Goal: Task Accomplishment & Management: Manage account settings

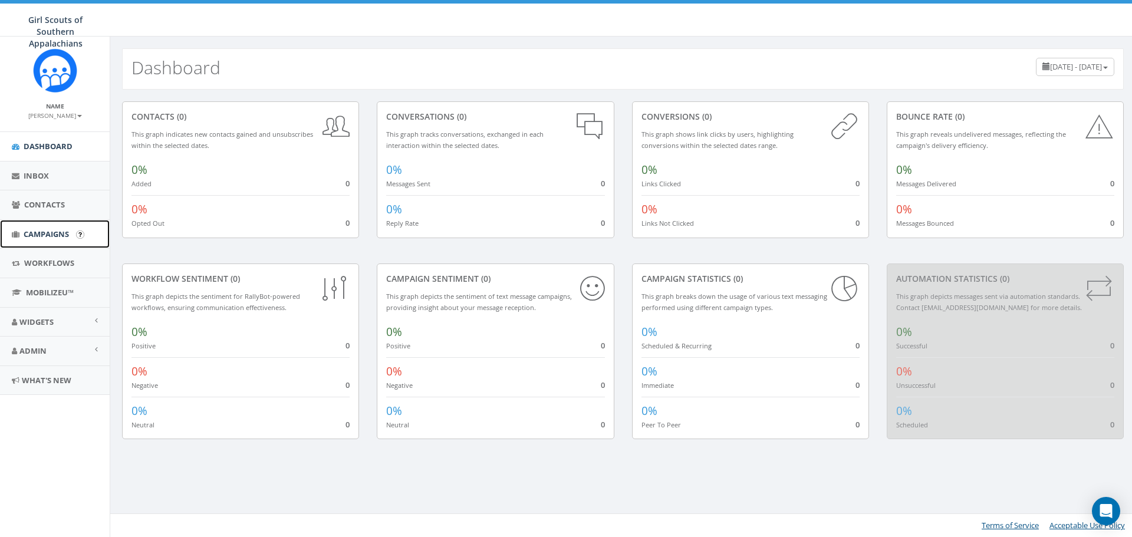
click at [37, 229] on span "Campaigns" at bounding box center [46, 234] width 45 height 11
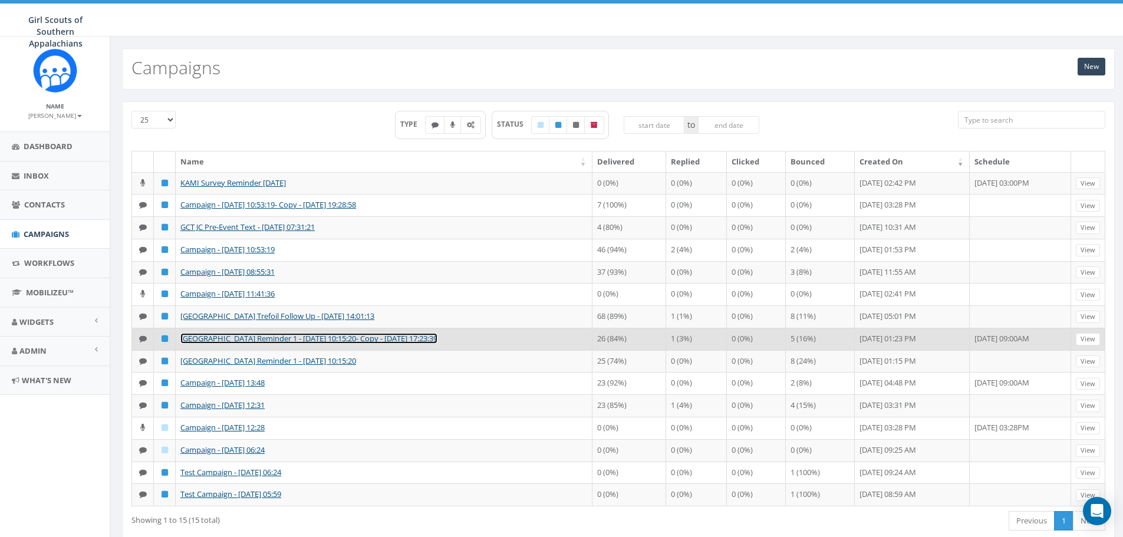
click at [273, 342] on link "TSL East TN Reminder 1 - 10/02/2024, 10:15:20- Copy - 2024-10-02 17:23:39" at bounding box center [308, 338] width 257 height 11
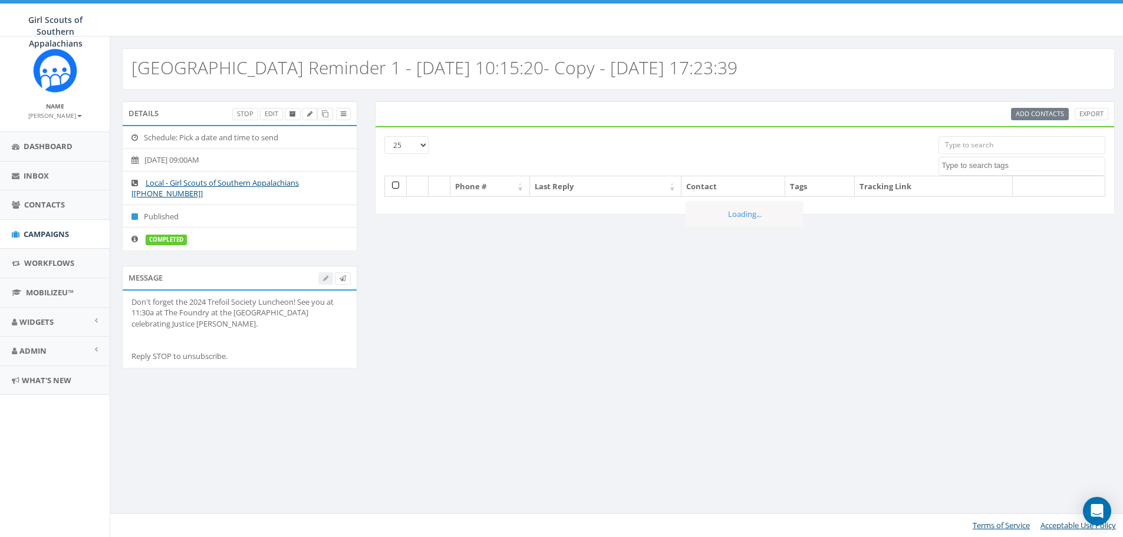
select select
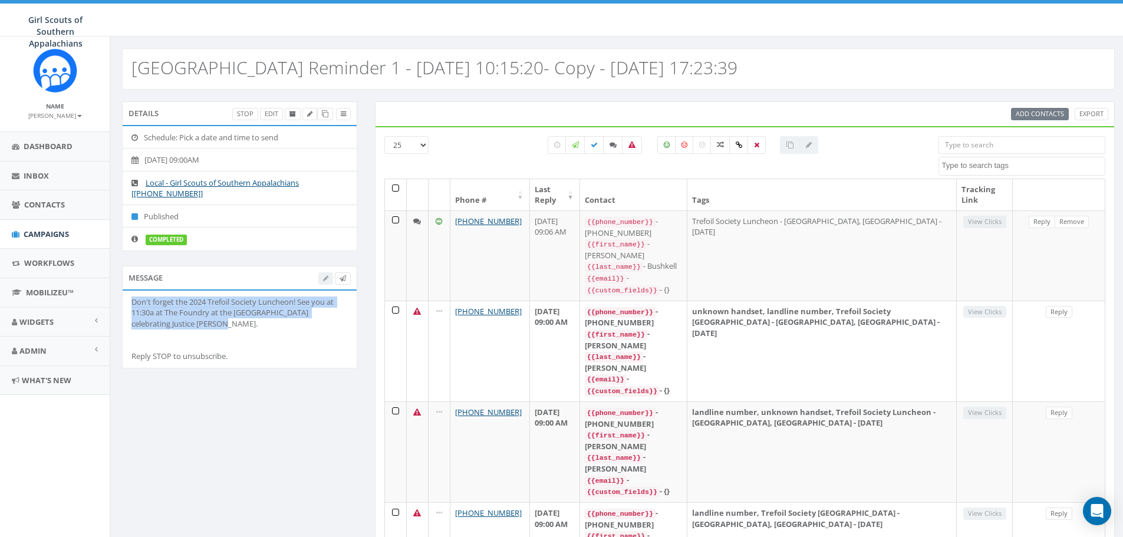
drag, startPoint x: 129, startPoint y: 300, endPoint x: 194, endPoint y: 334, distance: 73.0
click at [194, 334] on li "Don't forget the 2024 Trefoil Society Luncheon! See you at 11:30a at The Foundr…" at bounding box center [240, 329] width 234 height 77
click at [217, 325] on div "Don't forget the 2024 Trefoil Society Luncheon! See you at 11:30a at The Foundr…" at bounding box center [239, 329] width 216 height 65
drag, startPoint x: 213, startPoint y: 331, endPoint x: 225, endPoint y: 380, distance: 49.6
click at [213, 332] on div "Don't forget the 2024 Trefoil Society Luncheon! See you at 11:30a at The Foundr…" at bounding box center [239, 329] width 216 height 65
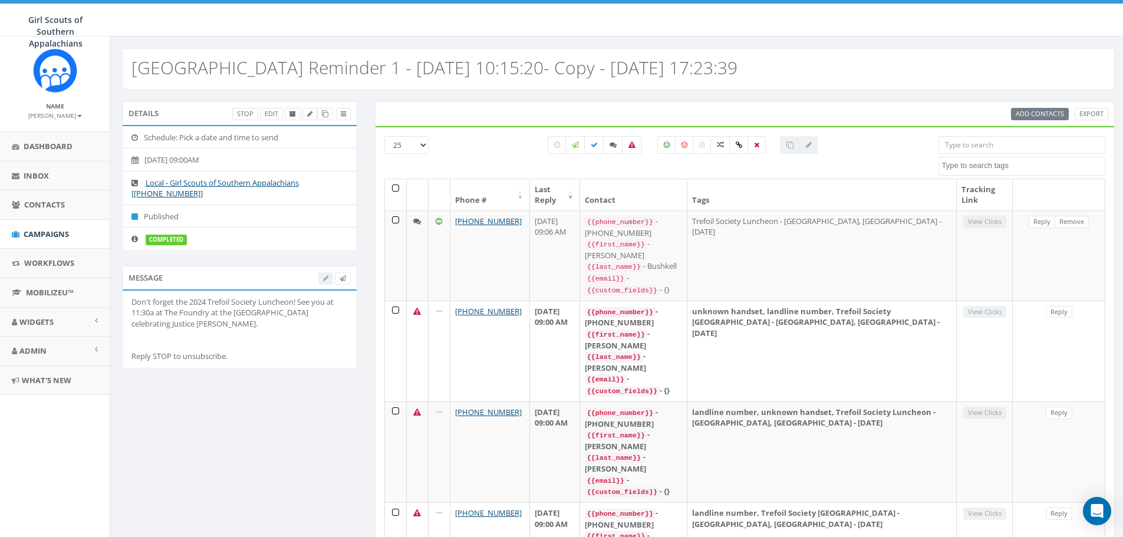
drag, startPoint x: 199, startPoint y: 323, endPoint x: 128, endPoint y: 294, distance: 76.7
click at [128, 294] on li "Don't forget the 2024 Trefoil Society Luncheon! See you at 11:30a at The Foundr…" at bounding box center [240, 329] width 234 height 77
copy div "Don't forget the 2024 Trefoil Society Luncheon! See you at 11:30a at The Foundr…"
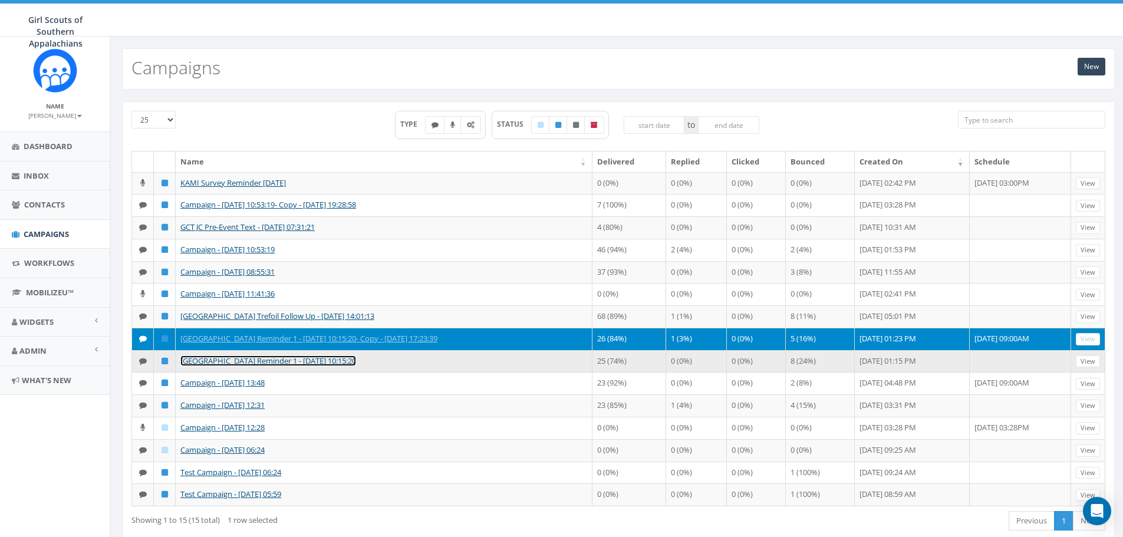
click at [257, 361] on link "TSL East TN Reminder 1 - 10/02/2024, 10:15:20" at bounding box center [268, 361] width 176 height 11
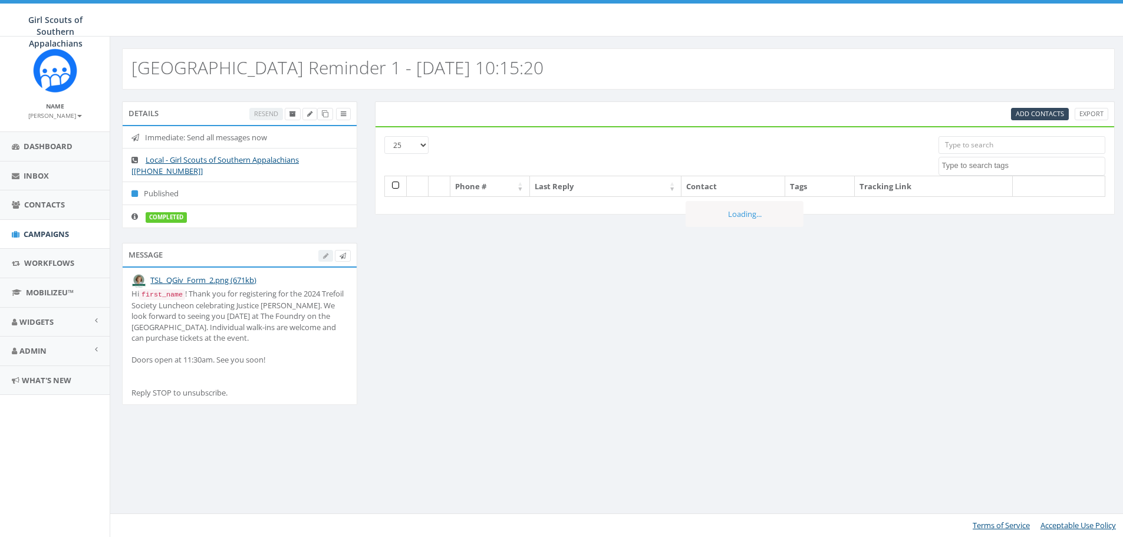
select select
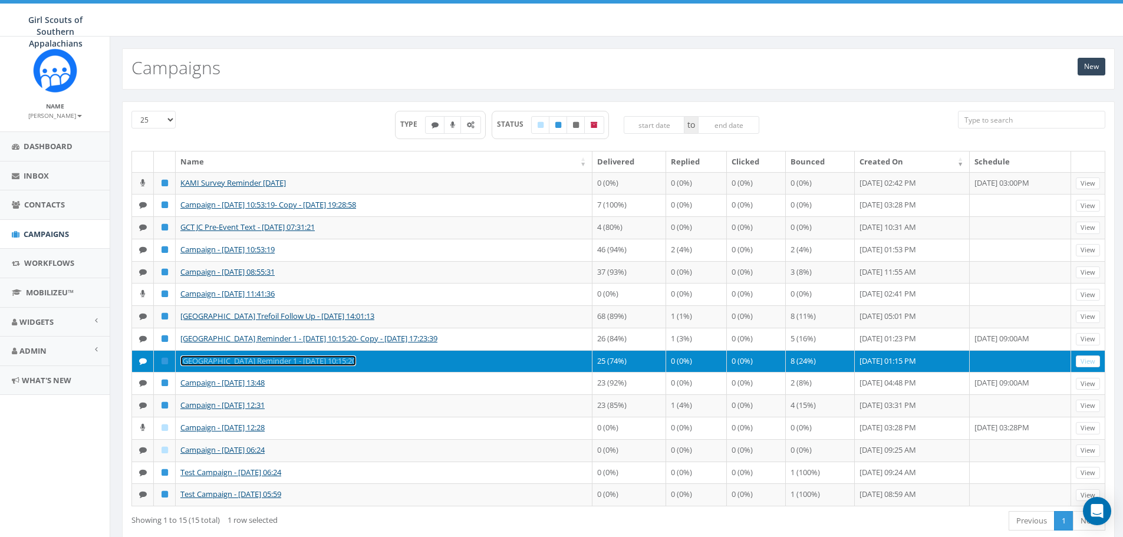
click at [234, 364] on link "TSL East TN Reminder 1 - 10/02/2024, 10:15:20" at bounding box center [268, 361] width 176 height 11
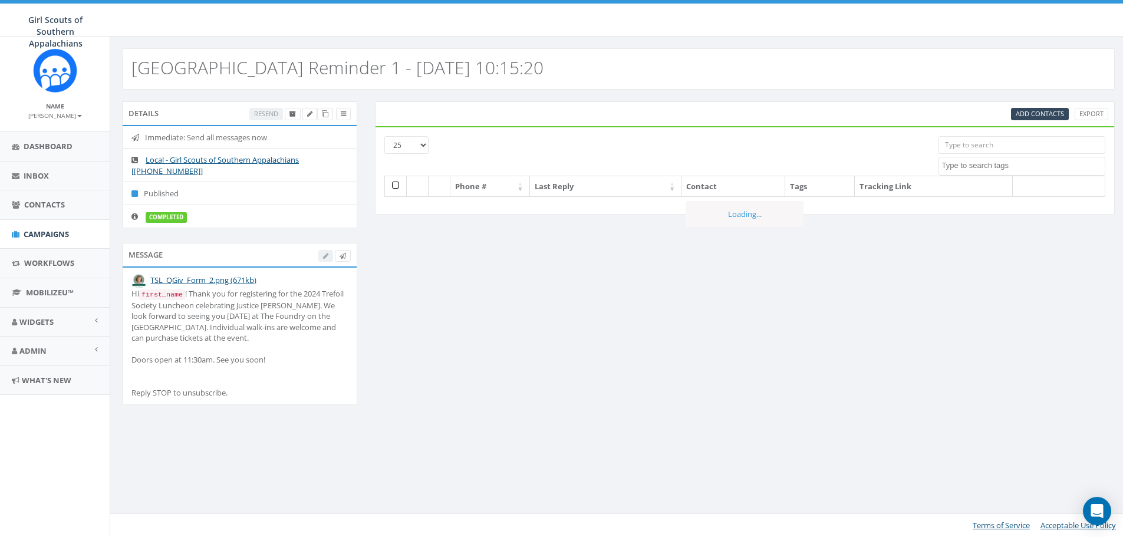
select select
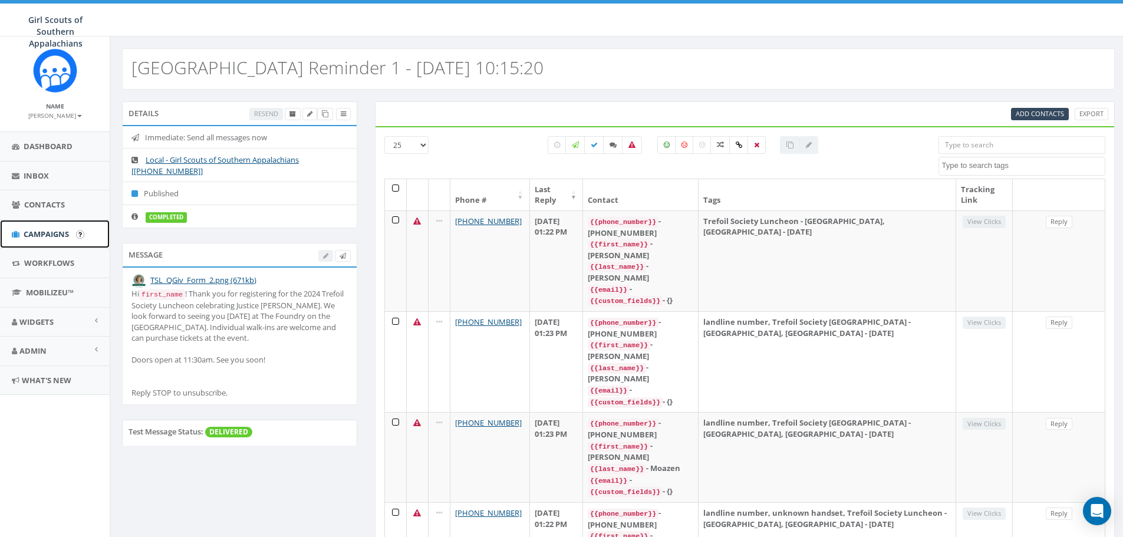
click at [55, 235] on span "Campaigns" at bounding box center [46, 234] width 45 height 11
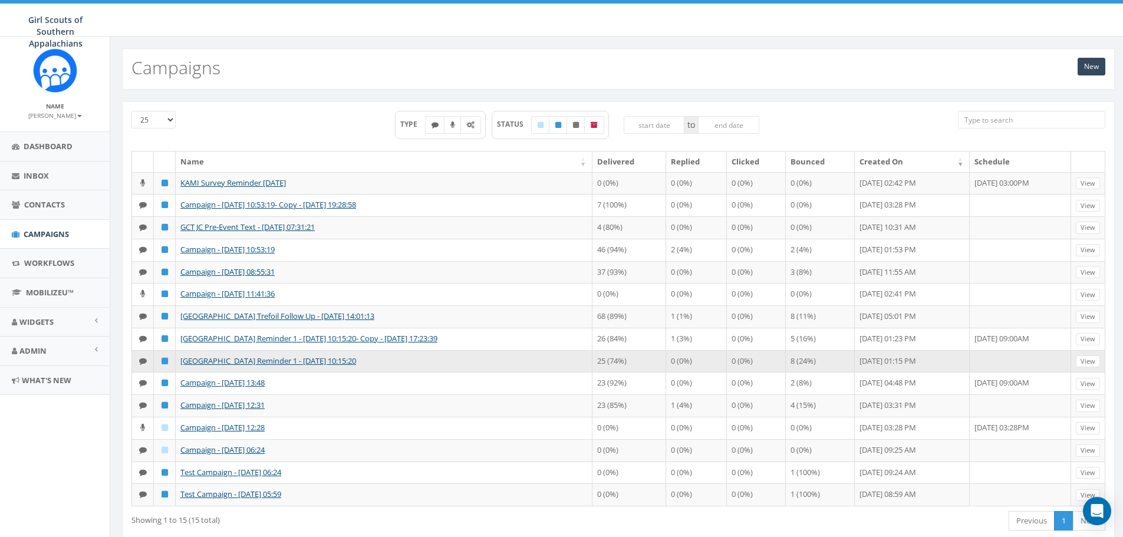
click at [390, 360] on td "[GEOGRAPHIC_DATA] Reminder 1 - [DATE] 10:15:20" at bounding box center [384, 361] width 417 height 22
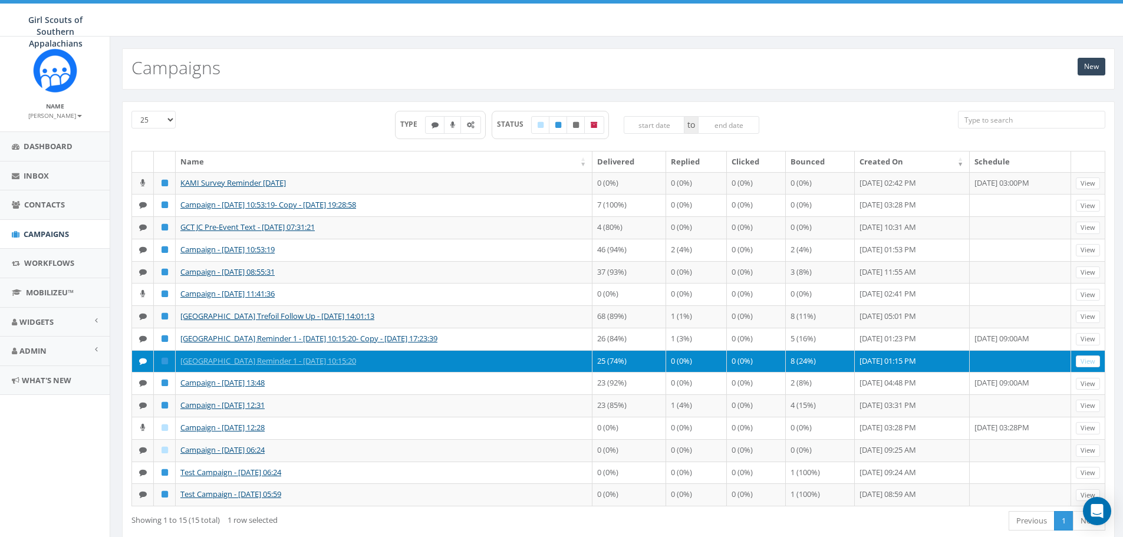
click at [365, 363] on td "TSL East TN Reminder 1 - 10/02/2024, 10:15:20" at bounding box center [384, 361] width 417 height 22
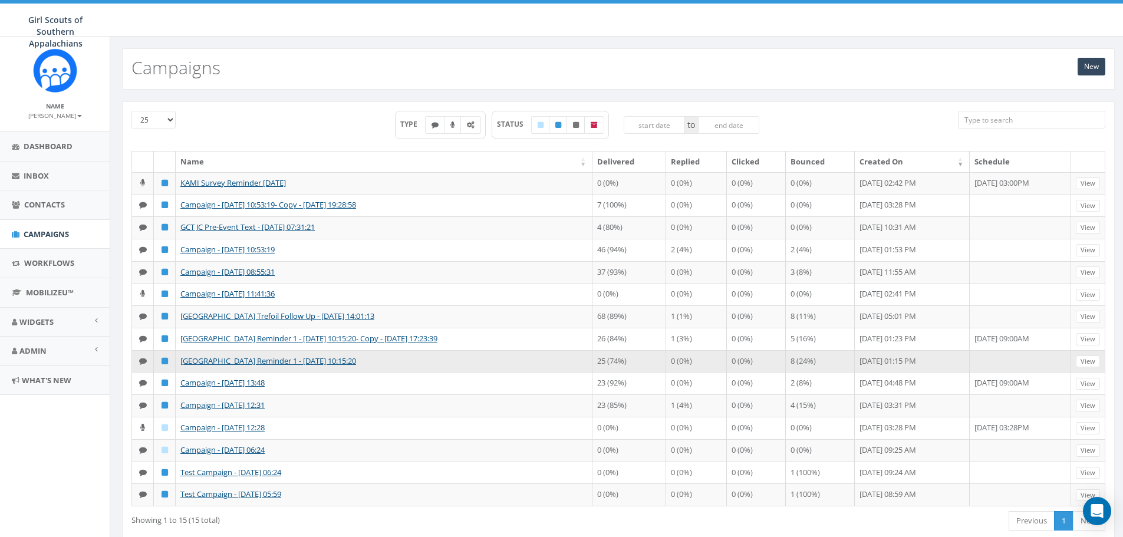
click at [166, 364] on icon at bounding box center [165, 361] width 6 height 8
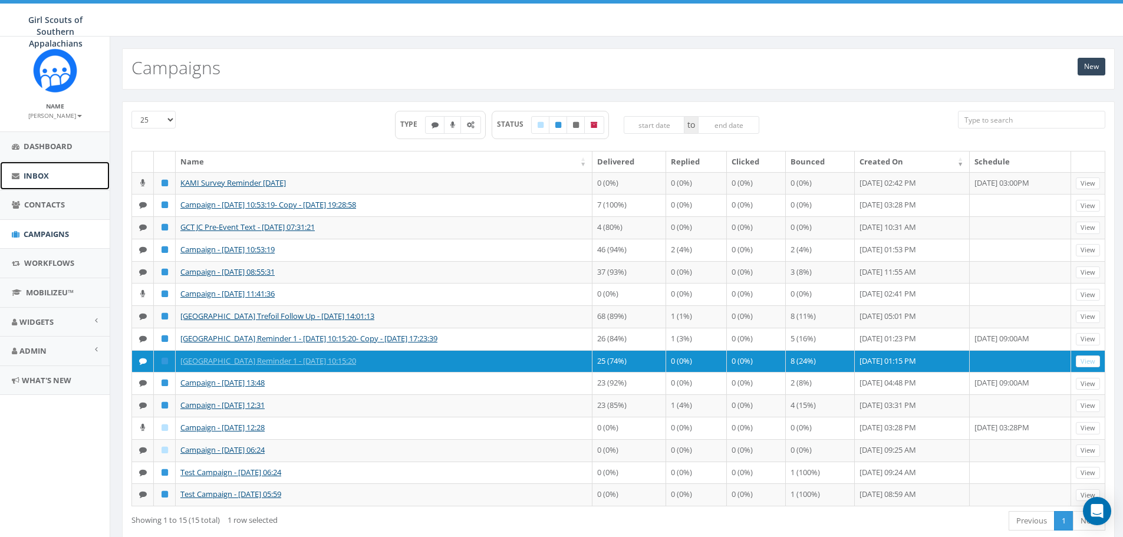
click at [49, 175] on link "Inbox" at bounding box center [55, 176] width 110 height 29
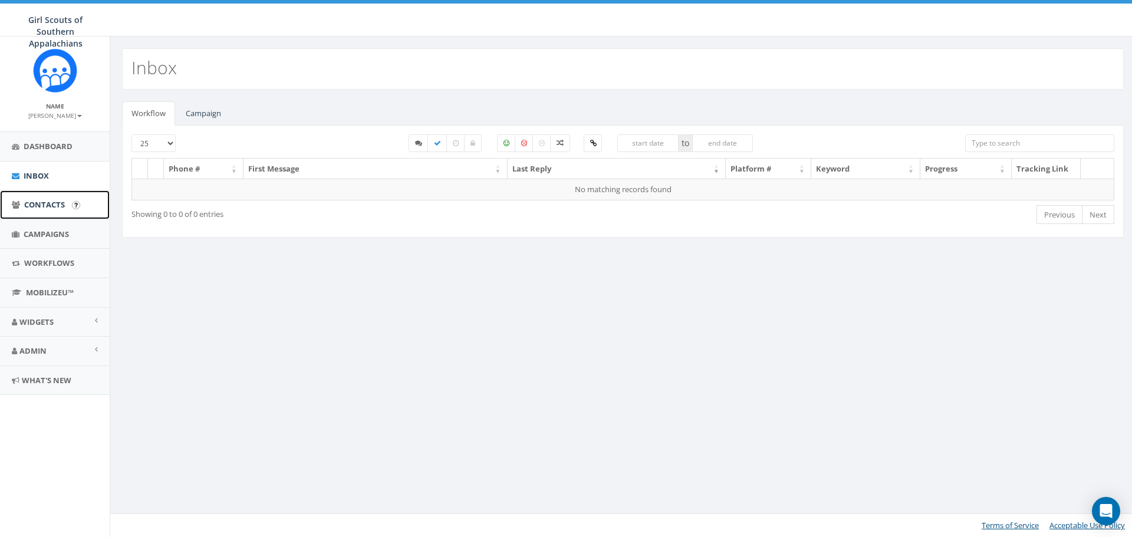
click at [32, 200] on span "Contacts" at bounding box center [44, 204] width 41 height 11
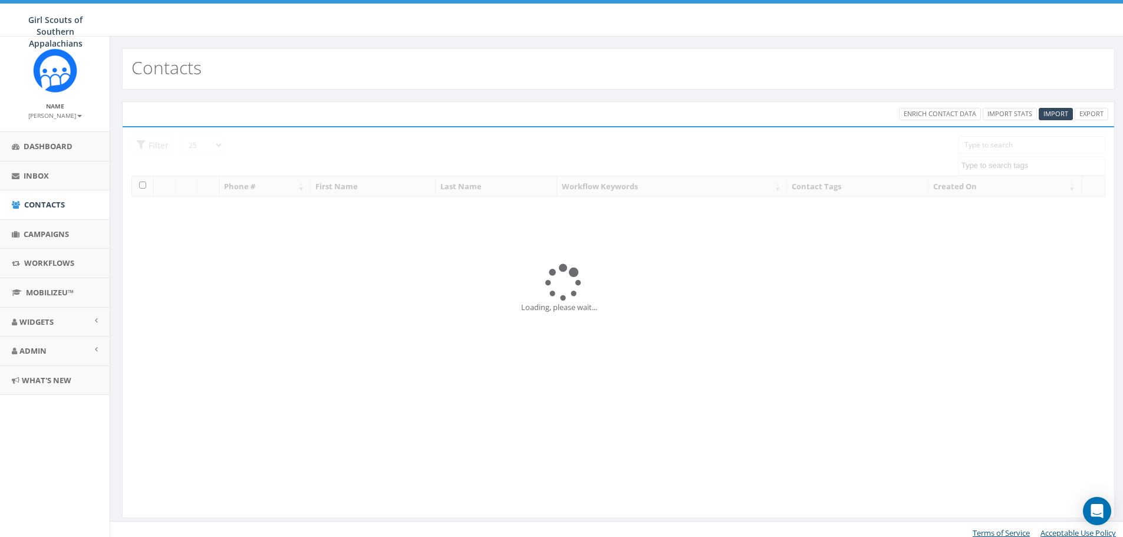
select select
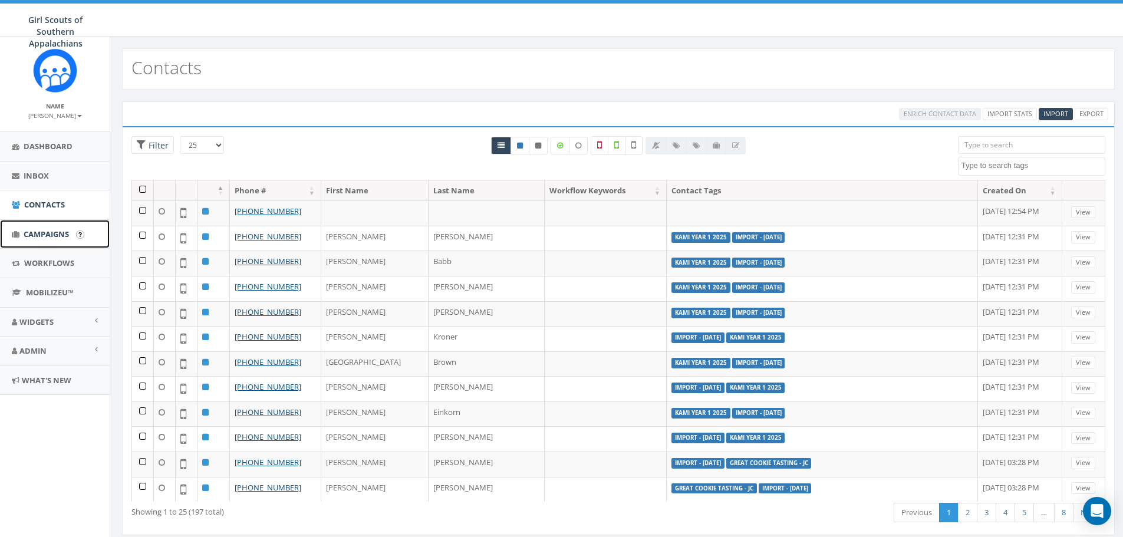
click at [47, 235] on span "Campaigns" at bounding box center [46, 234] width 45 height 11
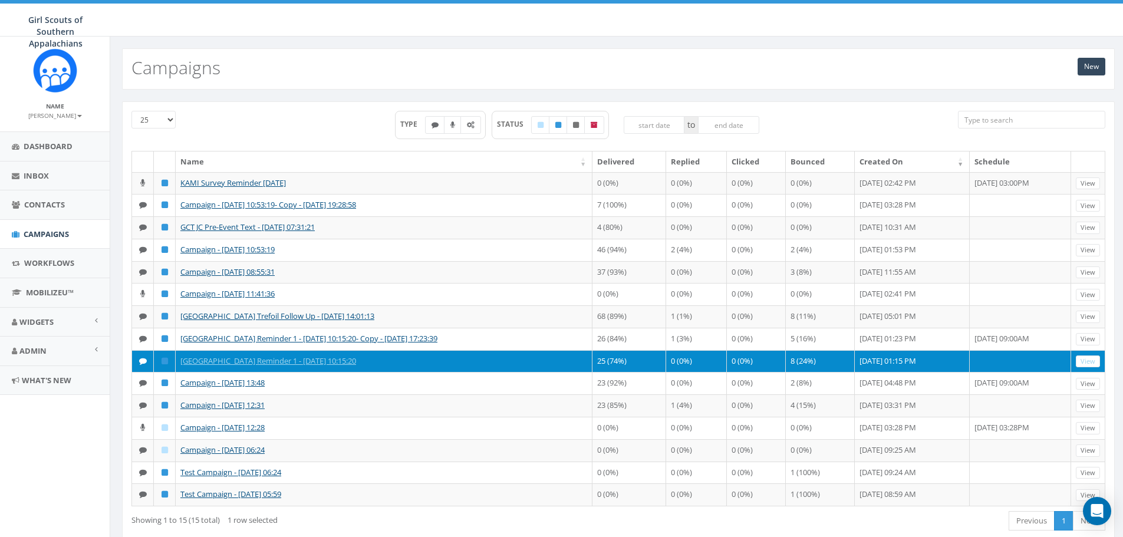
click at [855, 359] on td "October 02, 2024 01:15 PM" at bounding box center [912, 361] width 115 height 22
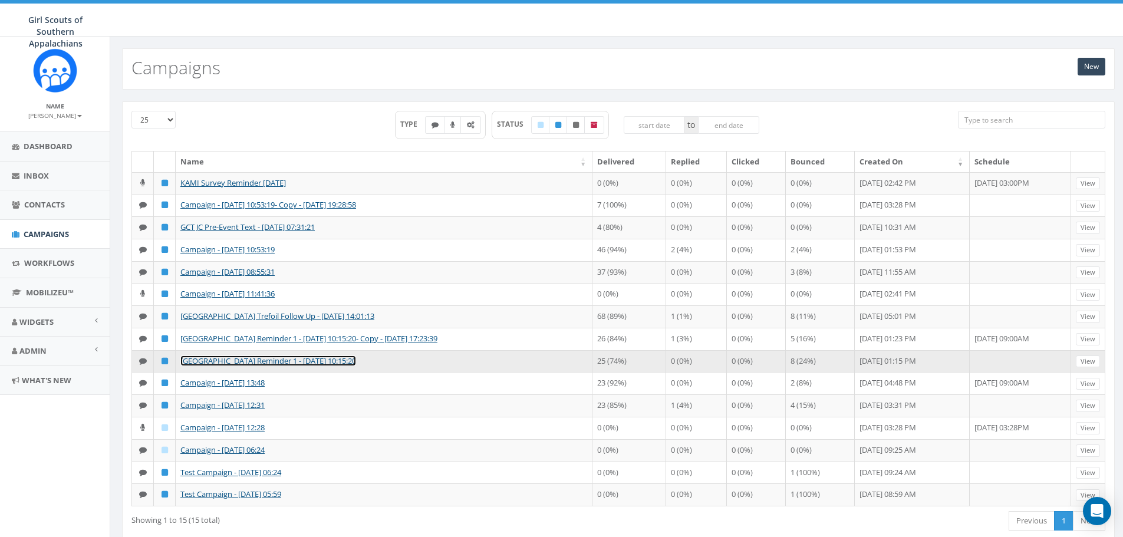
click at [320, 358] on link "TSL East TN Reminder 1 - 10/02/2024, 10:15:20" at bounding box center [268, 361] width 176 height 11
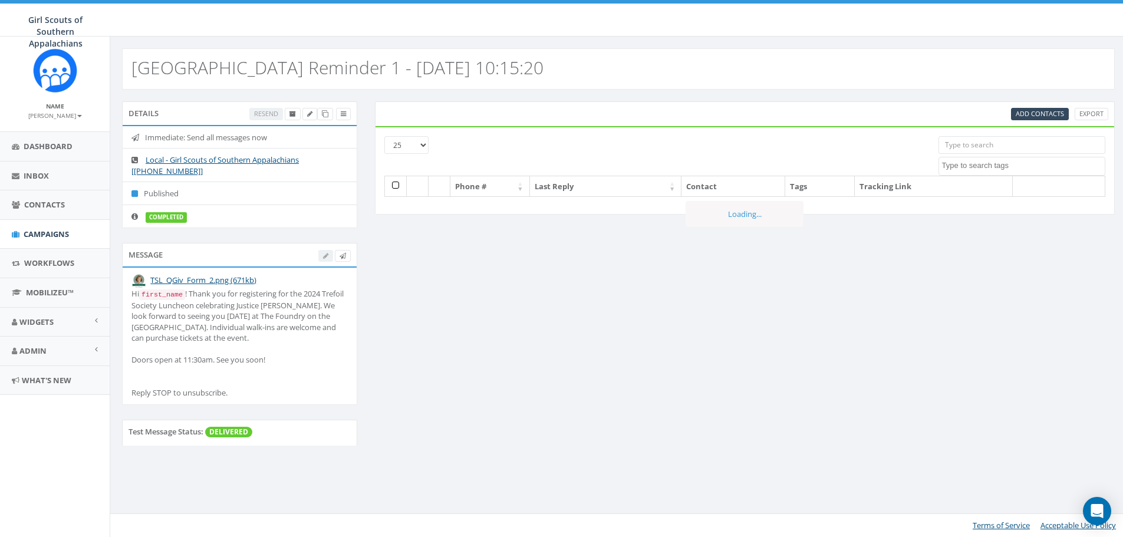
select select
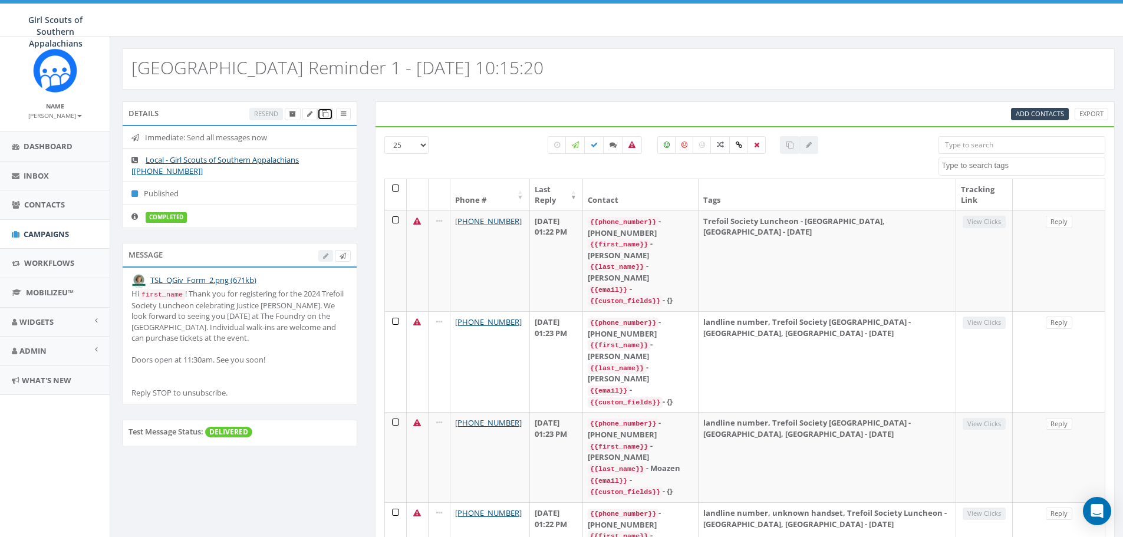
click at [322, 117] on icon at bounding box center [325, 114] width 6 height 6
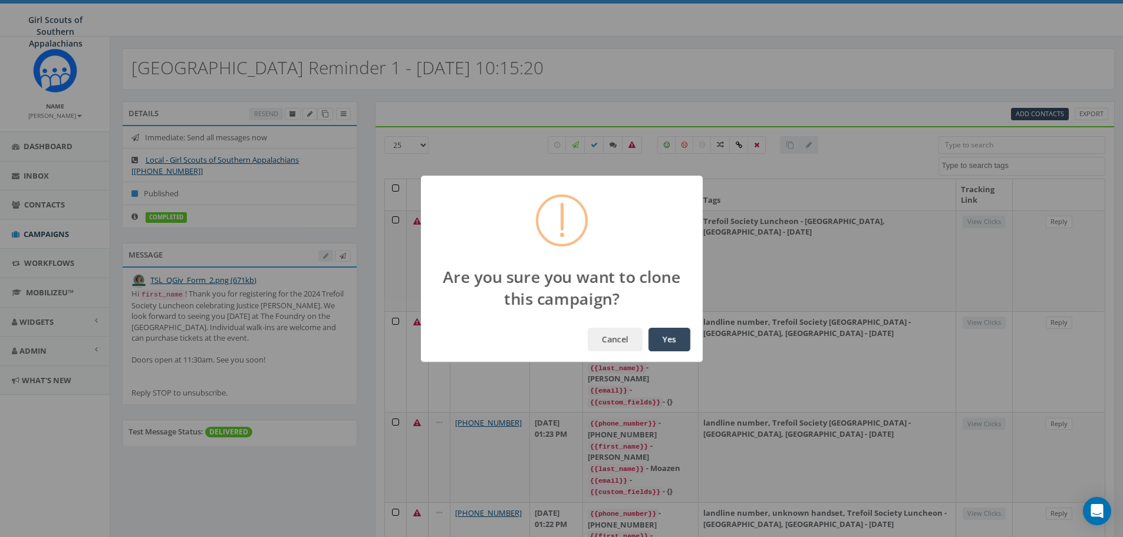
click at [668, 348] on button "Yes" at bounding box center [670, 340] width 42 height 24
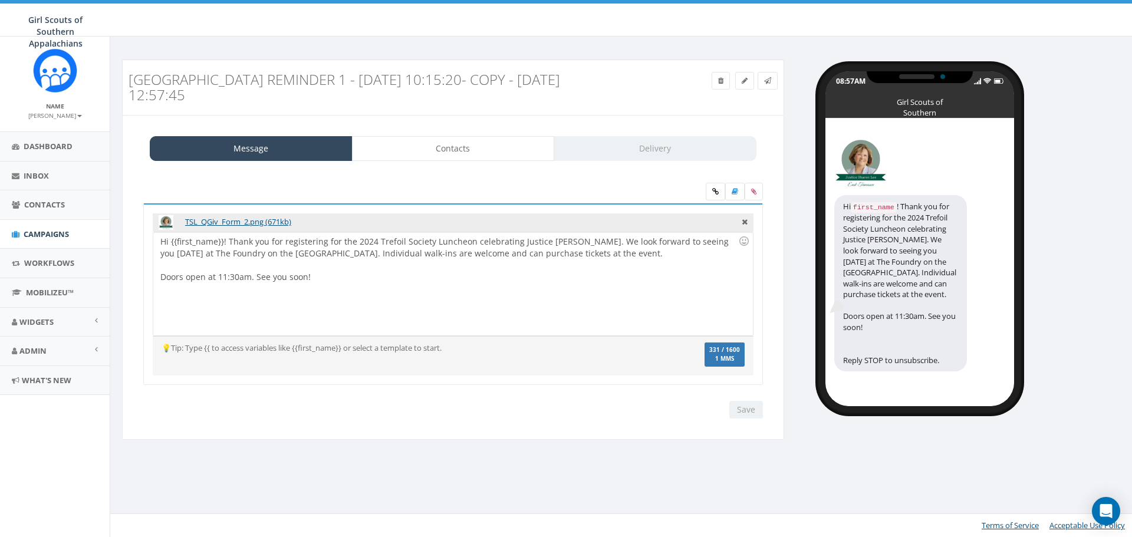
click at [376, 244] on div "Hi {{first_name}}! Thank you for registering for the 2024 Trefoil Society Lunch…" at bounding box center [452, 283] width 599 height 103
drag, startPoint x: 596, startPoint y: 239, endPoint x: 518, endPoint y: 236, distance: 78.5
click at [518, 236] on div "Hi {{first_name}}! Thank you for registering for the 2025 Trefoil Society Lunch…" at bounding box center [452, 283] width 599 height 103
drag, startPoint x: 215, startPoint y: 251, endPoint x: 179, endPoint y: 259, distance: 37.5
click at [179, 259] on div "Hi {{first_name}}! Thank you for registering for the 2025 Trefoil Society Lunch…" at bounding box center [452, 283] width 599 height 103
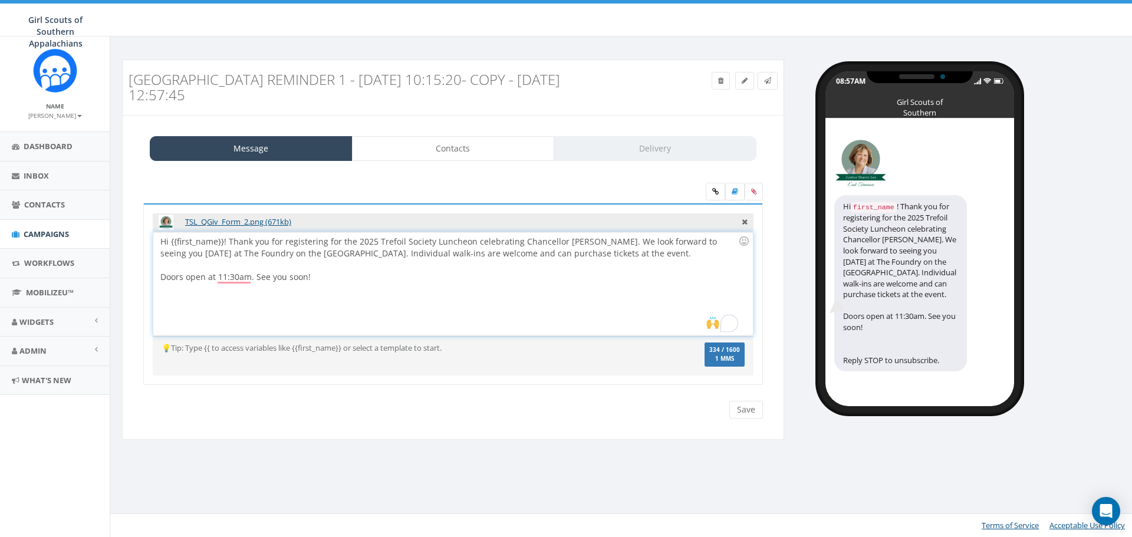
click at [296, 268] on div "To enrich screen reader interactions, please activate Accessibility in Grammarl…" at bounding box center [449, 265] width 578 height 12
drag, startPoint x: 324, startPoint y: 255, endPoint x: 173, endPoint y: 253, distance: 150.4
click at [173, 253] on div "Hi {{first_name}}! Thank you for registering for the 2025 Trefoil Society Lunch…" at bounding box center [452, 283] width 599 height 103
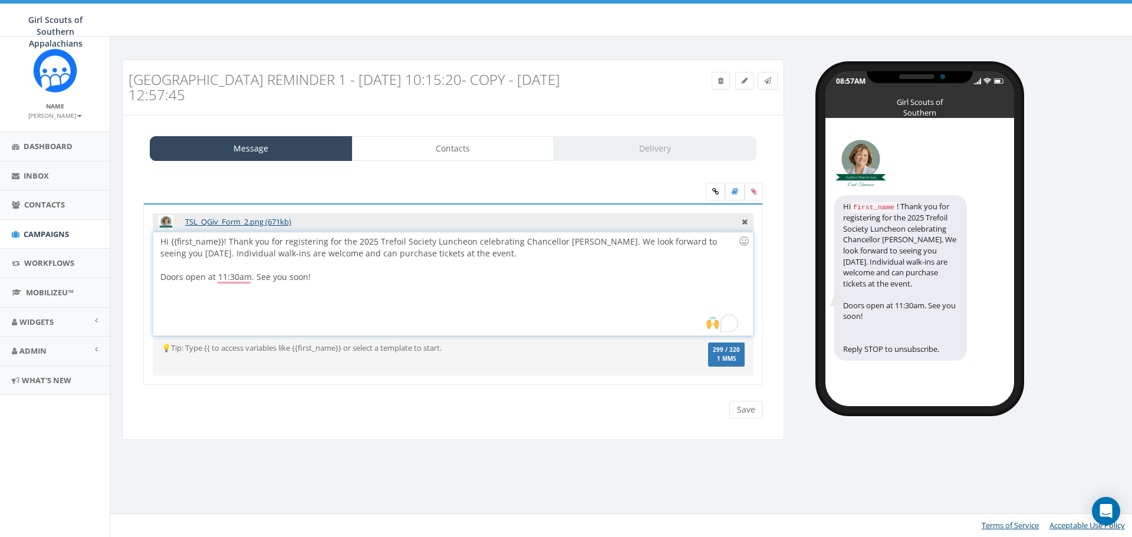
click at [324, 286] on div "Hi {{first_name}}! Thank you for registering for the 2025 Trefoil Society Lunch…" at bounding box center [452, 283] width 599 height 103
click at [163, 277] on div "Hi {{first_name}}! Thank you for registering for the 2025 Trefoil Society Lunch…" at bounding box center [452, 283] width 599 height 103
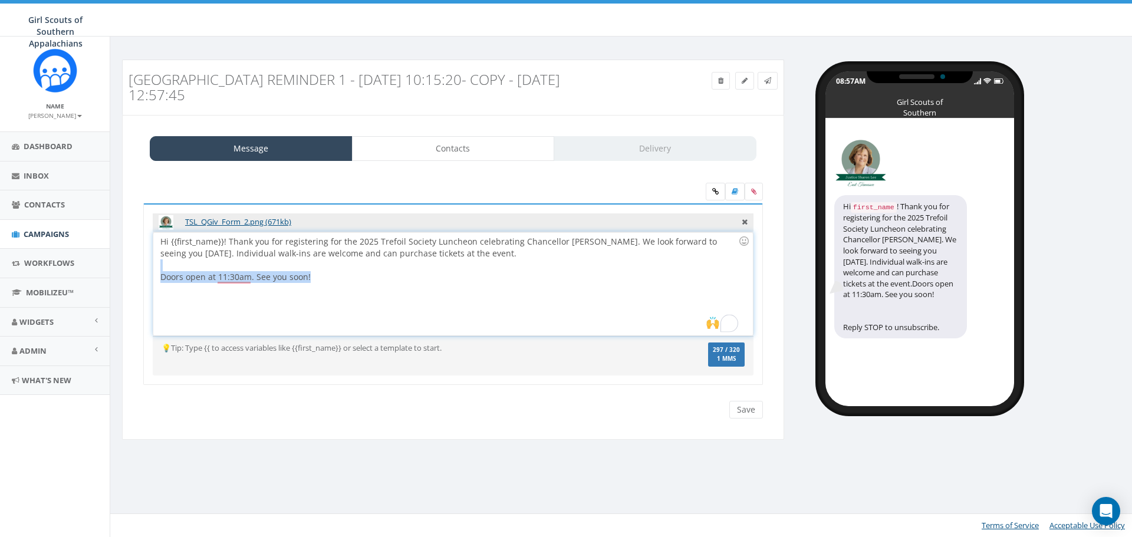
click at [365, 271] on div "Hi {{first_name}}! Thank you for registering for the 2025 Trefoil Society Lunch…" at bounding box center [452, 283] width 599 height 103
click at [400, 280] on div "Hi {{first_name}}! Thank you for registering for the 2025 Trefoil Society Lunch…" at bounding box center [452, 283] width 599 height 103
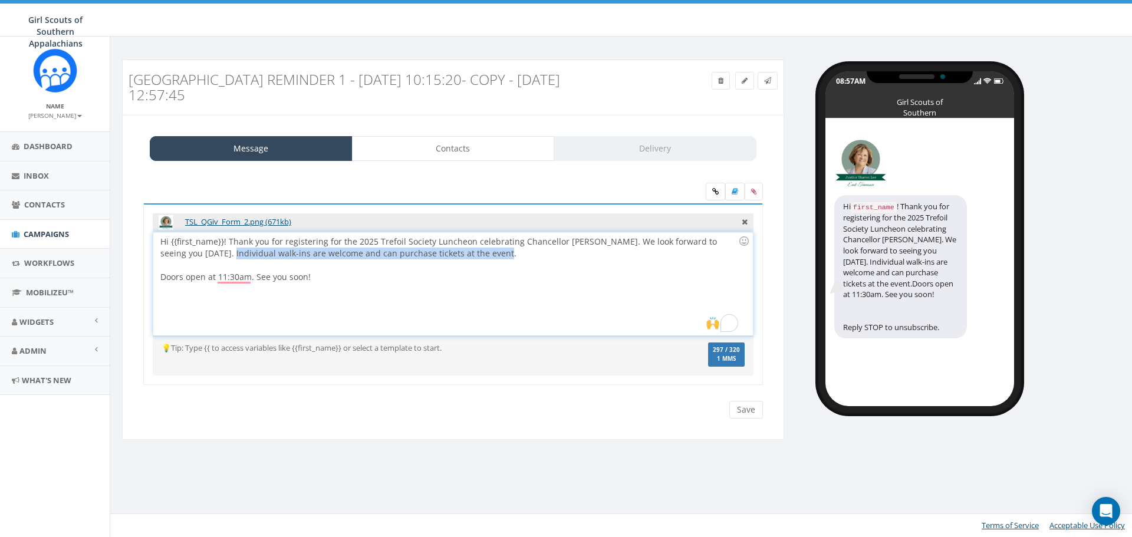
drag, startPoint x: 483, startPoint y: 254, endPoint x: 204, endPoint y: 250, distance: 278.9
click at [204, 250] on div "Hi {{first_name}}! Thank you for registering for the 2025 Trefoil Society Lunch…" at bounding box center [452, 283] width 599 height 103
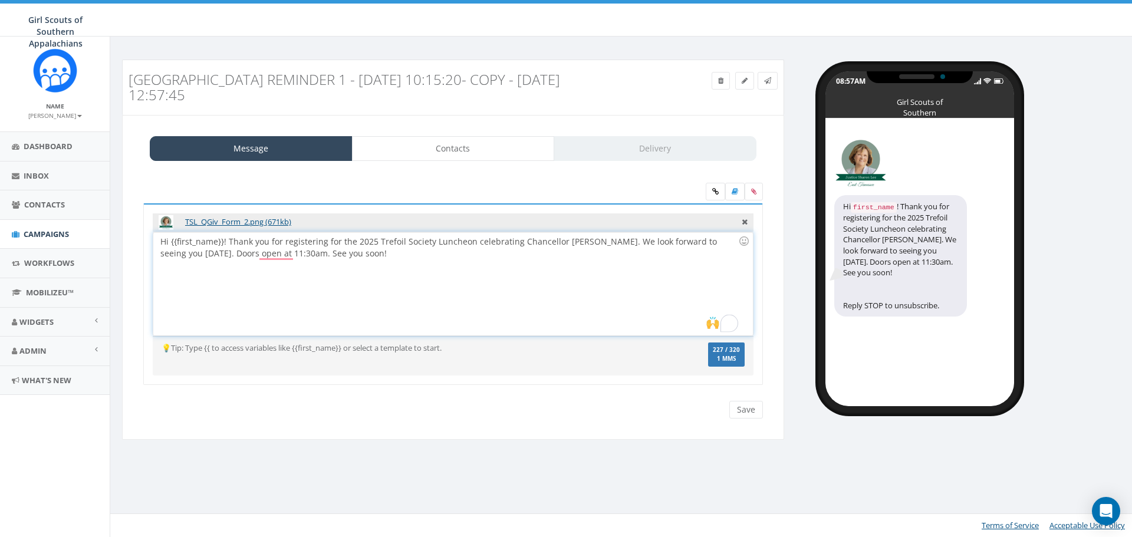
click at [274, 288] on div "Hi {{first_name}}! Thank you for registering for the 2025 Trefoil Society Lunch…" at bounding box center [452, 283] width 599 height 103
click at [332, 281] on div "Hi {{first_name}}! Thank you for registering for the 2025 Trefoil Society Lunch…" at bounding box center [452, 283] width 599 height 103
click at [204, 254] on div "Hi {{first_name}}! Thank you for registering for the 2025 Trefoil Society Lunch…" at bounding box center [452, 283] width 599 height 103
click at [205, 254] on div "Hi {{first_name}}! Thank you for registering for the 2025 Trefoil Society Lunch…" at bounding box center [452, 283] width 599 height 103
click at [742, 220] on icon at bounding box center [745, 220] width 6 height 11
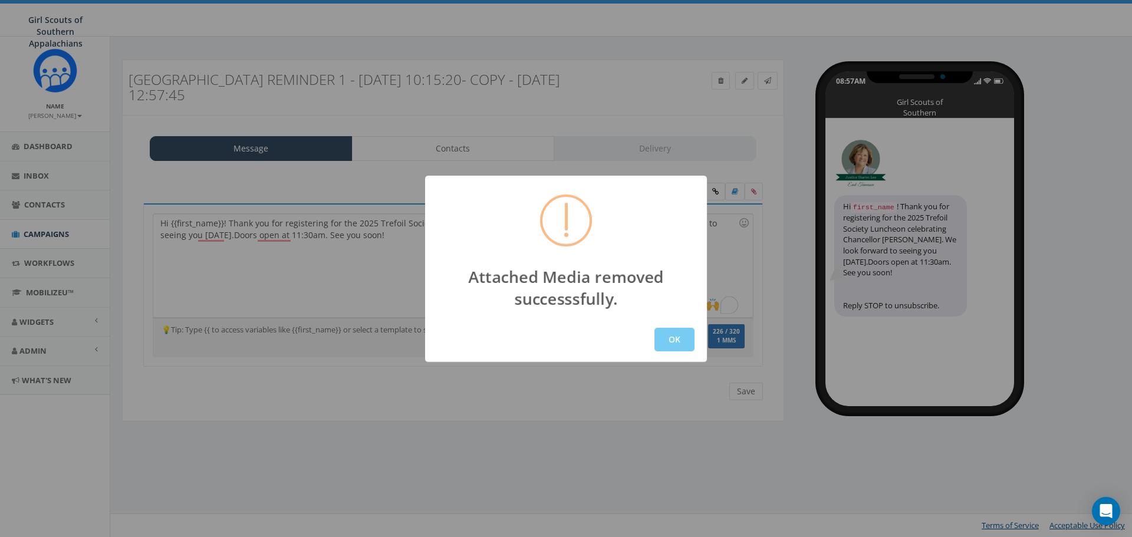
click at [680, 340] on button "OK" at bounding box center [674, 340] width 40 height 24
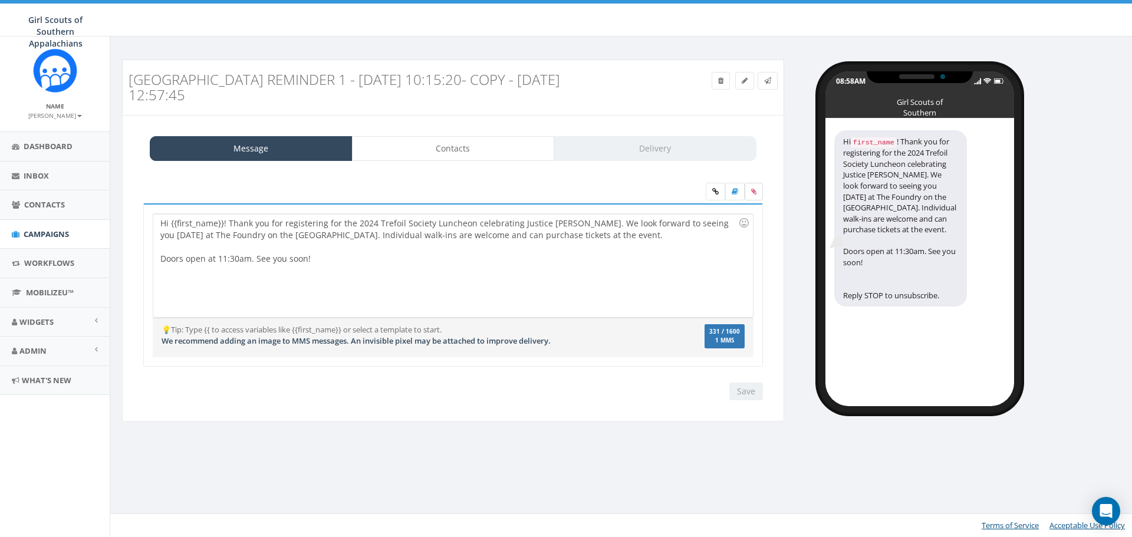
click at [757, 192] on label at bounding box center [754, 192] width 18 height 18
click at [0, 0] on input "file" at bounding box center [0, 0] width 0 height 0
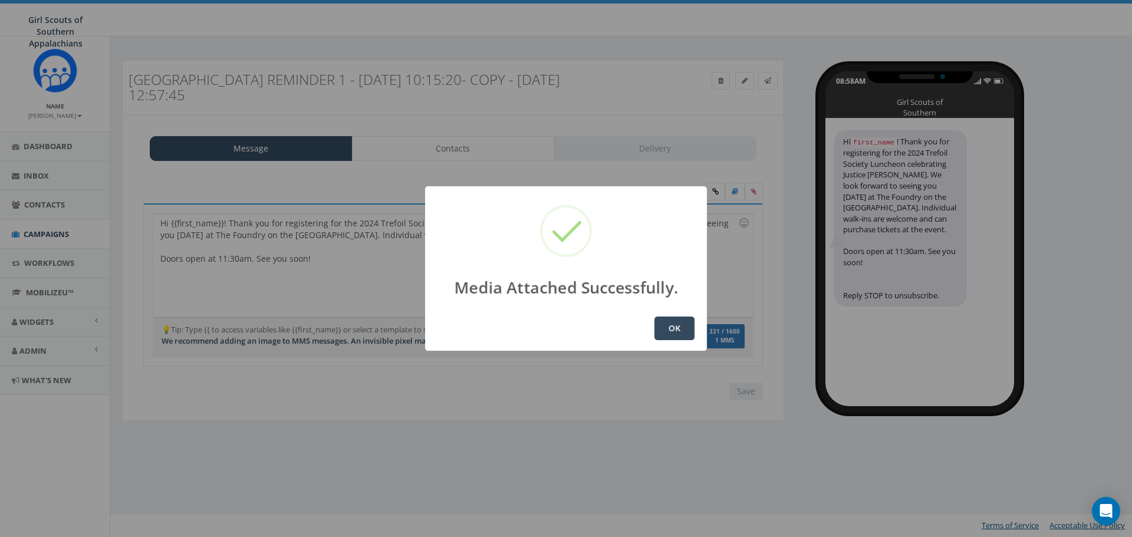
click at [684, 327] on button "OK" at bounding box center [674, 329] width 40 height 24
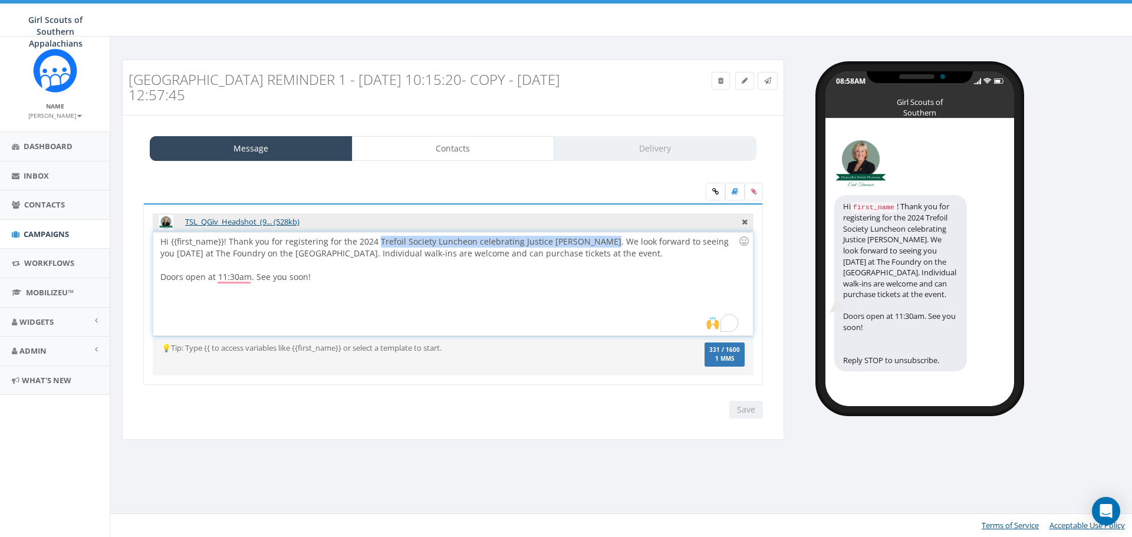
drag, startPoint x: 593, startPoint y: 243, endPoint x: 375, endPoint y: 231, distance: 218.5
click at [375, 231] on div "TSL_QGiv_Headshot_(9... (528kb) Hi {{first_name}}! Thank you for registering fo…" at bounding box center [453, 294] width 620 height 182
click at [373, 242] on div "Hi {{first_name}}! Thank you for registering for the 2024 Trefoil Society Lunch…" at bounding box center [452, 283] width 599 height 103
click at [574, 261] on div "To enrich screen reader interactions, please activate Accessibility in Grammarl…" at bounding box center [449, 265] width 578 height 12
drag, startPoint x: 597, startPoint y: 241, endPoint x: 513, endPoint y: 244, distance: 84.4
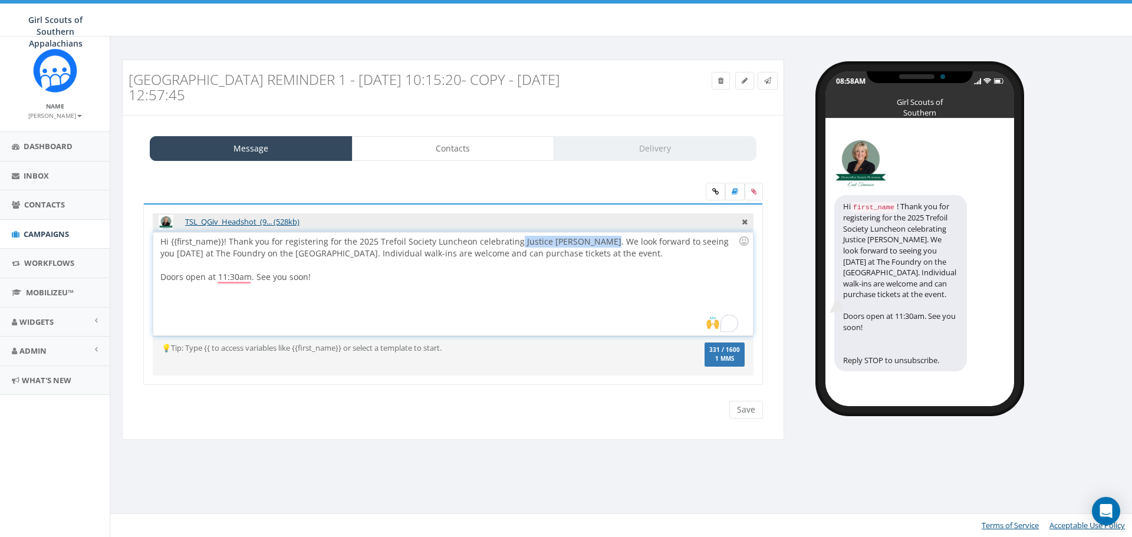
click at [513, 244] on div "Hi {{first_name}}! Thank you for registering for the 2025 Trefoil Society Lunch…" at bounding box center [452, 283] width 599 height 103
drag, startPoint x: 336, startPoint y: 256, endPoint x: 180, endPoint y: 257, distance: 156.2
click at [180, 257] on div "Hi {{first_name}}! Thank you for registering for the 2025 Trefoil Society Lunch…" at bounding box center [452, 283] width 599 height 103
click at [278, 251] on div "Hi {{first_name}}! Thank you for registering for the 2025 Trefoil Society Lunch…" at bounding box center [452, 283] width 599 height 103
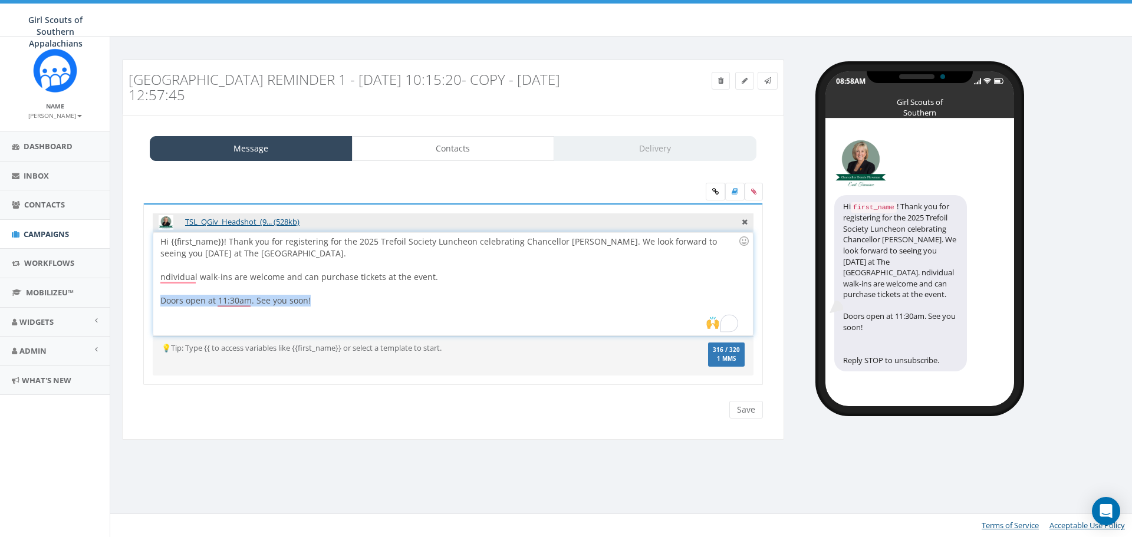
drag, startPoint x: 274, startPoint y: 303, endPoint x: 166, endPoint y: 297, distance: 108.1
click at [159, 298] on div "Hi {{first_name}}! Thank you for registering for the 2025 Trefoil Society Lunch…" at bounding box center [452, 283] width 599 height 103
click at [253, 308] on div "Hi {{first_name}}! Thank you for registering for the 2025 Trefoil Society Lunch…" at bounding box center [452, 283] width 599 height 103
click at [254, 301] on div "Hi {{first_name}}! Thank you for registering for the 2025 Trefoil Society Lunch…" at bounding box center [452, 283] width 599 height 103
drag, startPoint x: 249, startPoint y: 304, endPoint x: 152, endPoint y: 302, distance: 97.3
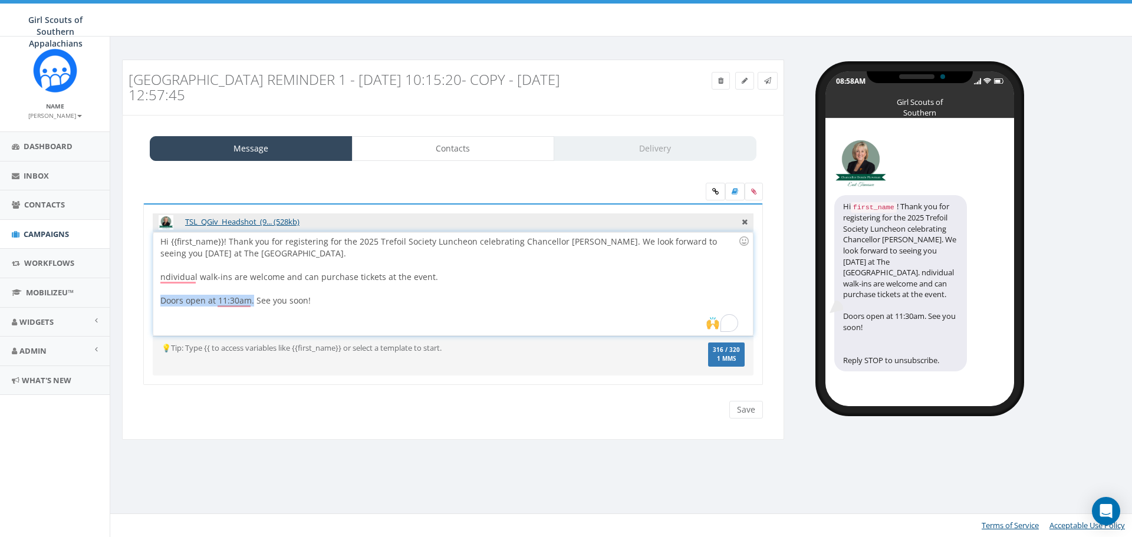
click at [152, 302] on div "TSL_QGiv_Headshot_(9... (528kb) Hi {{first_name}}! Thank you for registering fo…" at bounding box center [453, 294] width 620 height 182
copy div "Doors open at 11:30am."
drag, startPoint x: 275, startPoint y: 255, endPoint x: 305, endPoint y: 260, distance: 30.4
click at [276, 255] on div "Hi {{first_name}}! Thank you for registering for the 2025 Trefoil Society Lunch…" at bounding box center [452, 283] width 599 height 103
drag, startPoint x: 260, startPoint y: 301, endPoint x: 143, endPoint y: 288, distance: 118.1
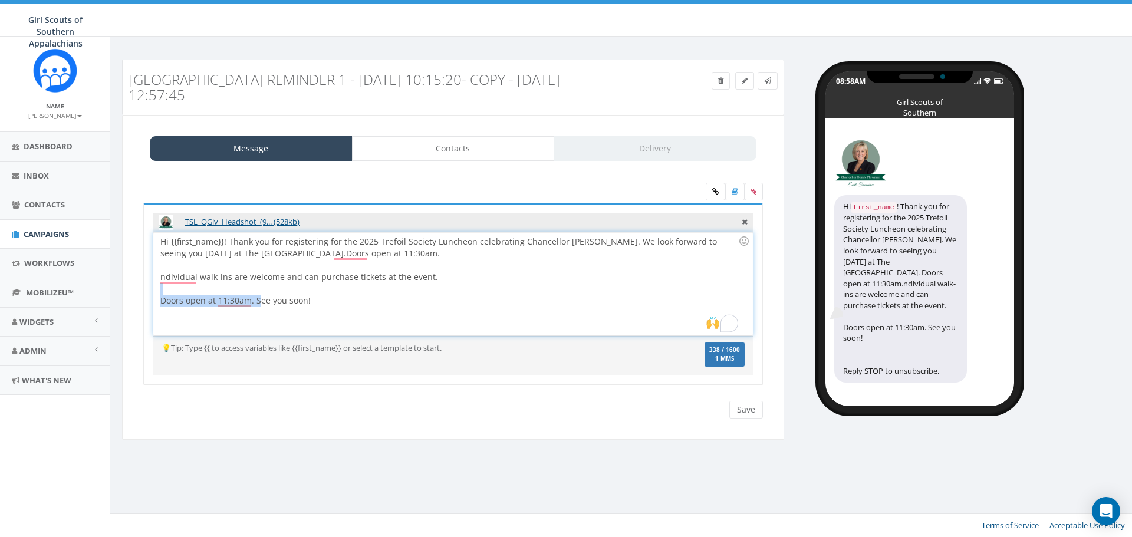
click at [143, 288] on div "TSL_QGiv_Headshot_(9... (528kb) Hi {{first_name}}! Thank you for registering fo…" at bounding box center [452, 301] width 637 height 196
drag, startPoint x: 321, startPoint y: 299, endPoint x: 268, endPoint y: 292, distance: 53.5
click at [321, 299] on div "Hi {{first_name}}! Thank you for registering for the 2025 Trefoil Society Lunch…" at bounding box center [452, 283] width 599 height 103
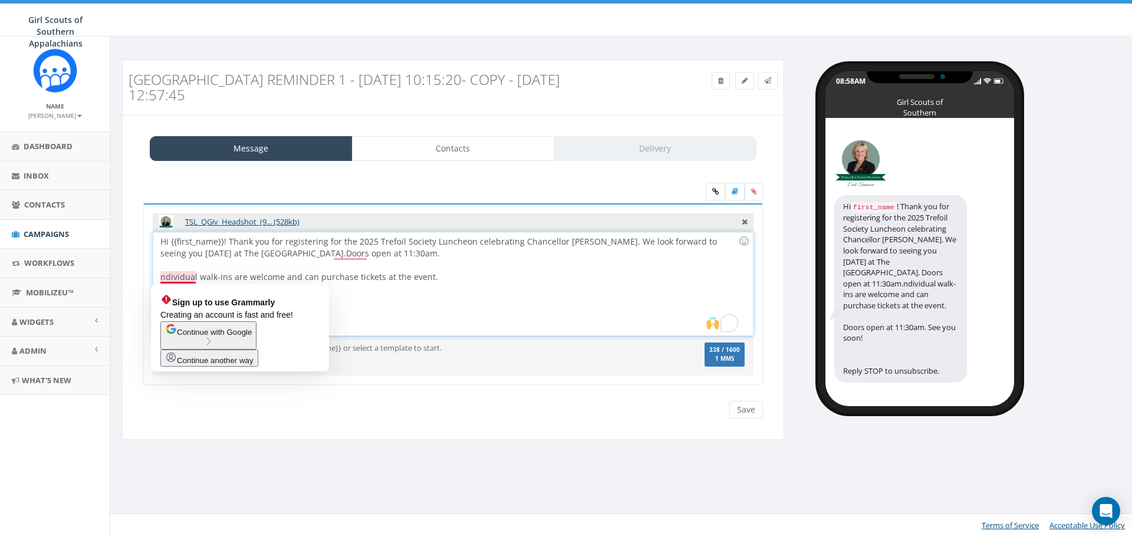
click at [163, 278] on div "Hi {{first_name}}! Thank you for registering for the 2025 Trefoil Society Lunch…" at bounding box center [452, 283] width 599 height 103
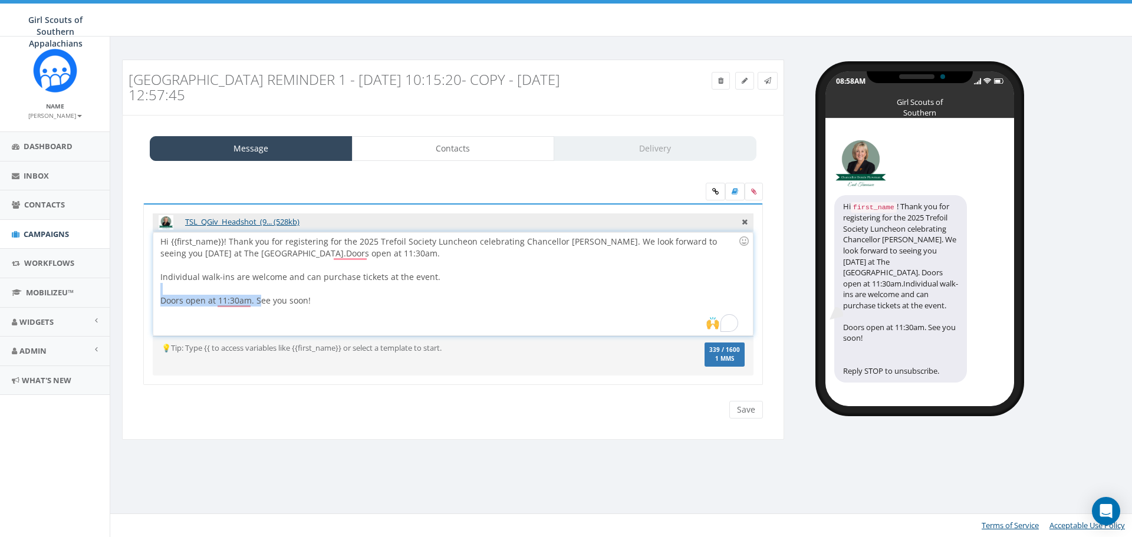
drag, startPoint x: 261, startPoint y: 302, endPoint x: 157, endPoint y: 292, distance: 103.7
click at [158, 292] on div "Hi {{first_name}}! Thank you for registering for the 2025 Trefoil Society Lunch…" at bounding box center [452, 283] width 599 height 103
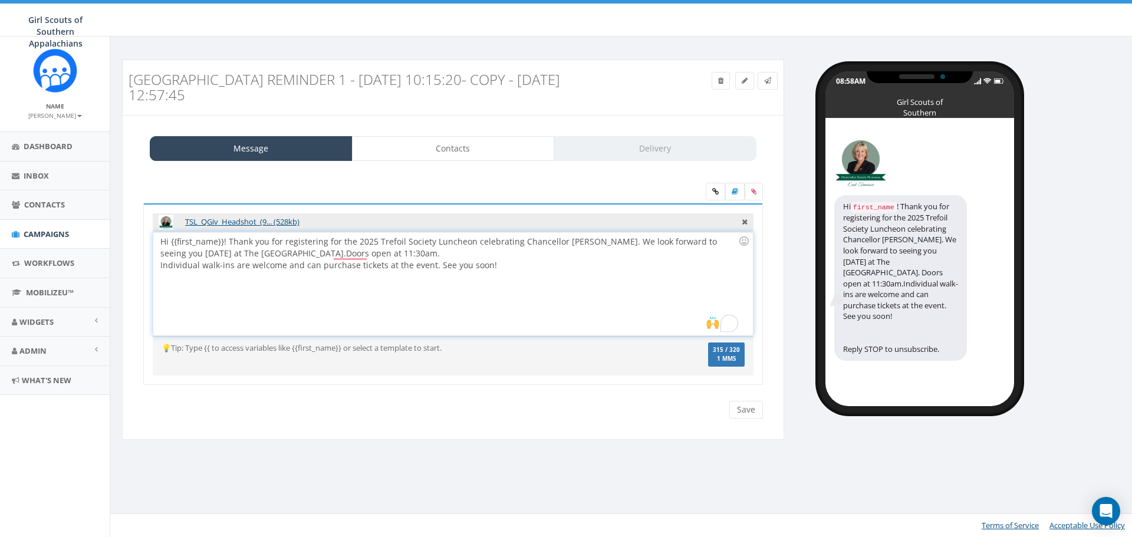
drag, startPoint x: 547, startPoint y: 293, endPoint x: 545, endPoint y: 287, distance: 6.2
click at [548, 294] on div "Hi {{first_name}}! Thank you for registering for the 2025 Trefoil Society Lunch…" at bounding box center [452, 283] width 599 height 103
click at [543, 278] on div "Hi {{first_name}}! Thank you for registering for the 2025 Trefoil Society Lunch…" at bounding box center [452, 283] width 599 height 103
click at [432, 254] on div "Hi {{first_name}}! Thank you for registering for the 2025 Trefoil Society Lunch…" at bounding box center [452, 283] width 599 height 103
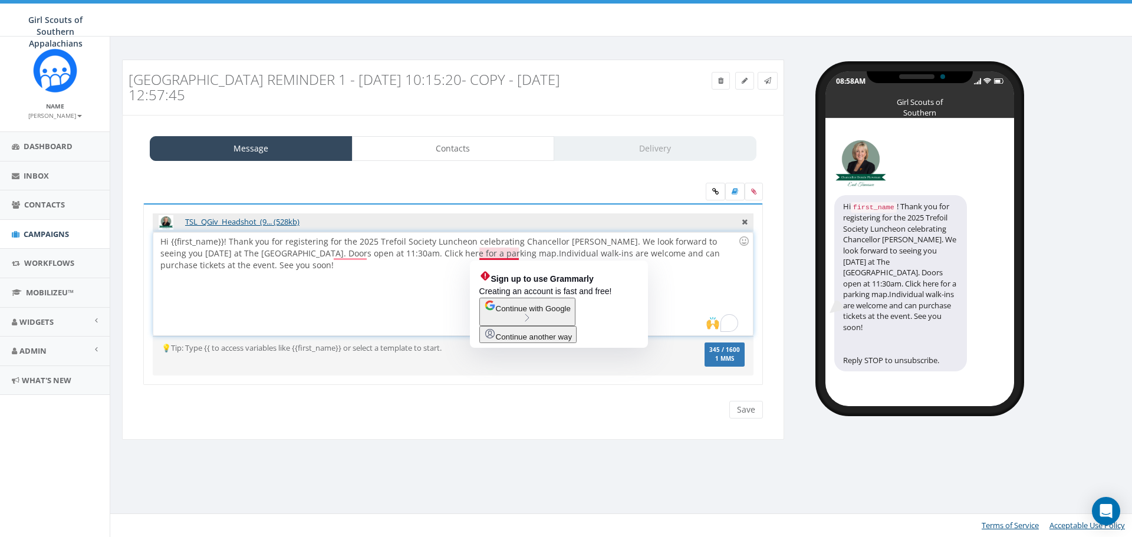
click at [481, 251] on div "Hi {{first_name}}! Thank you for registering for the 2025 Trefoil Society Lunch…" at bounding box center [452, 283] width 599 height 103
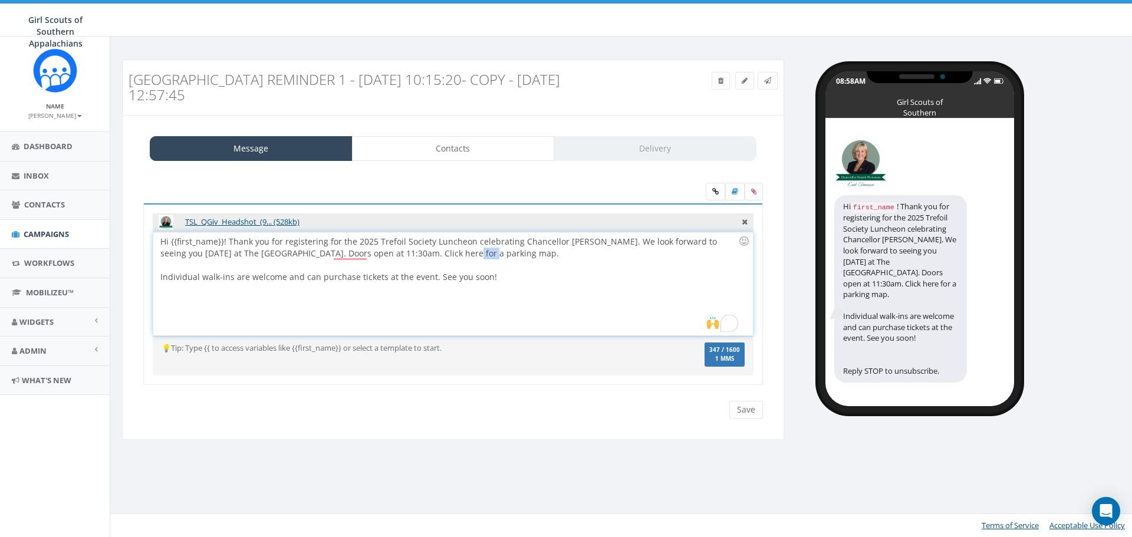
drag, startPoint x: 433, startPoint y: 256, endPoint x: 443, endPoint y: 264, distance: 12.2
click at [453, 258] on div "Hi {{first_name}}! Thank you for registering for the 2025 Trefoil Society Lunch…" at bounding box center [452, 283] width 599 height 103
drag, startPoint x: 434, startPoint y: 267, endPoint x: 406, endPoint y: 256, distance: 30.2
click at [432, 265] on div "To enrich screen reader interactions, please activate Accessibility in Grammarl…" at bounding box center [449, 265] width 578 height 12
drag, startPoint x: 407, startPoint y: 255, endPoint x: 372, endPoint y: 252, distance: 35.5
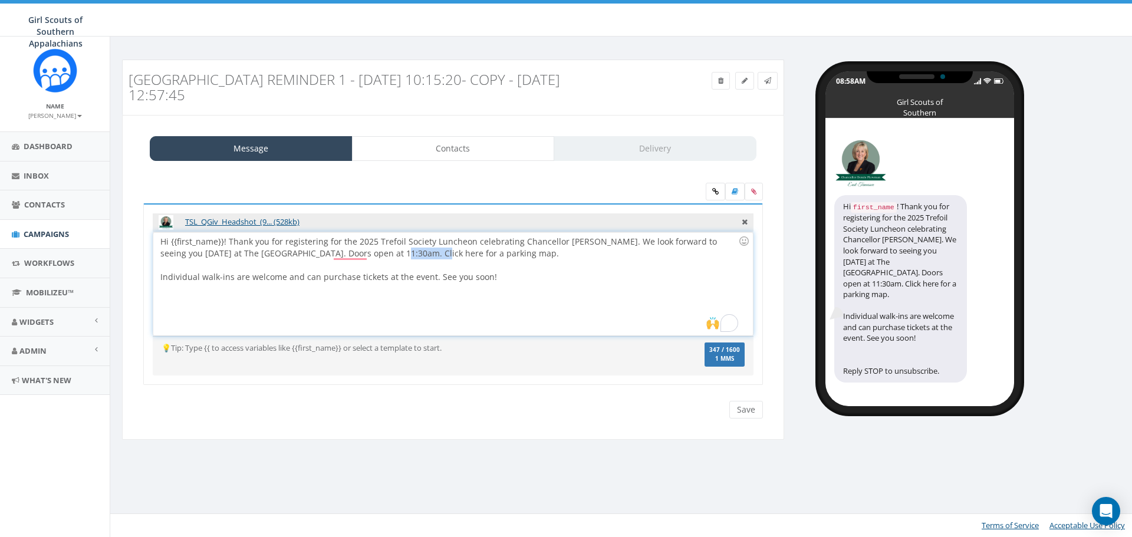
click at [372, 252] on div "Hi {{first_name}}! Thank you for registering for the 2025 Trefoil Society Lunch…" at bounding box center [452, 283] width 599 height 103
click at [718, 199] on link at bounding box center [715, 192] width 19 height 18
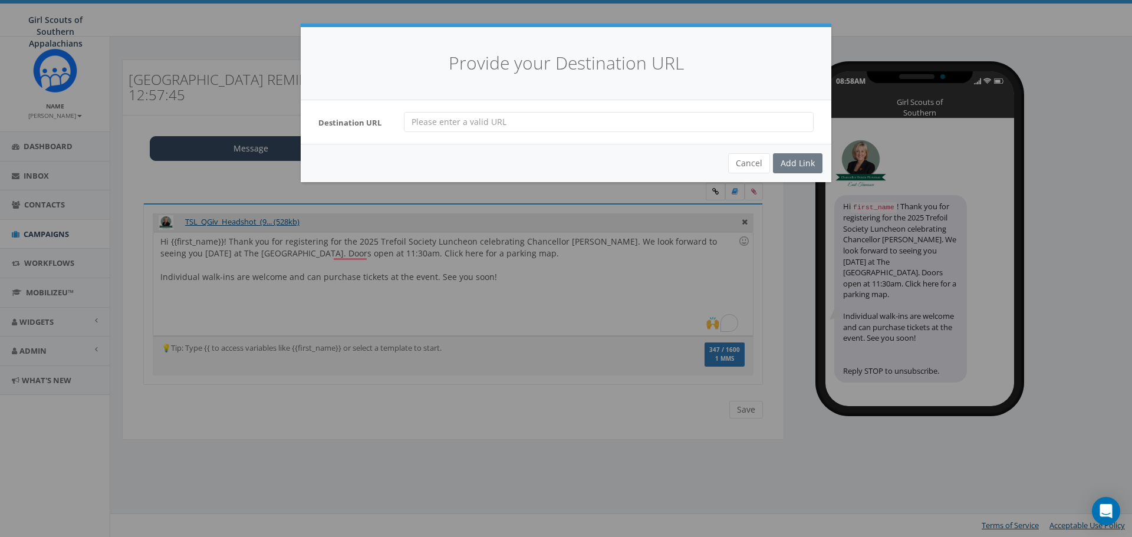
click at [465, 116] on input "url" at bounding box center [609, 122] width 410 height 20
paste input "https://www.girlscoutcsa.org/content/dam/girlscoutcsa-redesign/documents/Trefoi…"
type input "https://www.girlscoutcsa.org/content/dam/girlscoutcsa-redesign/documents/Trefoi…"
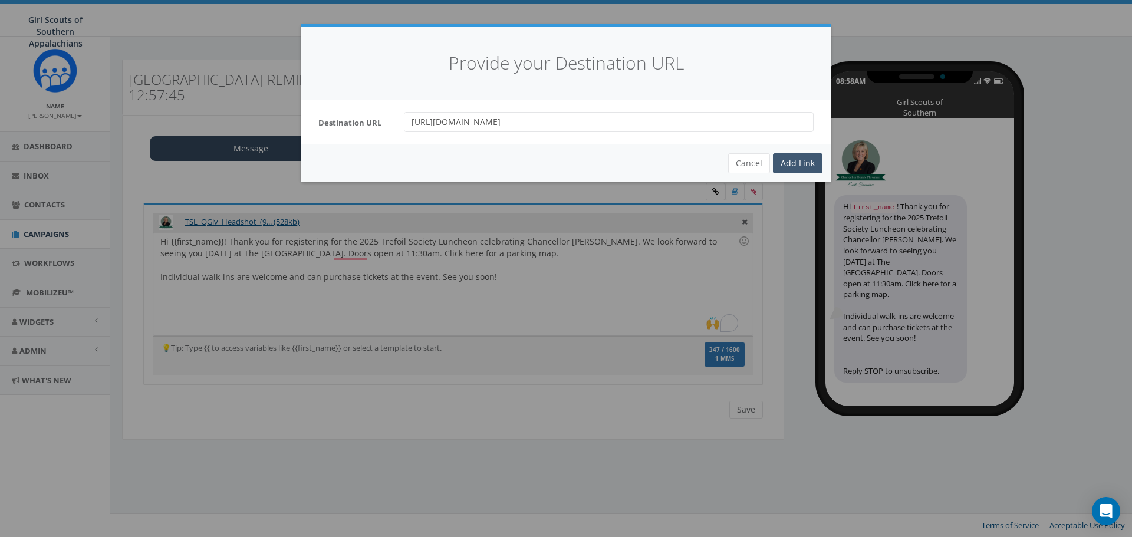
click at [794, 164] on div "Add Link" at bounding box center [798, 163] width 50 height 20
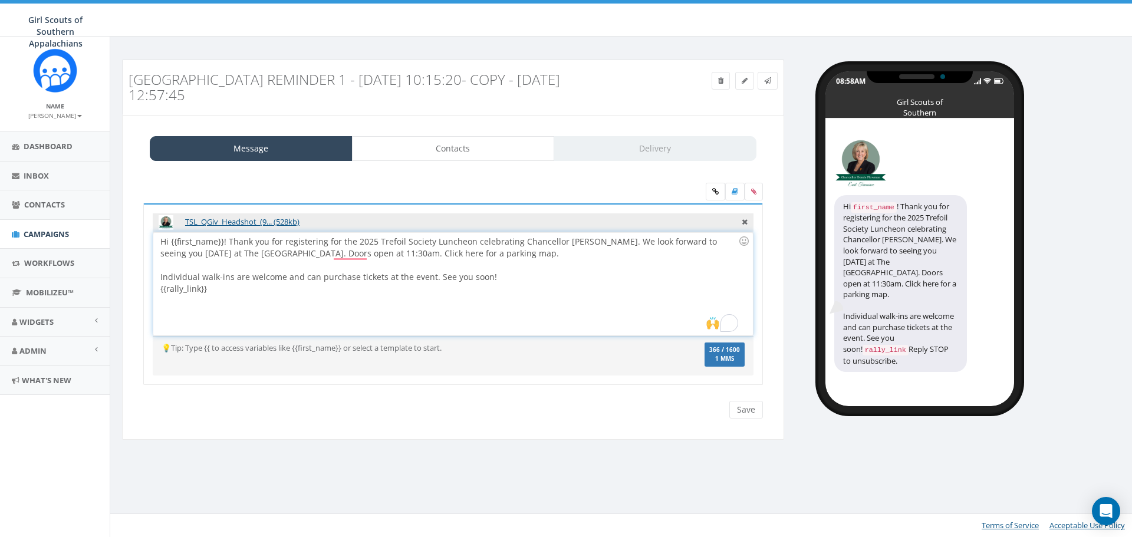
drag, startPoint x: 208, startPoint y: 294, endPoint x: 153, endPoint y: 294, distance: 54.8
click at [153, 294] on div "Hi {{first_name}}! Thank you for registering for the 2025 Trefoil Society Lunch…" at bounding box center [453, 284] width 601 height 104
click at [389, 298] on div "Hi {{first_name}}! Thank you for registering for the 2025 Trefoil Society Lunch…" at bounding box center [452, 283] width 599 height 103
drag, startPoint x: 489, startPoint y: 256, endPoint x: 371, endPoint y: 254, distance: 117.9
click at [371, 254] on div "Hi {{first_name}}! Thank you for registering for the 2025 Trefoil Society Lunch…" at bounding box center [452, 283] width 599 height 103
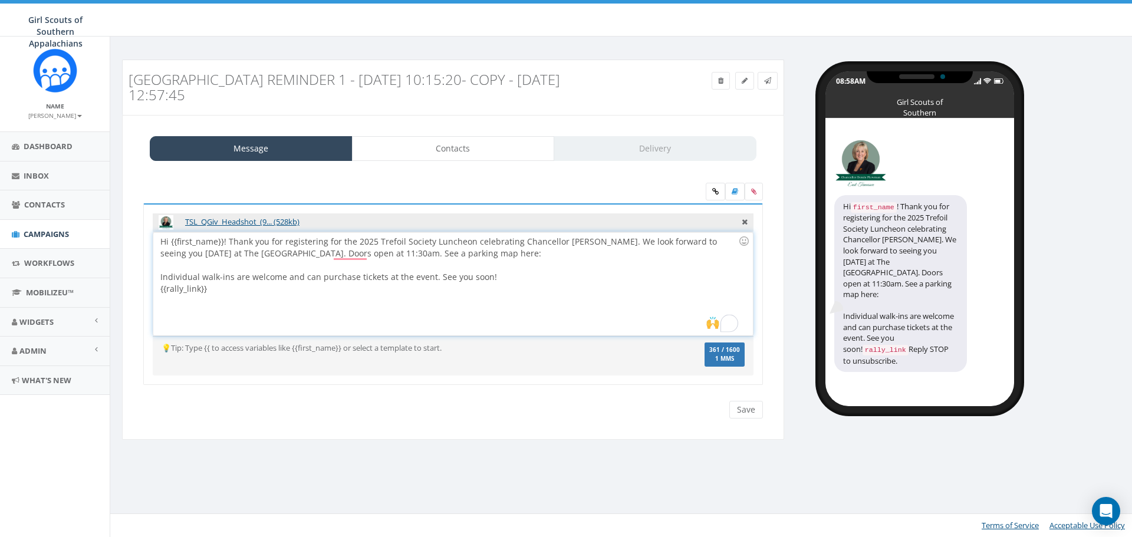
drag, startPoint x: 186, startPoint y: 289, endPoint x: 169, endPoint y: 290, distance: 16.5
click at [157, 290] on div "Hi {{first_name}}! Thank you for registering for the 2025 Trefoil Society Lunch…" at bounding box center [452, 283] width 599 height 103
drag, startPoint x: 532, startPoint y: 279, endPoint x: 509, endPoint y: 274, distance: 23.5
click at [523, 278] on div "Hi {{first_name}}! Thank you for registering for the 2025 Trefoil Society Lunch…" at bounding box center [452, 283] width 599 height 103
click at [468, 256] on div "Hi {{first_name}}! Thank you for registering for the 2025 Trefoil Society Lunch…" at bounding box center [452, 283] width 599 height 103
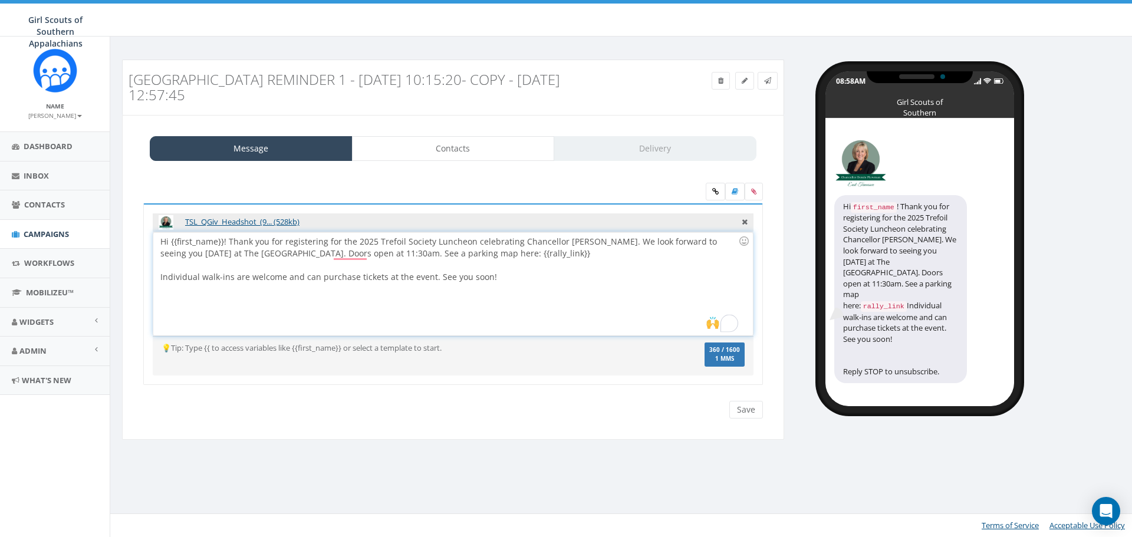
click at [493, 269] on div "To enrich screen reader interactions, please activate Accessibility in Grammarl…" at bounding box center [449, 265] width 578 height 12
click at [532, 289] on div "Hi {{first_name}}! Thank you for registering for the 2025 Trefoil Society Lunch…" at bounding box center [452, 283] width 599 height 103
click at [527, 308] on div "Hi {{first_name}}! Thank you for registering for the 2025 Trefoil Society Lunch…" at bounding box center [452, 283] width 599 height 103
click at [751, 414] on input "Save" at bounding box center [746, 410] width 34 height 18
click at [742, 80] on icon at bounding box center [745, 80] width 6 height 7
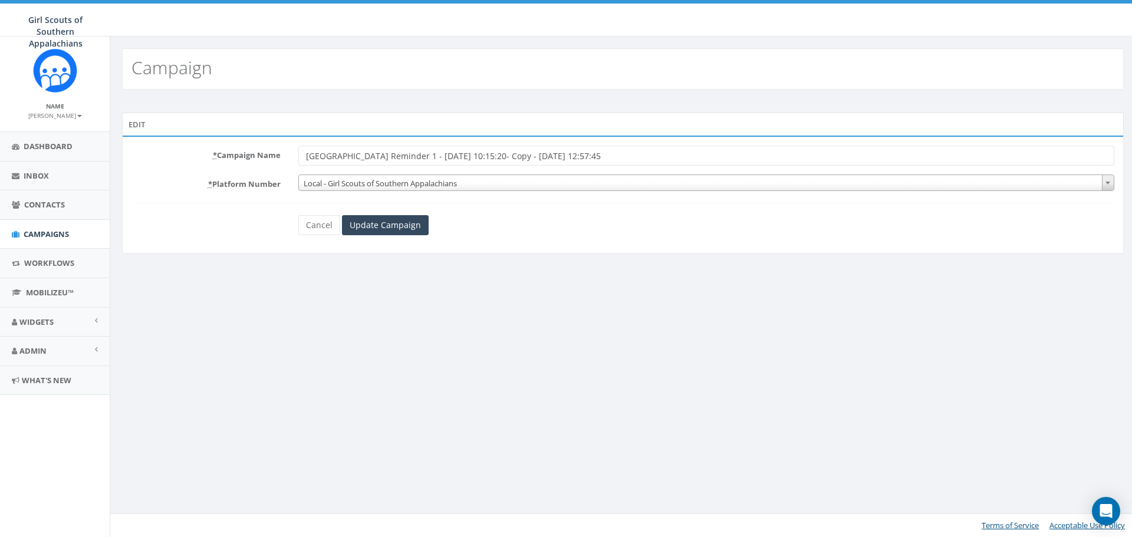
drag, startPoint x: 354, startPoint y: 155, endPoint x: 399, endPoint y: 162, distance: 44.8
click at [399, 162] on input "TSL East TN Reminder 1 - 10/02/2024, 10:15:20- Copy - 2025-10-15 12:57:45" at bounding box center [706, 156] width 816 height 20
click at [416, 152] on input "TSL East TN Pre-Event - 10/02/2024, 10:15:20- Copy - 2025-10-15 12:57:45" at bounding box center [706, 156] width 816 height 20
drag, startPoint x: 439, startPoint y: 156, endPoint x: 911, endPoint y: 185, distance: 472.6
click at [911, 185] on form "* Campaign Name TSL East TN Pre-Event - 10/15/2024, 10:15:20- Copy - 2025-10-15…" at bounding box center [622, 191] width 983 height 90
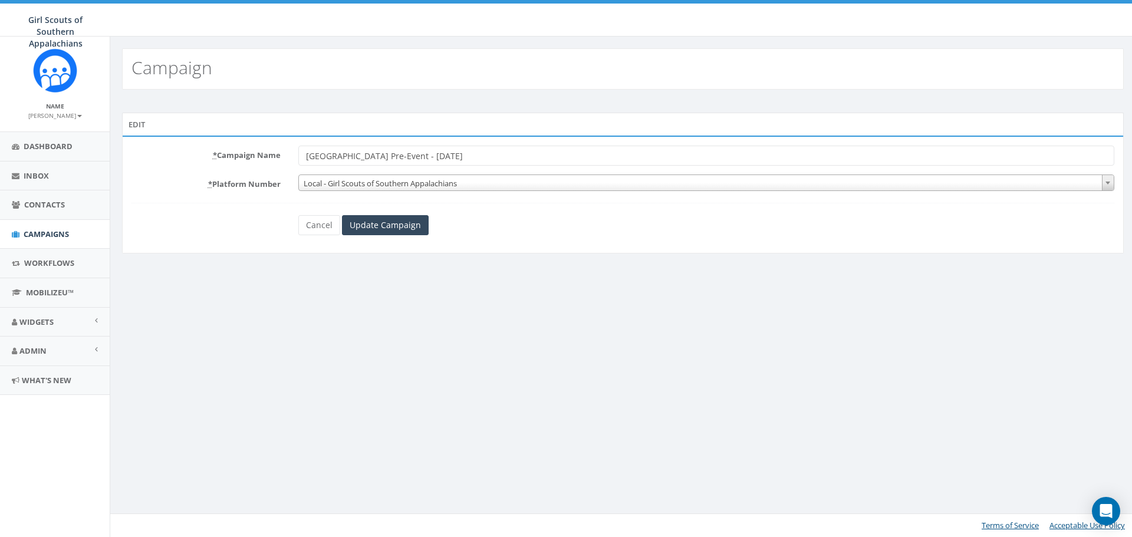
type input "[GEOGRAPHIC_DATA] Pre-Event - [DATE]"
click at [750, 304] on div "Campaign Edit * Campaign Name TSL East TN Pre-Event - 10/15/2025 * Platform Num…" at bounding box center [623, 287] width 1026 height 501
click at [379, 224] on input "Update Campaign" at bounding box center [385, 225] width 87 height 20
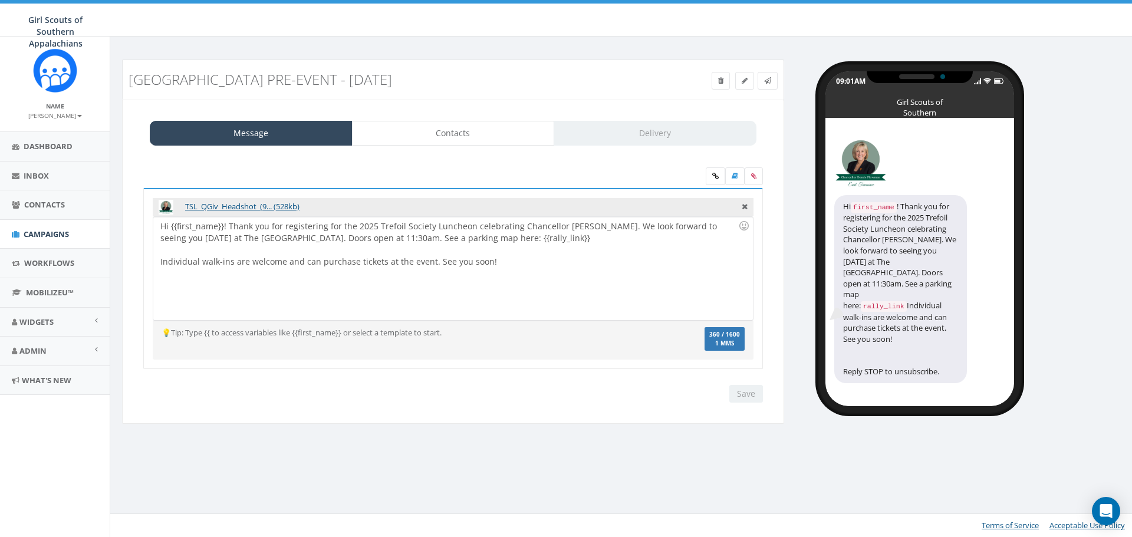
click at [698, 305] on div "Hi {{first_name}}! Thank you for registering for the 2025 Trefoil Society Lunch…" at bounding box center [452, 268] width 599 height 103
click at [479, 136] on link "Contacts" at bounding box center [453, 133] width 203 height 25
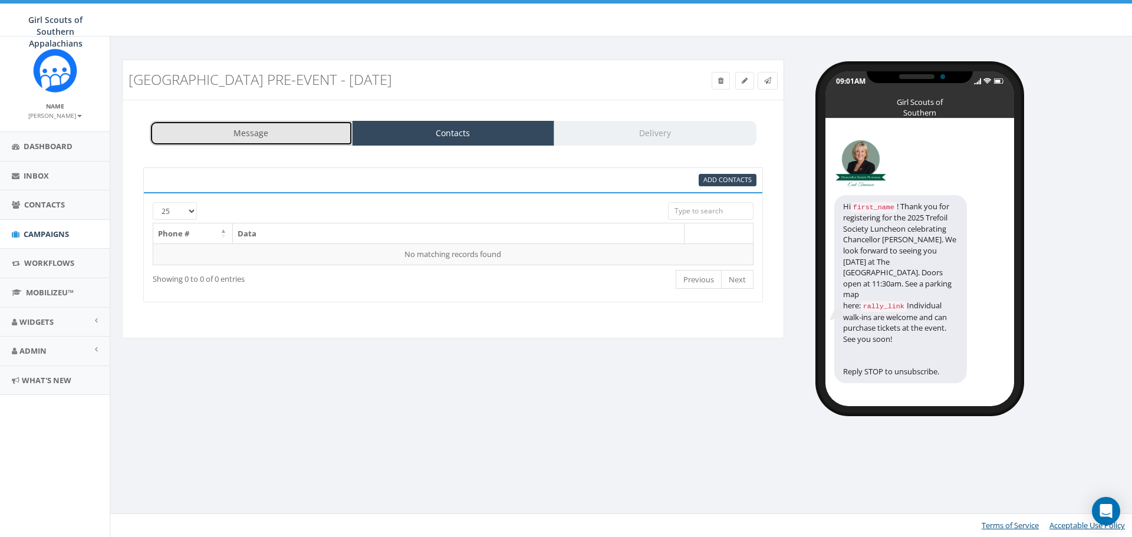
click at [290, 133] on link "Message" at bounding box center [251, 133] width 203 height 25
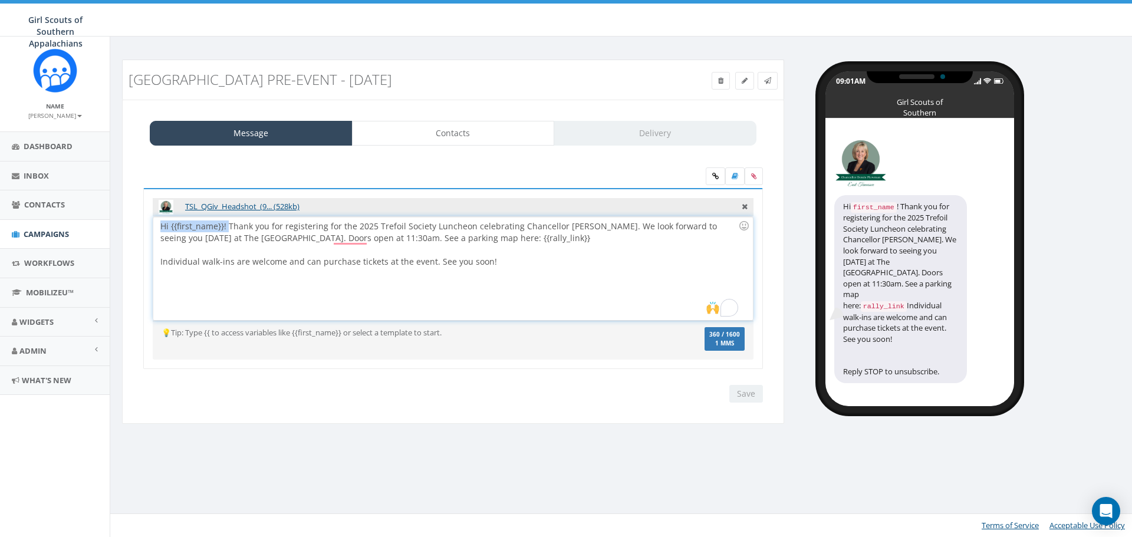
drag, startPoint x: 228, startPoint y: 227, endPoint x: 151, endPoint y: 210, distance: 78.4
click at [151, 210] on div "TSL_QGiv_Headshot_(9... (528kb) Hi {{first_name}}! Thank you for registering fo…" at bounding box center [453, 279] width 620 height 182
click at [516, 280] on div "Good morning! Thank you for registering for the 2025 Trefoil Society Luncheon c…" at bounding box center [452, 268] width 599 height 103
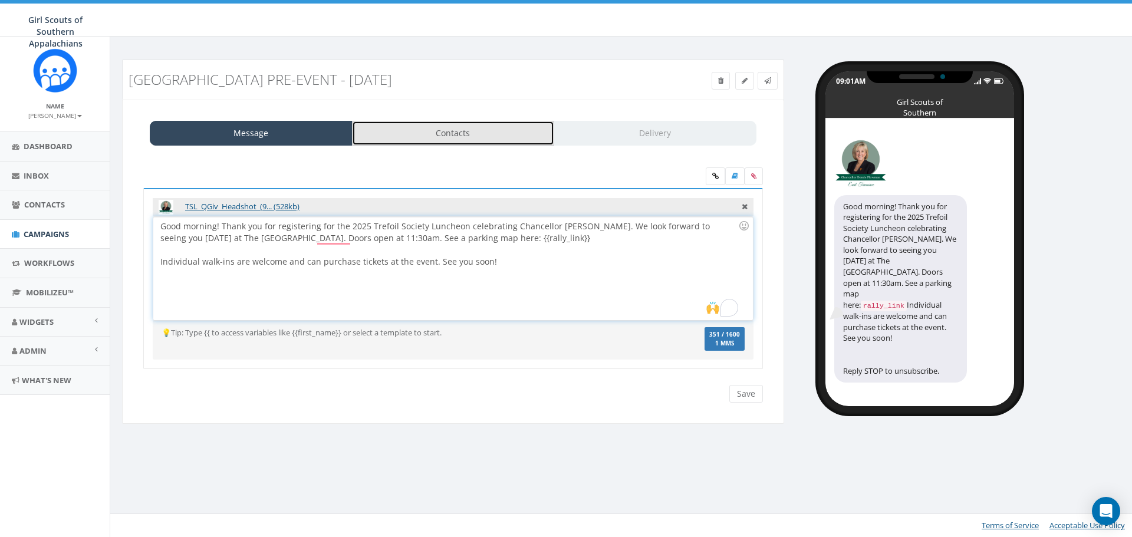
click at [429, 130] on link "Contacts" at bounding box center [453, 133] width 203 height 25
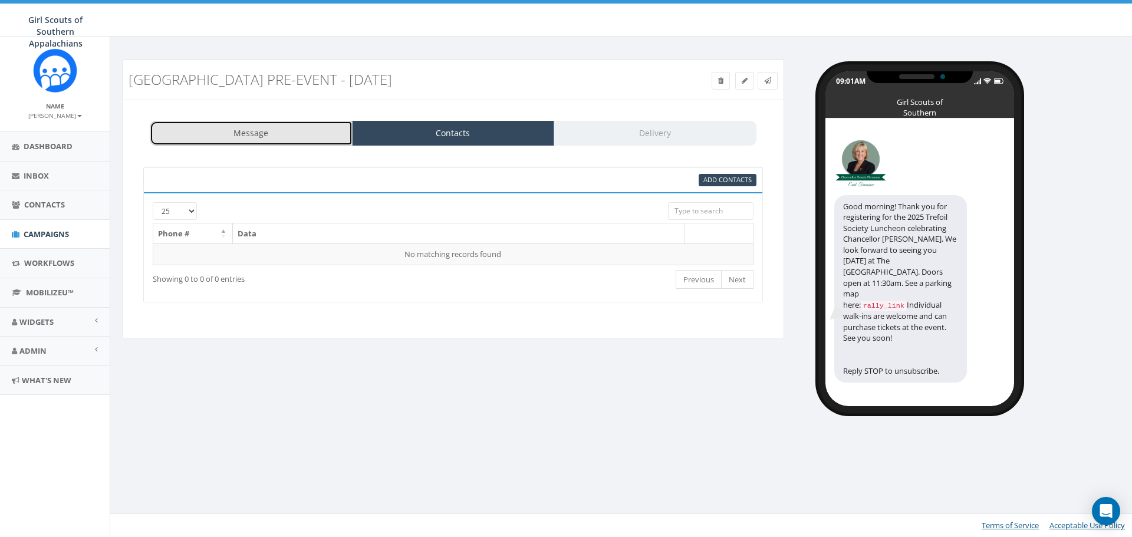
click at [316, 127] on link "Message" at bounding box center [251, 133] width 203 height 25
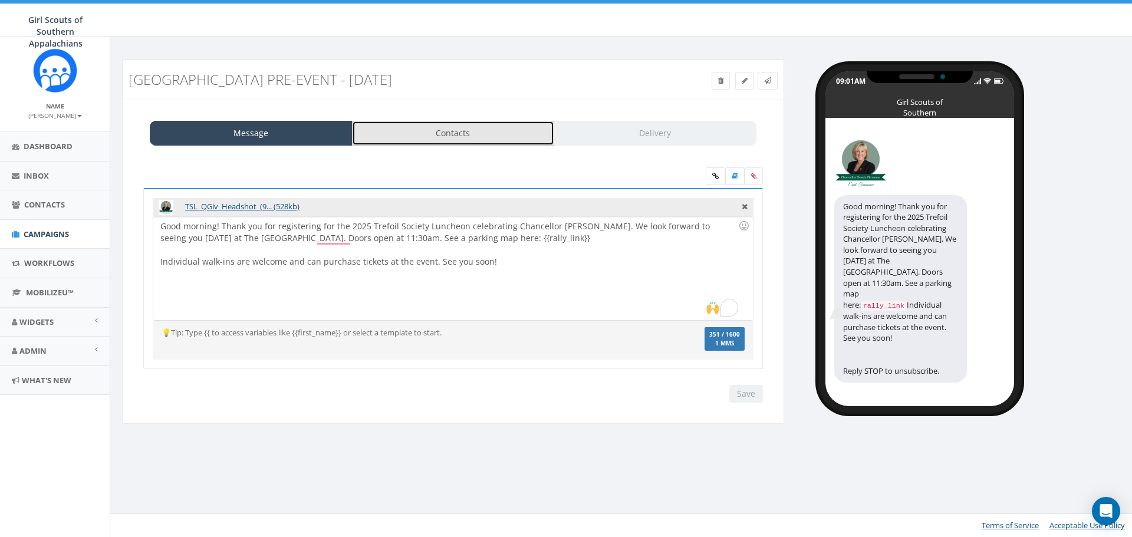
click at [435, 139] on link "Contacts" at bounding box center [453, 133] width 203 height 25
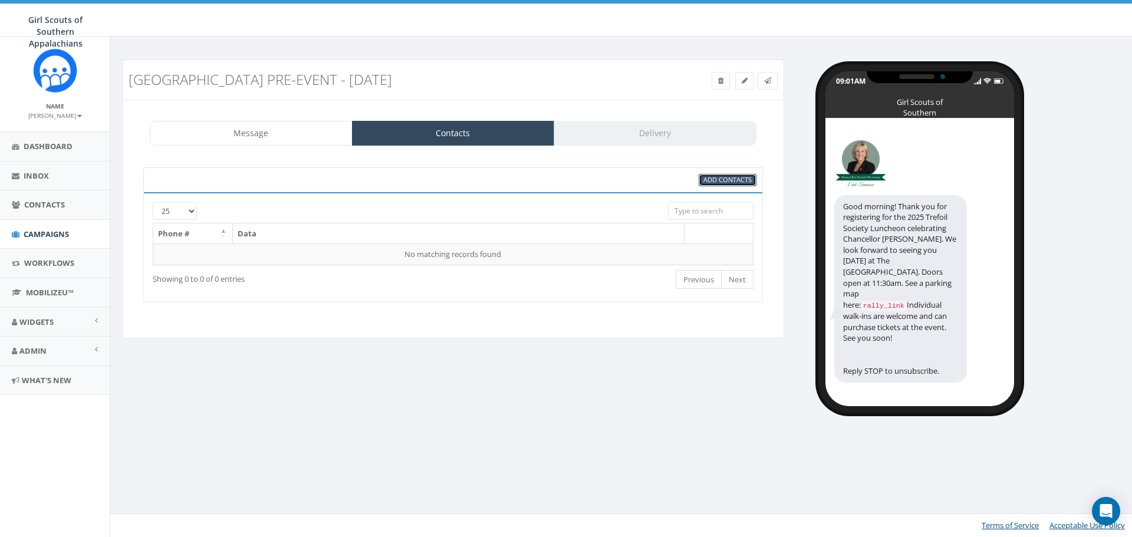
click at [713, 175] on link "Add Contacts" at bounding box center [728, 180] width 58 height 12
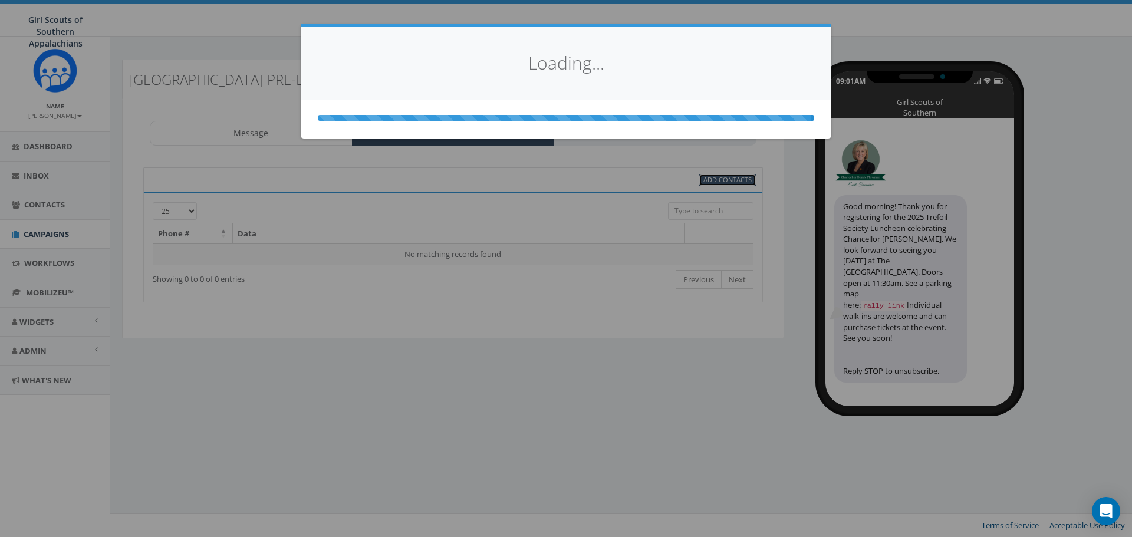
select select
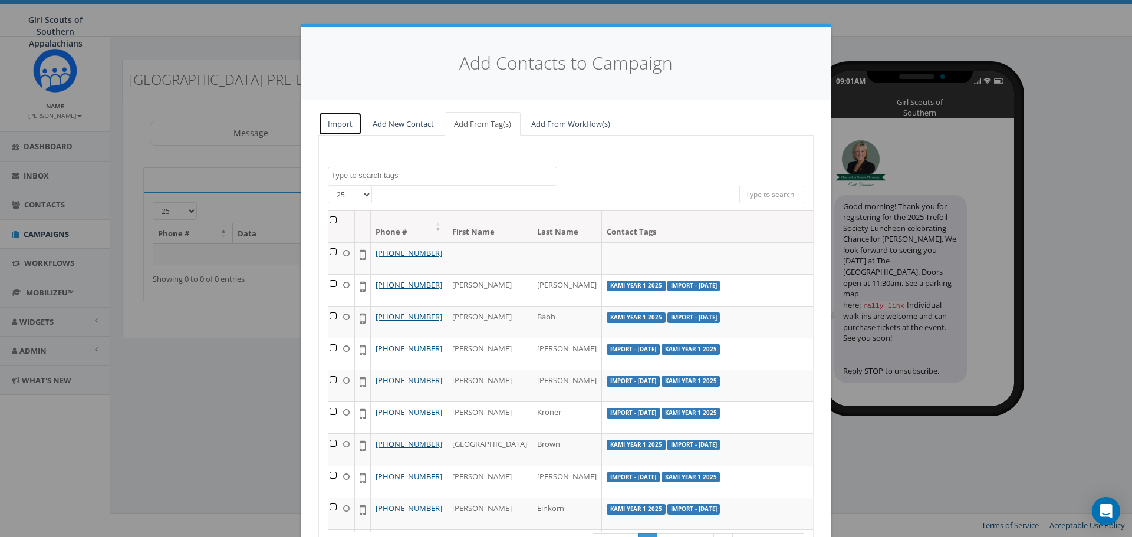
click at [338, 124] on link "Import" at bounding box center [340, 124] width 44 height 24
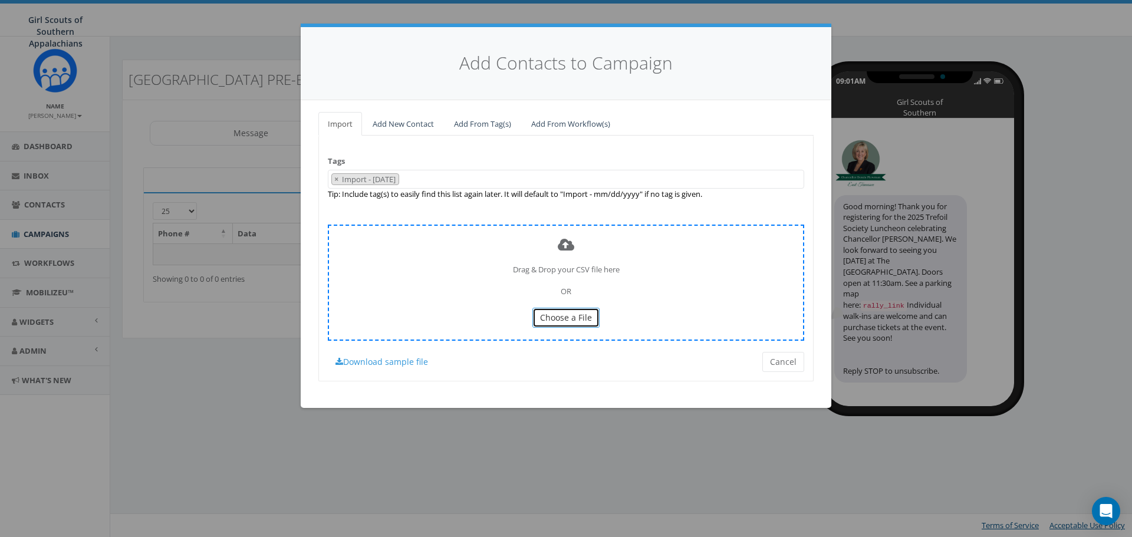
click at [558, 312] on span "Choose a File" at bounding box center [566, 317] width 52 height 11
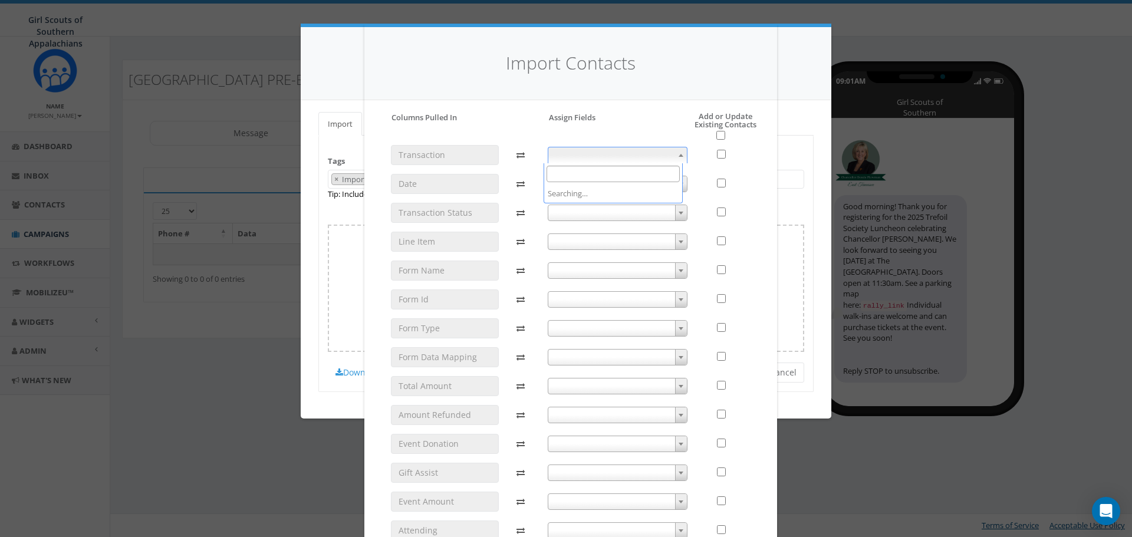
click at [646, 152] on span at bounding box center [618, 155] width 140 height 17
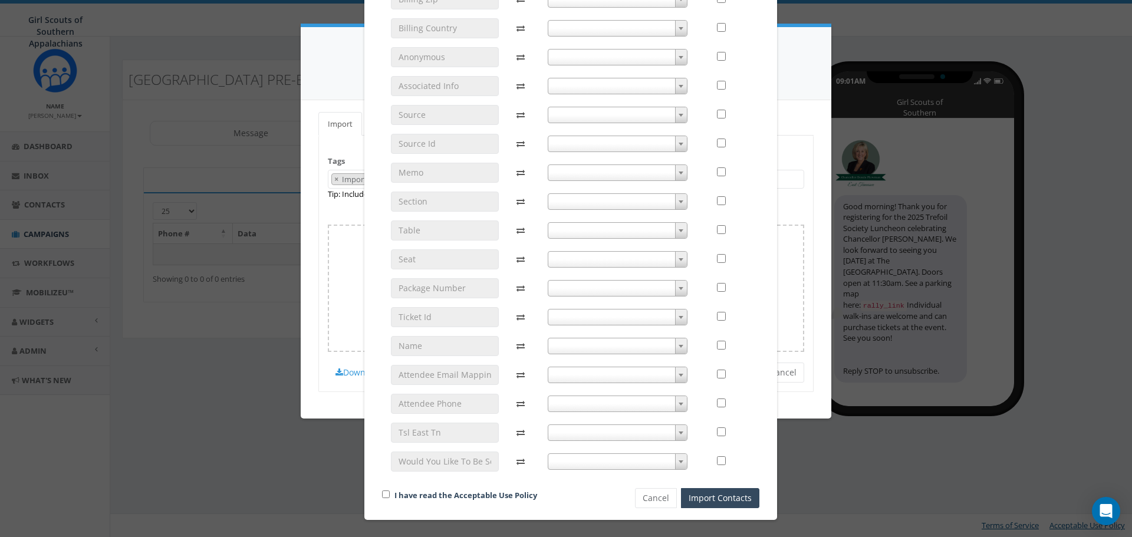
scroll to position [1543, 0]
click at [660, 506] on button "Cancel" at bounding box center [656, 498] width 42 height 20
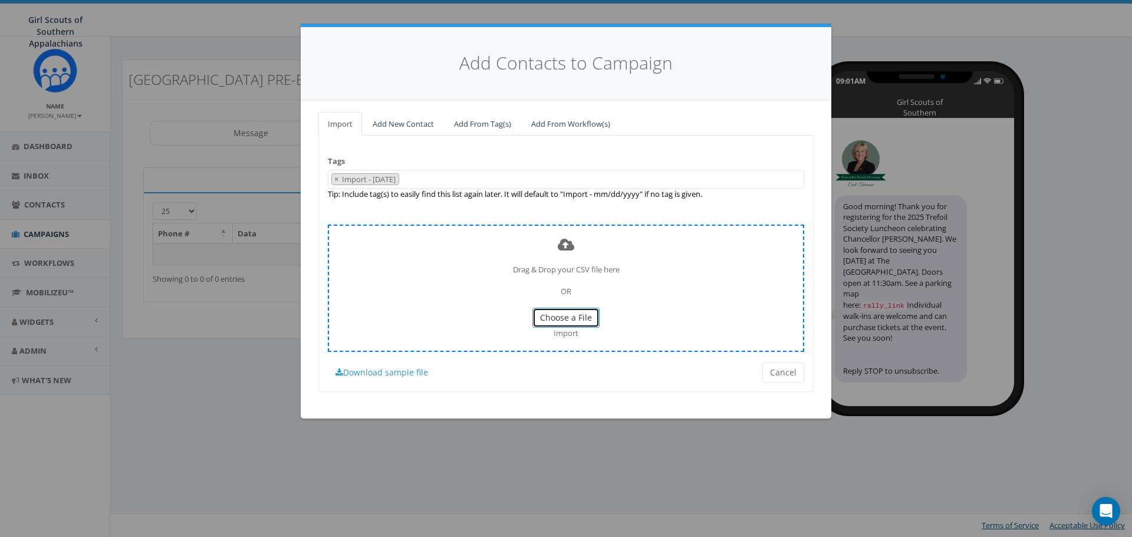
click at [572, 311] on button "Choose a File" at bounding box center [565, 318] width 67 height 20
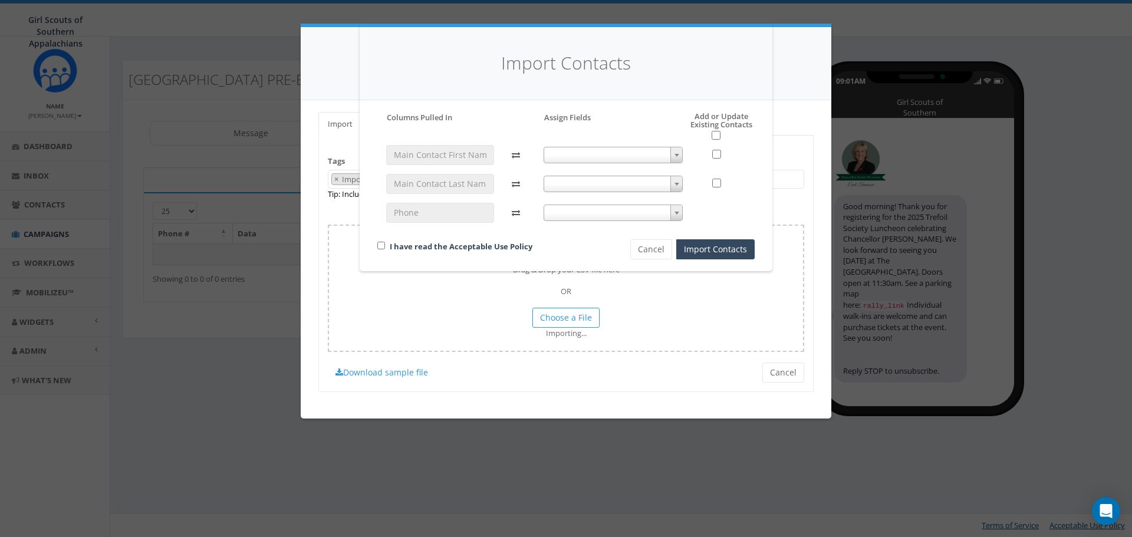
scroll to position [0, 0]
drag, startPoint x: 754, startPoint y: 377, endPoint x: 770, endPoint y: 377, distance: 15.9
click at [758, 377] on div "Import Contacts Please accept policy to proceed Please map phone number field t…" at bounding box center [566, 268] width 1132 height 537
click at [582, 149] on span at bounding box center [614, 155] width 140 height 17
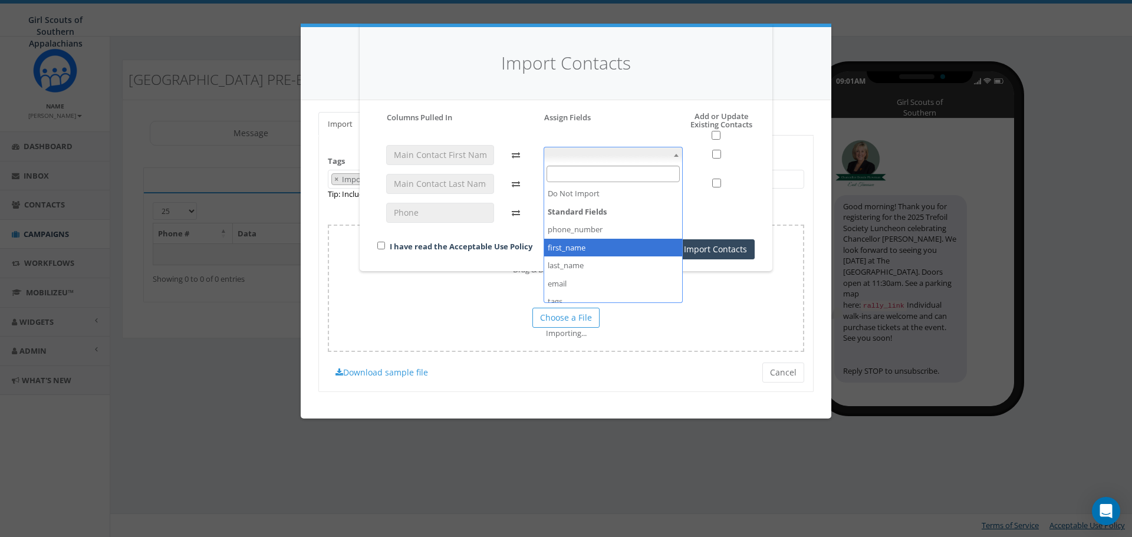
select select "first_name"
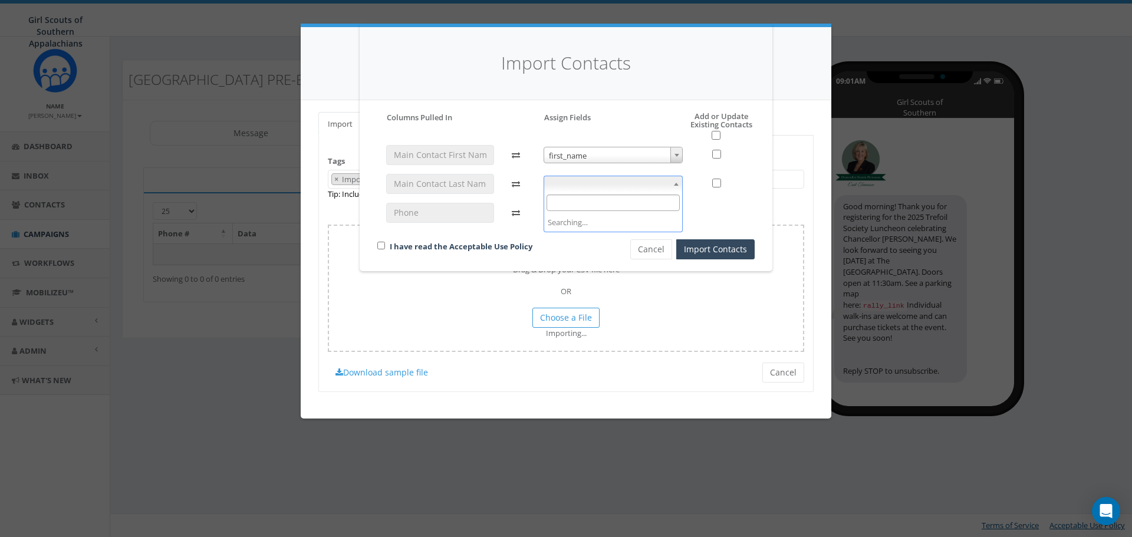
click at [576, 182] on span at bounding box center [614, 184] width 140 height 17
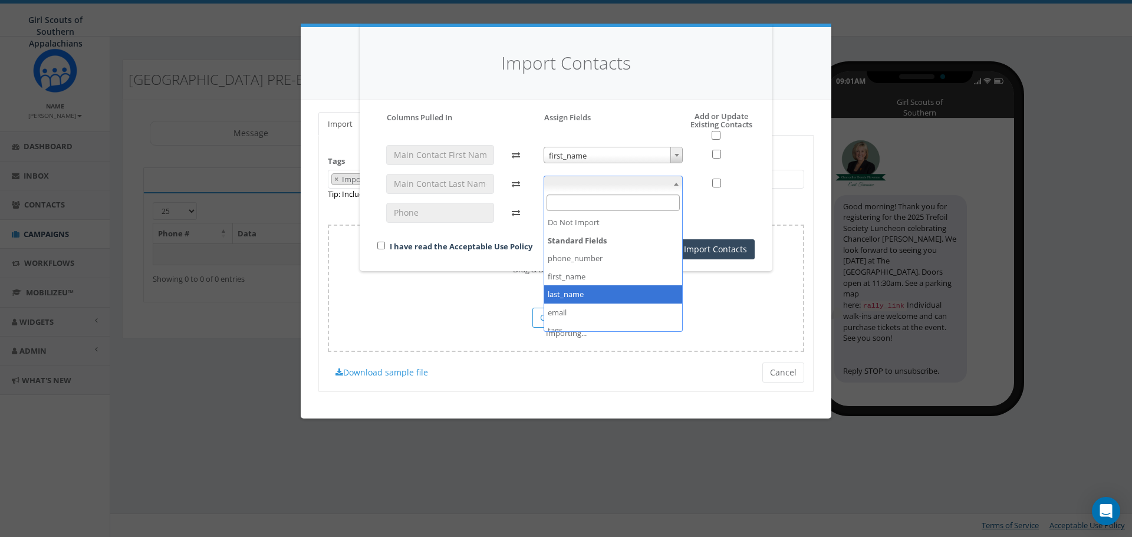
select select "last_name"
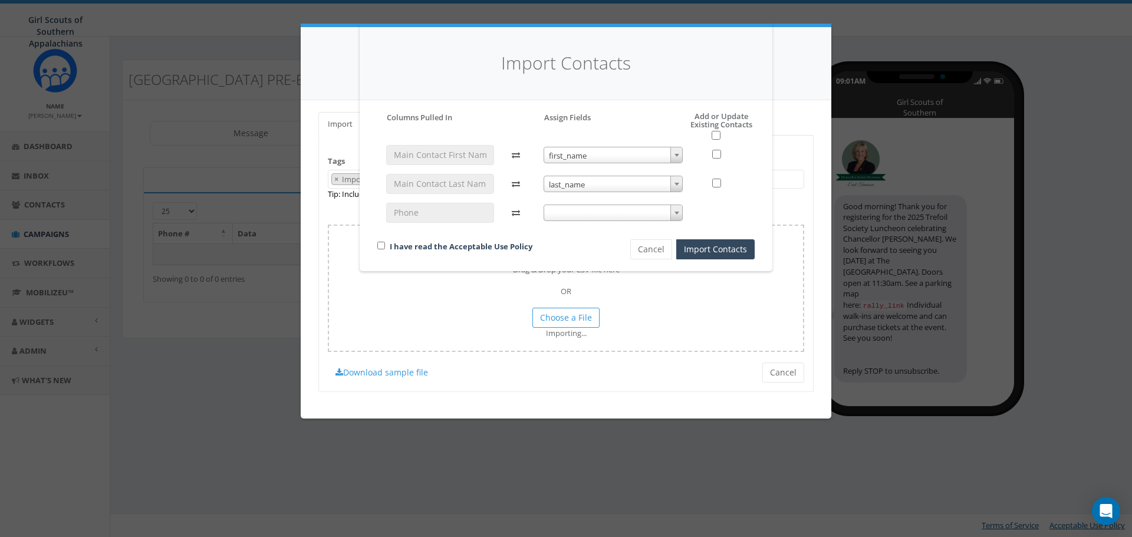
click at [564, 213] on span at bounding box center [614, 213] width 140 height 17
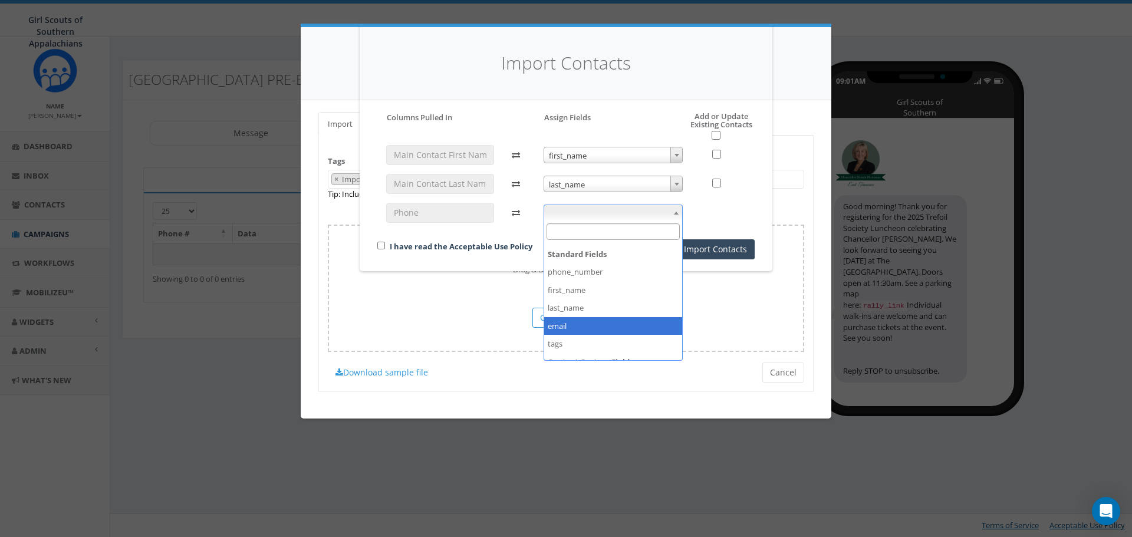
scroll to position [44, 0]
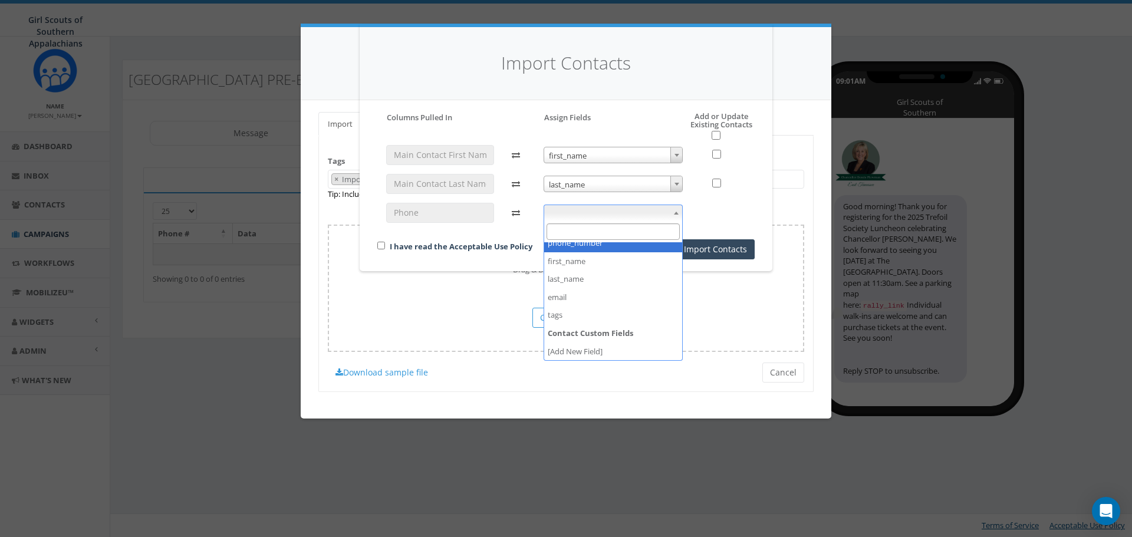
select select "phone_number"
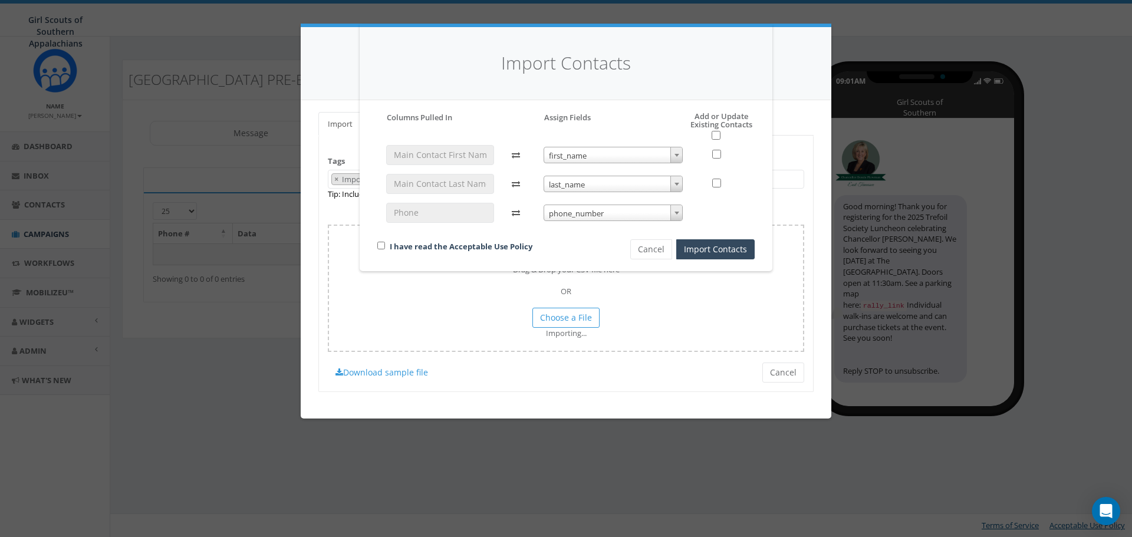
click at [579, 234] on div "I have read the Acceptable Use Policy Cancel Import Contacts" at bounding box center [565, 207] width 395 height 103
click at [465, 245] on link "I have read the Acceptable Use Policy" at bounding box center [461, 246] width 143 height 11
click at [385, 247] on div "I have read the Acceptable Use Policy" at bounding box center [483, 247] width 231 height 16
click at [380, 246] on input "checkbox" at bounding box center [381, 246] width 8 height 8
checkbox input "true"
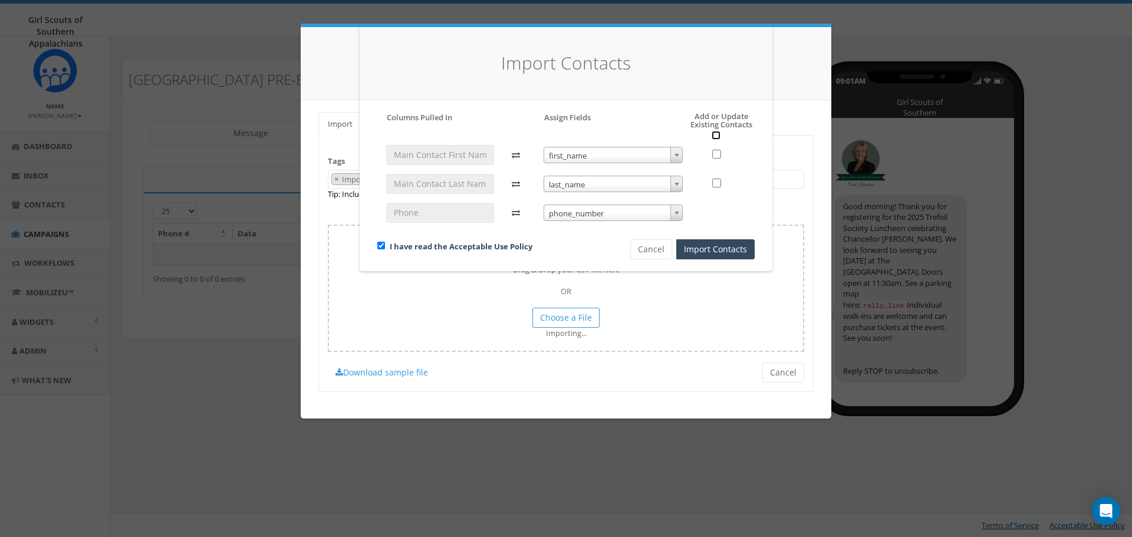
click at [717, 138] on input "checkbox" at bounding box center [716, 135] width 9 height 9
checkbox input "true"
click at [711, 249] on button "Import Contacts" at bounding box center [715, 249] width 78 height 20
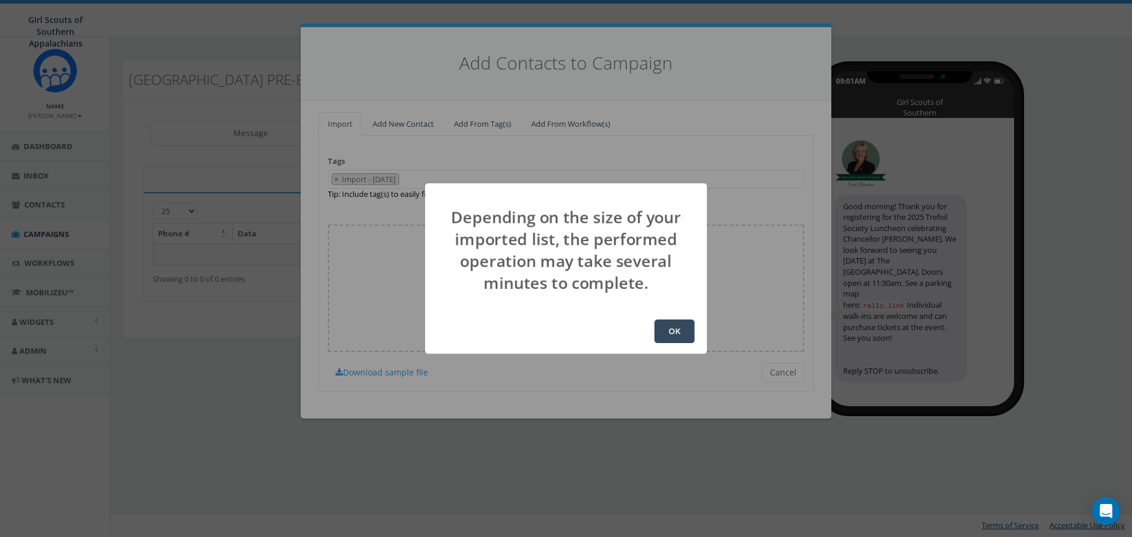
click at [691, 341] on button "OK" at bounding box center [674, 332] width 40 height 24
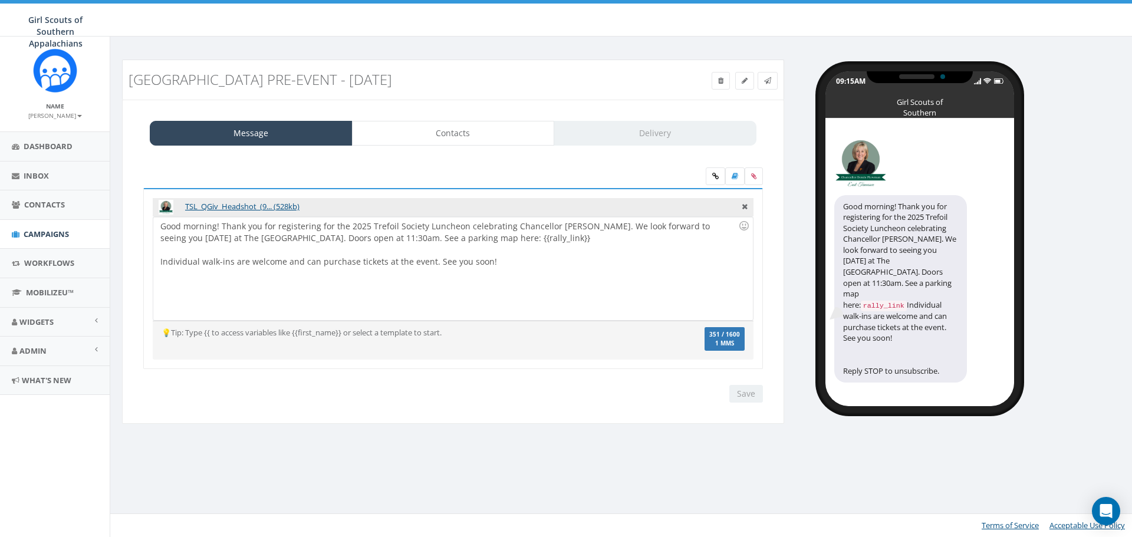
click at [901, 301] on code "rally_link" at bounding box center [884, 306] width 46 height 11
click at [897, 301] on code "rally_link" at bounding box center [884, 306] width 46 height 11
click at [412, 142] on link "Contacts" at bounding box center [453, 133] width 203 height 25
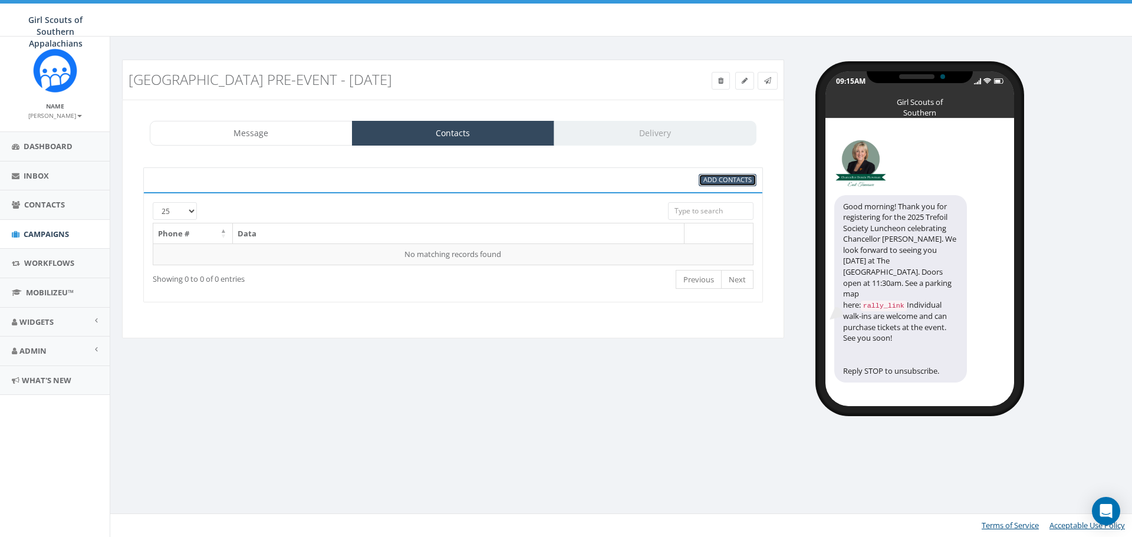
click at [716, 179] on span "Add Contacts" at bounding box center [727, 179] width 48 height 9
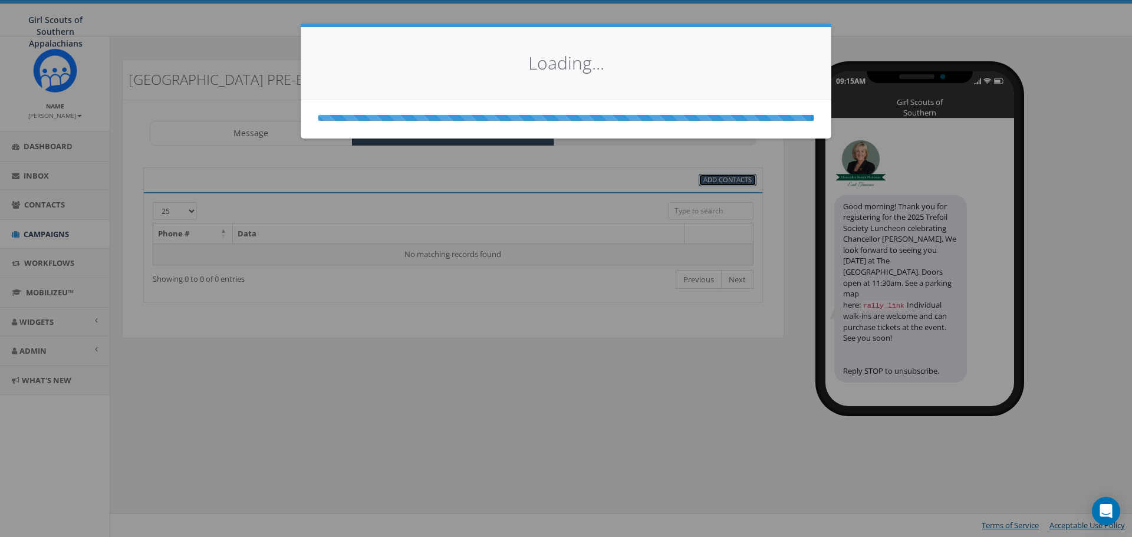
select select
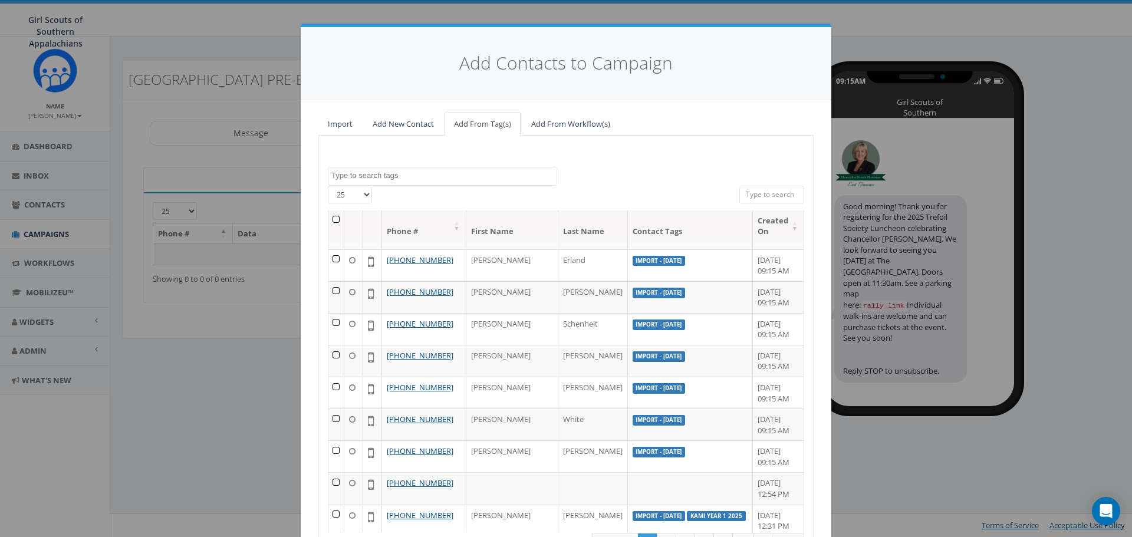
scroll to position [511, 0]
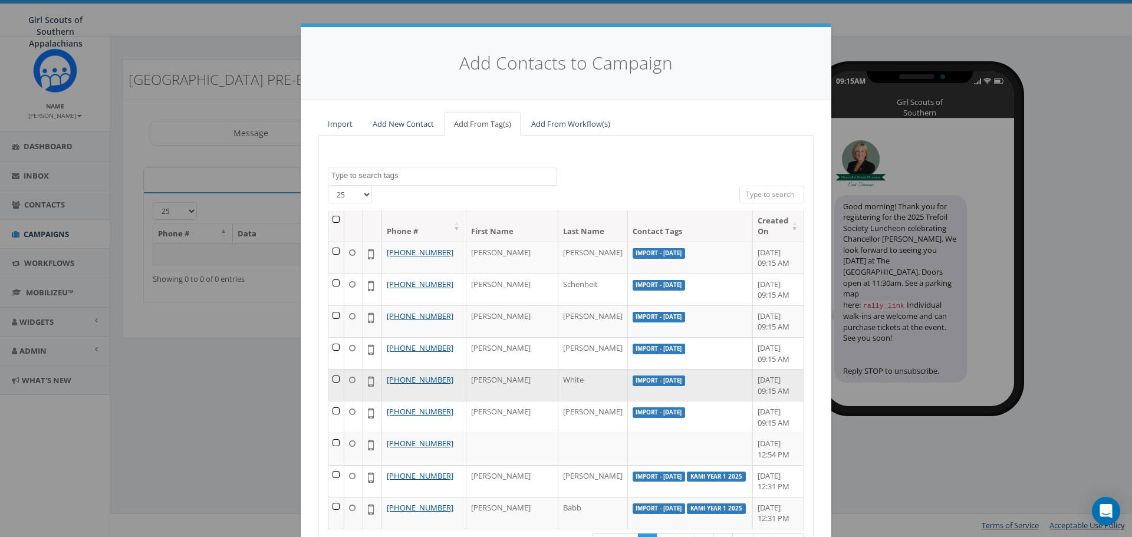
drag, startPoint x: 332, startPoint y: 412, endPoint x: 327, endPoint y: 389, distance: 23.5
click at [332, 411] on td at bounding box center [336, 417] width 16 height 32
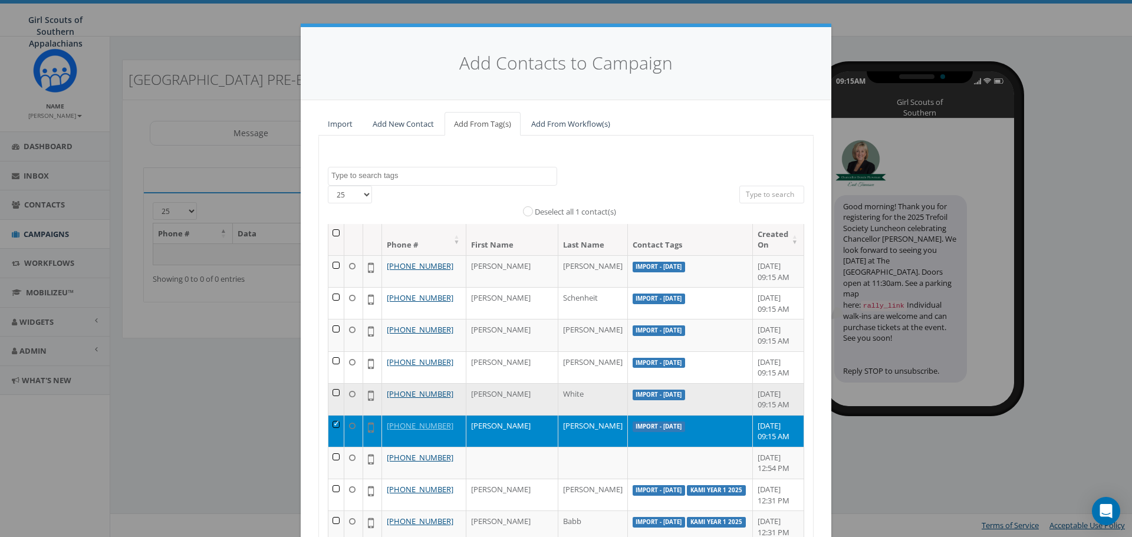
click at [338, 396] on td at bounding box center [336, 399] width 16 height 32
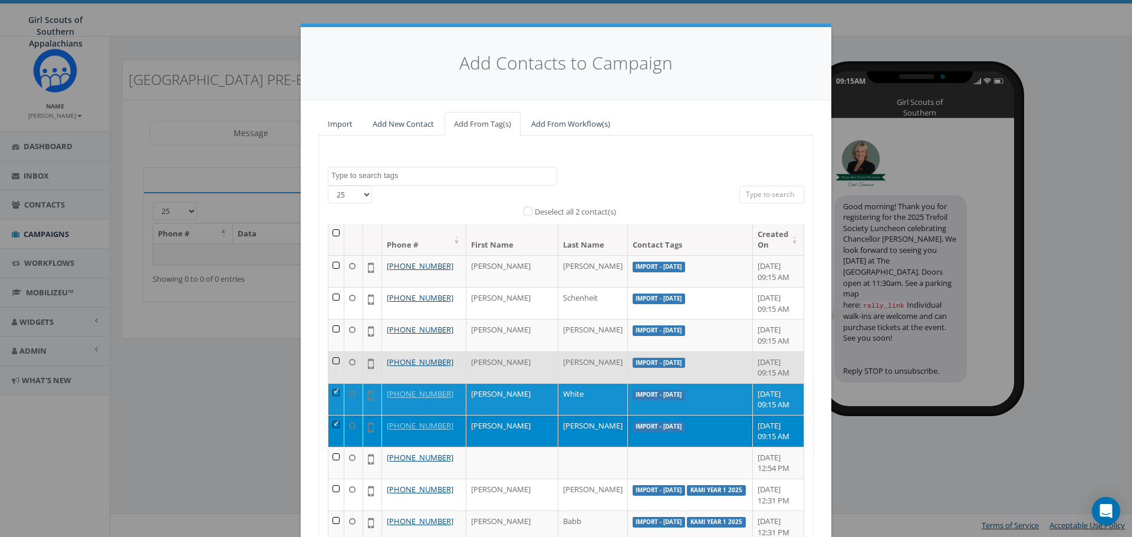
click at [331, 360] on td at bounding box center [336, 367] width 16 height 32
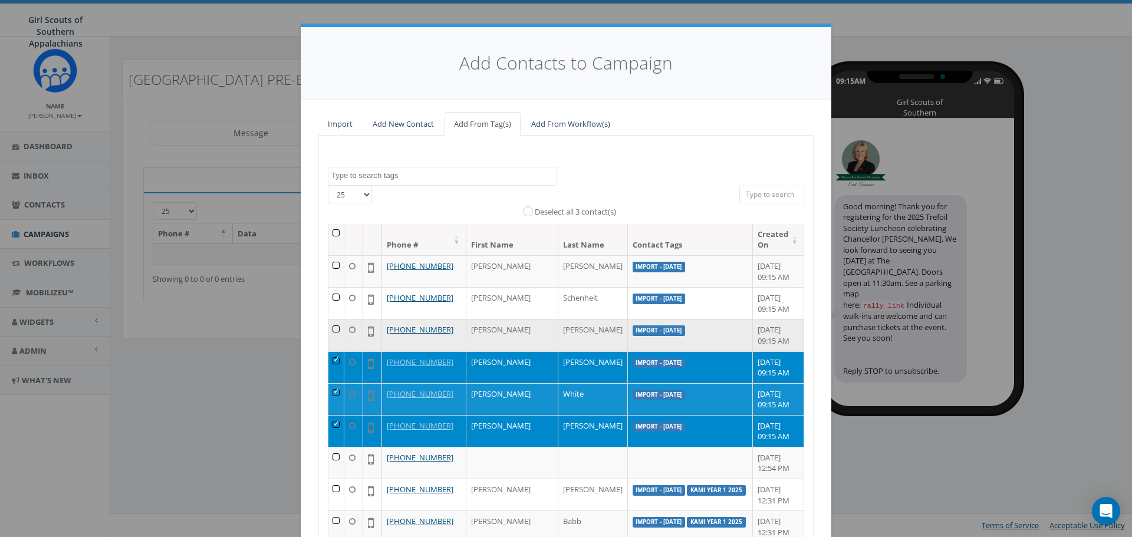
click at [330, 330] on td at bounding box center [336, 335] width 16 height 32
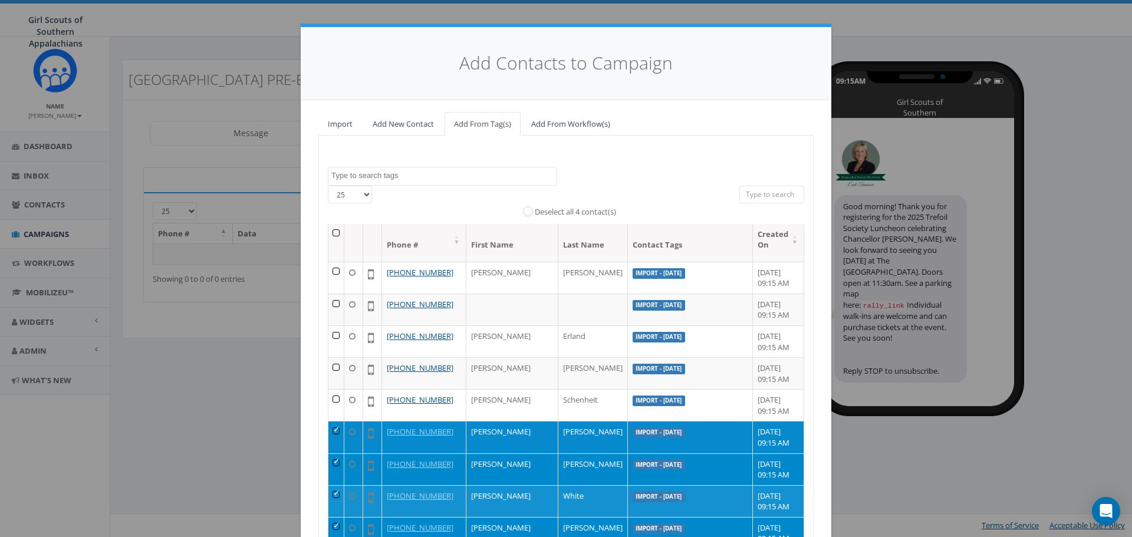
scroll to position [393, 0]
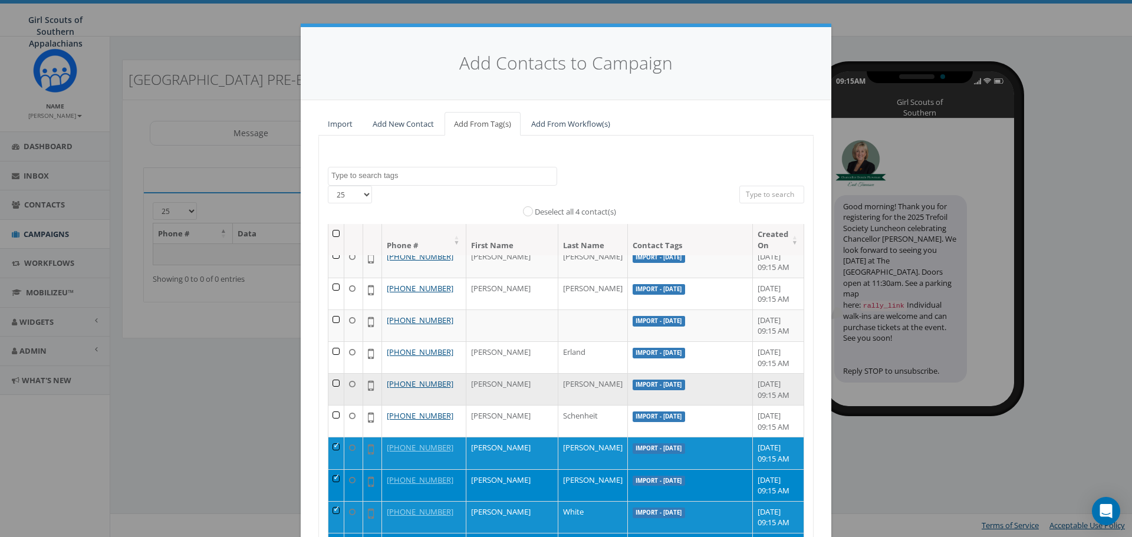
click at [335, 417] on td at bounding box center [336, 421] width 16 height 32
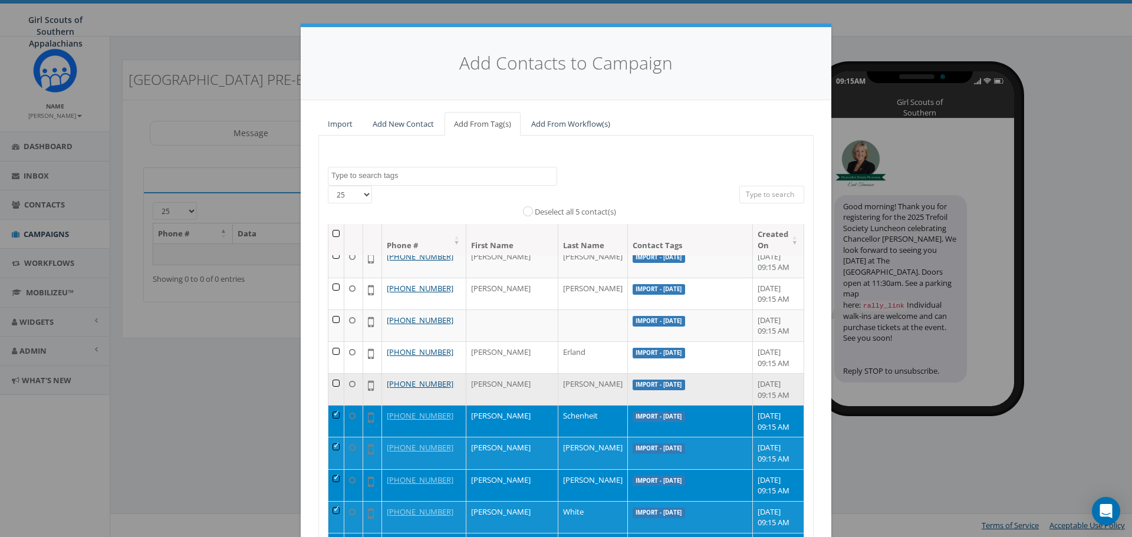
click at [333, 380] on td at bounding box center [336, 389] width 16 height 32
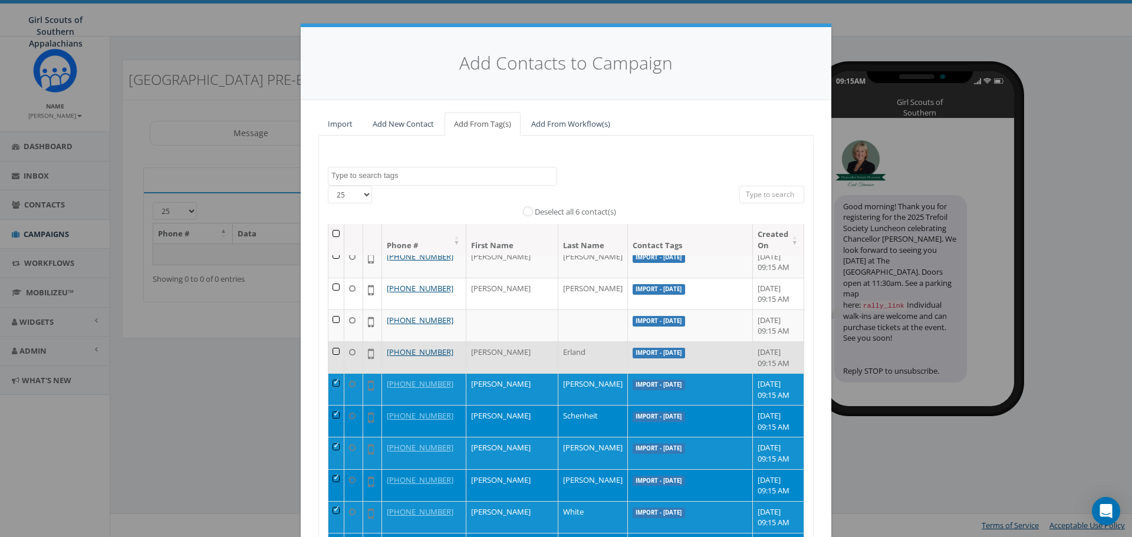
click at [331, 350] on td at bounding box center [336, 357] width 16 height 32
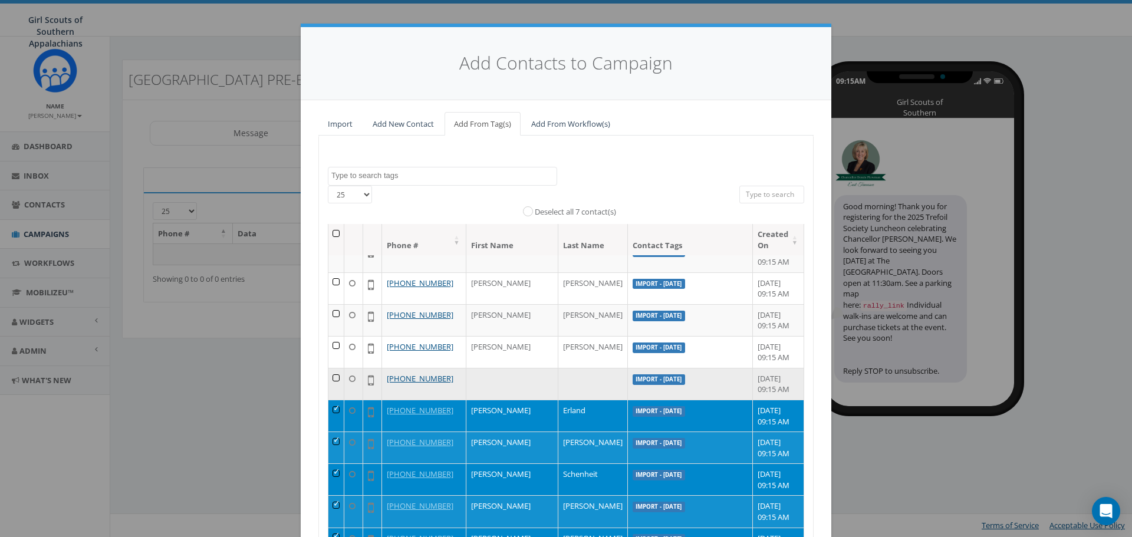
scroll to position [334, 0]
click at [338, 379] on td at bounding box center [336, 384] width 16 height 32
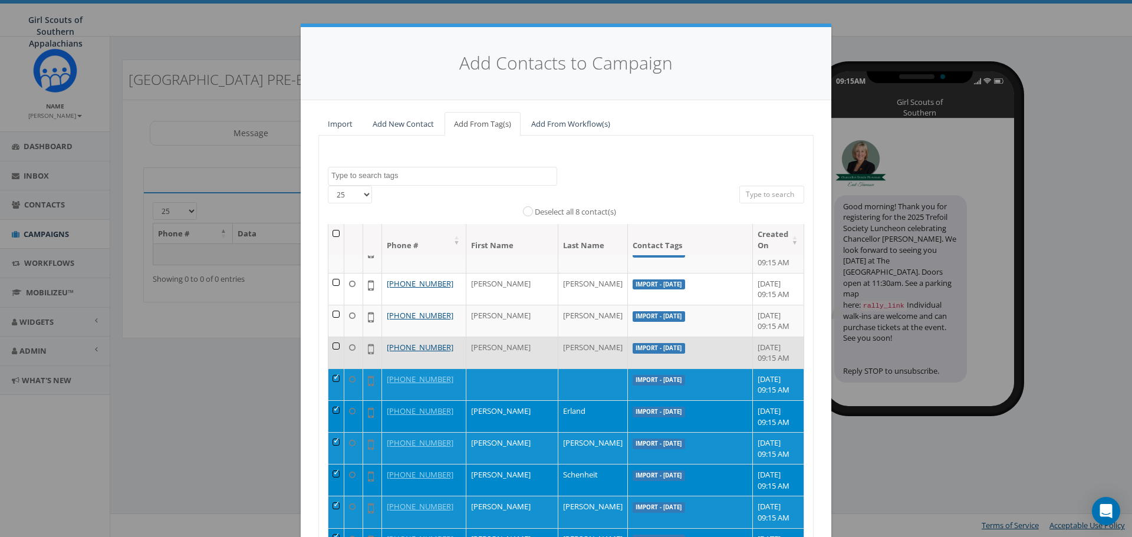
click at [335, 340] on td at bounding box center [336, 353] width 16 height 32
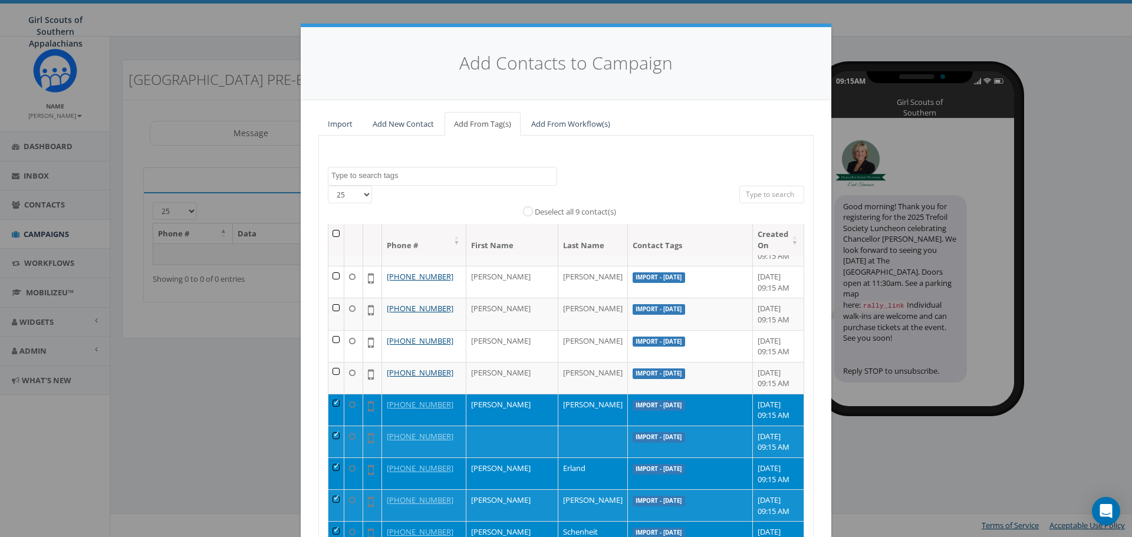
scroll to position [275, 0]
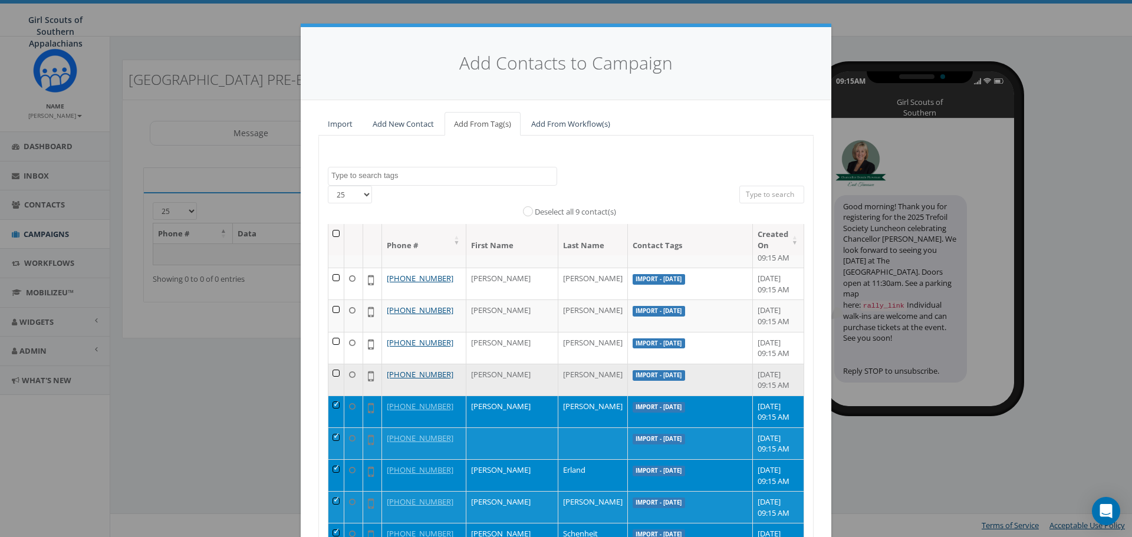
click at [337, 372] on td at bounding box center [336, 380] width 16 height 32
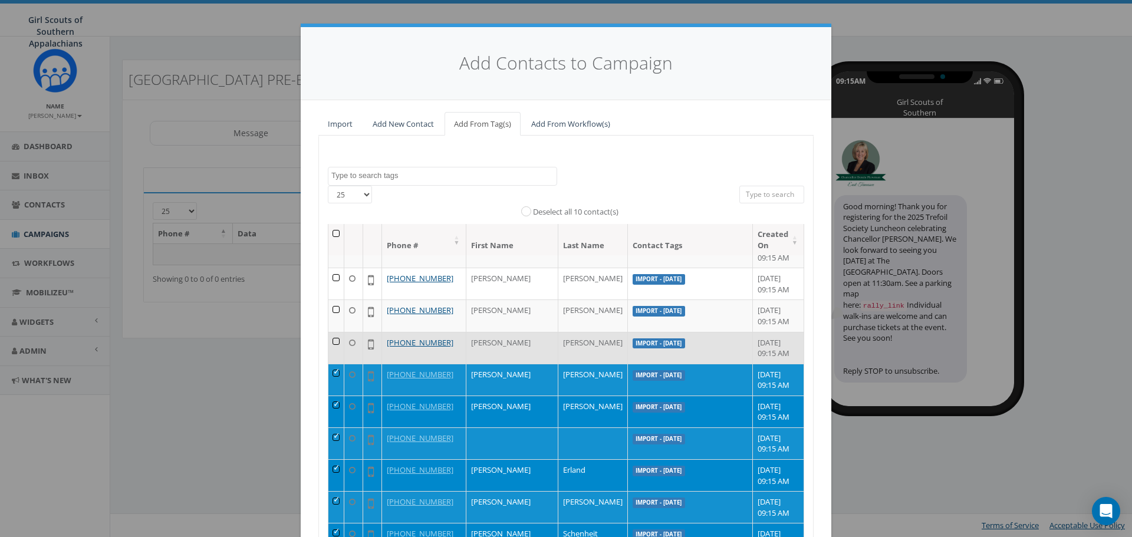
click at [334, 340] on td at bounding box center [336, 348] width 16 height 32
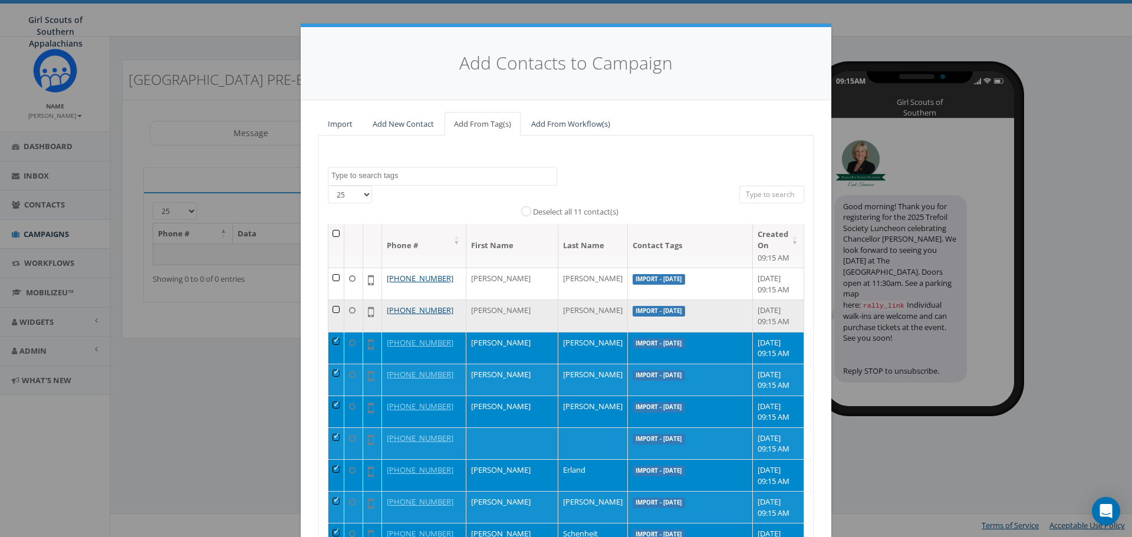
drag, startPoint x: 333, startPoint y: 307, endPoint x: 335, endPoint y: 318, distance: 11.4
click at [334, 312] on td at bounding box center [336, 316] width 16 height 32
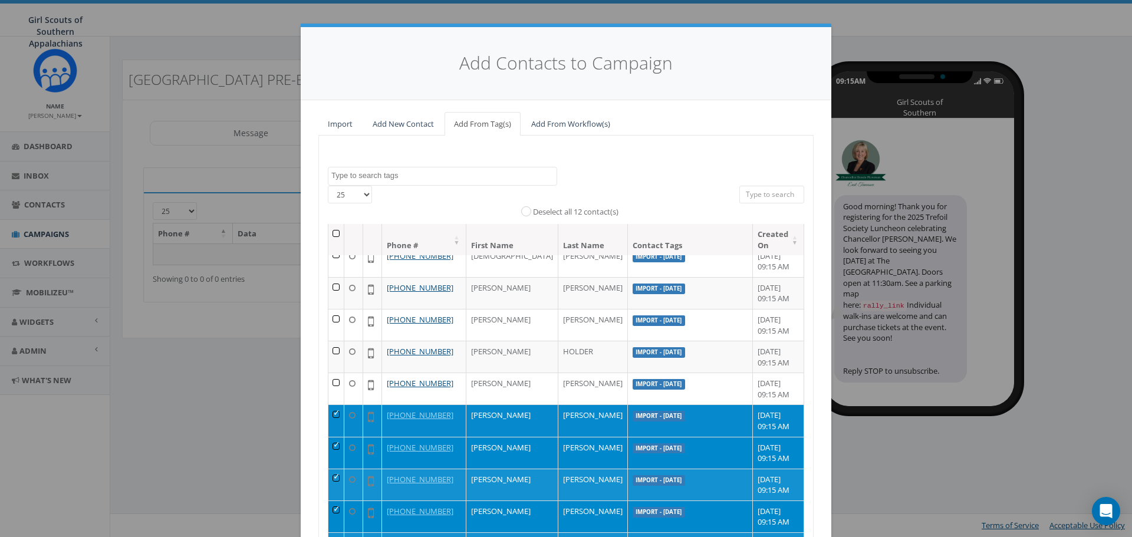
scroll to position [157, 0]
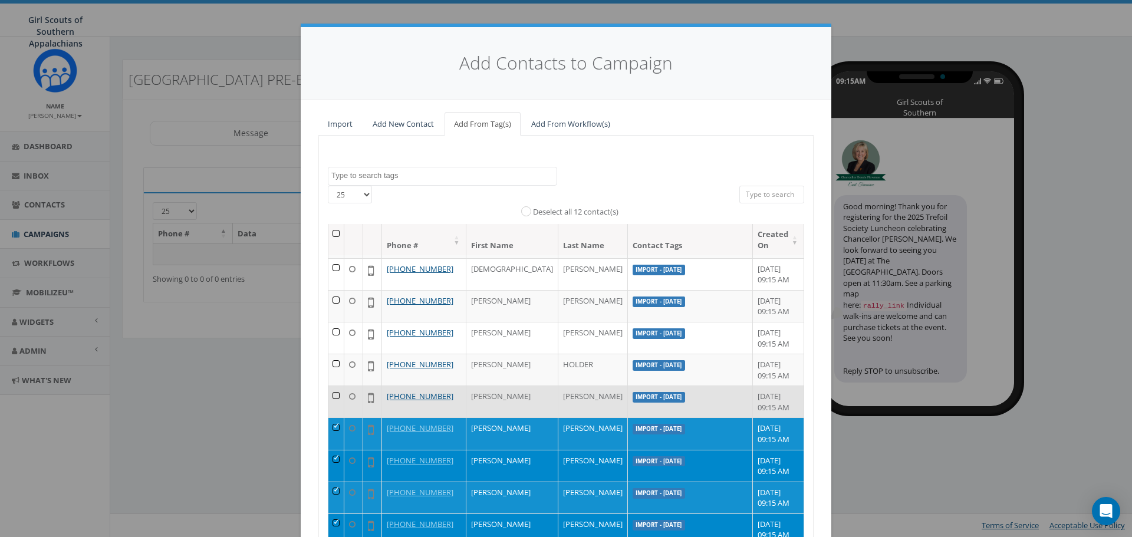
drag, startPoint x: 333, startPoint y: 393, endPoint x: 330, endPoint y: 370, distance: 23.3
click at [331, 389] on td at bounding box center [336, 402] width 16 height 32
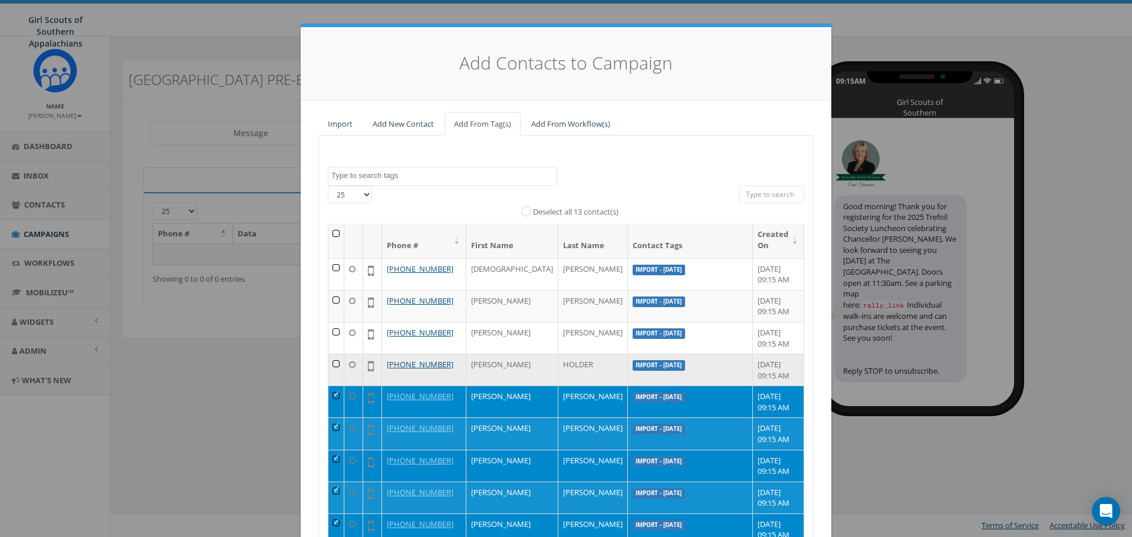
drag, startPoint x: 335, startPoint y: 362, endPoint x: 331, endPoint y: 344, distance: 18.0
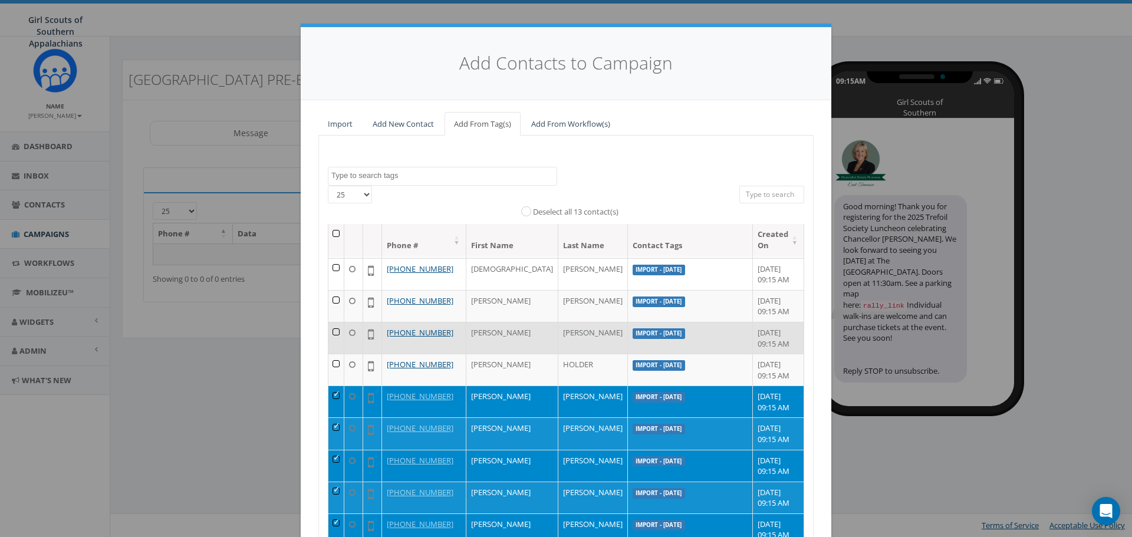
click at [335, 362] on td at bounding box center [336, 370] width 16 height 32
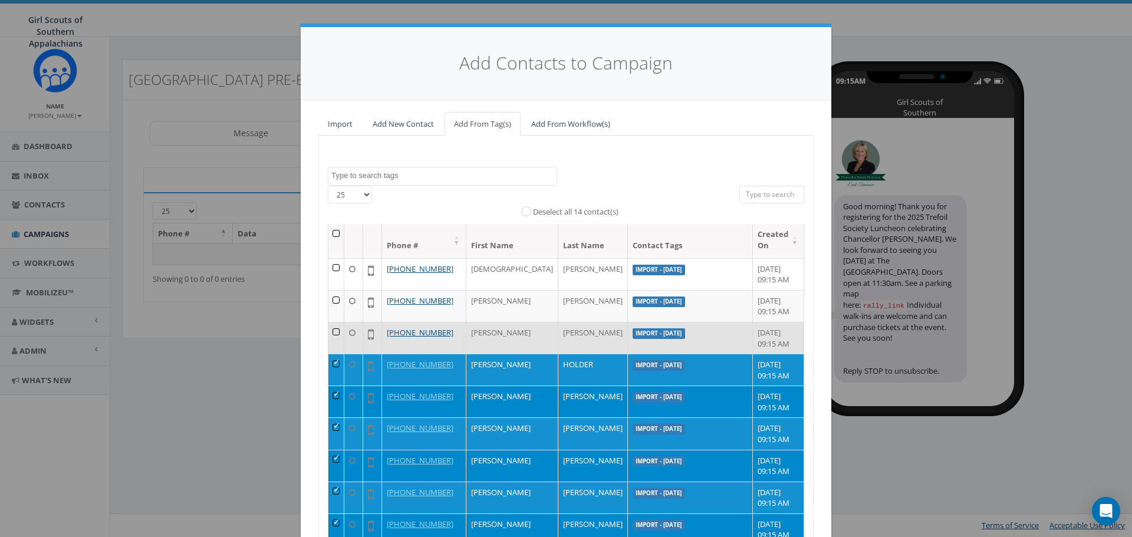
click at [331, 329] on td at bounding box center [336, 338] width 16 height 32
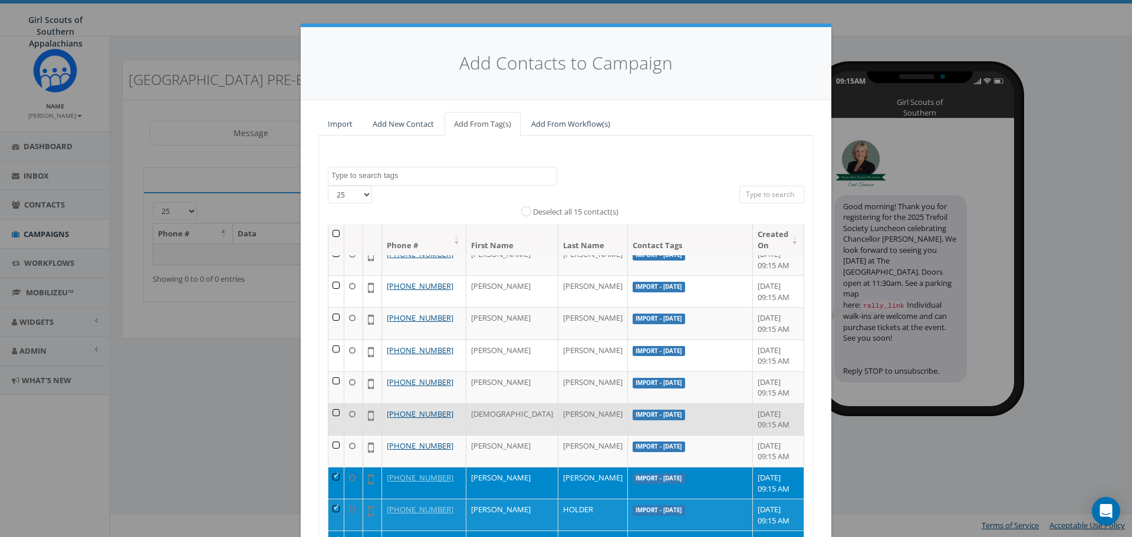
scroll to position [0, 0]
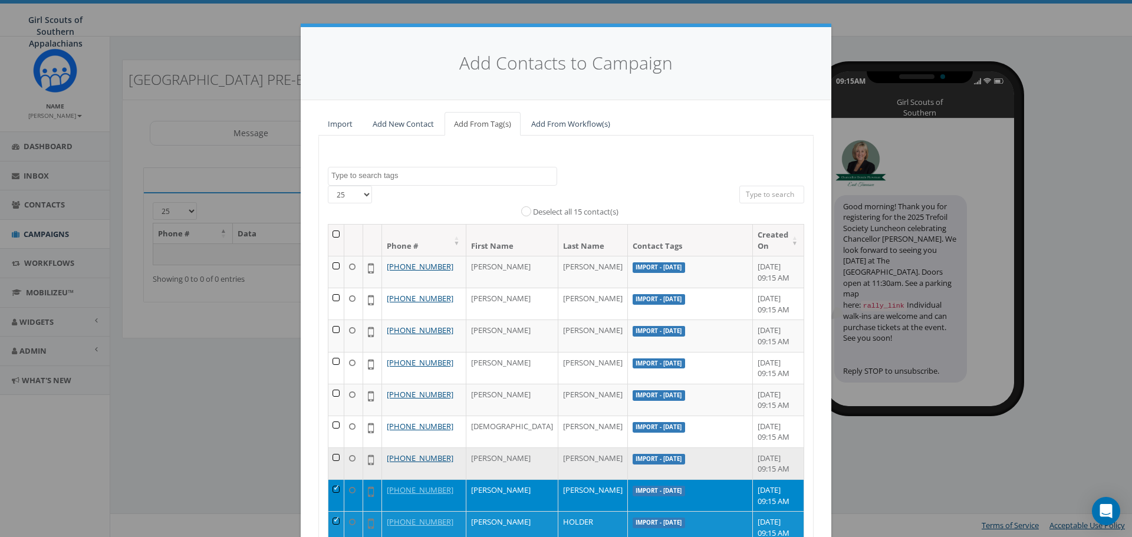
drag, startPoint x: 335, startPoint y: 460, endPoint x: 336, endPoint y: 433, distance: 27.1
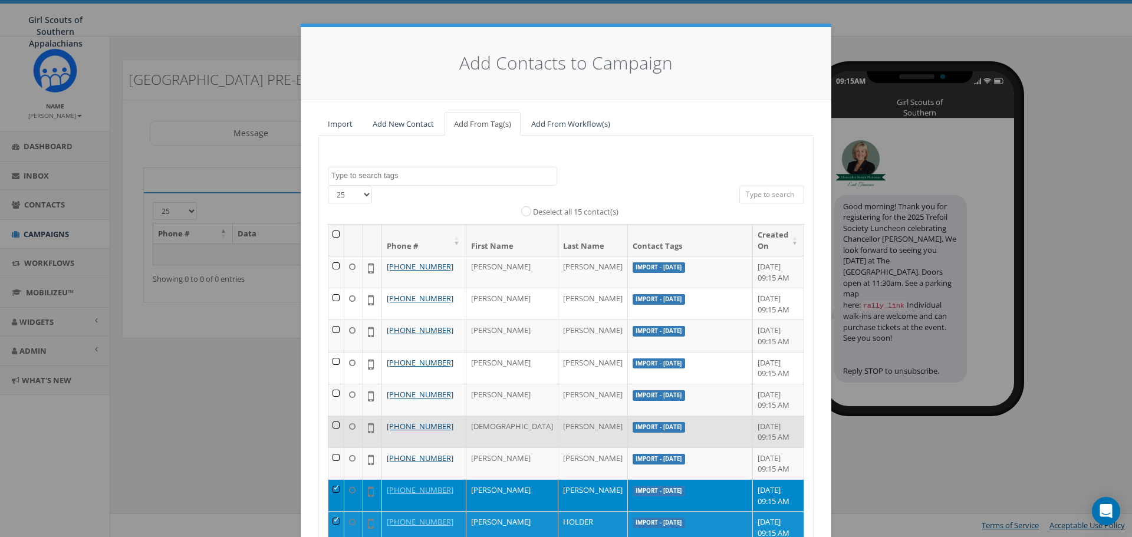
click at [335, 458] on td at bounding box center [336, 464] width 16 height 32
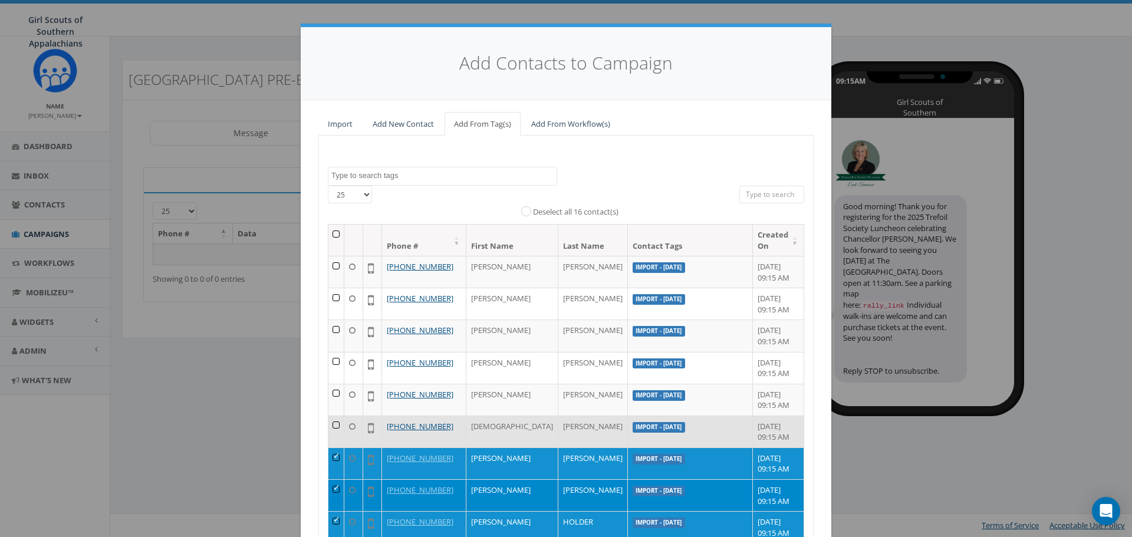
click at [336, 430] on td at bounding box center [336, 432] width 16 height 32
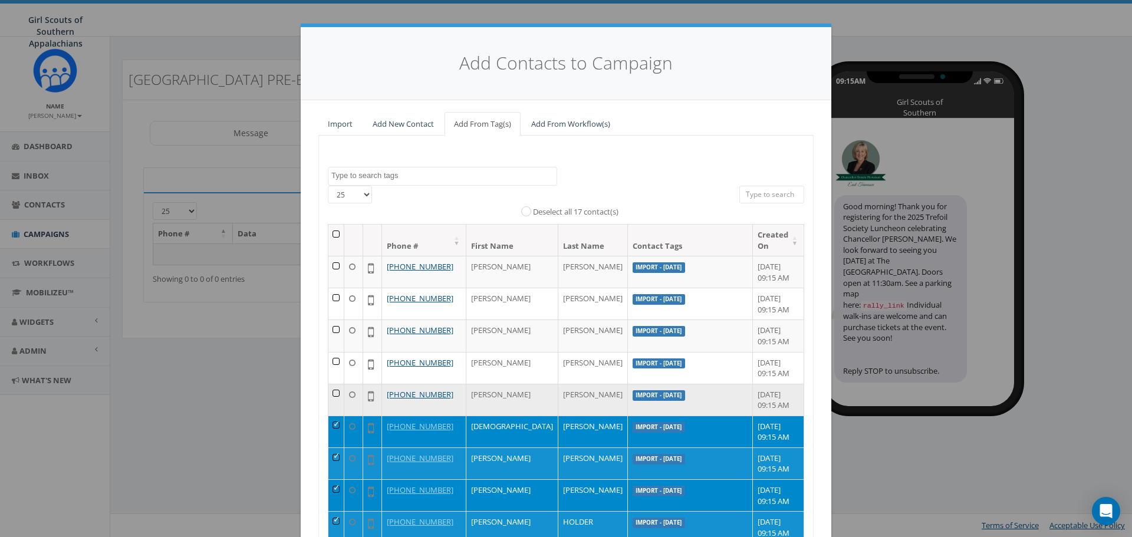
click at [335, 394] on td at bounding box center [336, 400] width 16 height 32
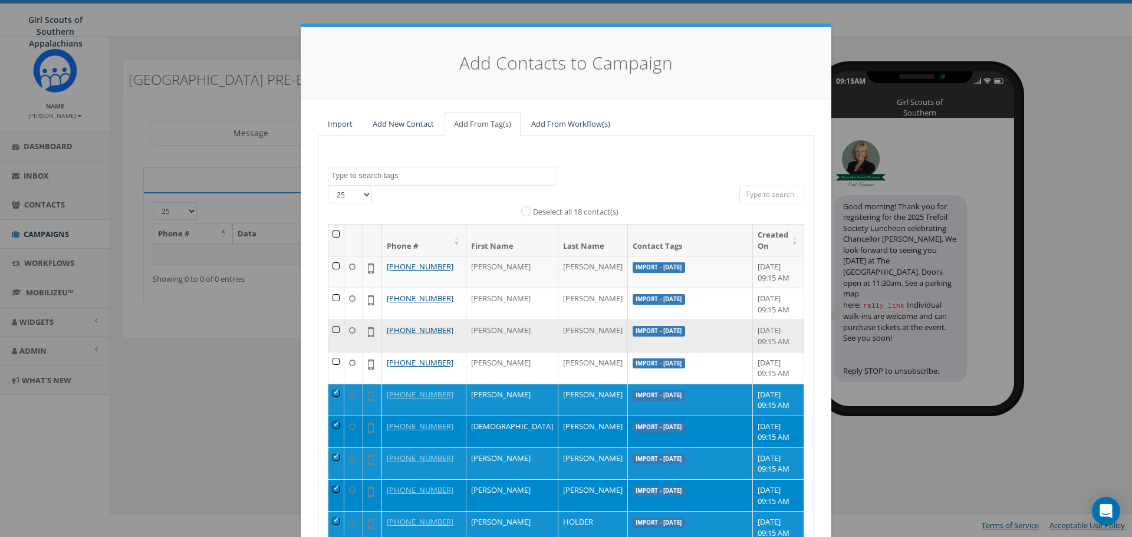
drag, startPoint x: 335, startPoint y: 364, endPoint x: 335, endPoint y: 347, distance: 16.5
click at [335, 363] on td at bounding box center [336, 368] width 16 height 32
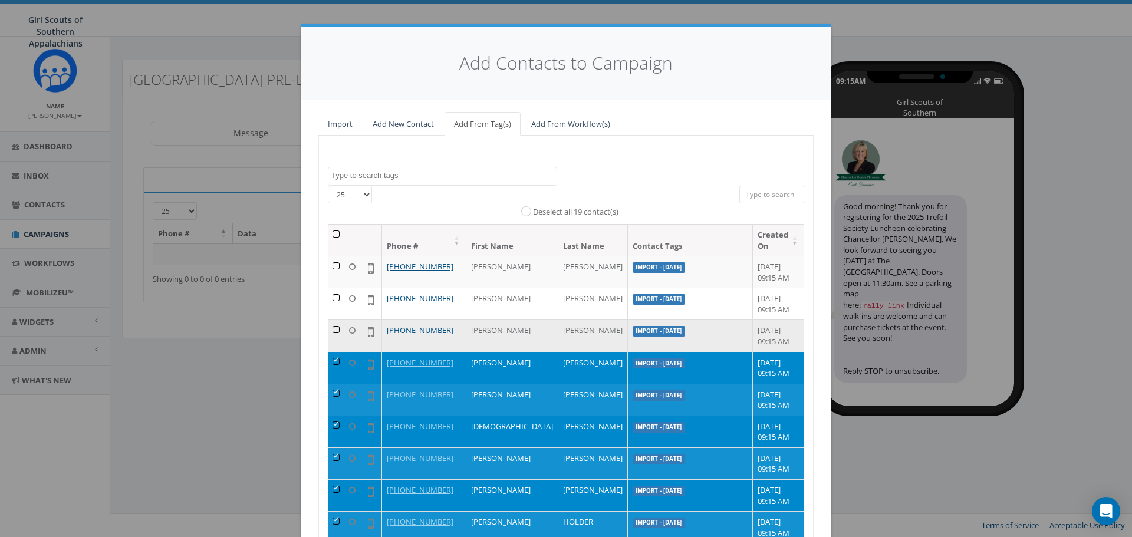
click at [334, 330] on td at bounding box center [336, 336] width 16 height 32
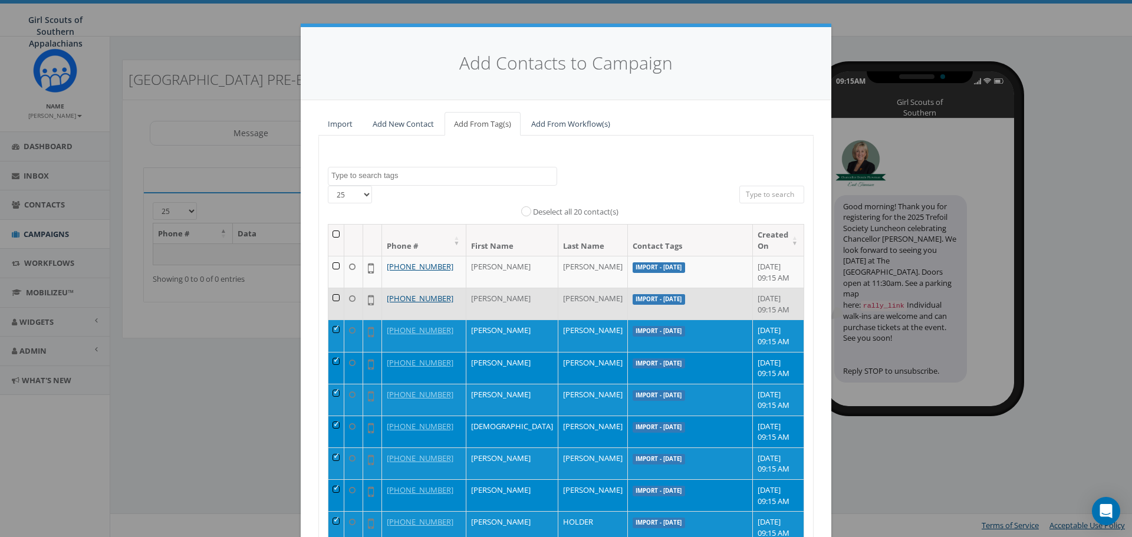
click at [332, 301] on td at bounding box center [336, 304] width 16 height 32
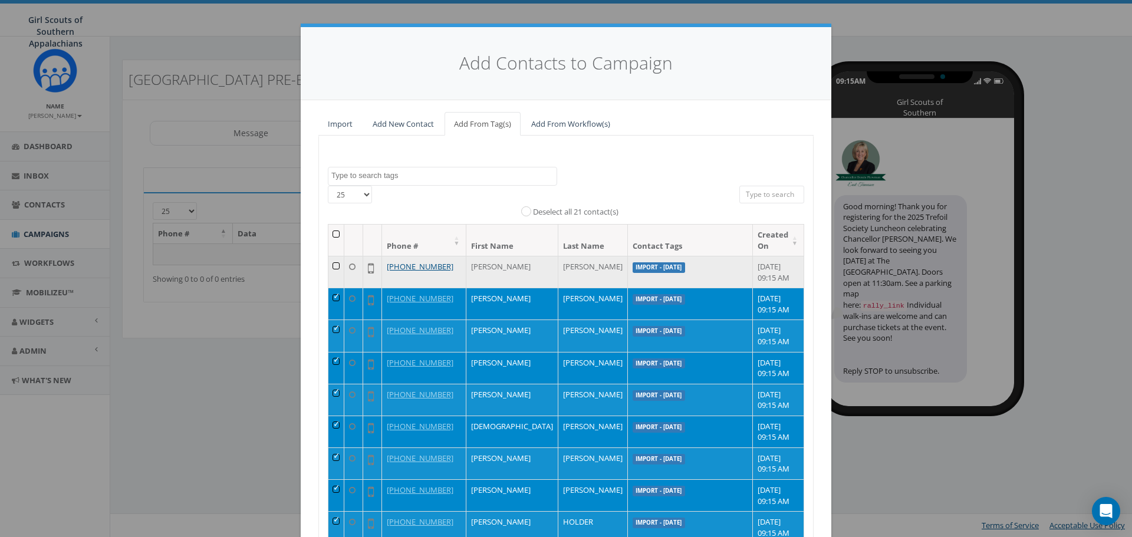
click at [337, 268] on td at bounding box center [336, 272] width 16 height 32
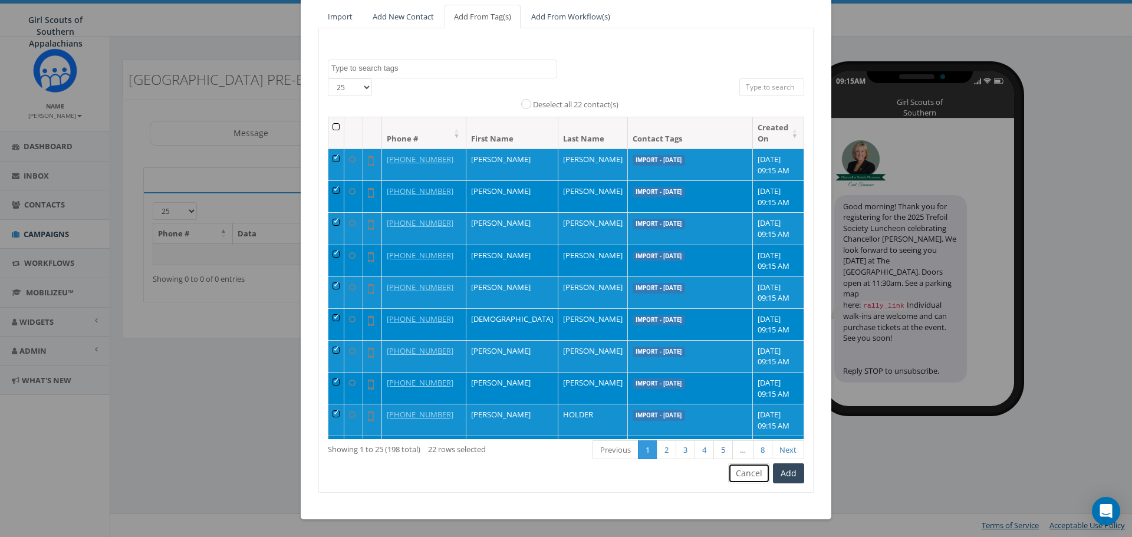
click at [743, 480] on button "Cancel" at bounding box center [749, 473] width 42 height 20
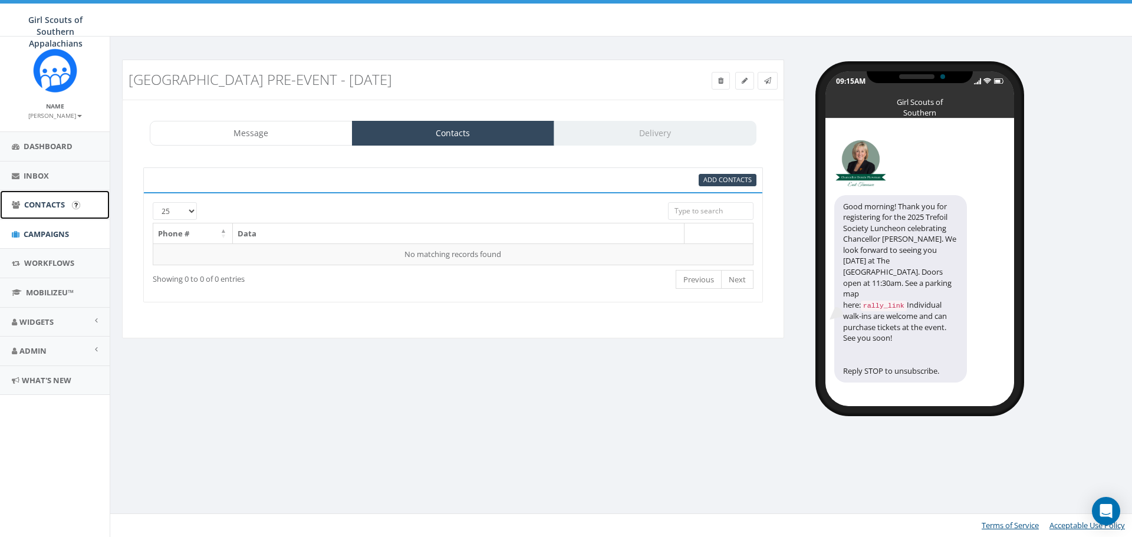
click at [31, 194] on link "Contacts" at bounding box center [55, 204] width 110 height 29
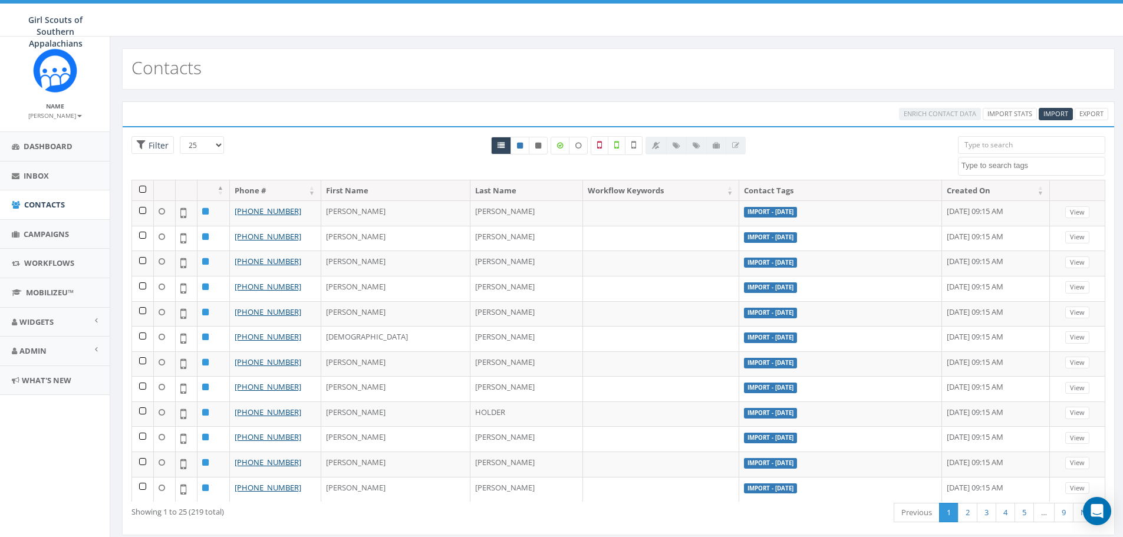
select select
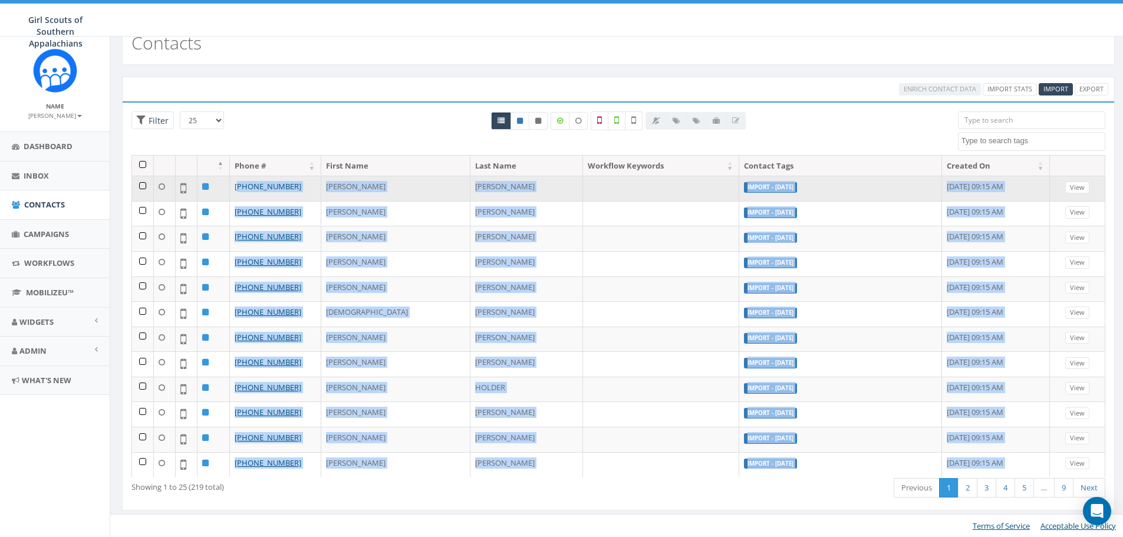
drag, startPoint x: 475, startPoint y: 388, endPoint x: 242, endPoint y: 187, distance: 307.7
click at [241, 186] on tbody "+1 404-293-5998 Barbara Reed Import - 10/15/2025 October 15, 2025 09:15 AM View…" at bounding box center [618, 489] width 973 height 627
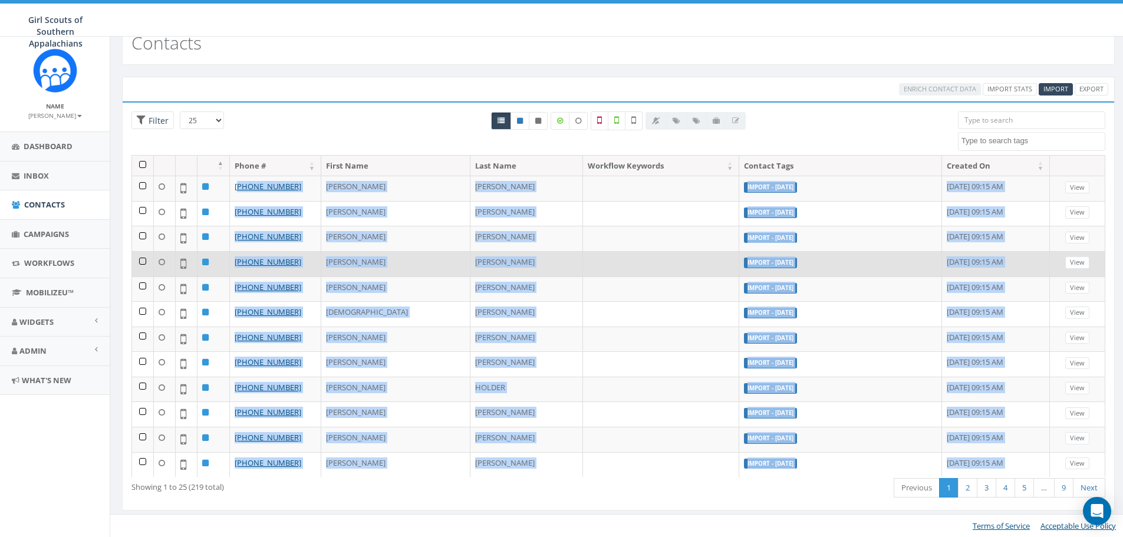
click at [583, 272] on td at bounding box center [661, 263] width 157 height 25
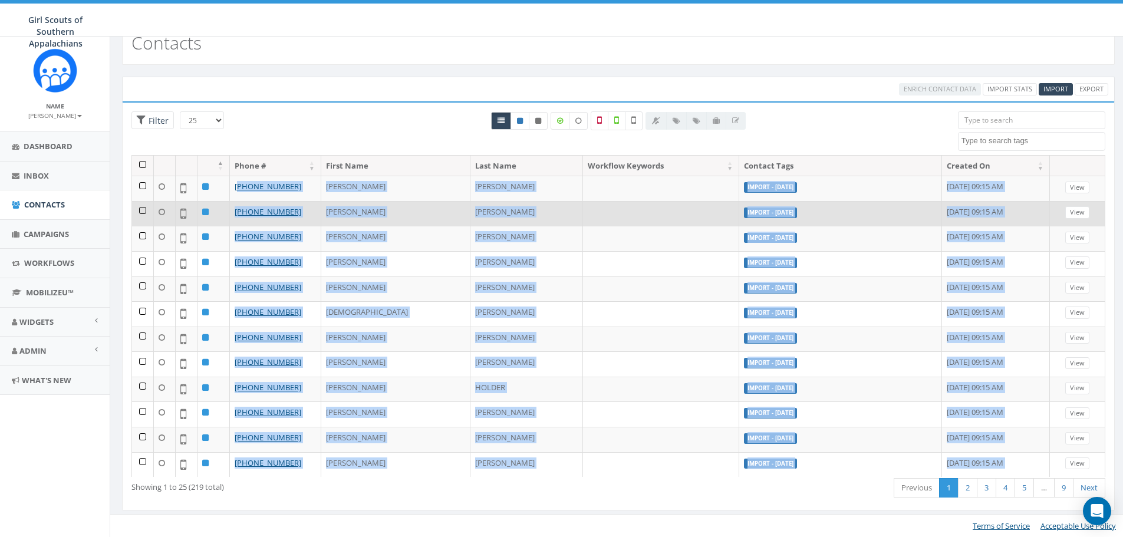
click at [471, 202] on td "[PERSON_NAME]" at bounding box center [527, 213] width 113 height 25
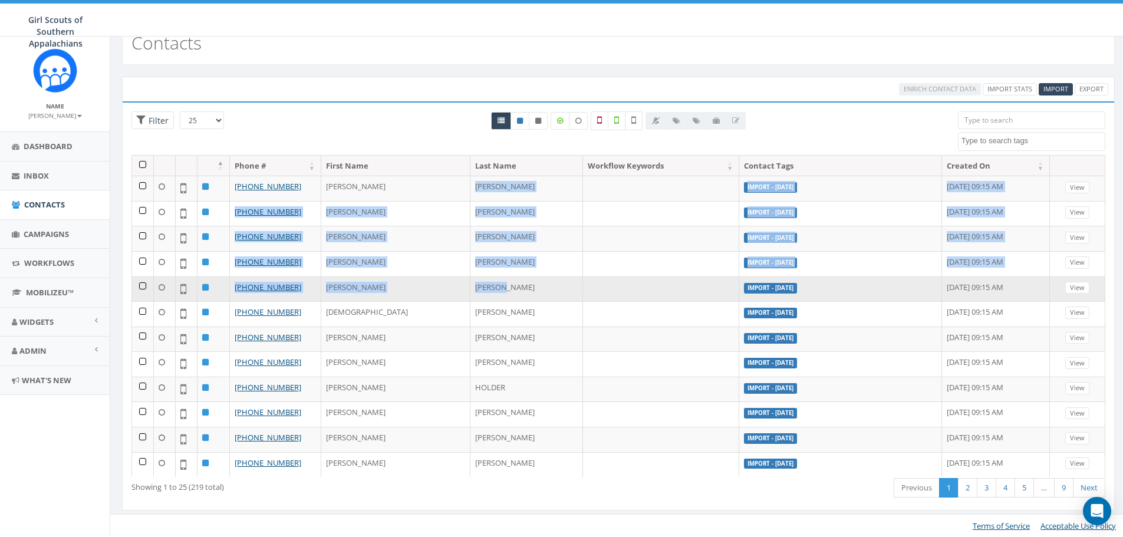
drag, startPoint x: 412, startPoint y: 188, endPoint x: 460, endPoint y: 297, distance: 118.8
click at [460, 297] on tbody "+1 404-293-5998 Barbara Reed Import - 10/15/2025 October 15, 2025 09:15 AM View…" at bounding box center [618, 489] width 973 height 627
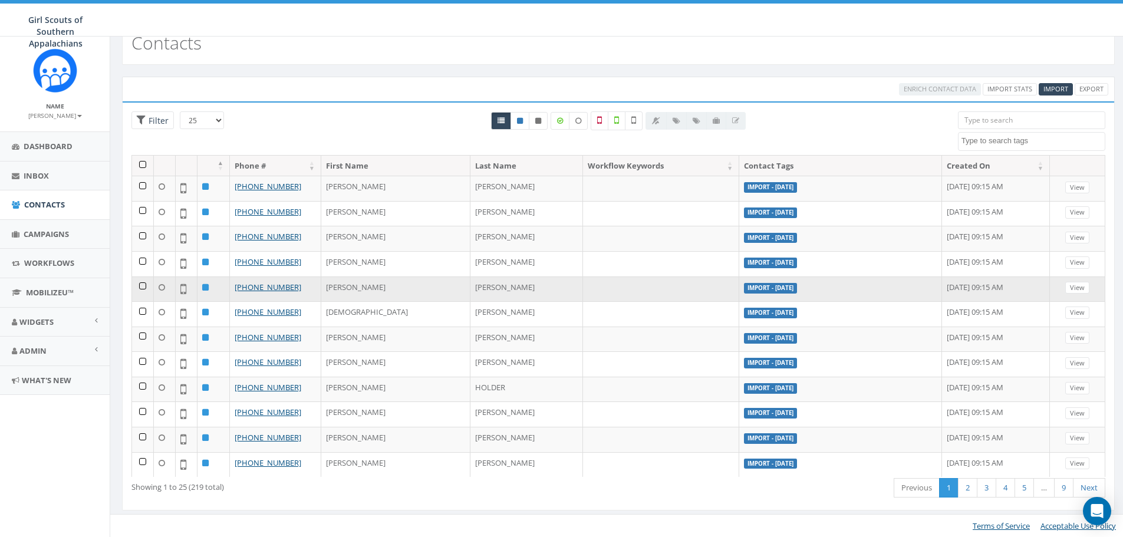
click at [583, 301] on td at bounding box center [661, 289] width 157 height 25
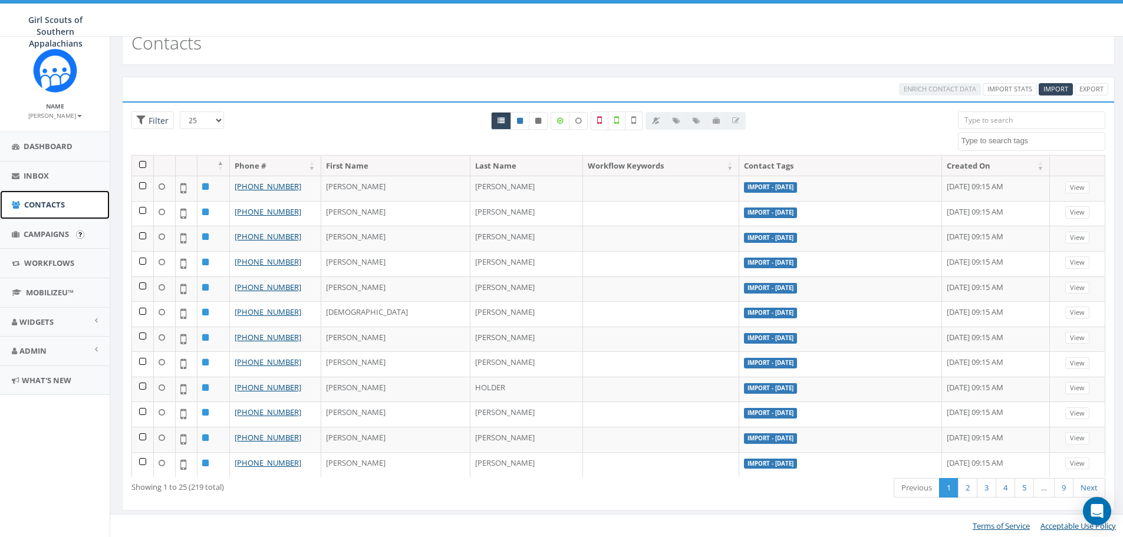
click at [47, 201] on span "Contacts" at bounding box center [44, 204] width 41 height 11
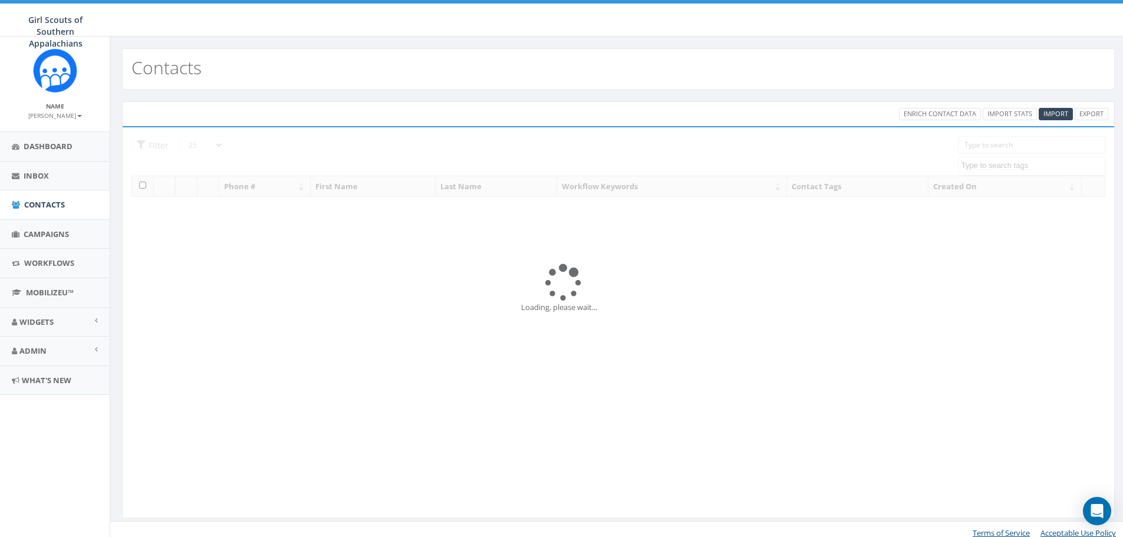
select select
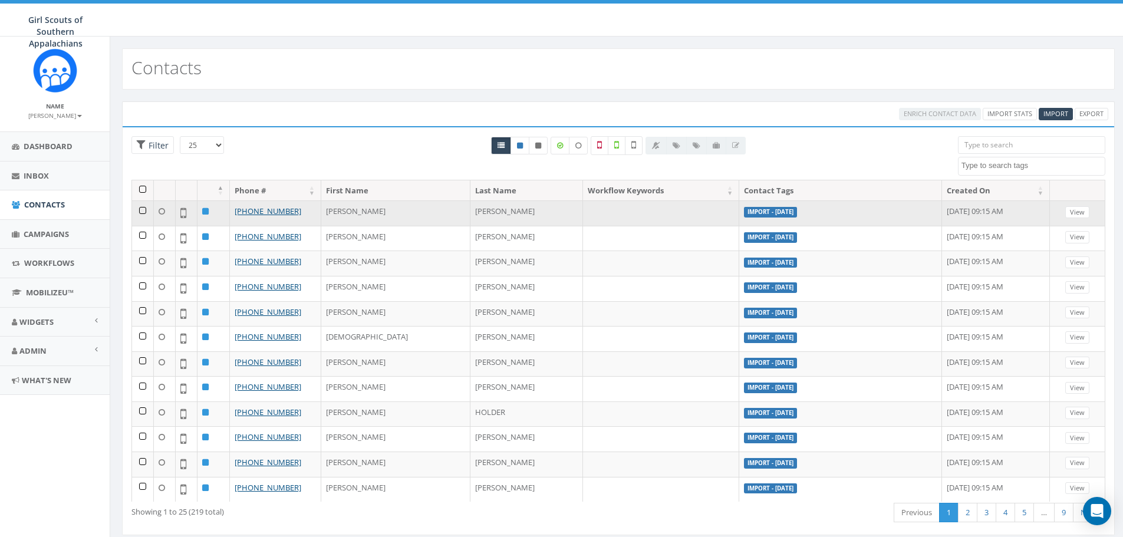
click at [139, 212] on td at bounding box center [143, 212] width 22 height 25
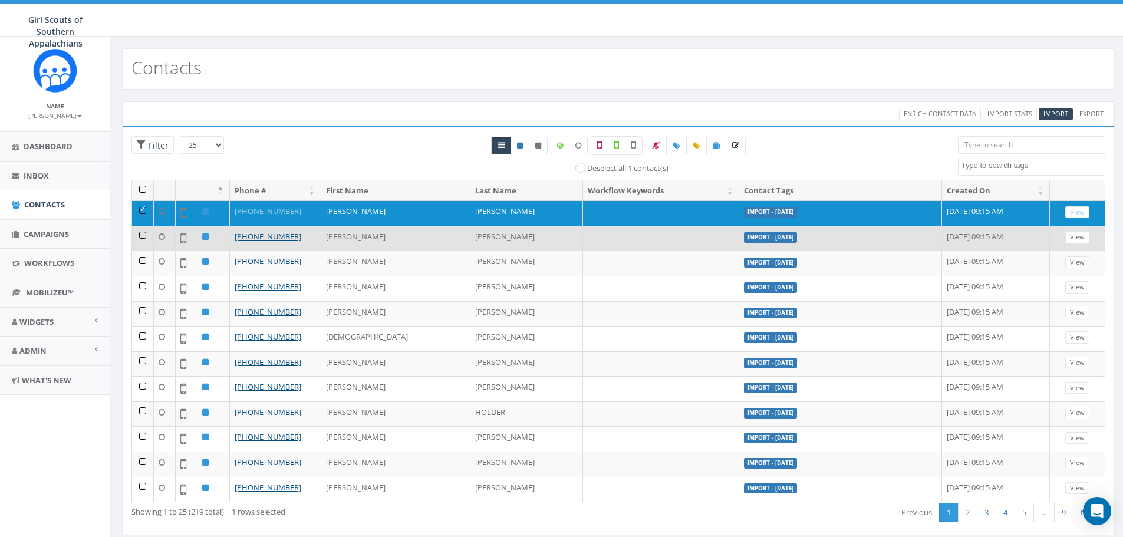
click at [143, 238] on td at bounding box center [143, 238] width 22 height 25
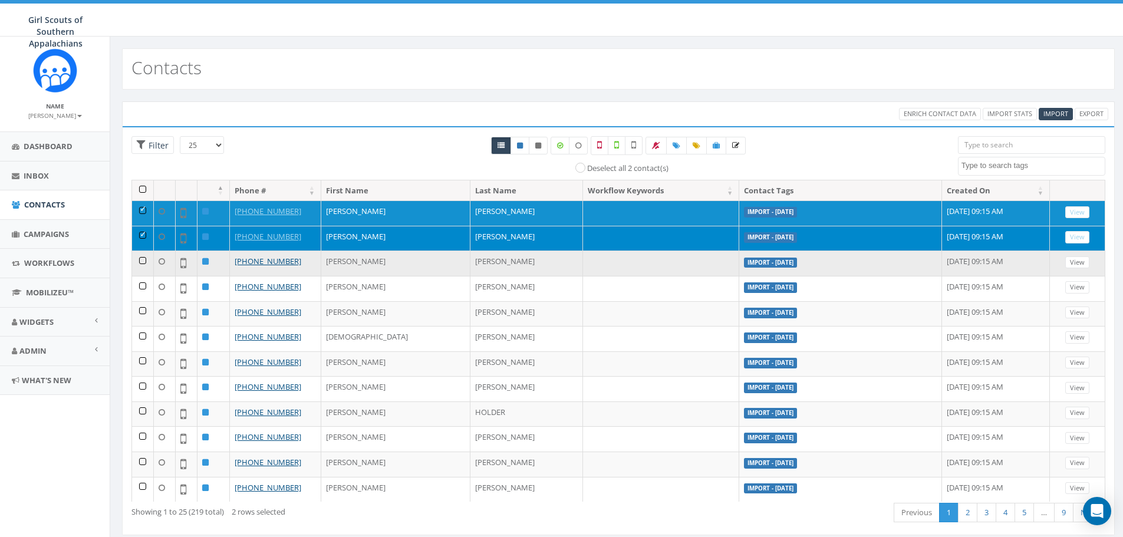
click at [140, 258] on td at bounding box center [143, 263] width 22 height 25
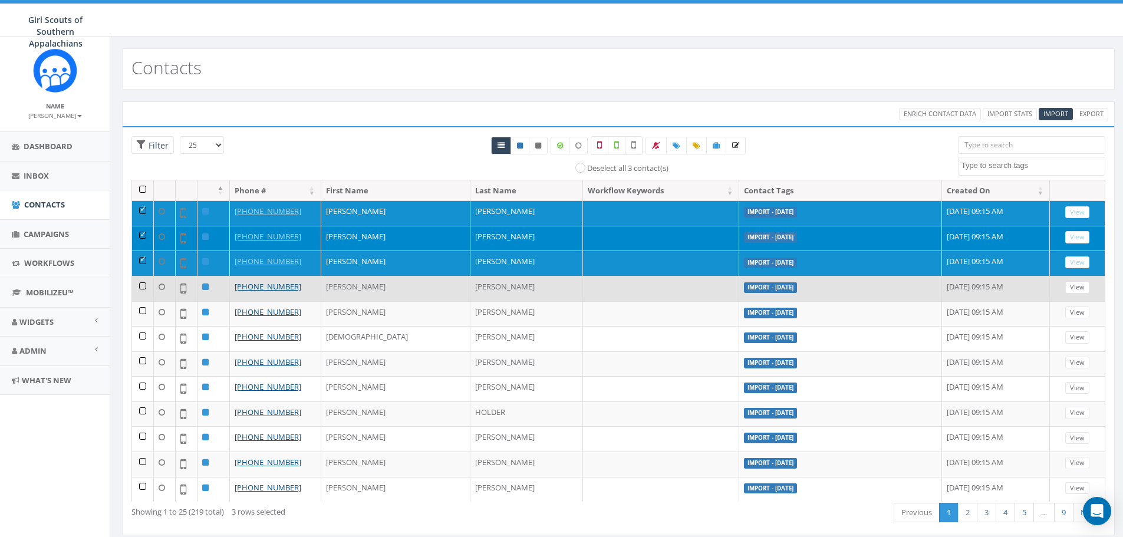
click at [142, 288] on td at bounding box center [143, 288] width 22 height 25
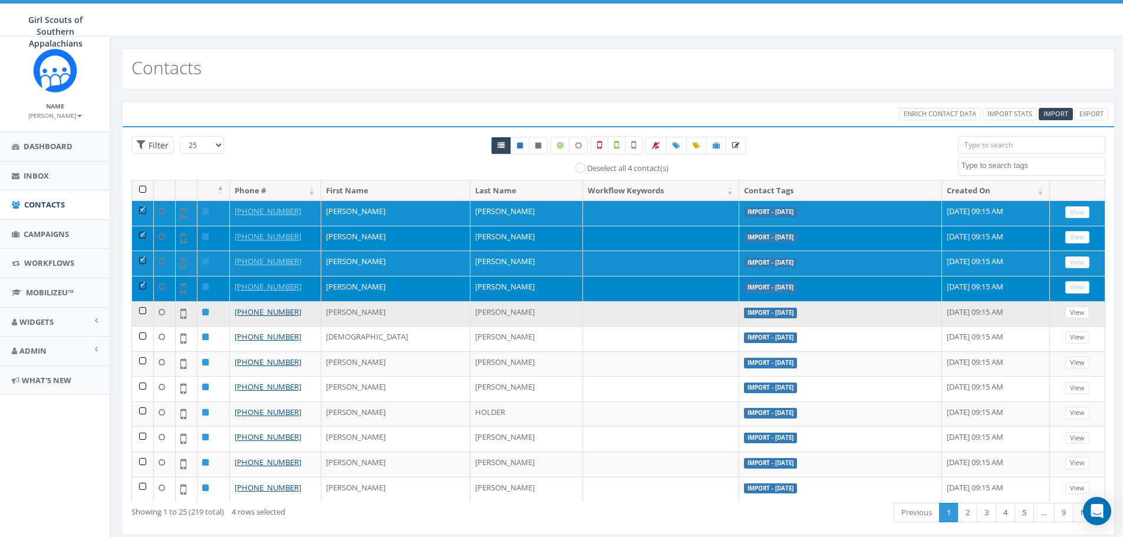
click at [140, 311] on td at bounding box center [143, 313] width 22 height 25
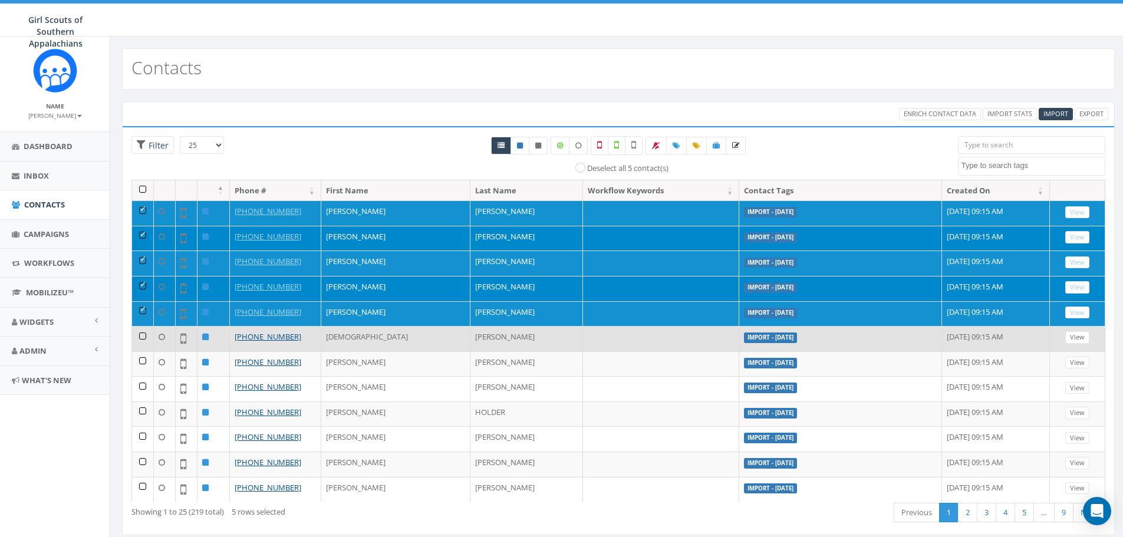
click at [143, 341] on td at bounding box center [143, 338] width 22 height 25
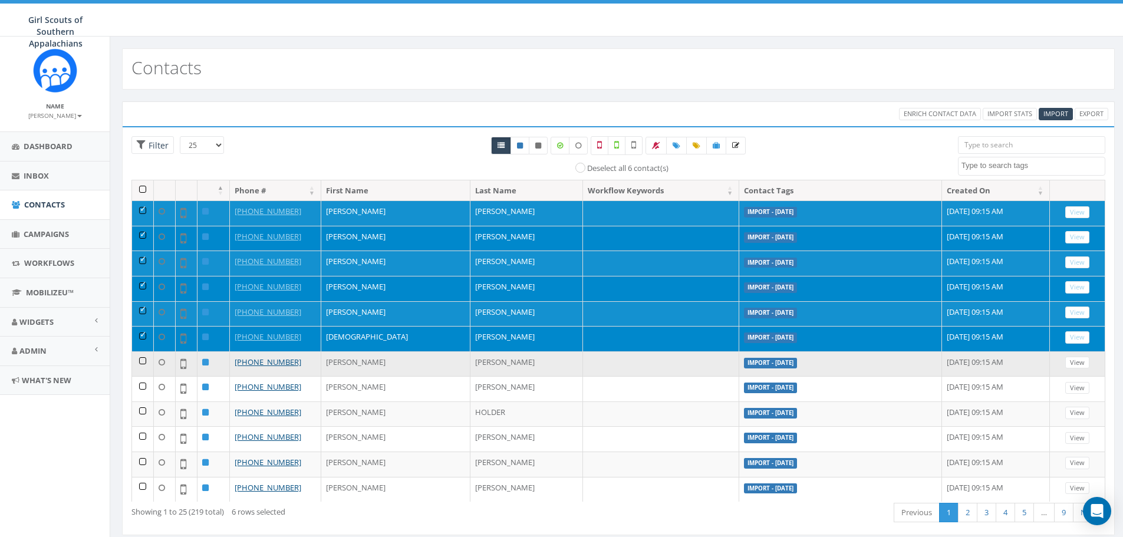
click at [147, 357] on td at bounding box center [143, 363] width 22 height 25
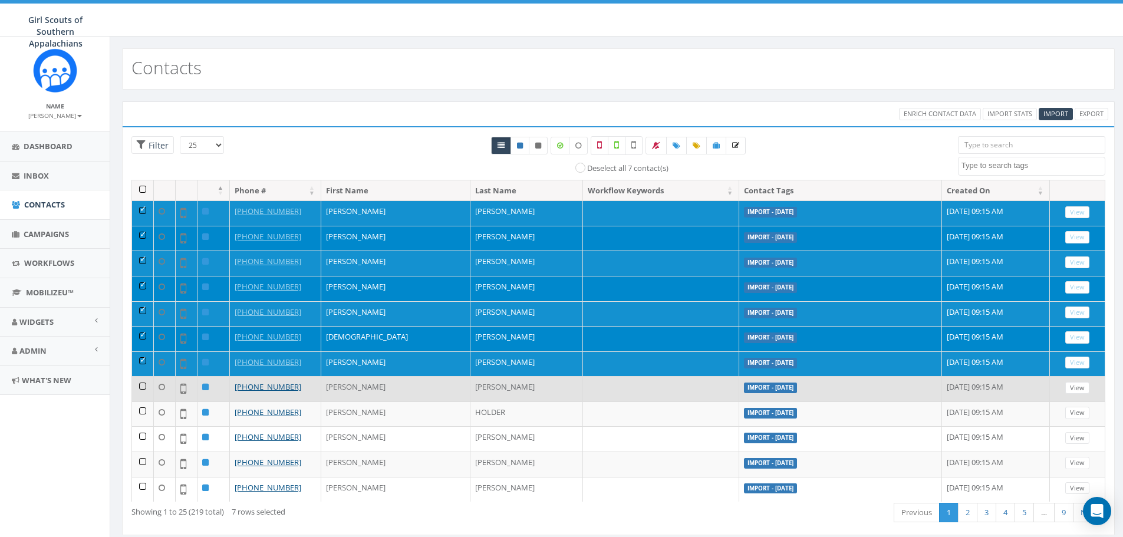
click at [141, 383] on td at bounding box center [143, 388] width 22 height 25
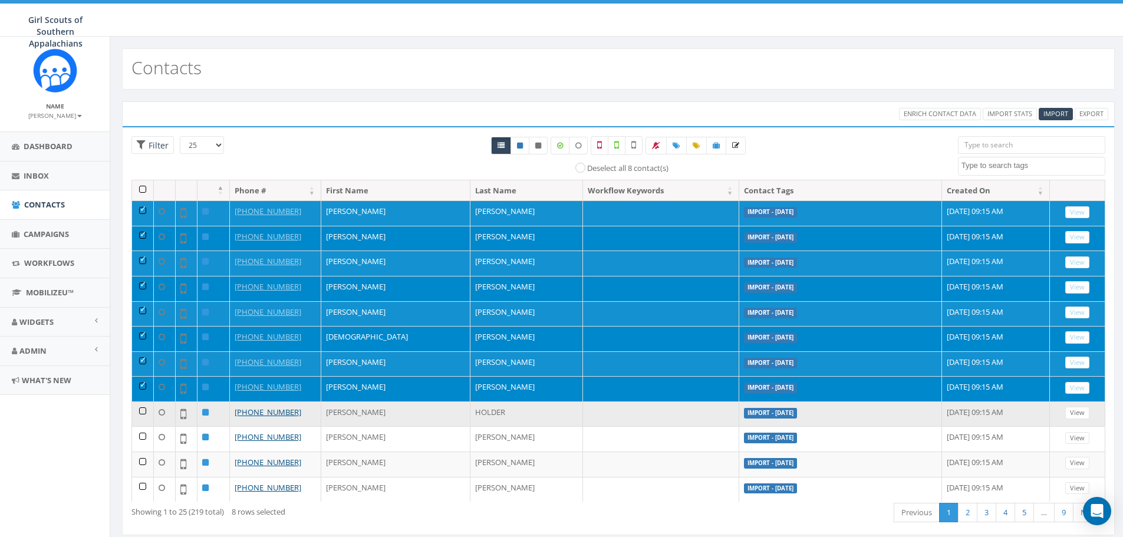
click at [142, 412] on td at bounding box center [143, 414] width 22 height 25
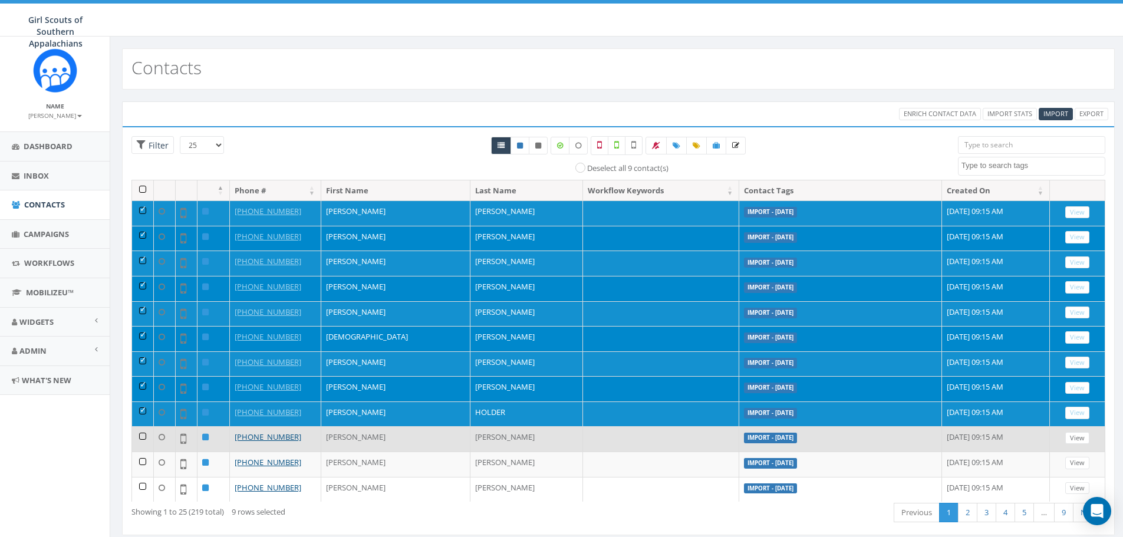
click at [141, 434] on td at bounding box center [143, 438] width 22 height 25
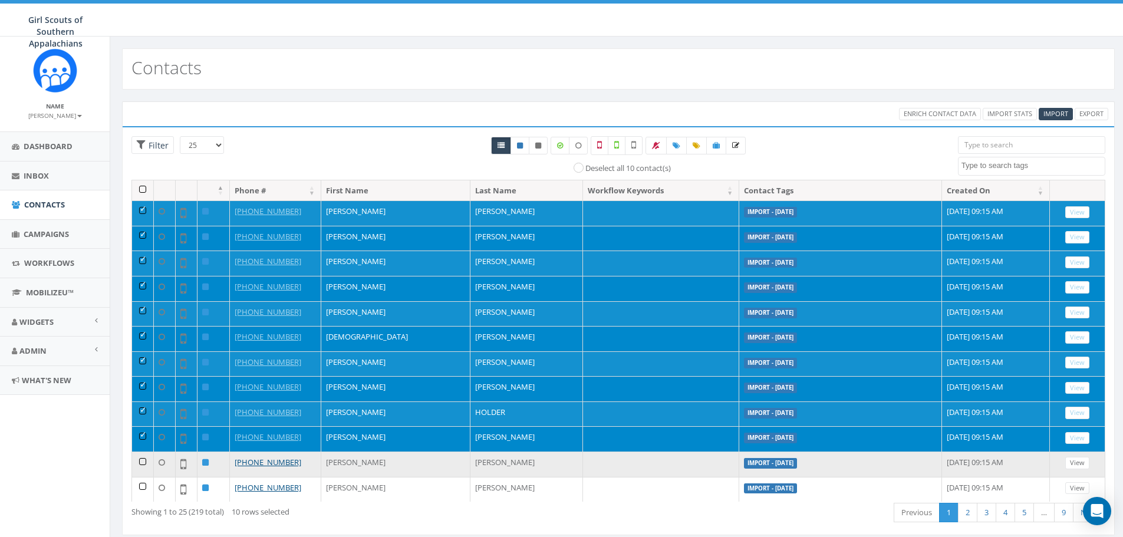
click at [142, 462] on td at bounding box center [143, 464] width 22 height 25
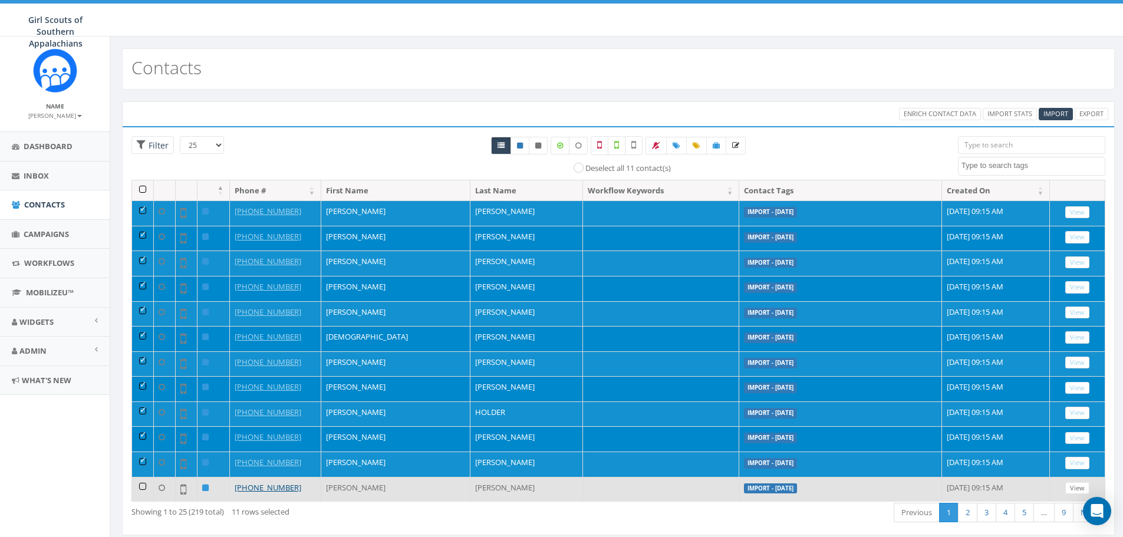
click at [145, 489] on td at bounding box center [143, 489] width 22 height 25
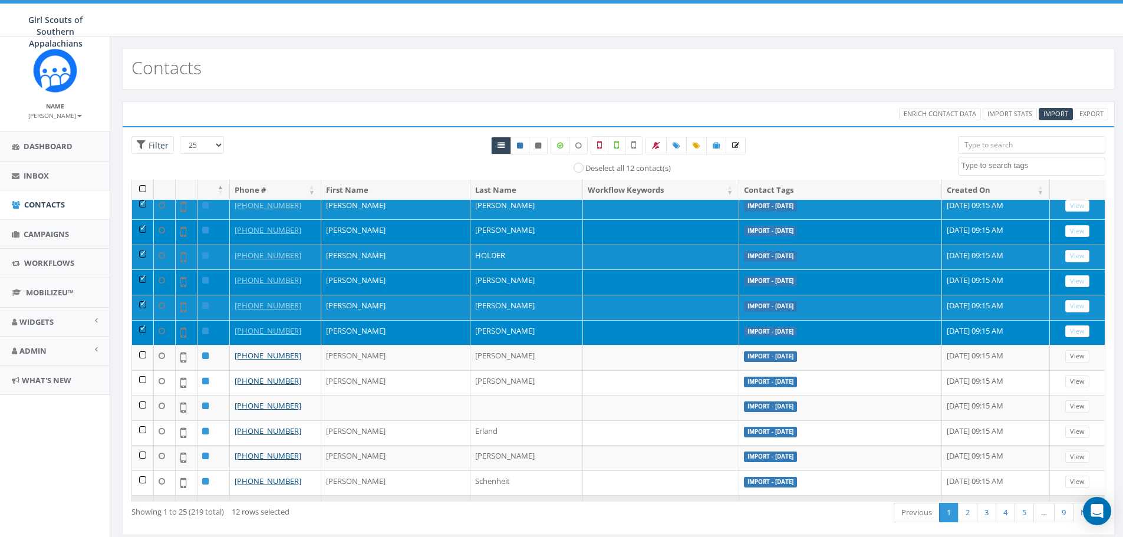
scroll to position [177, 0]
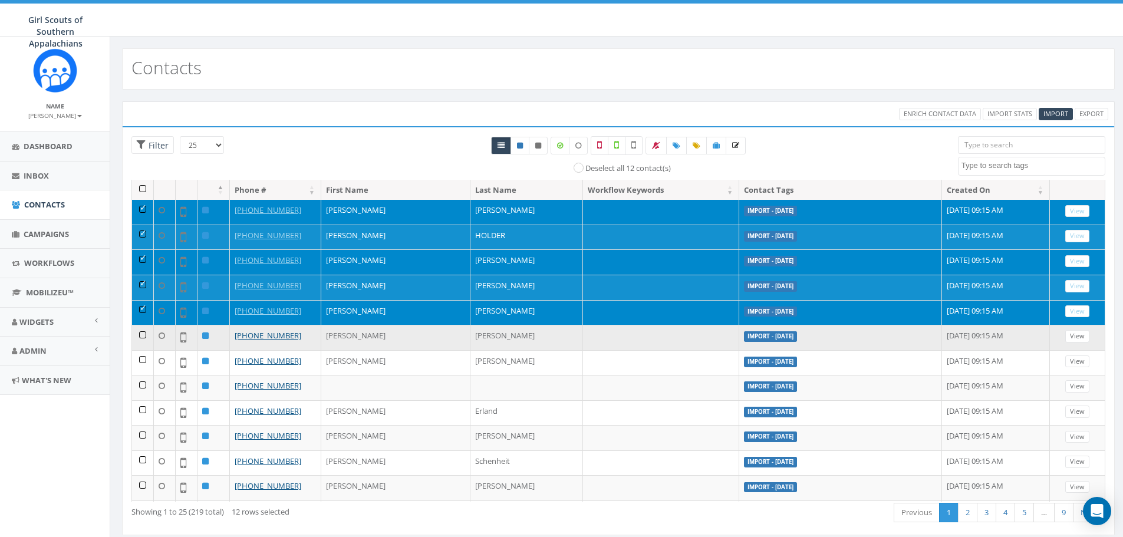
click at [142, 334] on td at bounding box center [143, 337] width 22 height 25
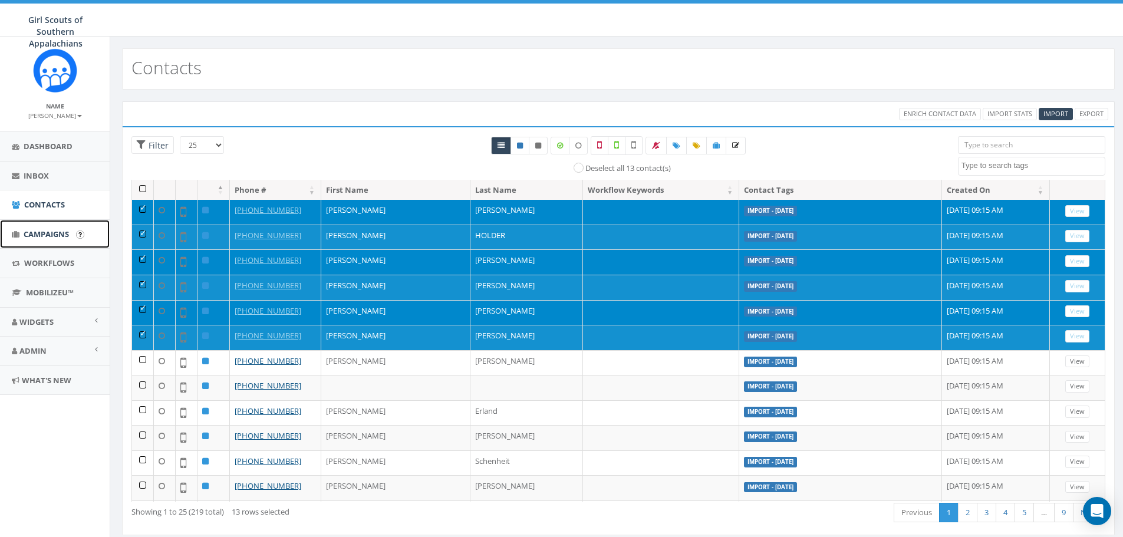
click at [52, 233] on span "Campaigns" at bounding box center [46, 234] width 45 height 11
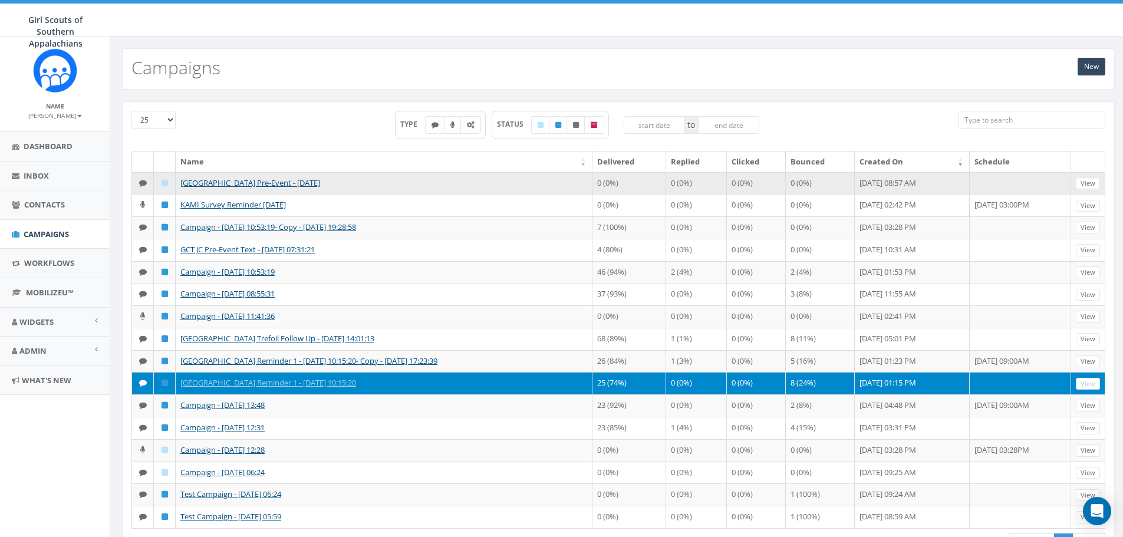
click at [378, 181] on td "[GEOGRAPHIC_DATA] Pre-Event - [DATE]" at bounding box center [384, 183] width 417 height 22
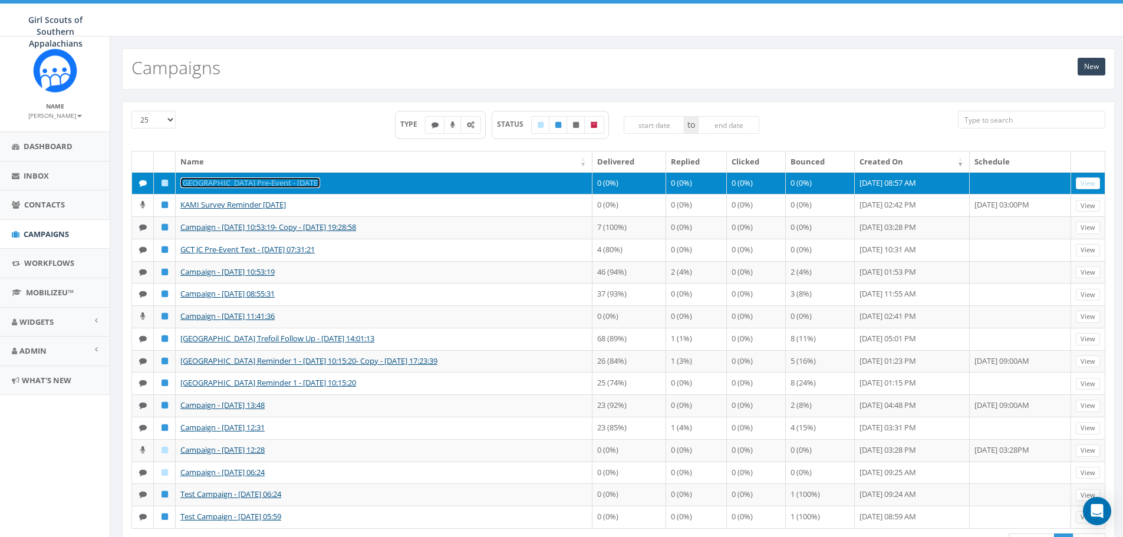
click at [254, 179] on link "[GEOGRAPHIC_DATA] Pre-Event - [DATE]" at bounding box center [250, 182] width 140 height 11
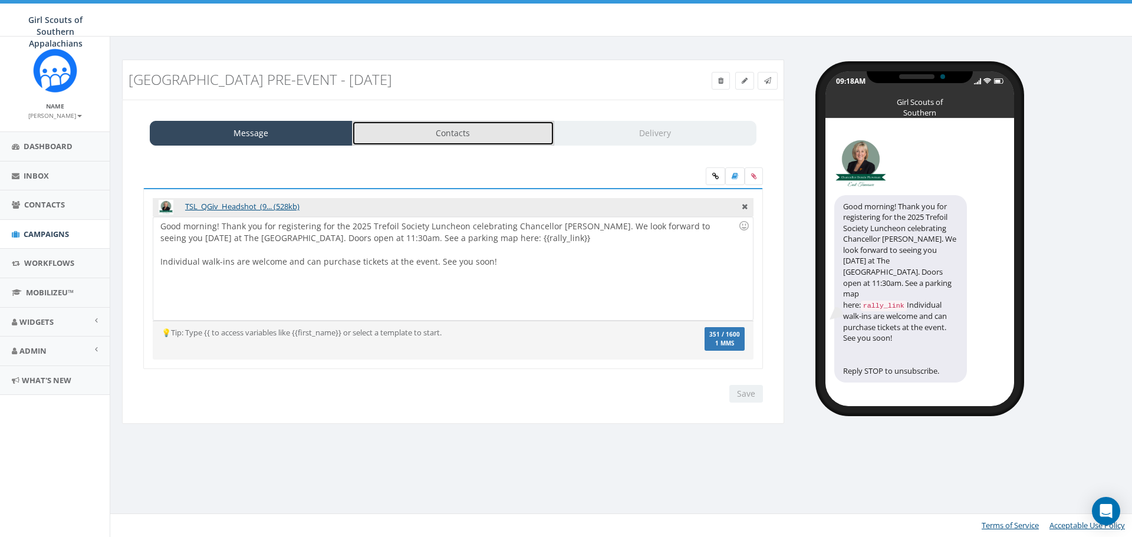
click at [483, 130] on link "Contacts" at bounding box center [453, 133] width 203 height 25
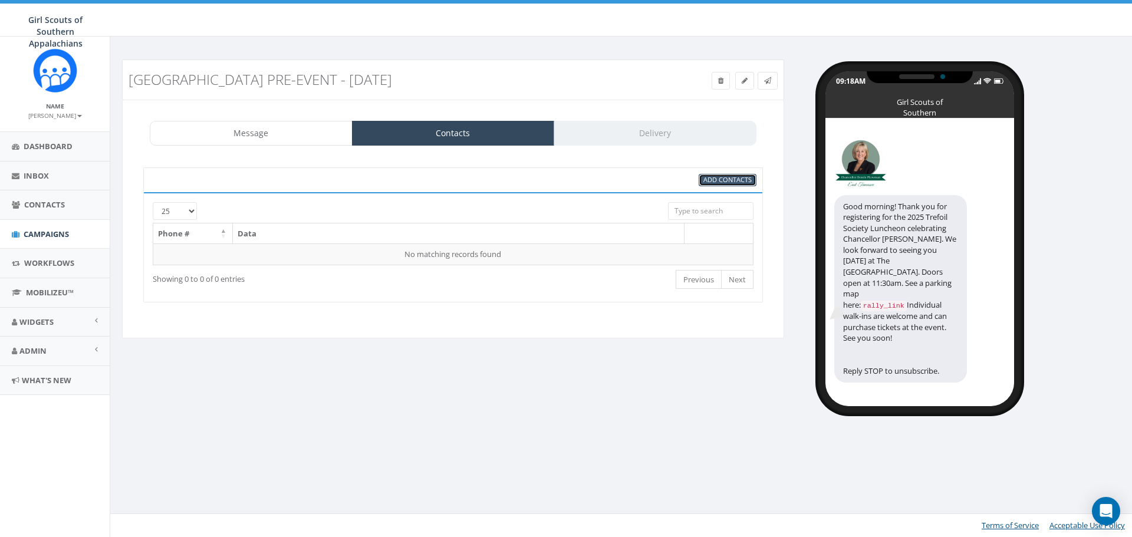
click at [716, 184] on link "Add Contacts" at bounding box center [728, 180] width 58 height 12
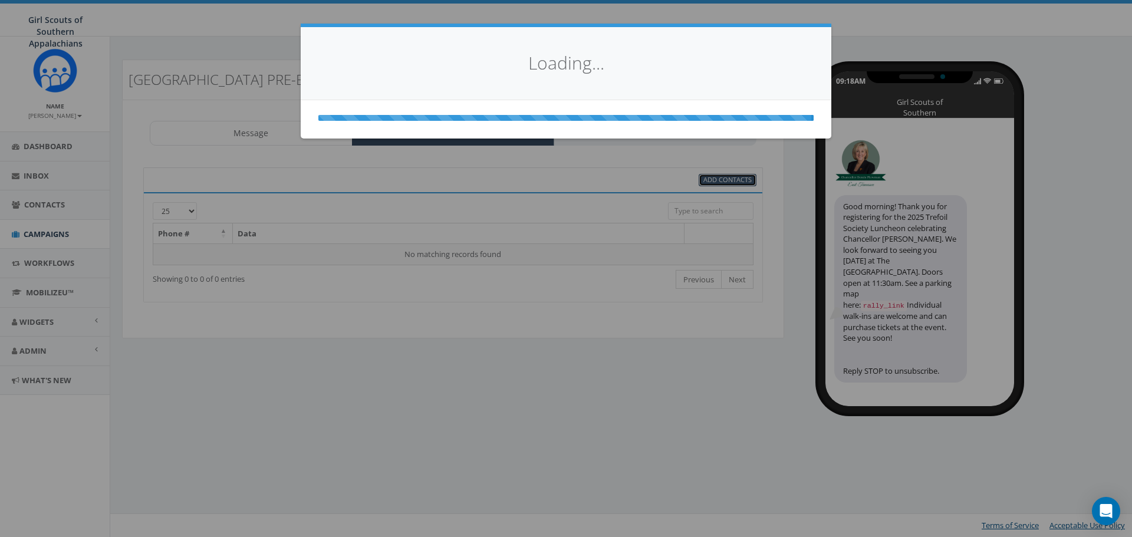
select select
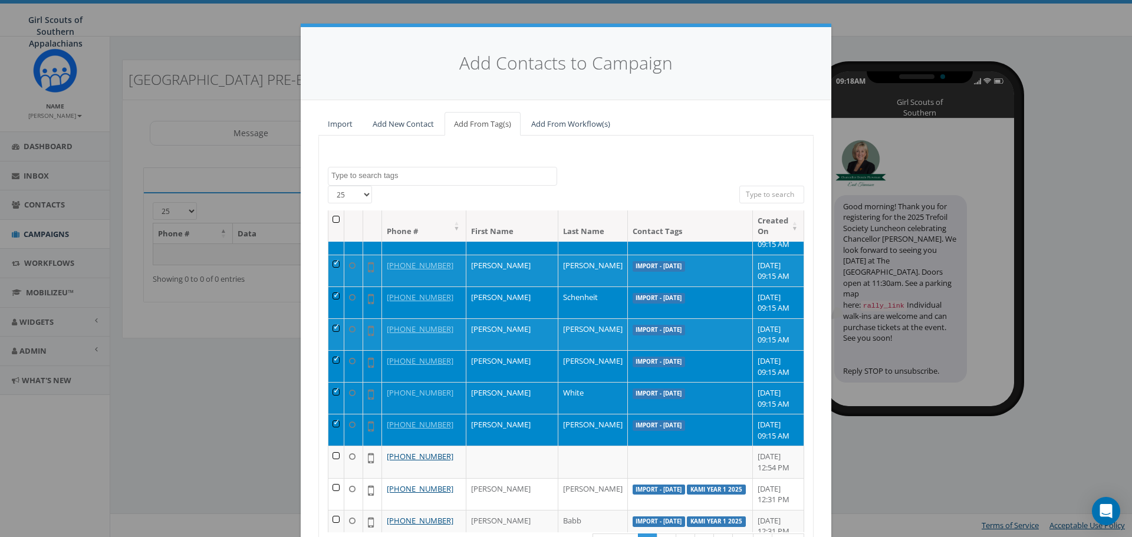
scroll to position [511, 0]
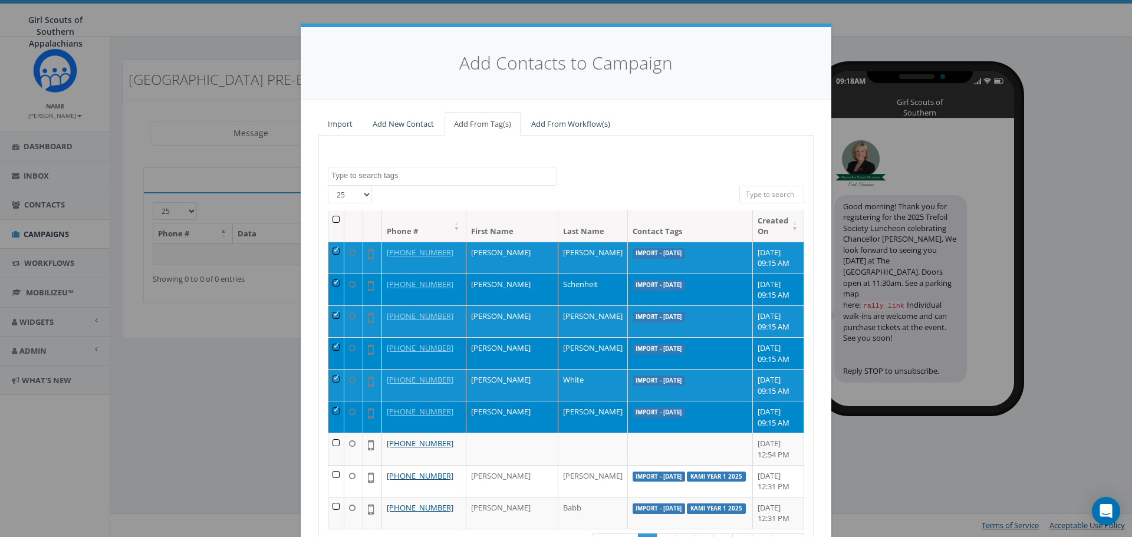
click at [384, 175] on textarea "Search" at bounding box center [443, 175] width 225 height 11
type textarea "price"
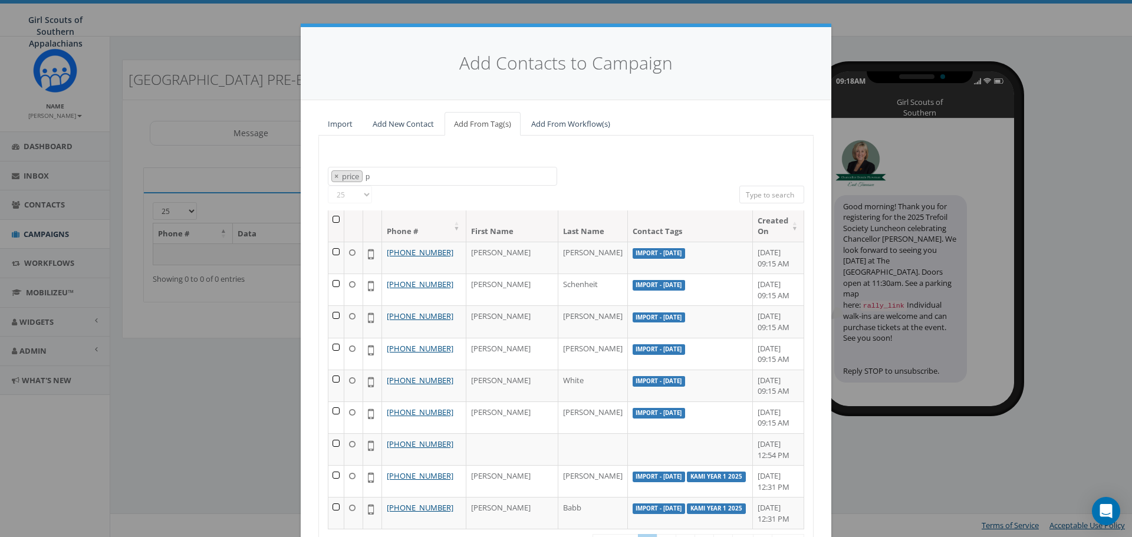
select select "price"
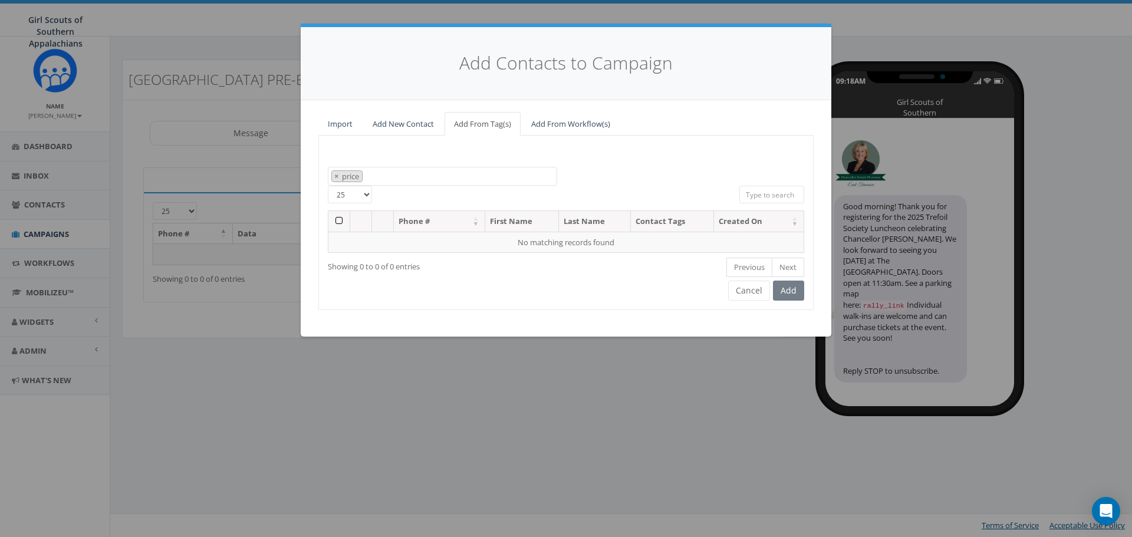
scroll to position [0, 0]
drag, startPoint x: 354, startPoint y: 172, endPoint x: 300, endPoint y: 158, distance: 56.1
click at [285, 153] on div "Add Contacts to Campaign Import Add New Contact Add From Tag(s) Add From Workfl…" at bounding box center [566, 268] width 1132 height 537
click at [330, 175] on ul "× price" at bounding box center [345, 176] width 34 height 11
click at [340, 178] on button "×" at bounding box center [336, 176] width 9 height 11
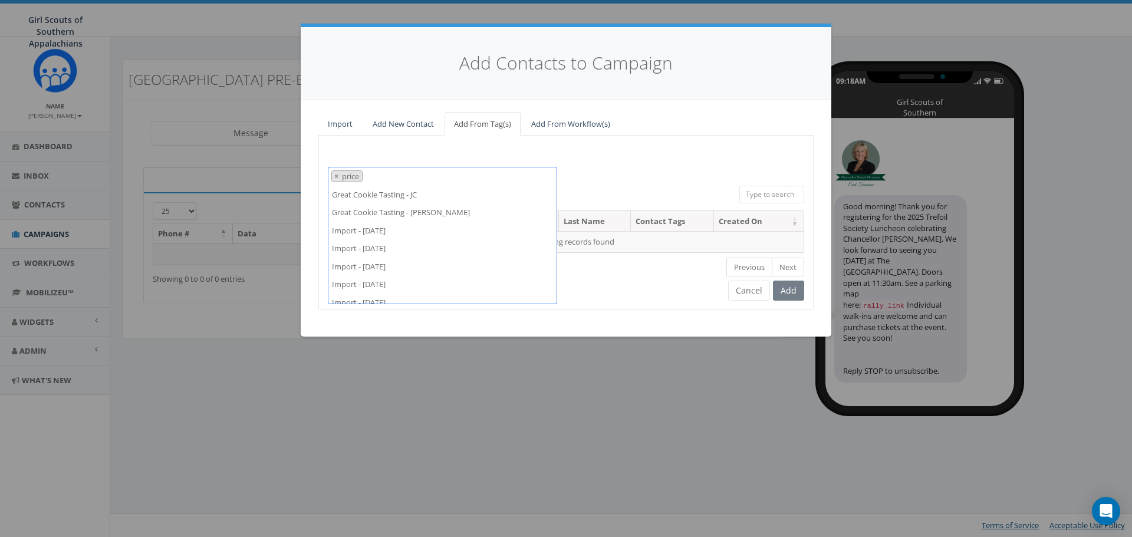
select select
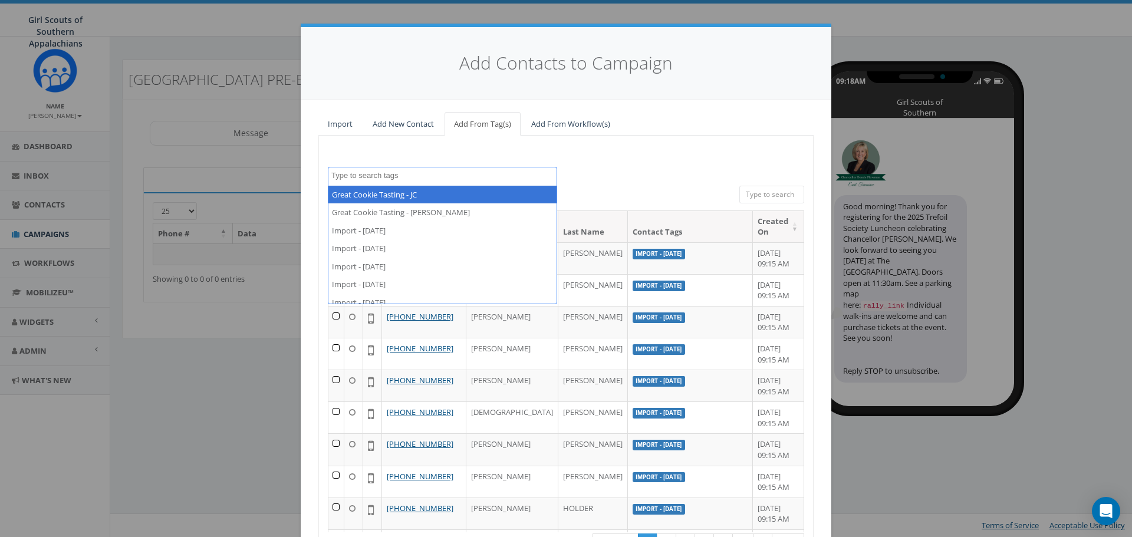
click at [598, 192] on div "All 0 contact(s) on current page All 198 contact(s) filtered" at bounding box center [567, 198] width 330 height 25
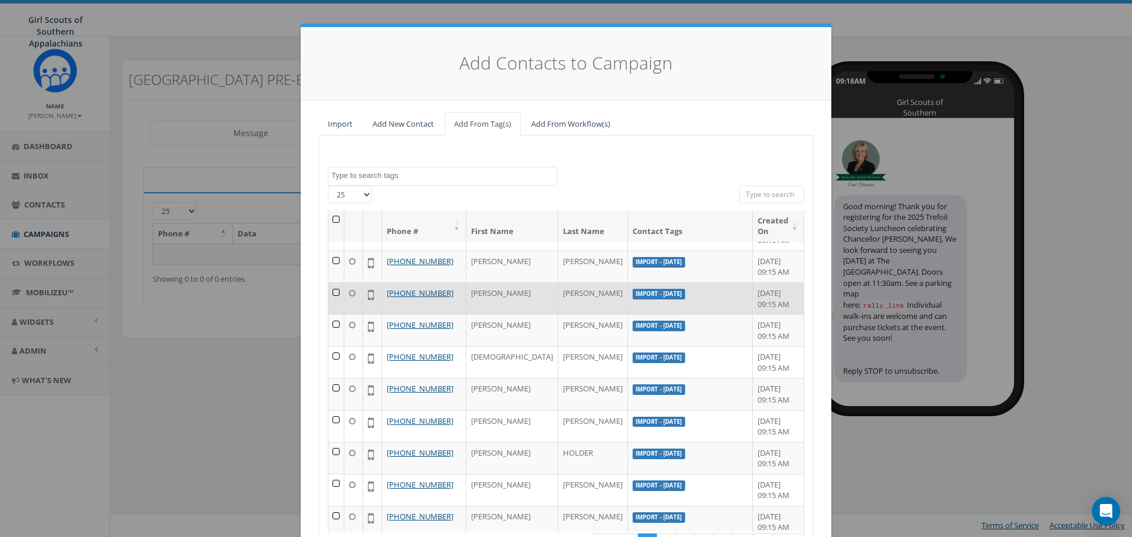
scroll to position [0, 0]
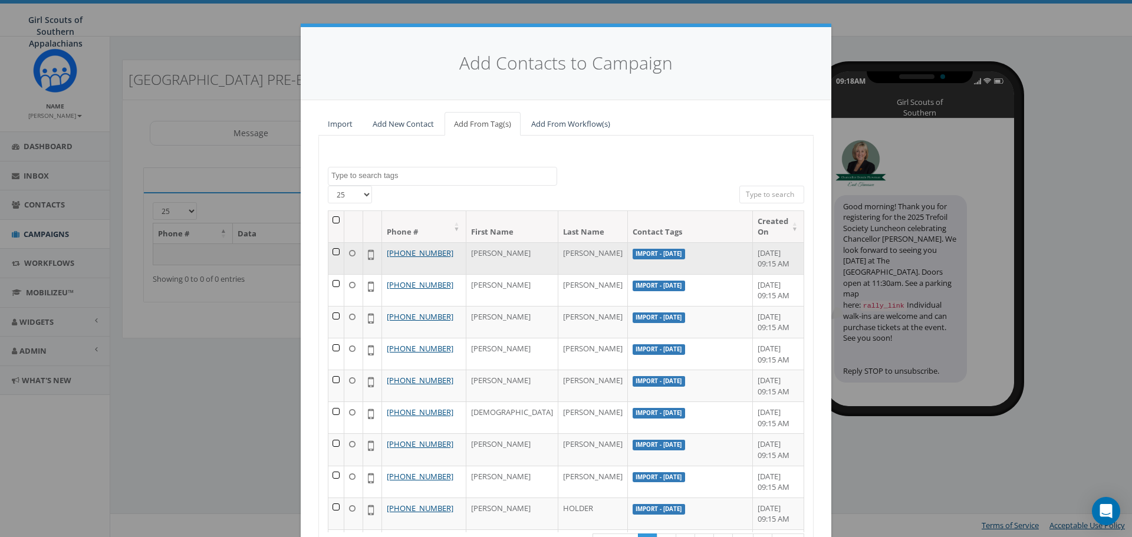
click at [336, 256] on td at bounding box center [336, 258] width 16 height 32
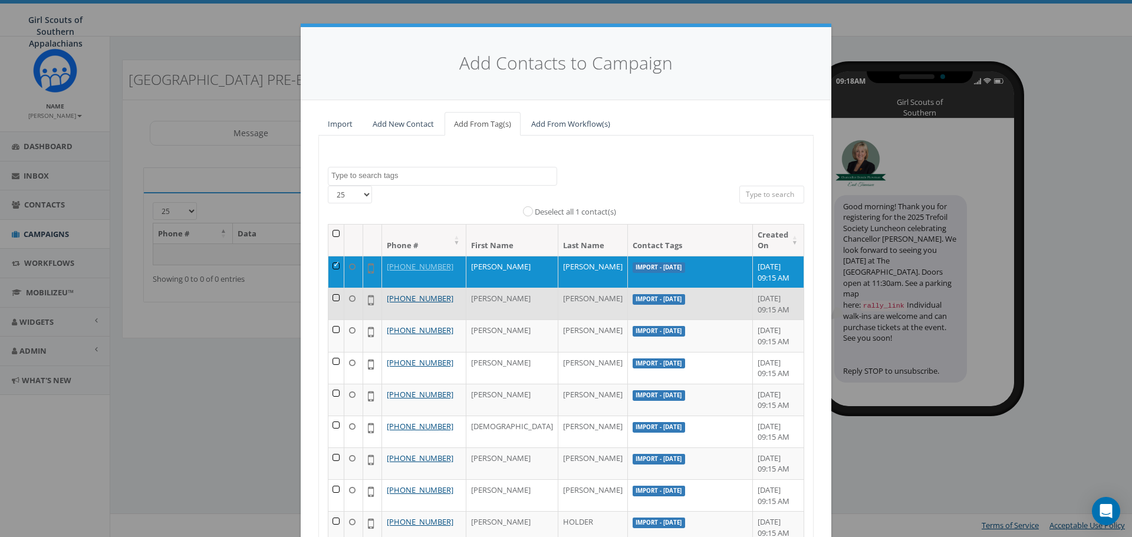
click at [331, 295] on td at bounding box center [336, 304] width 16 height 32
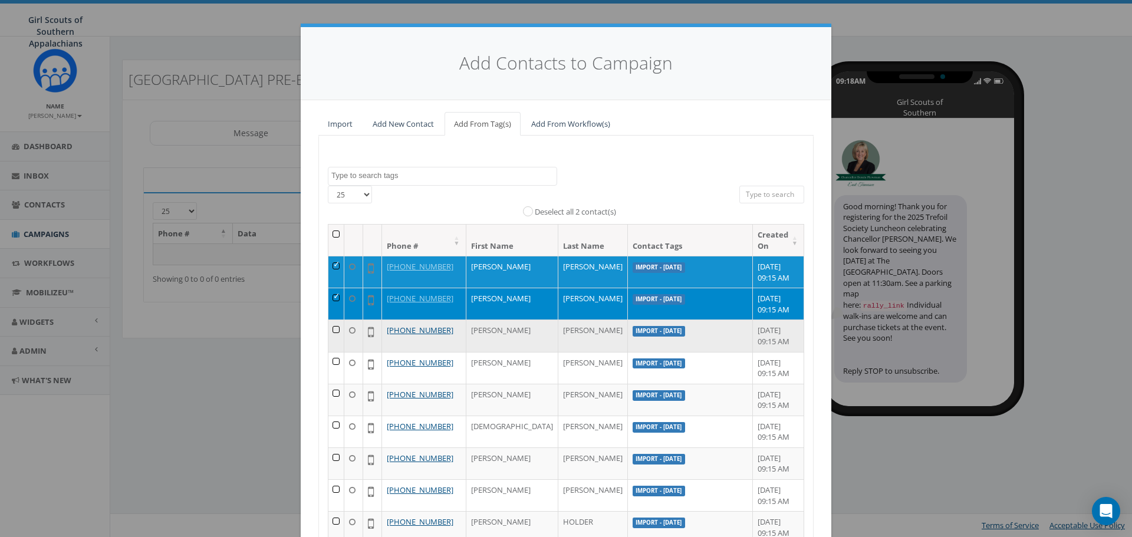
click at [336, 330] on td at bounding box center [336, 336] width 16 height 32
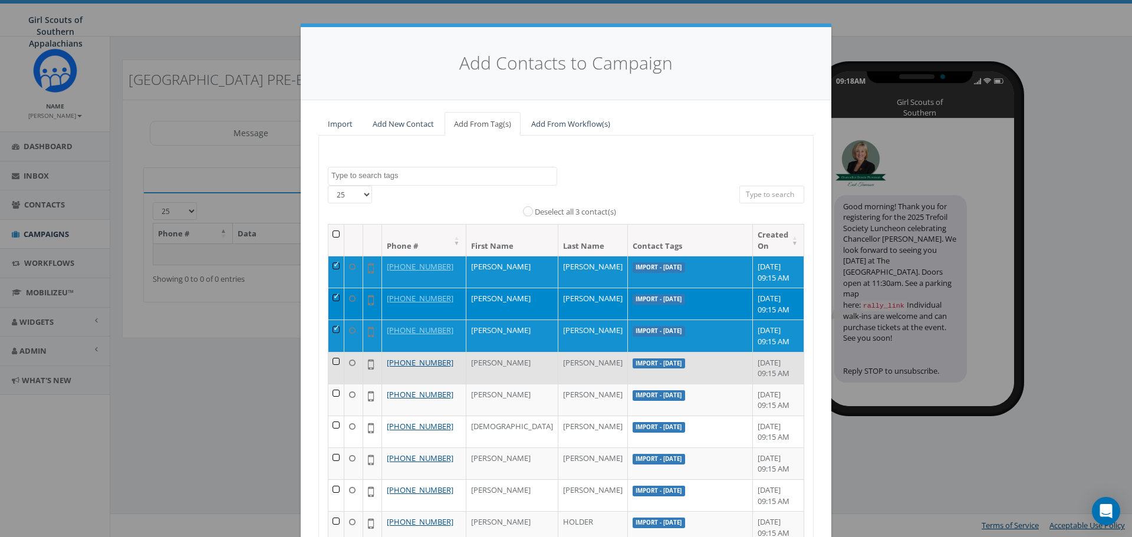
click at [340, 365] on td at bounding box center [336, 368] width 16 height 32
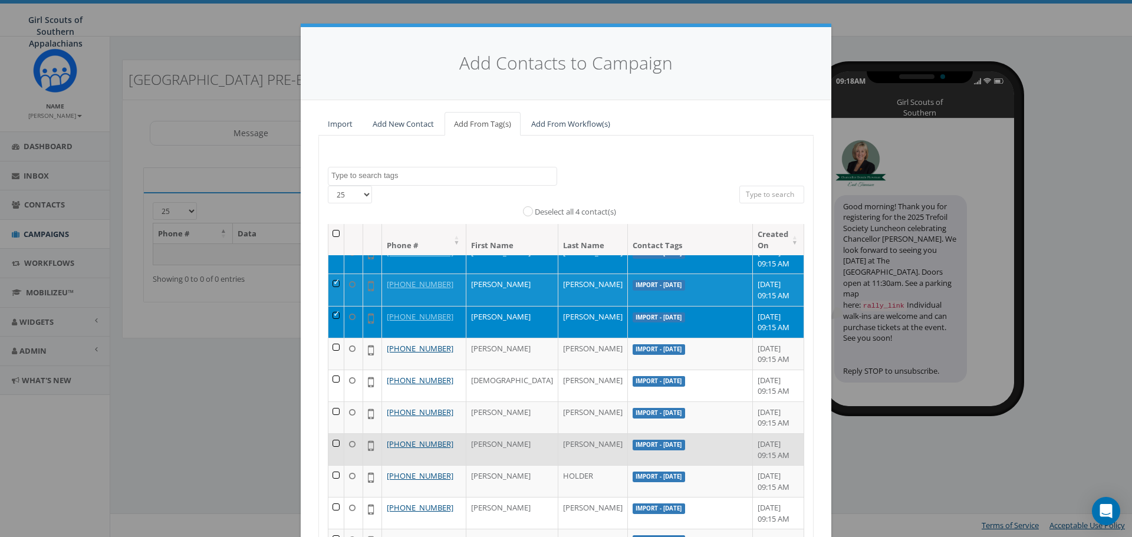
scroll to position [118, 0]
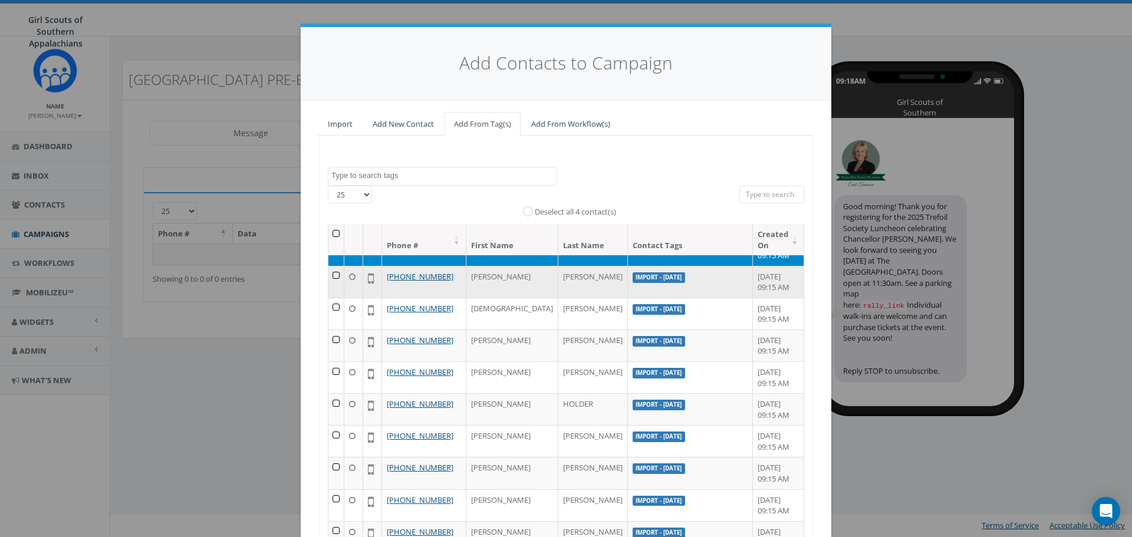
click at [332, 279] on td at bounding box center [336, 282] width 16 height 32
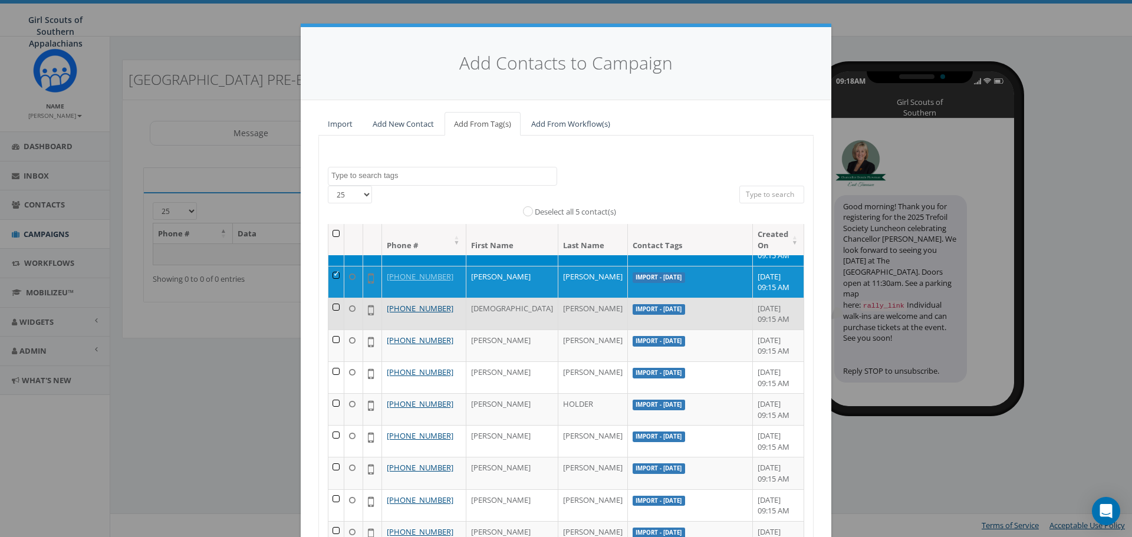
click at [336, 310] on td at bounding box center [336, 314] width 16 height 32
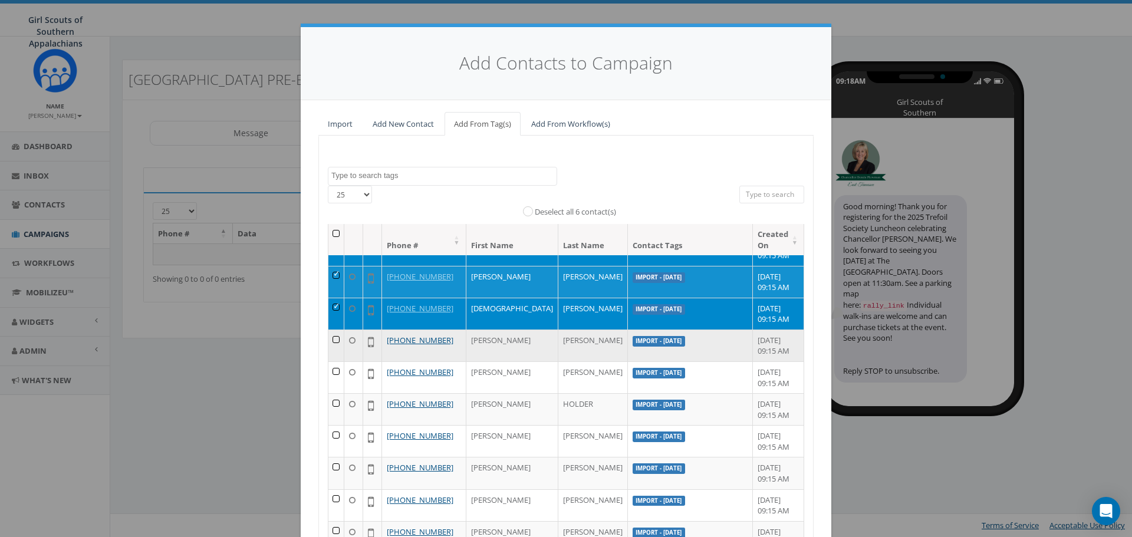
click at [337, 341] on td at bounding box center [336, 346] width 16 height 32
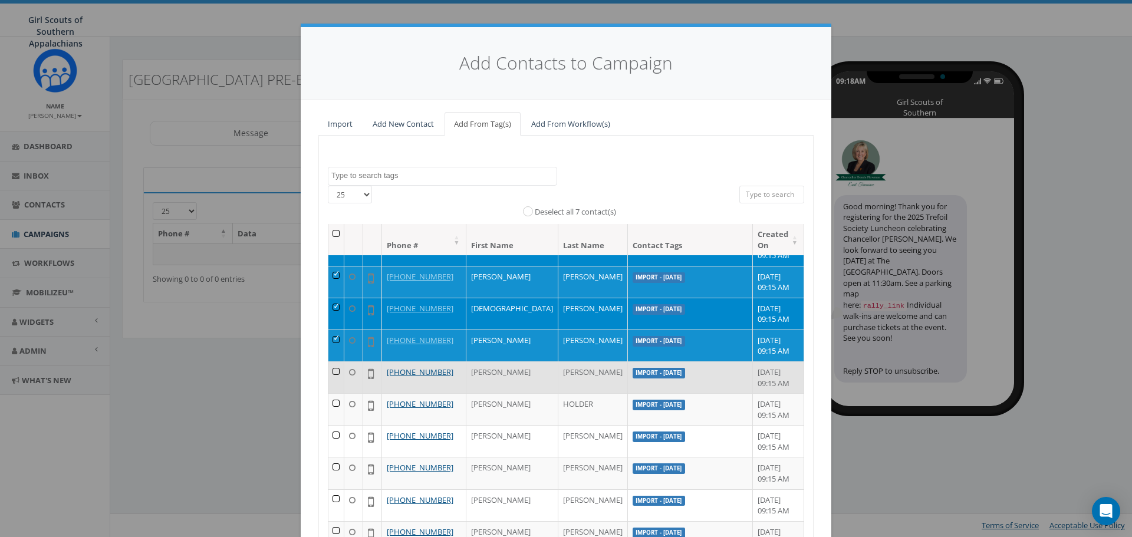
click at [335, 374] on td at bounding box center [336, 377] width 16 height 32
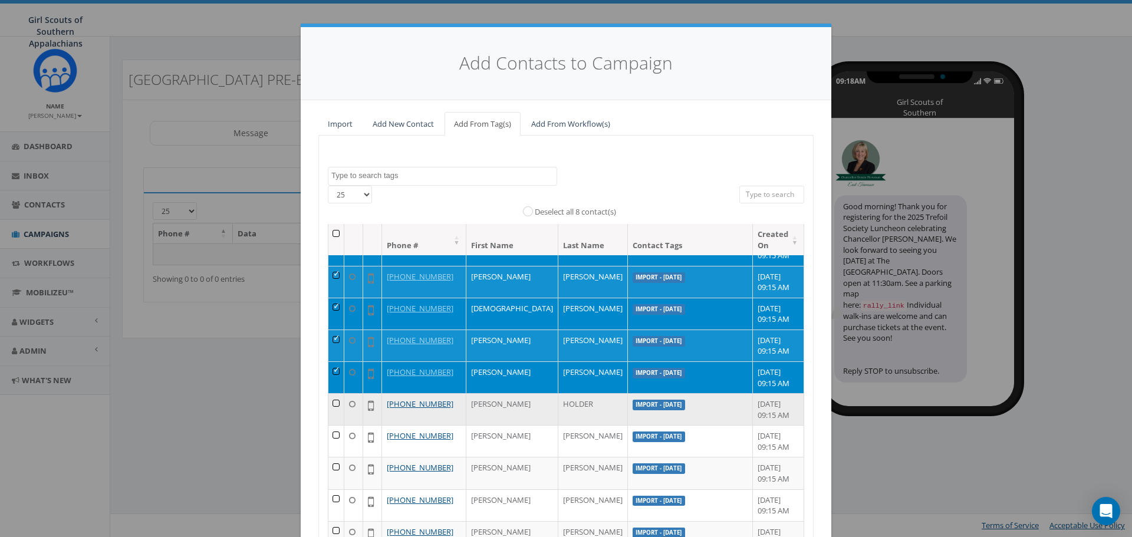
click at [334, 401] on td at bounding box center [336, 409] width 16 height 32
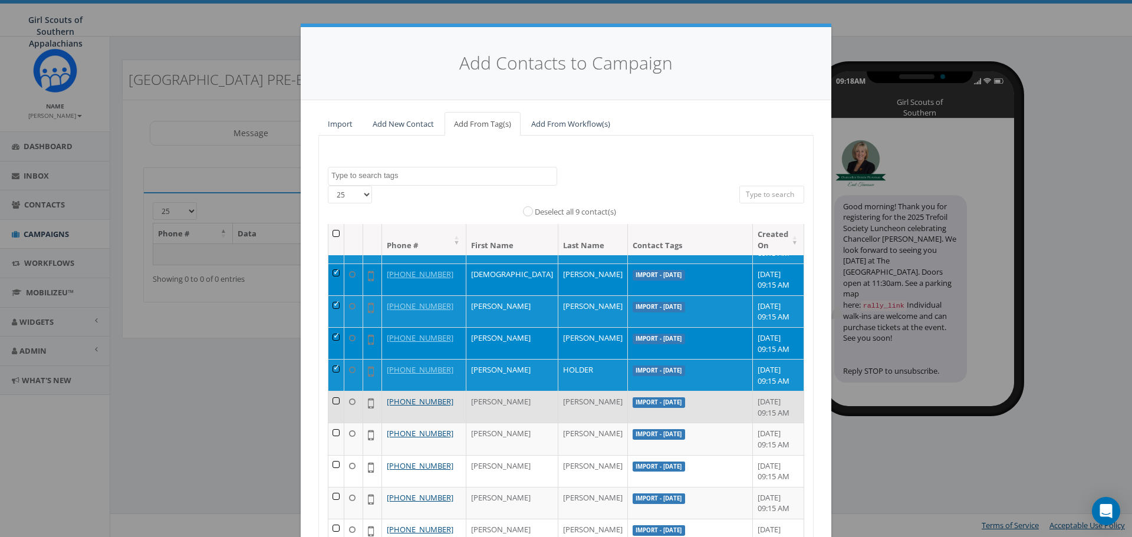
scroll to position [177, 0]
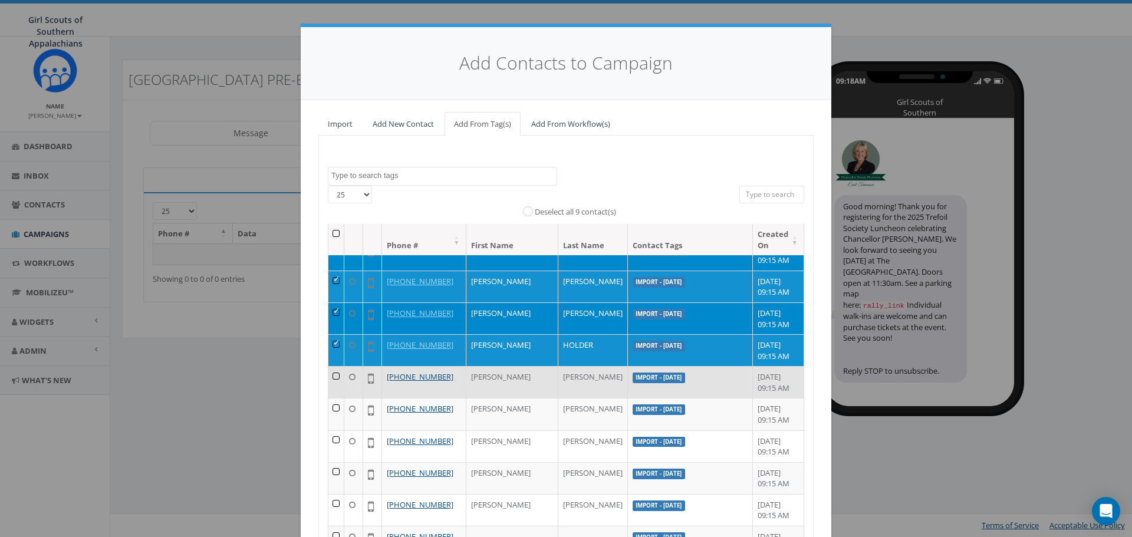
click at [337, 380] on td at bounding box center [336, 382] width 16 height 32
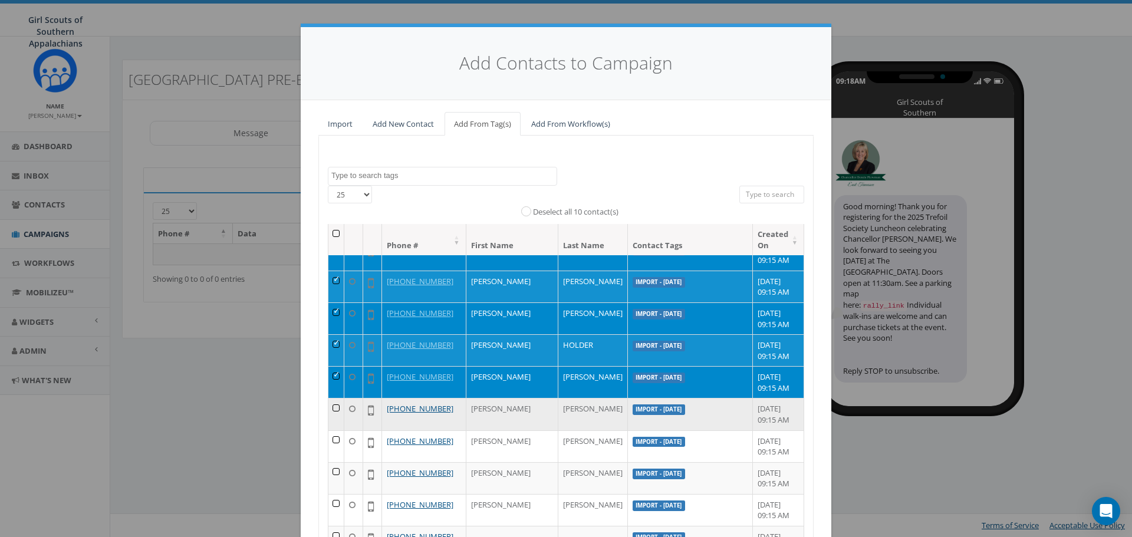
click at [337, 407] on td at bounding box center [336, 414] width 16 height 32
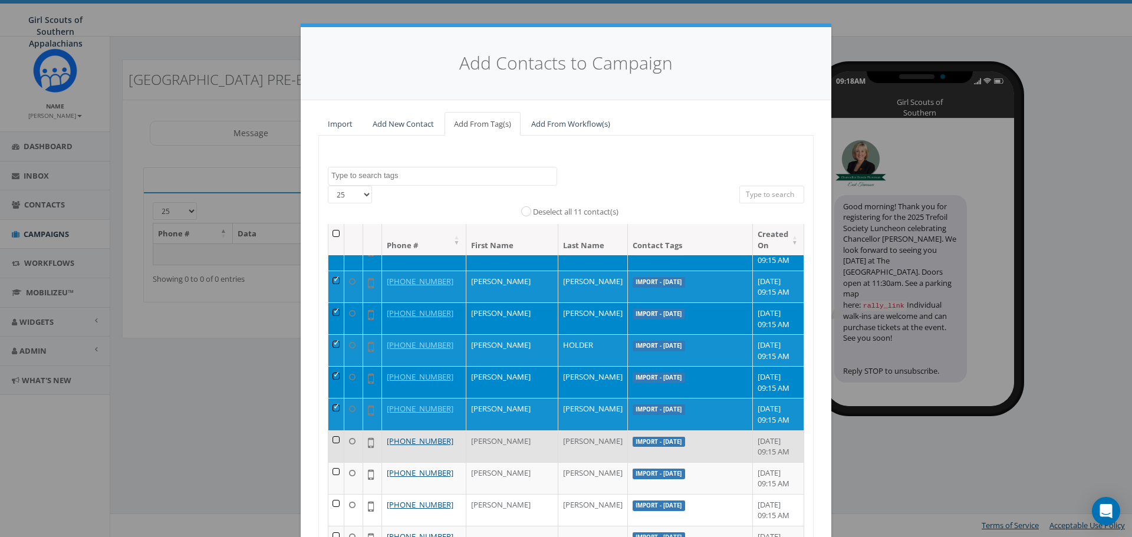
click at [338, 440] on td at bounding box center [336, 446] width 16 height 32
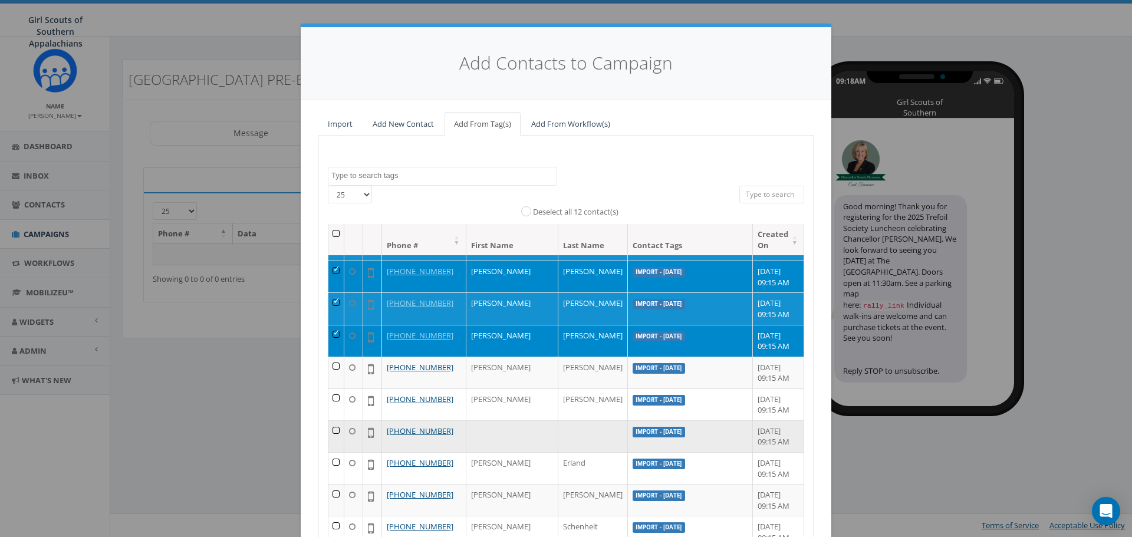
scroll to position [295, 0]
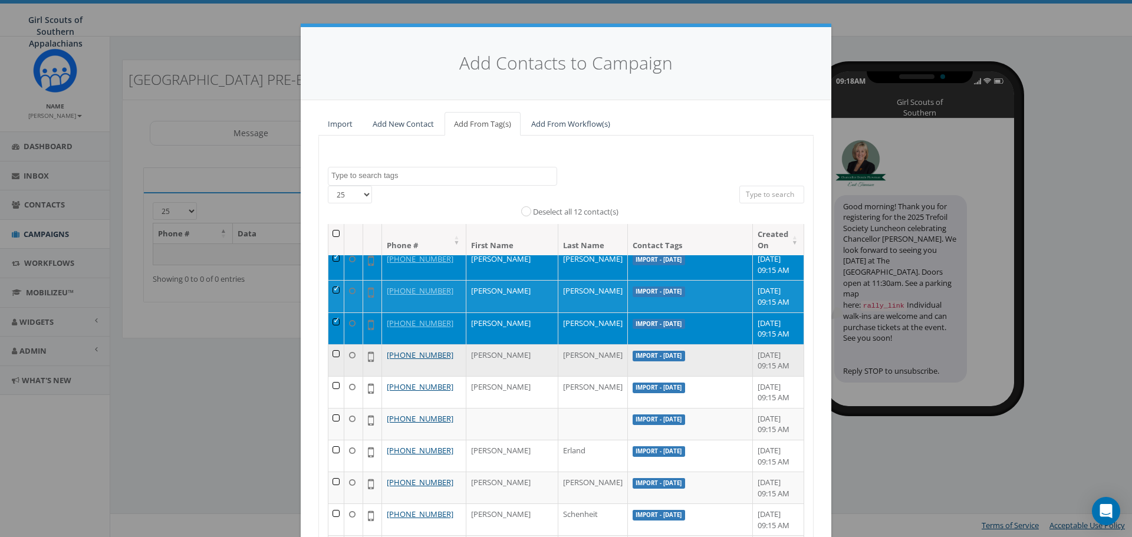
click at [335, 356] on td at bounding box center [336, 360] width 16 height 32
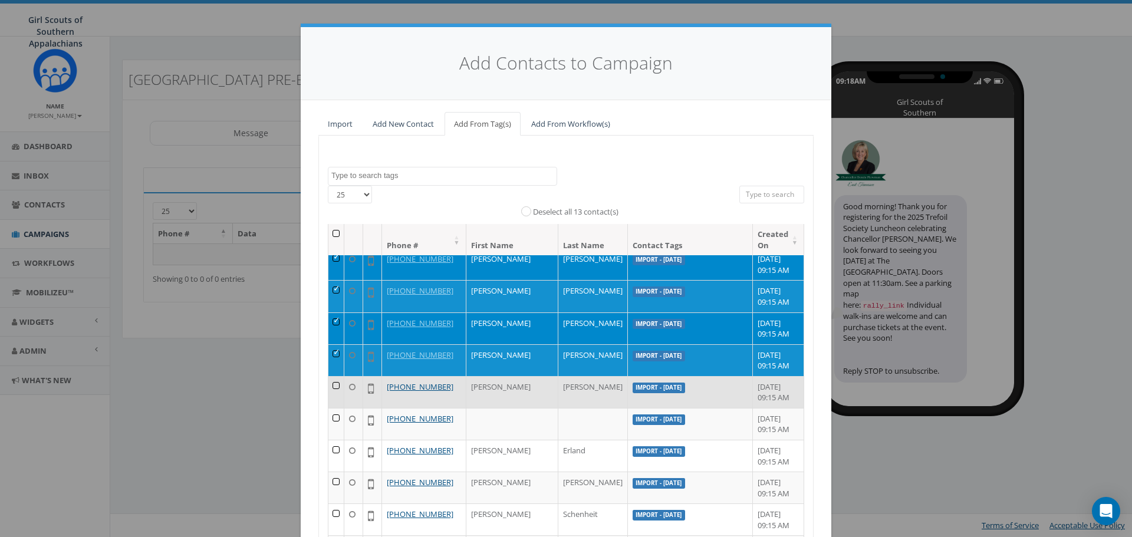
click at [333, 383] on td at bounding box center [336, 392] width 16 height 32
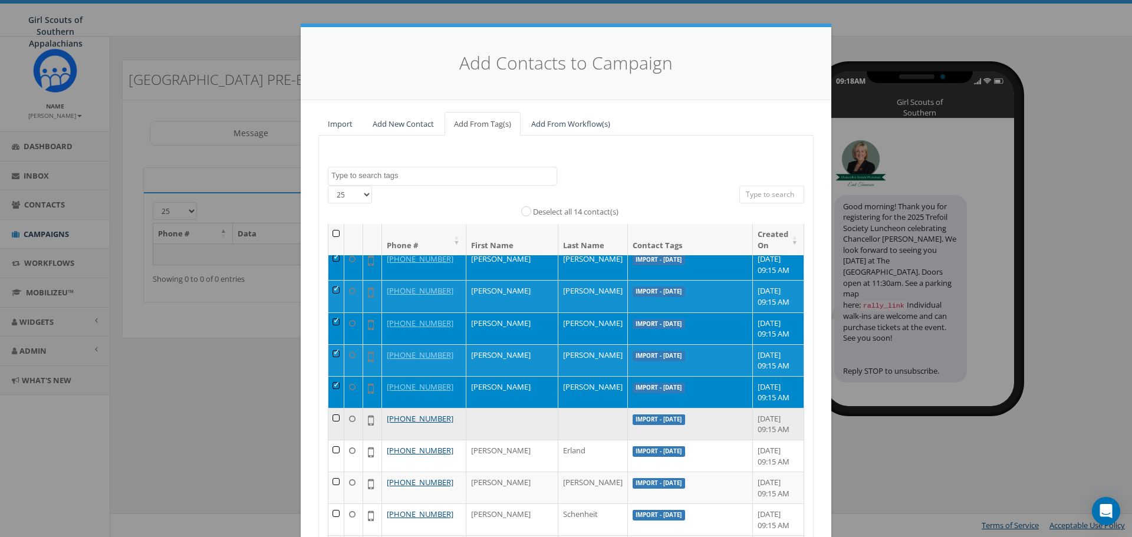
click at [336, 419] on td at bounding box center [336, 424] width 16 height 32
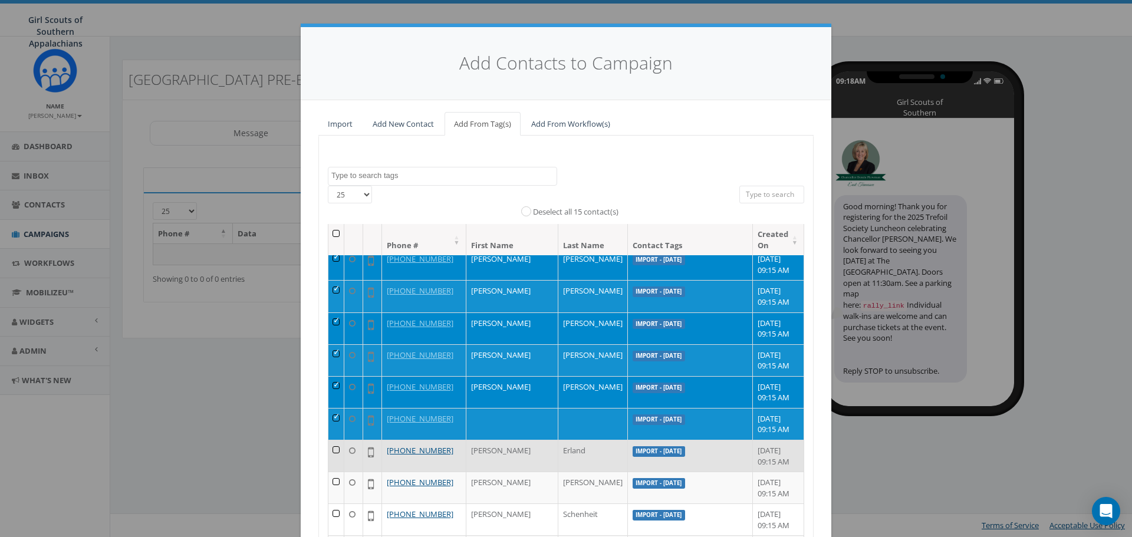
click at [335, 451] on td at bounding box center [336, 456] width 16 height 32
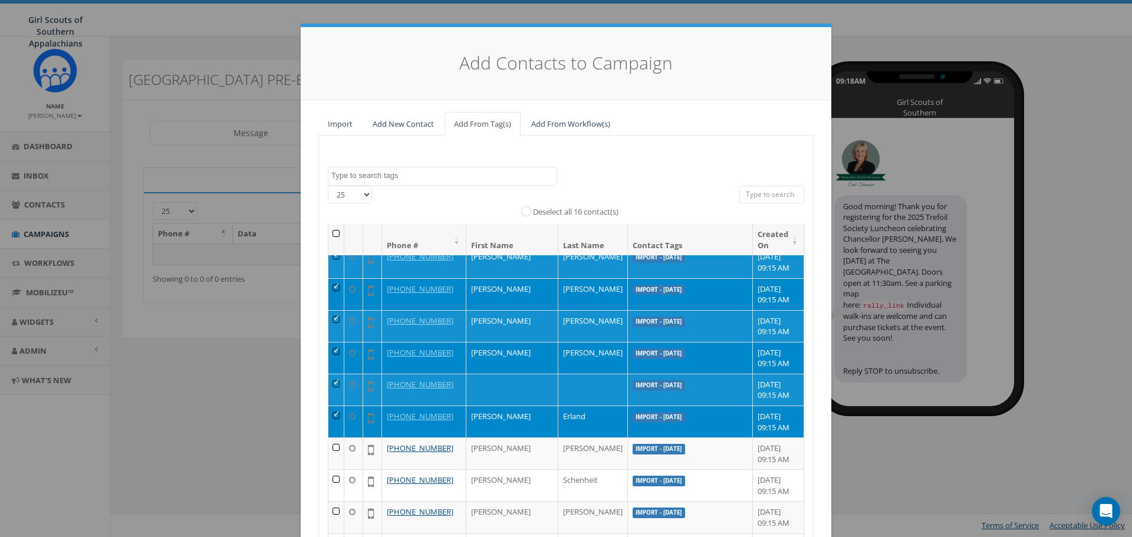
scroll to position [413, 0]
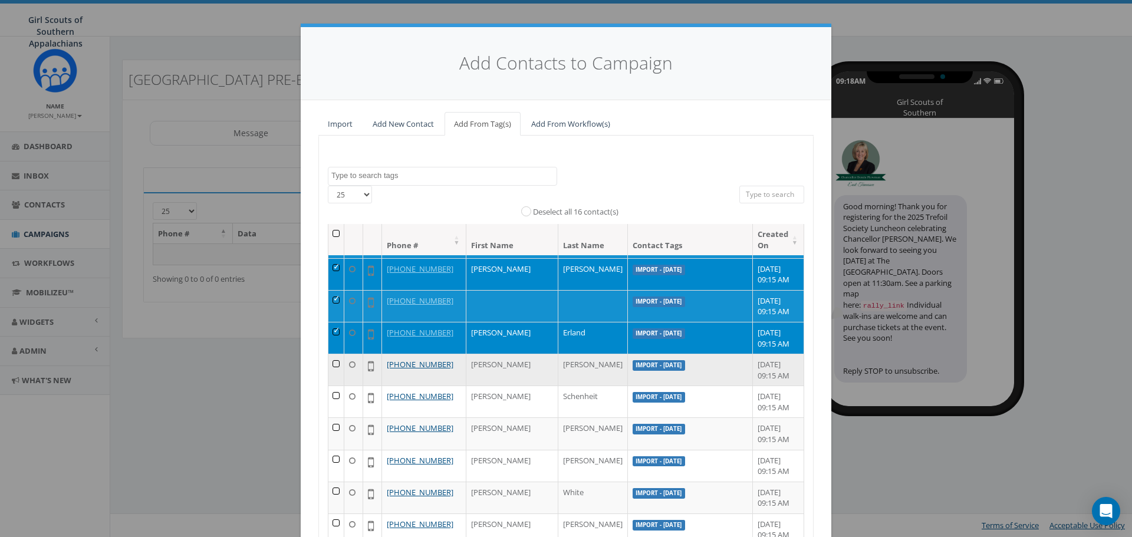
click at [335, 365] on td at bounding box center [336, 370] width 16 height 32
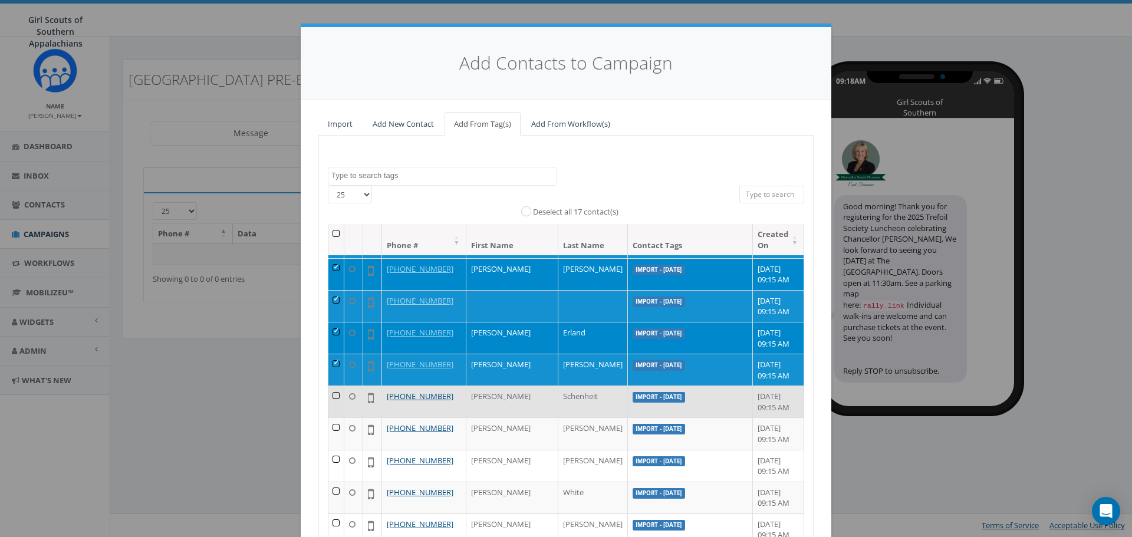
click at [338, 396] on td at bounding box center [336, 402] width 16 height 32
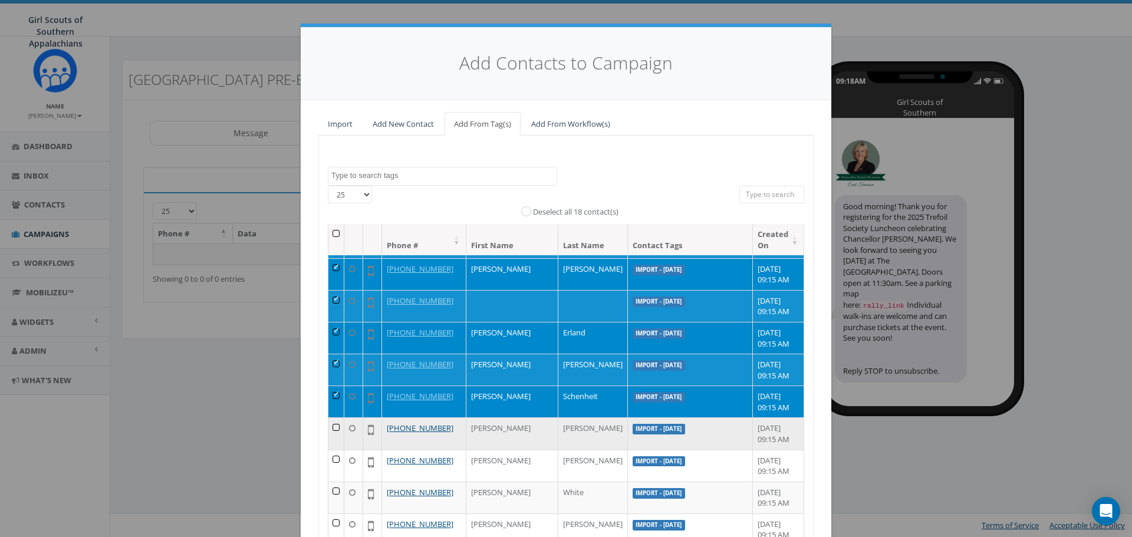
click at [339, 428] on td at bounding box center [336, 433] width 16 height 32
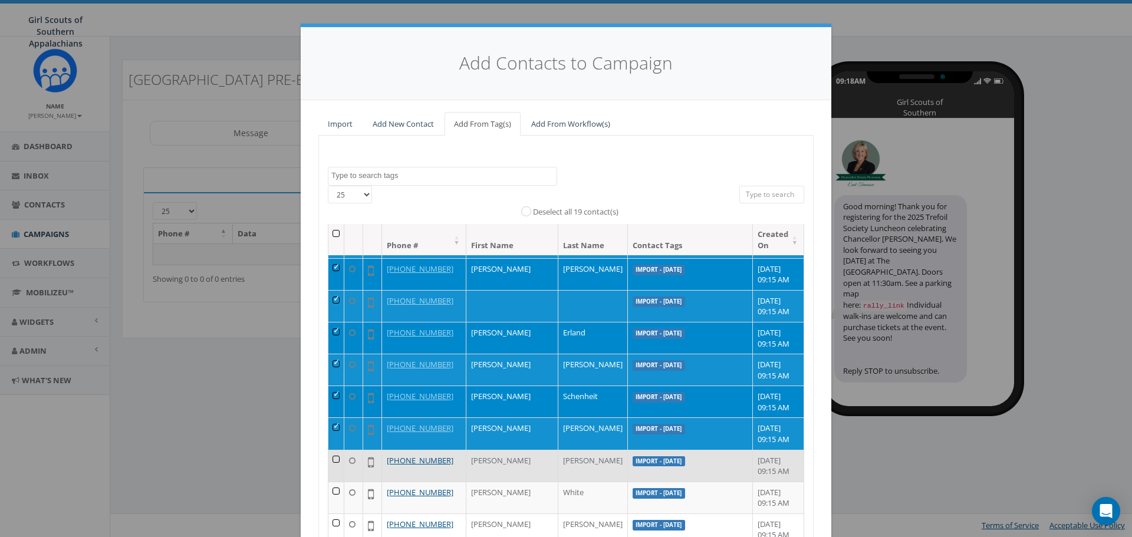
click at [334, 459] on td at bounding box center [336, 466] width 16 height 32
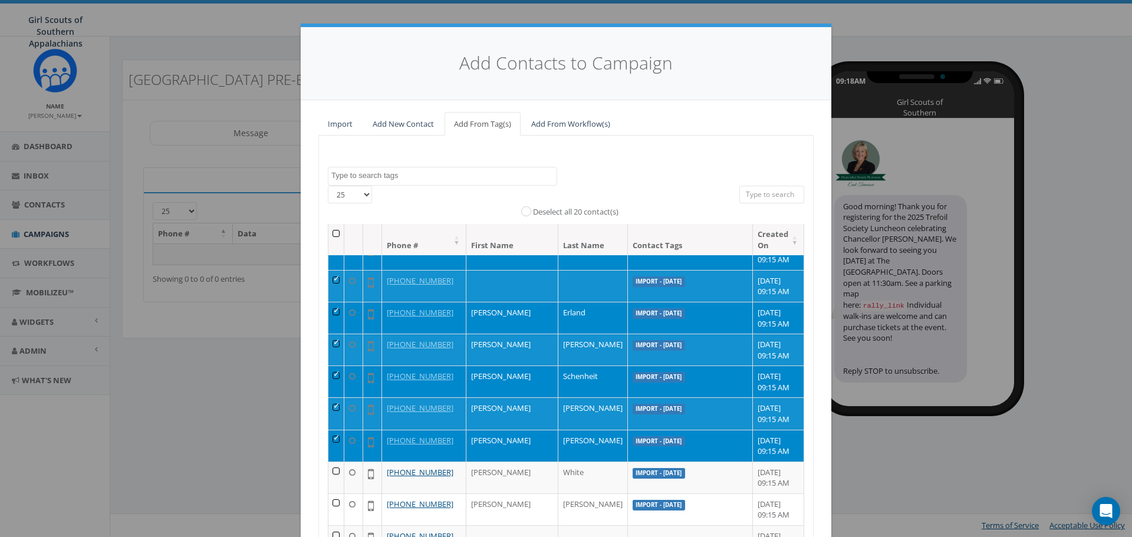
scroll to position [472, 0]
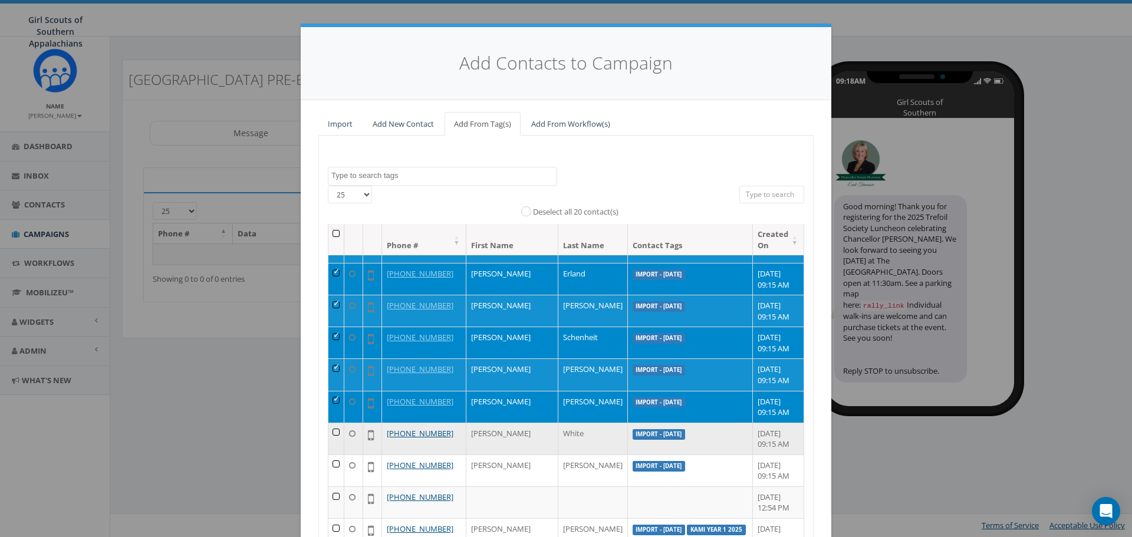
drag, startPoint x: 337, startPoint y: 435, endPoint x: 343, endPoint y: 463, distance: 28.3
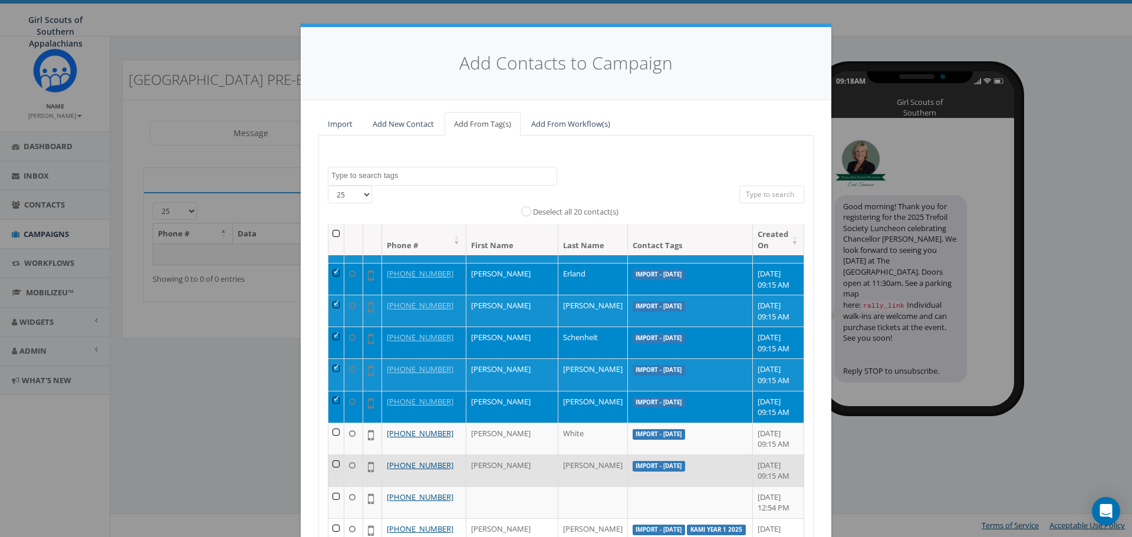
click at [337, 436] on td at bounding box center [336, 439] width 16 height 32
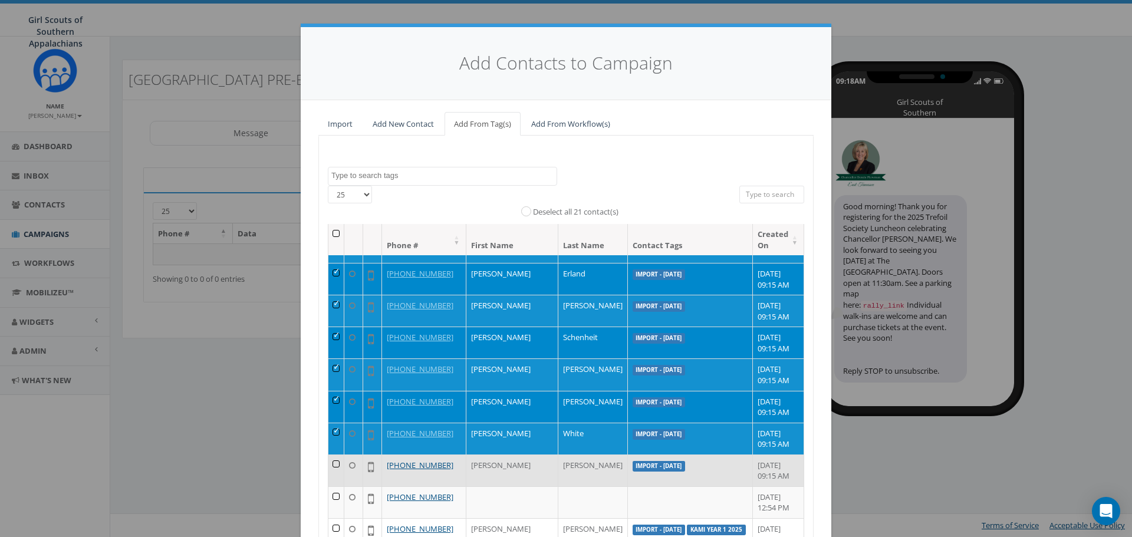
click at [342, 466] on td at bounding box center [336, 471] width 16 height 32
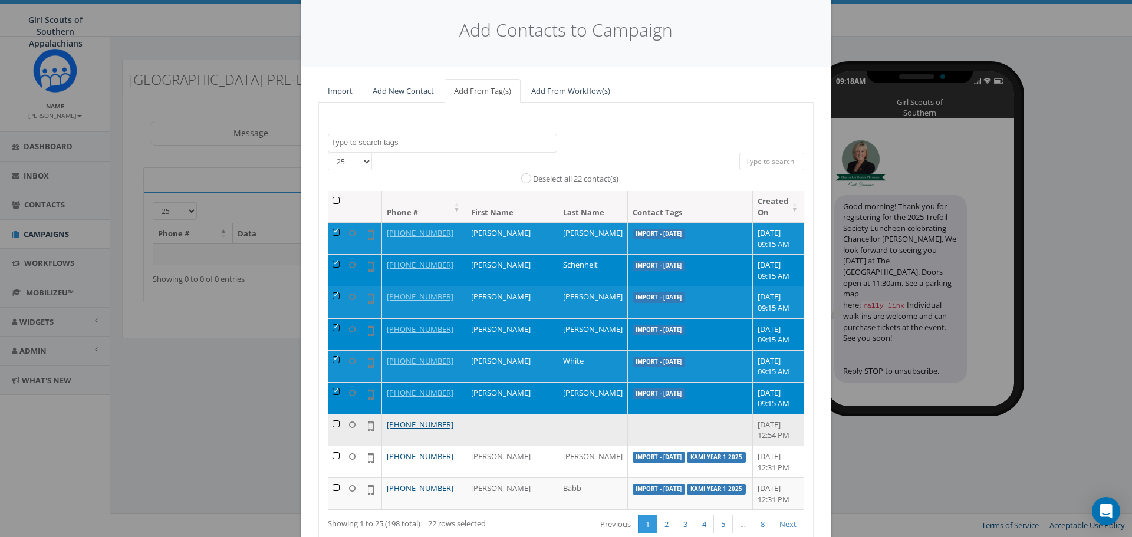
scroll to position [59, 0]
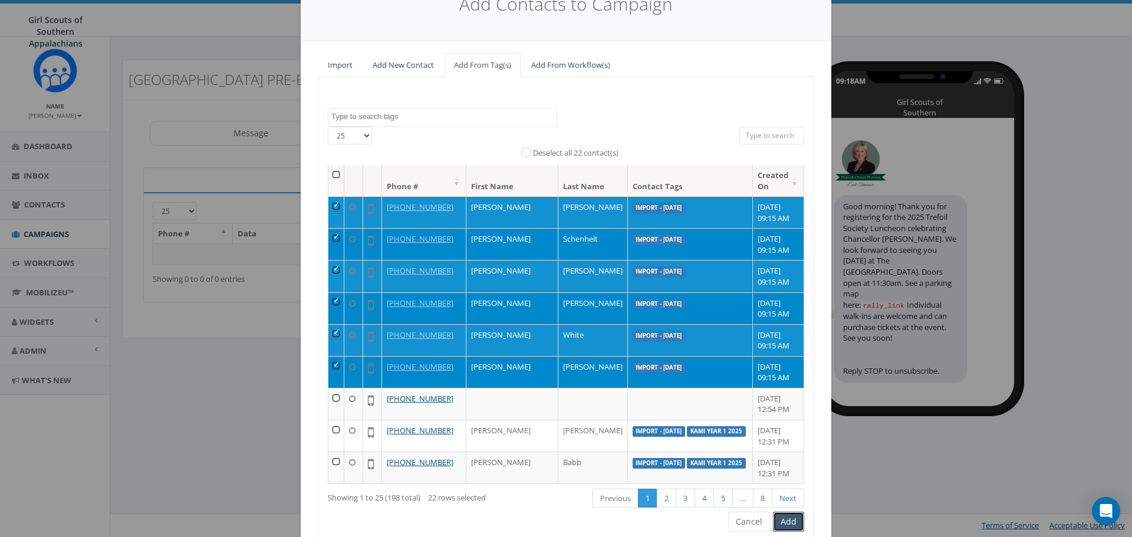
click at [783, 524] on button "Add" at bounding box center [788, 522] width 31 height 20
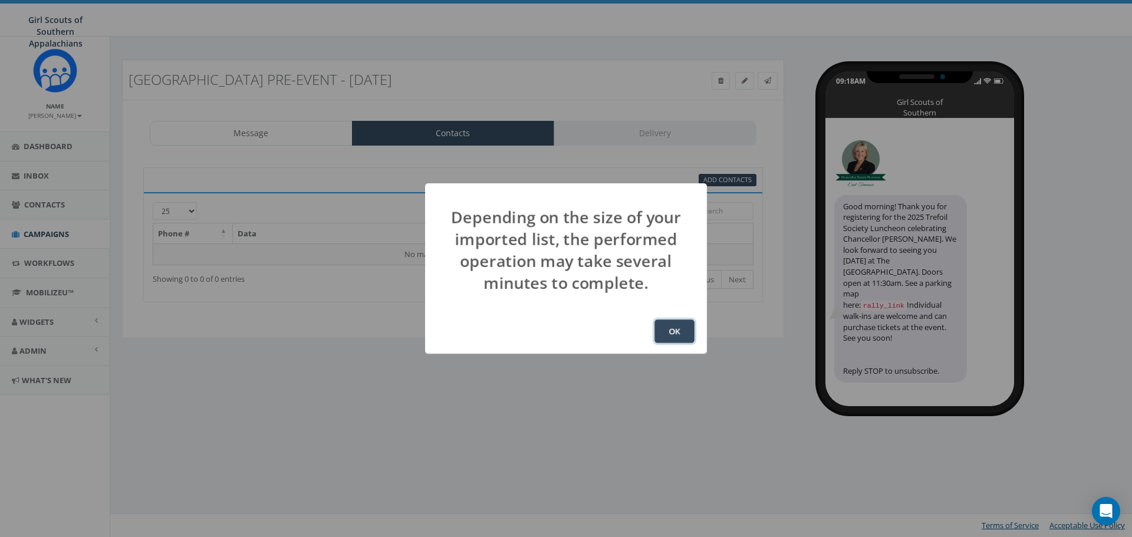
click at [679, 339] on button "OK" at bounding box center [674, 332] width 40 height 24
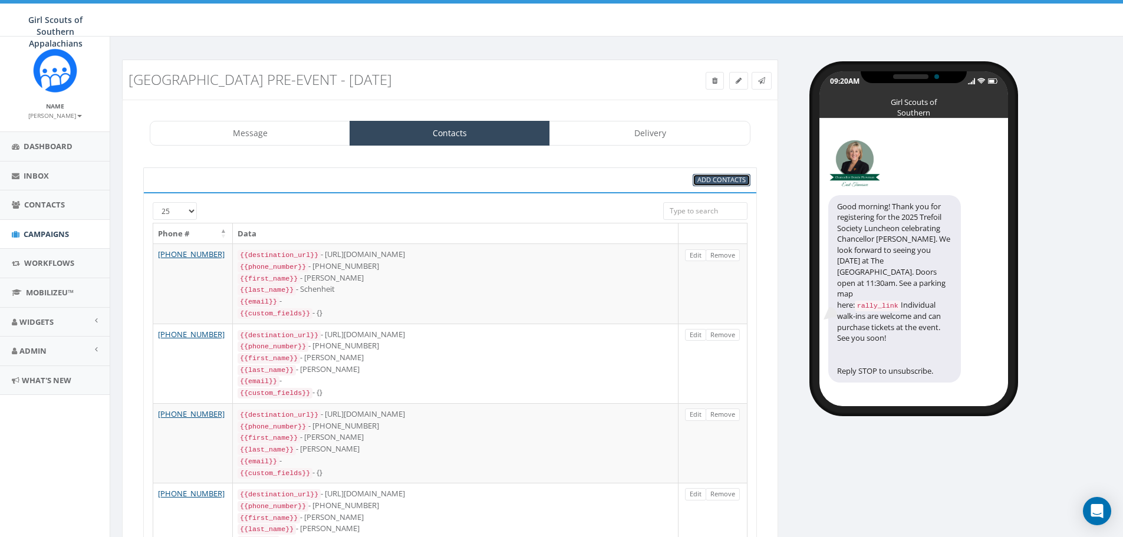
click at [719, 180] on span "Add Contacts" at bounding box center [721, 179] width 48 height 9
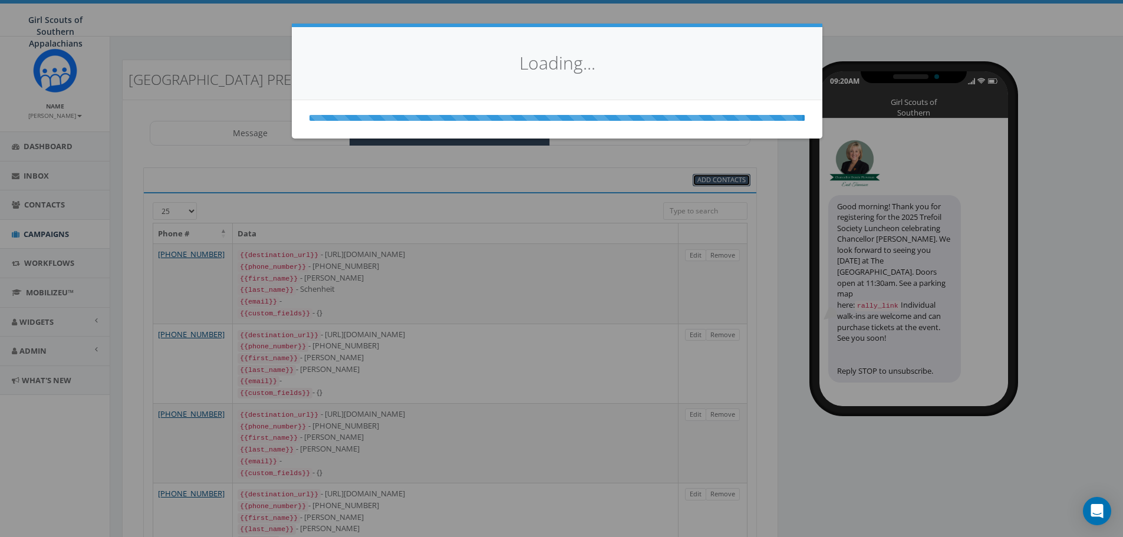
select select
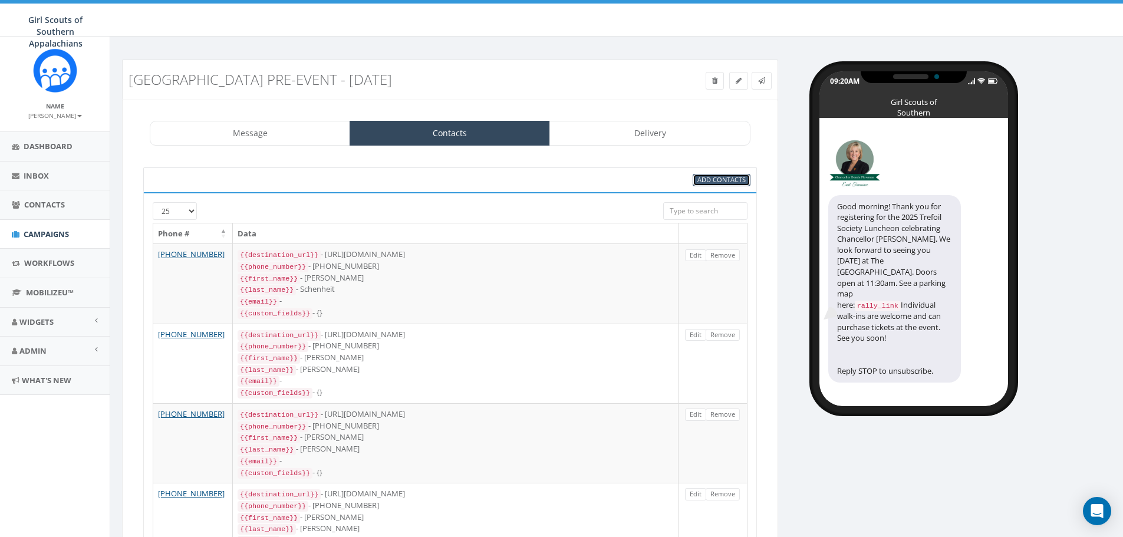
click at [709, 177] on span "Add Contacts" at bounding box center [721, 179] width 48 height 9
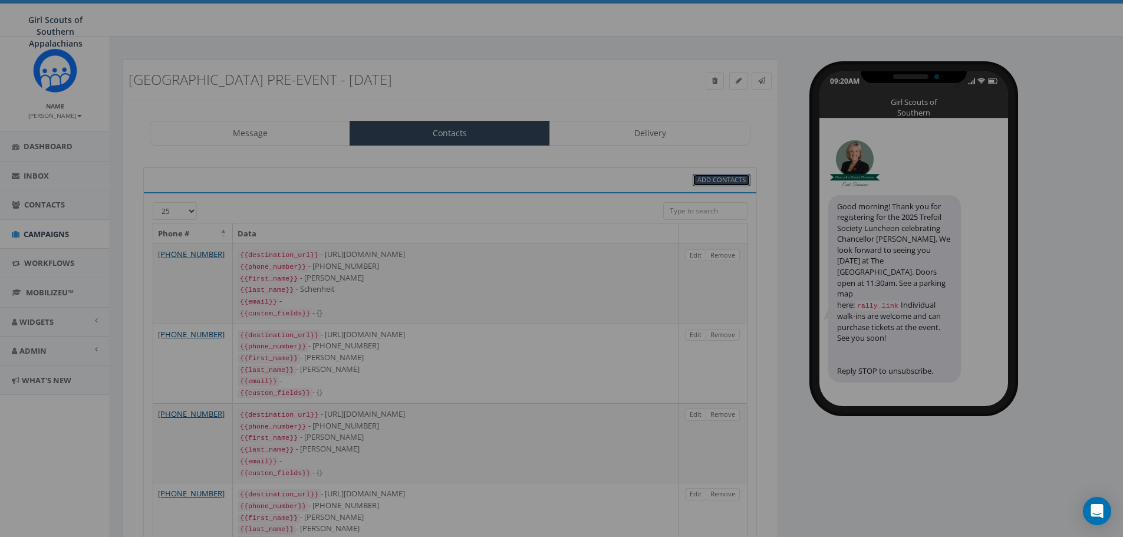
select select
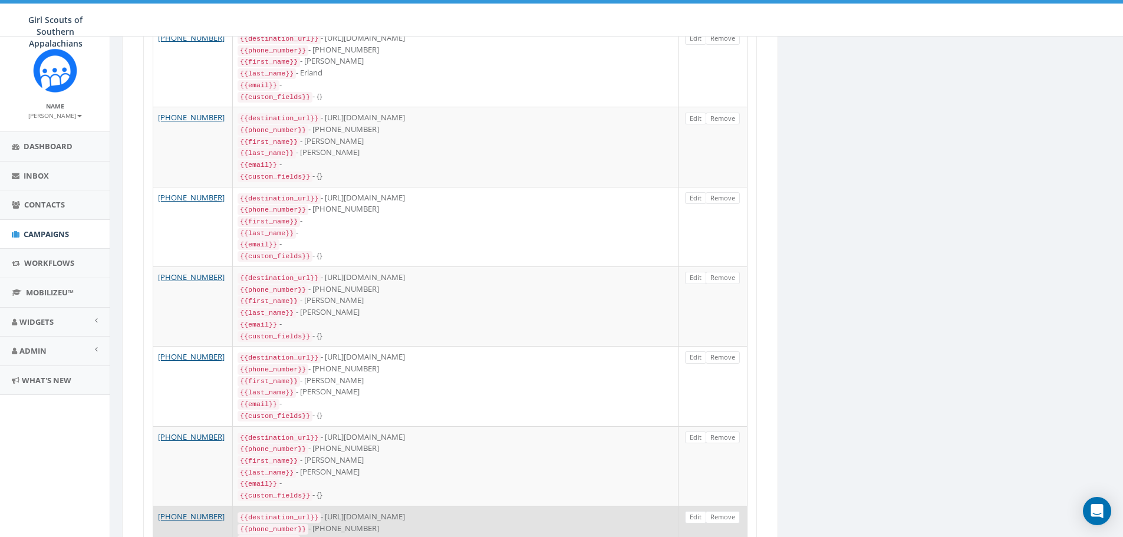
scroll to position [1484, 0]
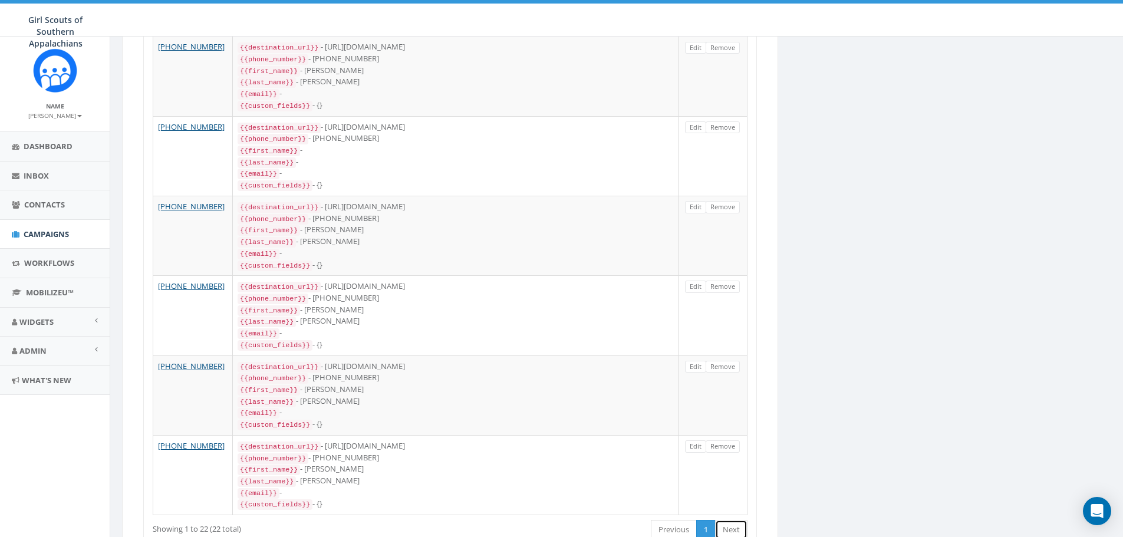
click at [735, 520] on link "Next" at bounding box center [731, 529] width 32 height 19
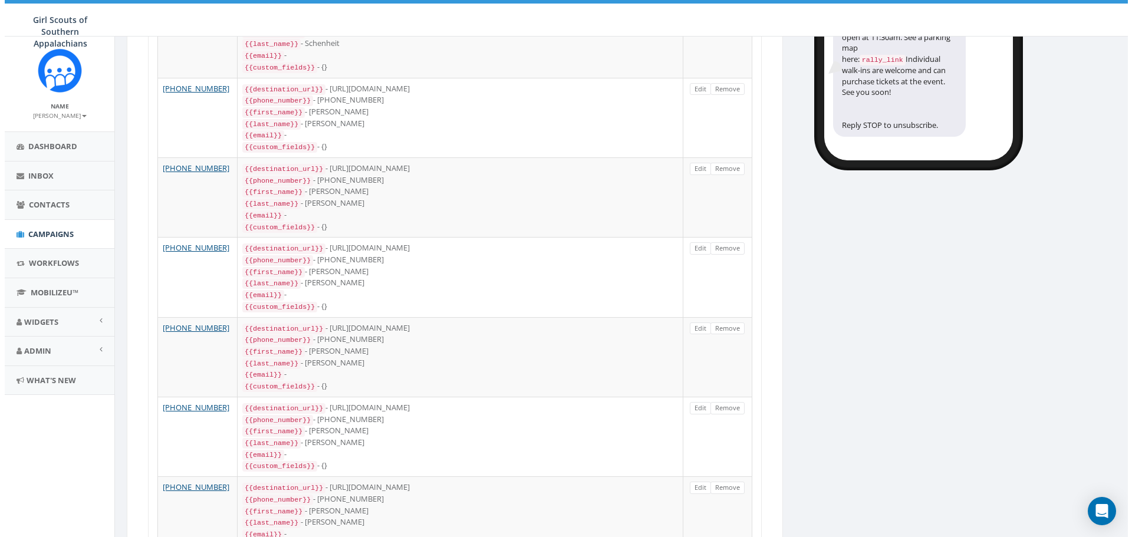
scroll to position [0, 0]
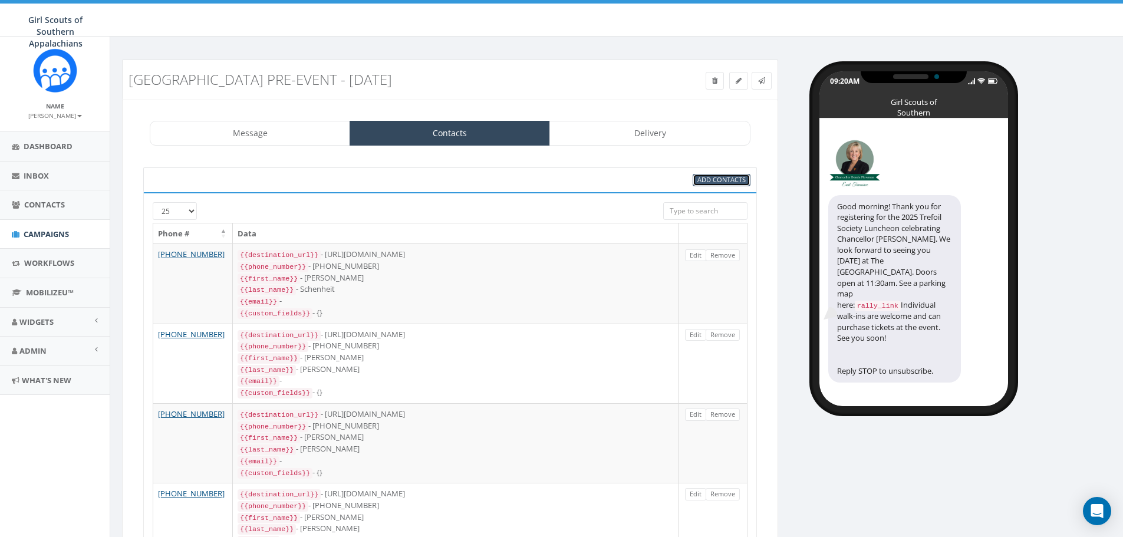
click at [720, 174] on link "Add Contacts" at bounding box center [722, 180] width 58 height 12
select select
click at [718, 207] on input "search" at bounding box center [705, 211] width 84 height 18
drag, startPoint x: 157, startPoint y: 202, endPoint x: 167, endPoint y: 205, distance: 10.4
click at [160, 203] on select "25 50 100" at bounding box center [175, 211] width 44 height 18
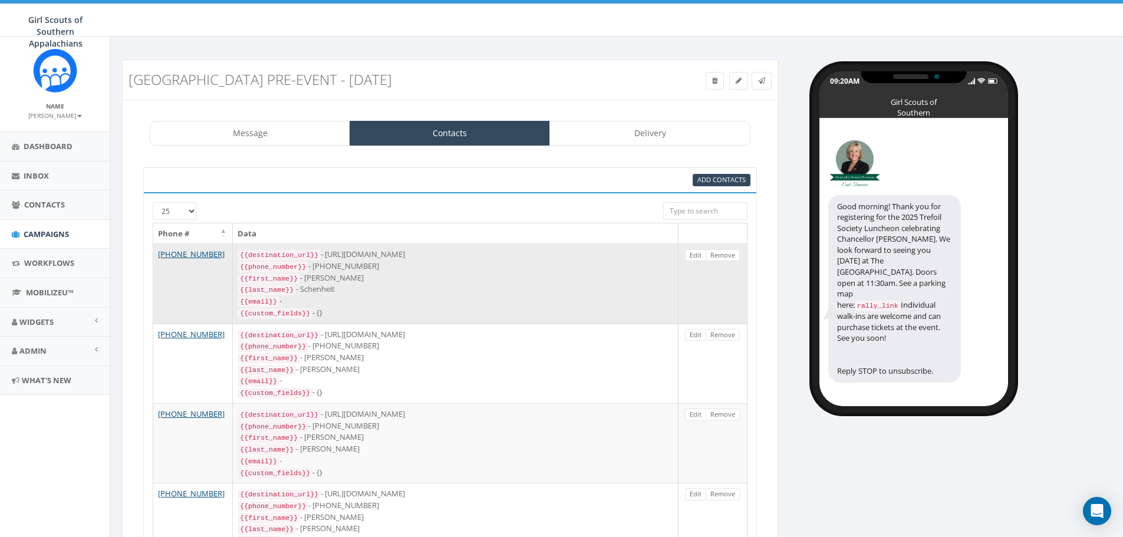
select select "100"
click at [153, 202] on select "25 50 100" at bounding box center [175, 211] width 44 height 18
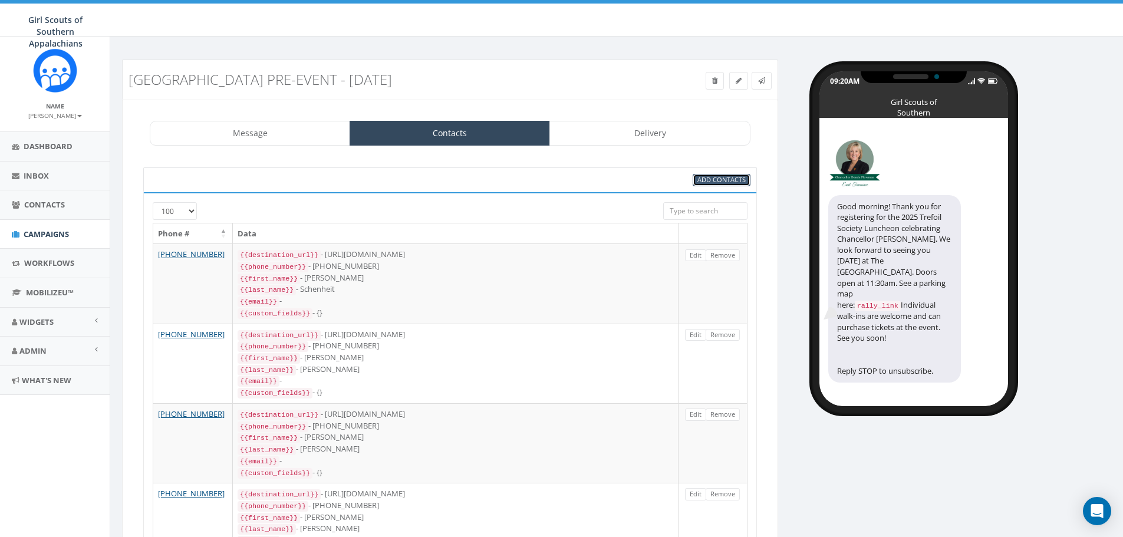
click at [733, 183] on span "Add Contacts" at bounding box center [721, 179] width 48 height 9
select select
click at [260, 122] on link "Message" at bounding box center [250, 133] width 200 height 25
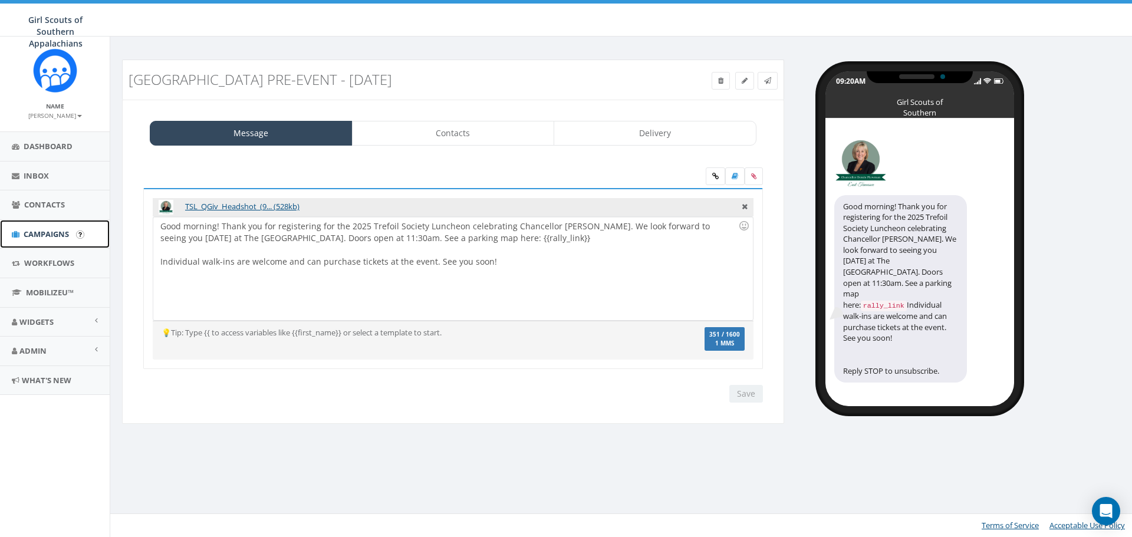
click at [57, 239] on span "Campaigns" at bounding box center [46, 234] width 45 height 11
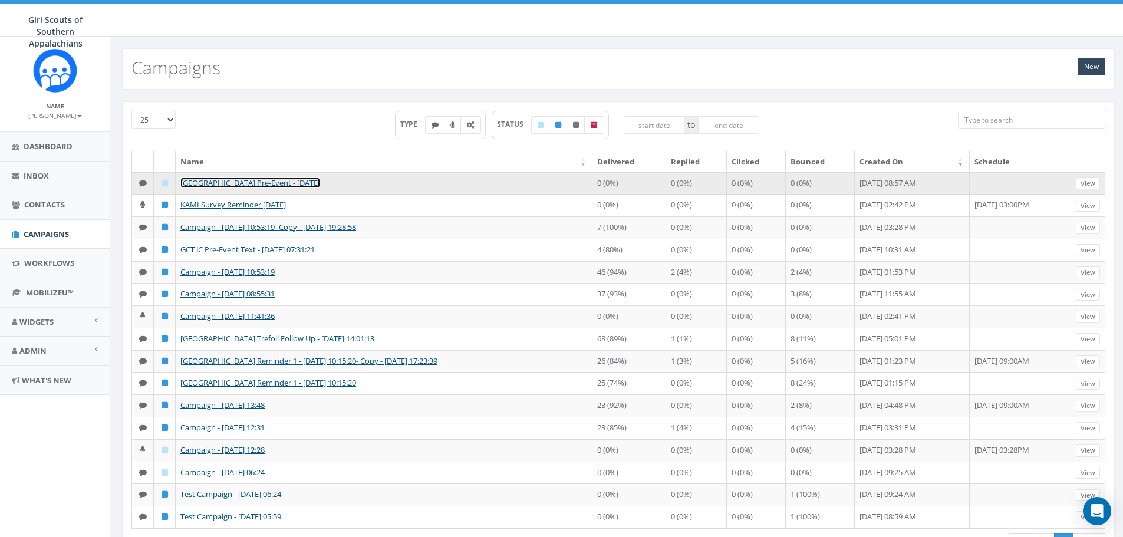
click at [262, 180] on link "[GEOGRAPHIC_DATA] Pre-Event - [DATE]" at bounding box center [250, 182] width 140 height 11
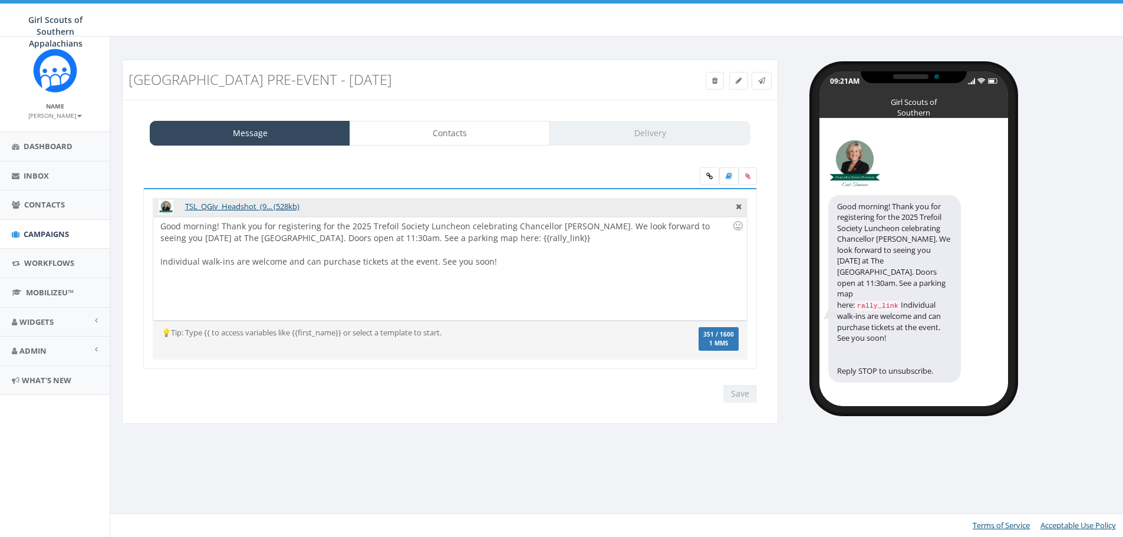
select select "100"
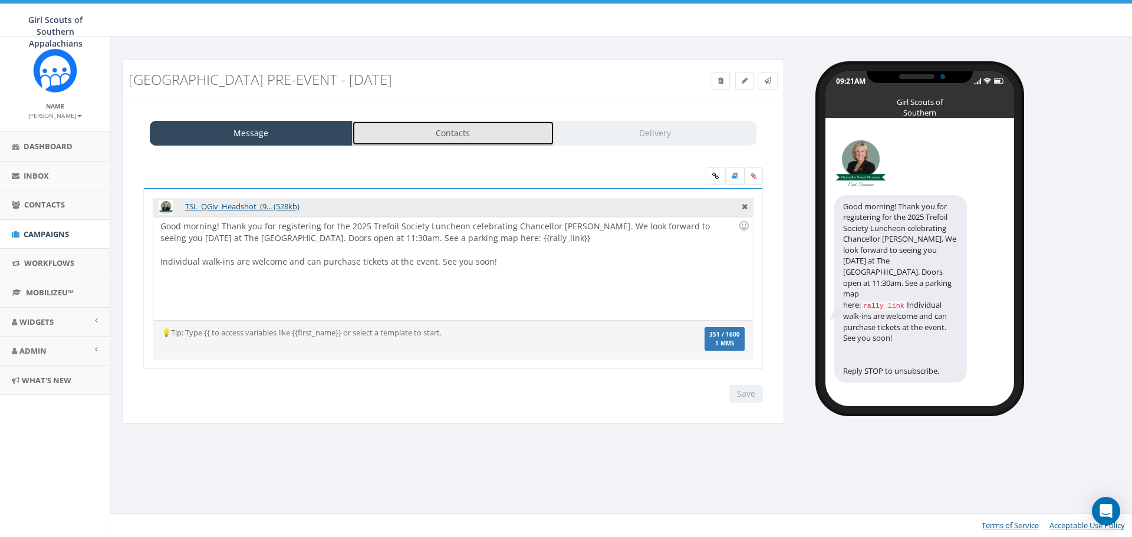
click at [495, 125] on link "Contacts" at bounding box center [453, 133] width 203 height 25
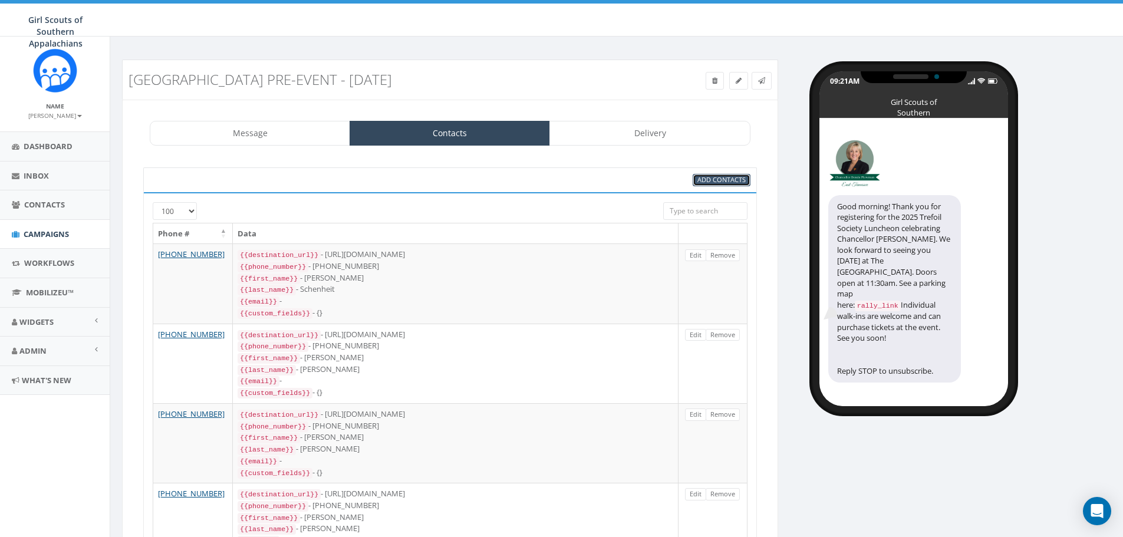
click at [722, 183] on span "Add Contacts" at bounding box center [721, 179] width 48 height 9
select select
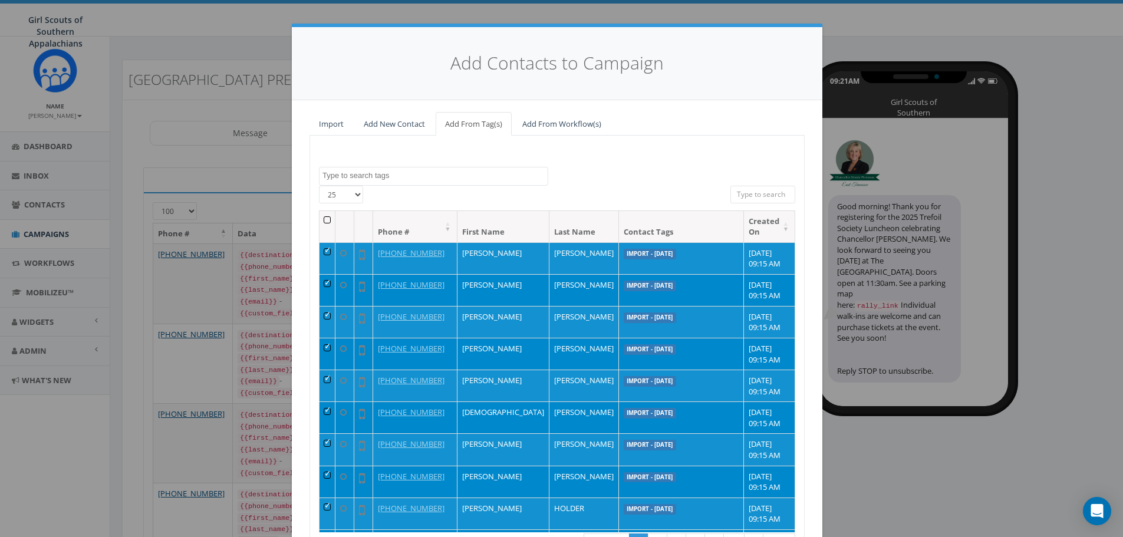
click at [760, 193] on input "search" at bounding box center [763, 195] width 65 height 18
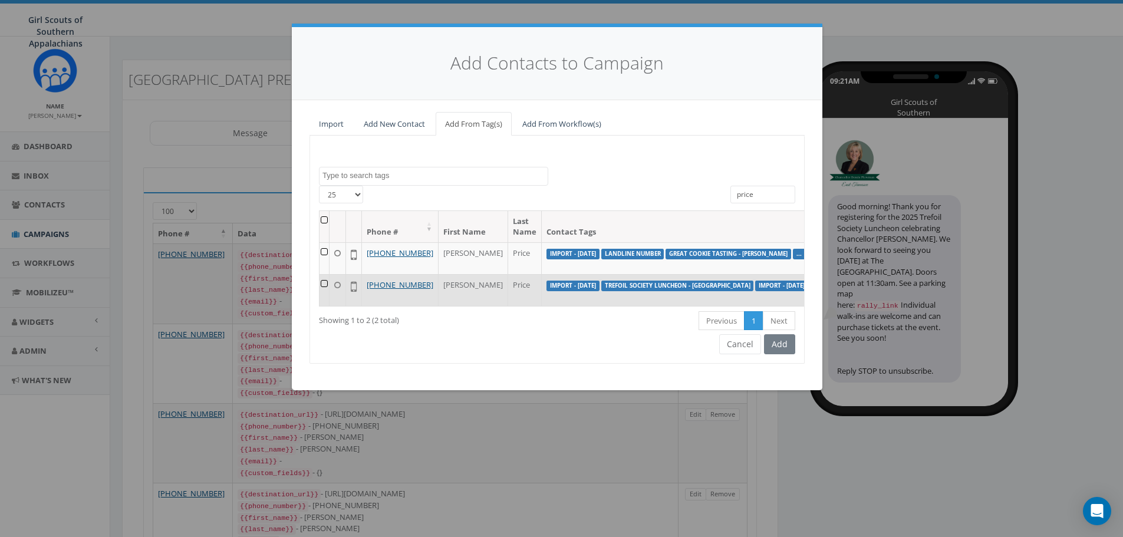
type input "price"
click at [324, 292] on td at bounding box center [325, 290] width 10 height 32
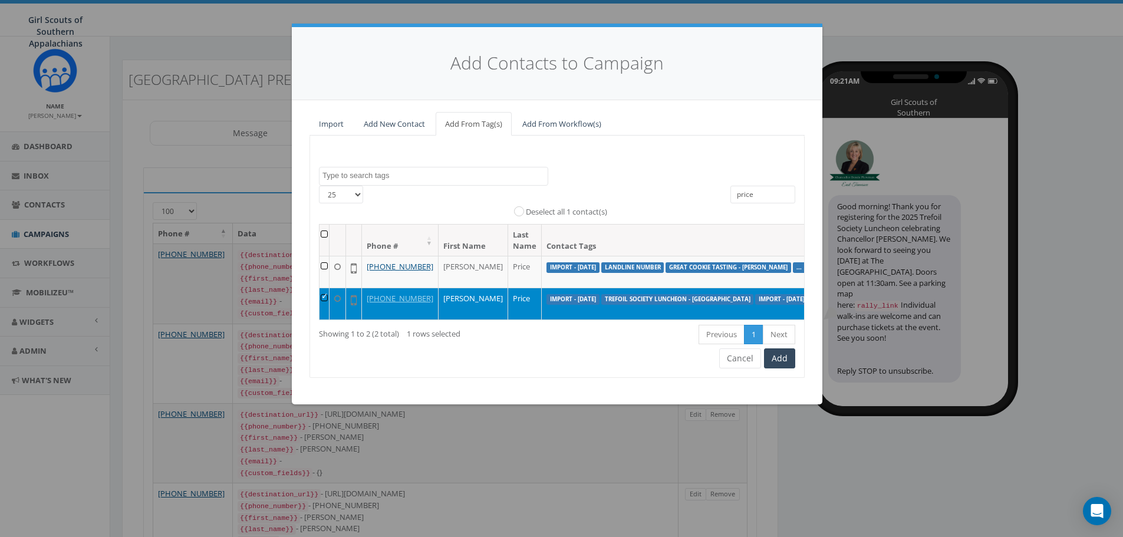
drag, startPoint x: 771, startPoint y: 197, endPoint x: 649, endPoint y: 187, distance: 123.0
click at [649, 187] on div "[PHONE_NUMBER] All 1 contact(s) on current page All 2 contact(s) filtered Desel…" at bounding box center [557, 205] width 494 height 39
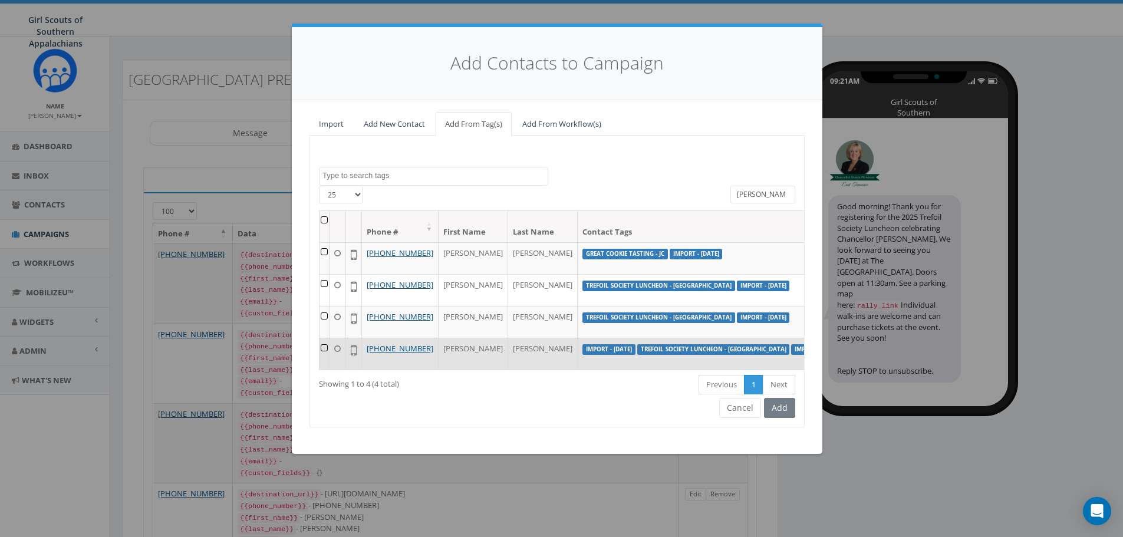
type input "[PERSON_NAME]"
click at [326, 370] on td at bounding box center [325, 354] width 10 height 32
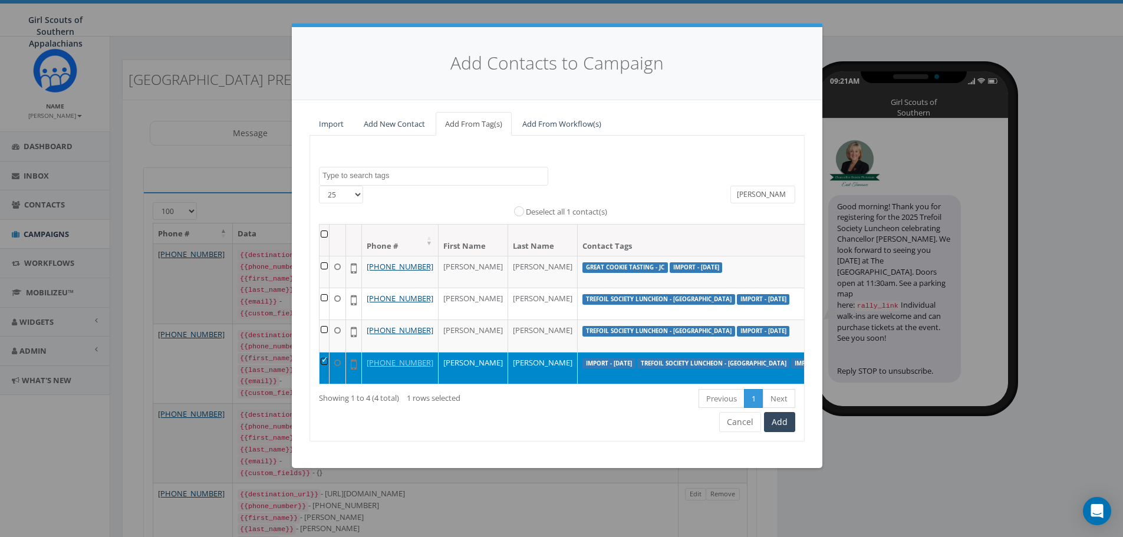
drag, startPoint x: 770, startPoint y: 194, endPoint x: 575, endPoint y: 162, distance: 197.2
click at [575, 162] on div "Great Cookie Tasting - JC Great Cookie Tasting - [GEOGRAPHIC_DATA] Import - [DA…" at bounding box center [557, 288] width 495 height 305
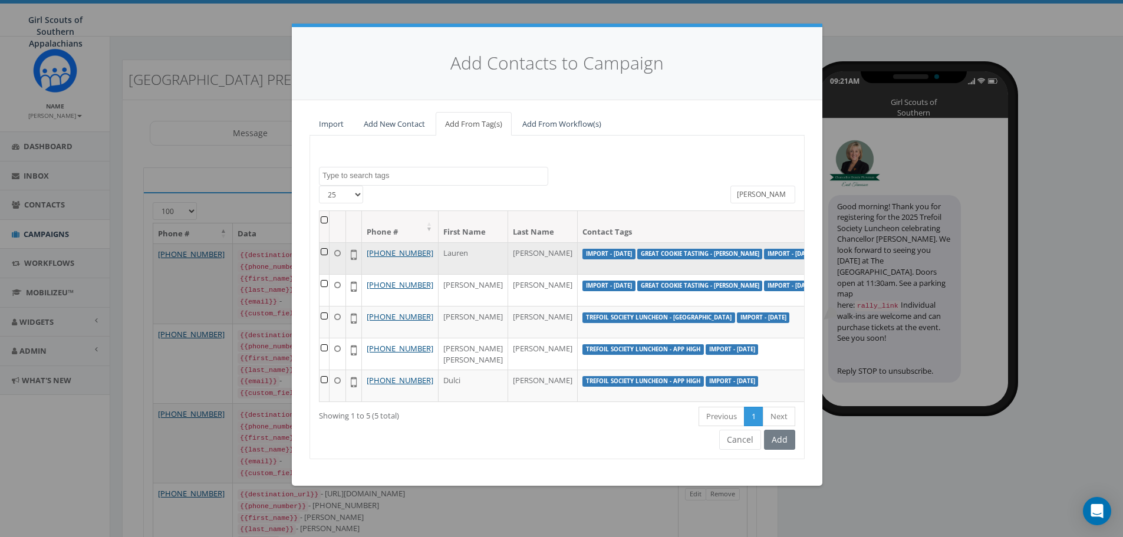
type input "[PERSON_NAME]"
click at [321, 249] on td at bounding box center [325, 258] width 10 height 32
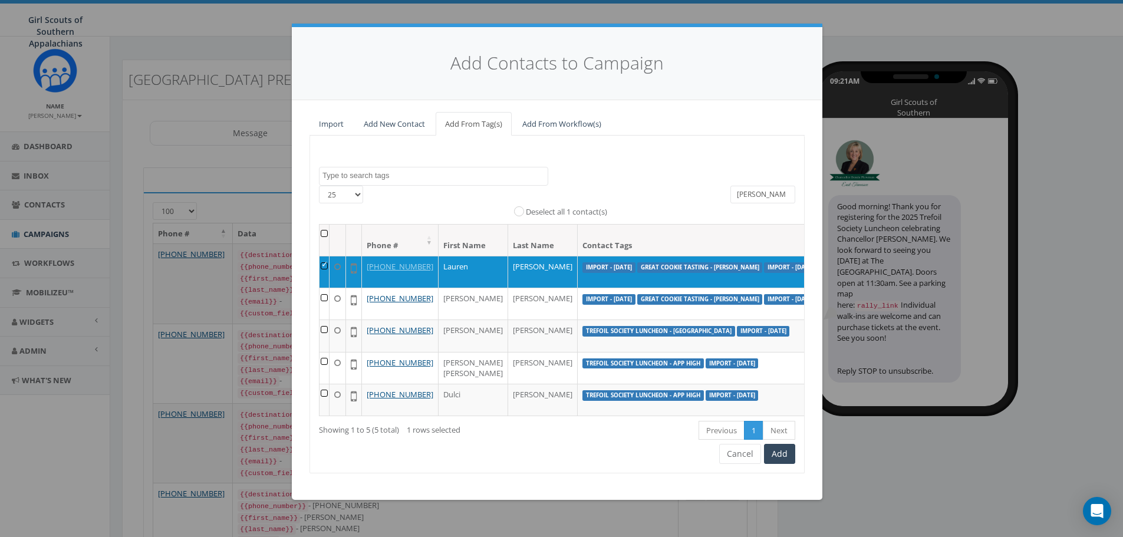
drag, startPoint x: 755, startPoint y: 190, endPoint x: 637, endPoint y: 169, distance: 119.7
click at [640, 171] on div "Great Cookie Tasting - JC Great Cookie Tasting - [GEOGRAPHIC_DATA] Import - [DA…" at bounding box center [557, 305] width 495 height 338
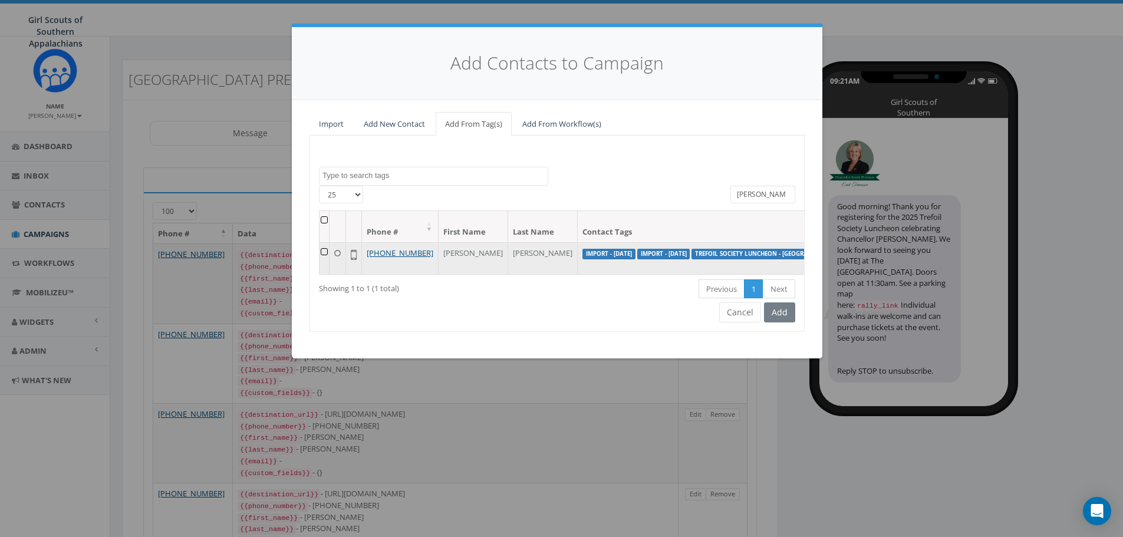
type input "[PERSON_NAME]"
click at [327, 254] on td at bounding box center [325, 258] width 10 height 32
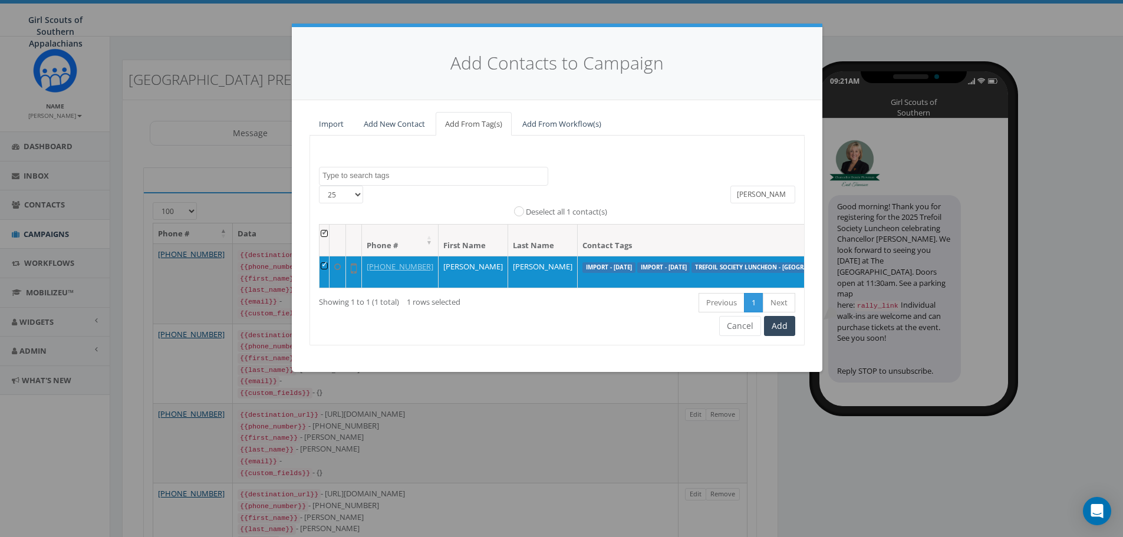
drag, startPoint x: 776, startPoint y: 195, endPoint x: 554, endPoint y: 126, distance: 232.6
click at [554, 126] on div "Import Add New Contact Add From Tag(s) Add From Workflow(s) Great Cookie Tastin…" at bounding box center [557, 229] width 495 height 234
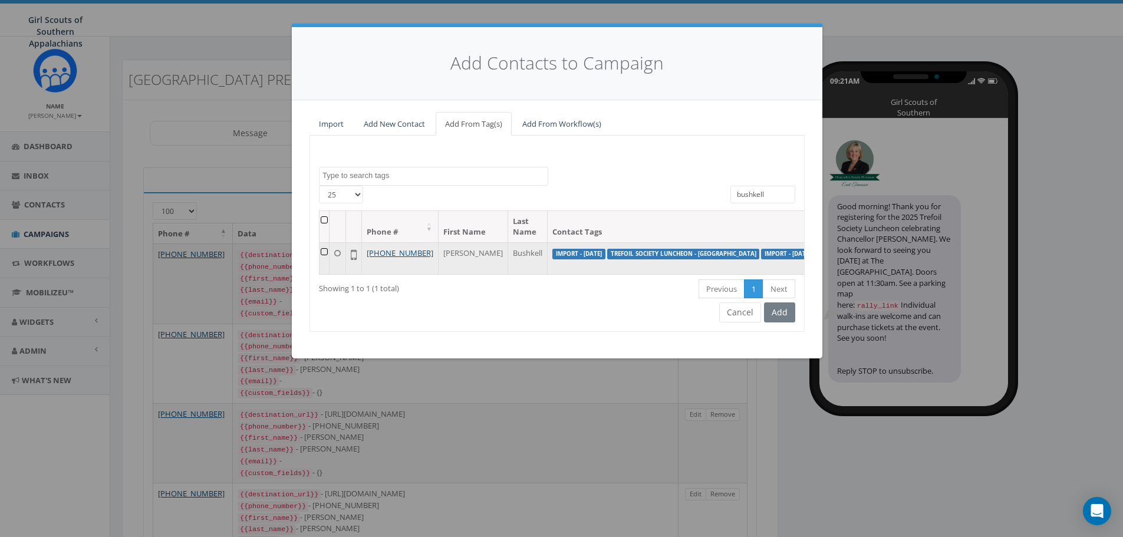
type input "bushkell"
click at [324, 251] on td at bounding box center [325, 258] width 10 height 32
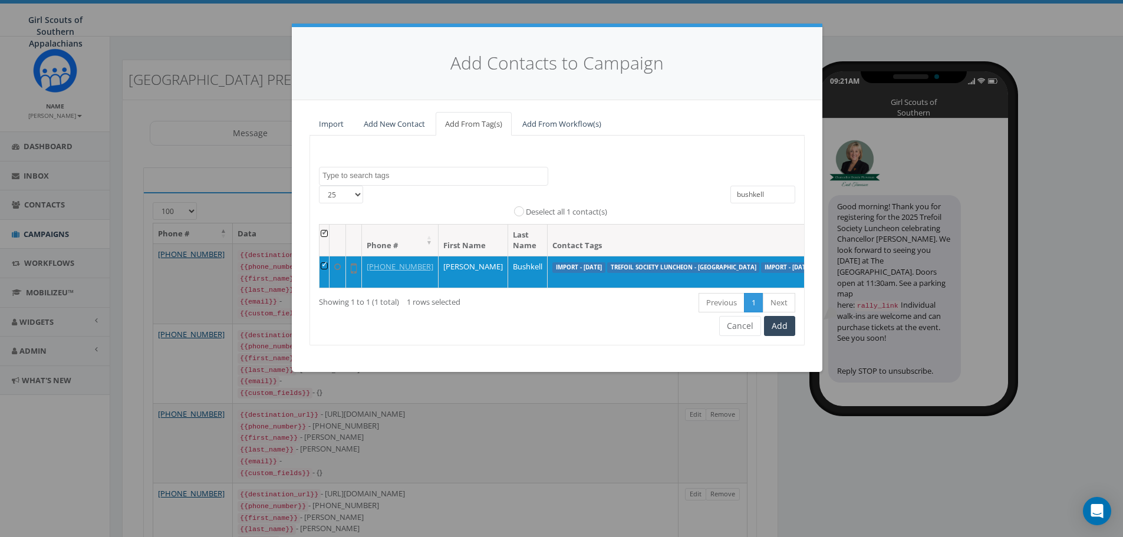
drag, startPoint x: 765, startPoint y: 200, endPoint x: 608, endPoint y: 181, distance: 158.0
click at [608, 181] on div "Great Cookie Tasting - JC Great Cookie Tasting - Knox Import - 03/25/2025 Impor…" at bounding box center [557, 241] width 495 height 210
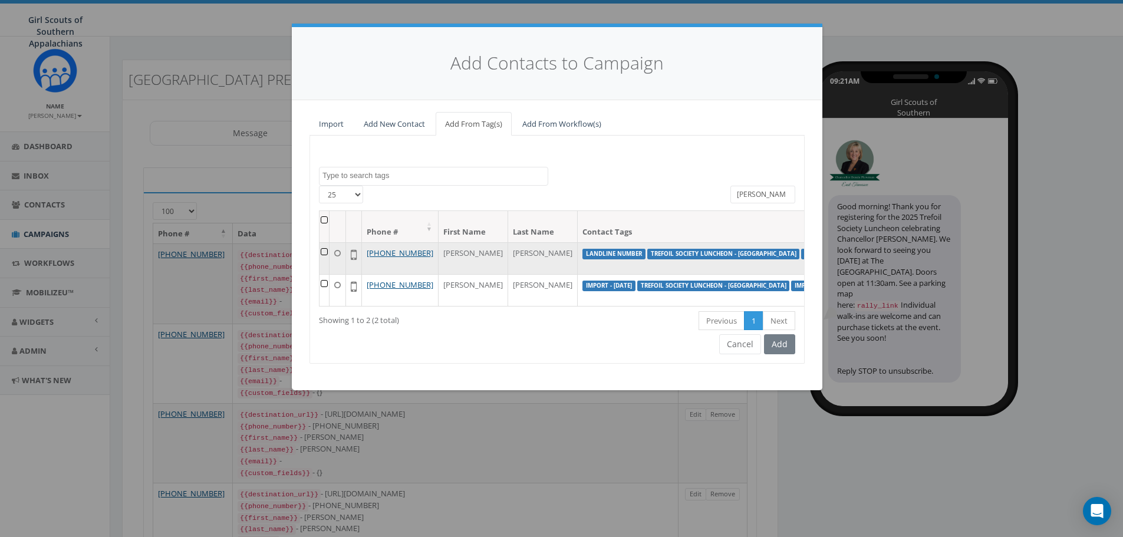
click at [324, 294] on td at bounding box center [325, 290] width 10 height 32
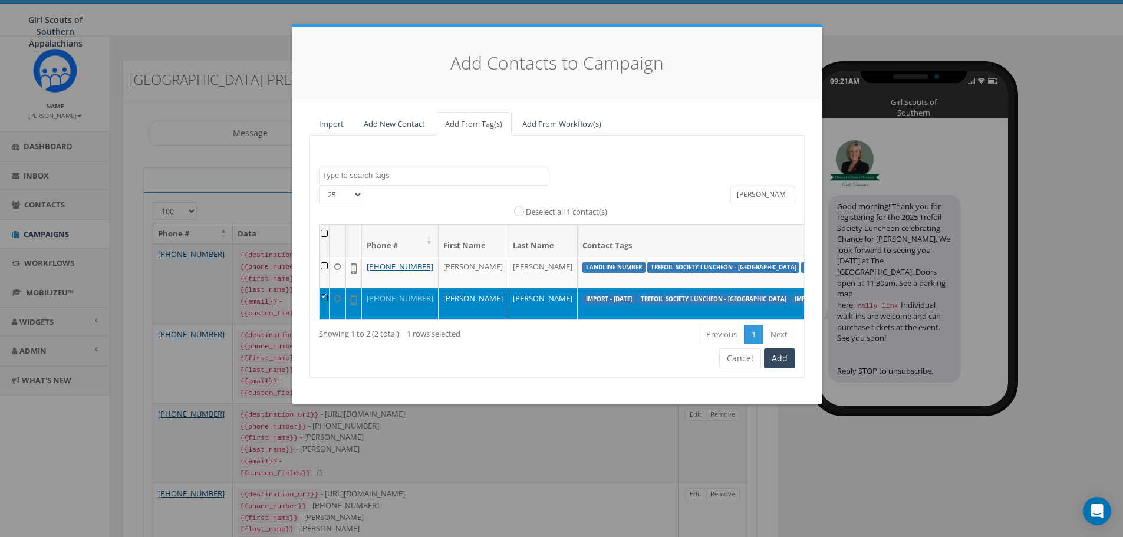
click at [760, 198] on input "martin" at bounding box center [763, 195] width 65 height 18
click at [759, 197] on input "martin" at bounding box center [763, 195] width 65 height 18
click at [759, 198] on input "martin" at bounding box center [763, 195] width 65 height 18
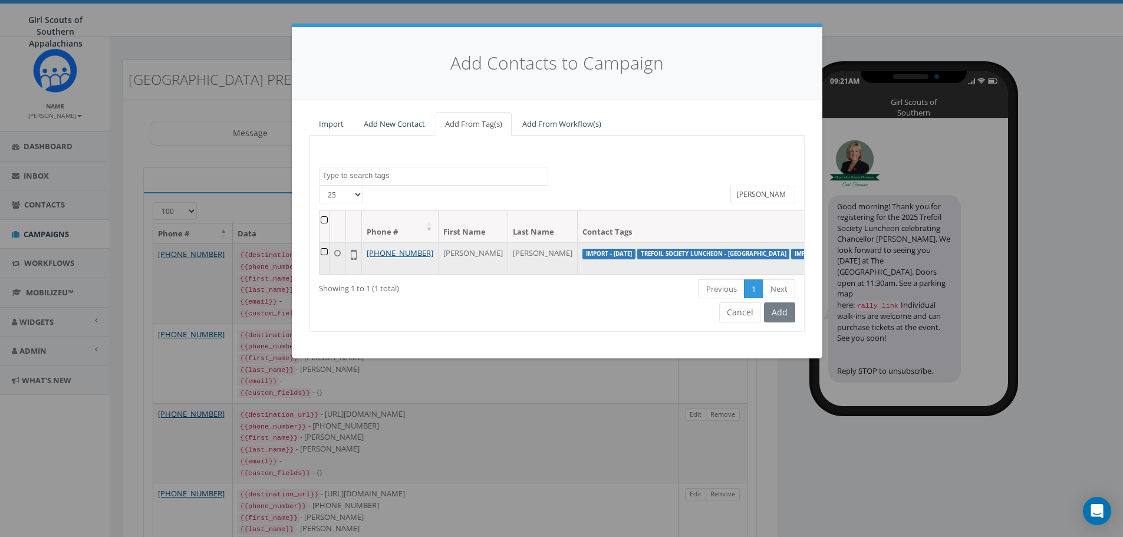
type input "reid"
click at [330, 256] on td at bounding box center [325, 258] width 10 height 32
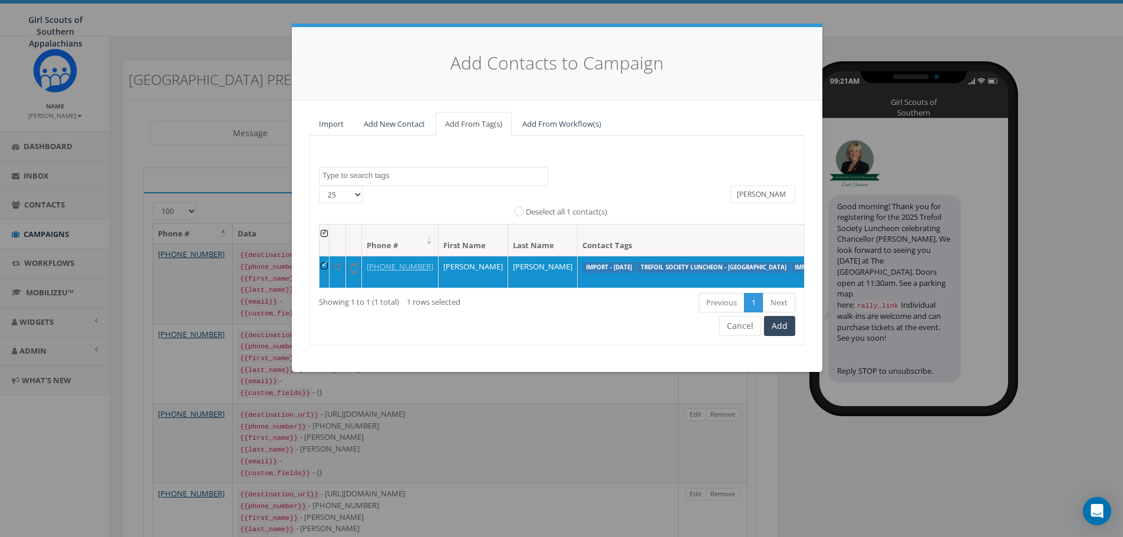
click at [766, 192] on input "reid" at bounding box center [763, 195] width 65 height 18
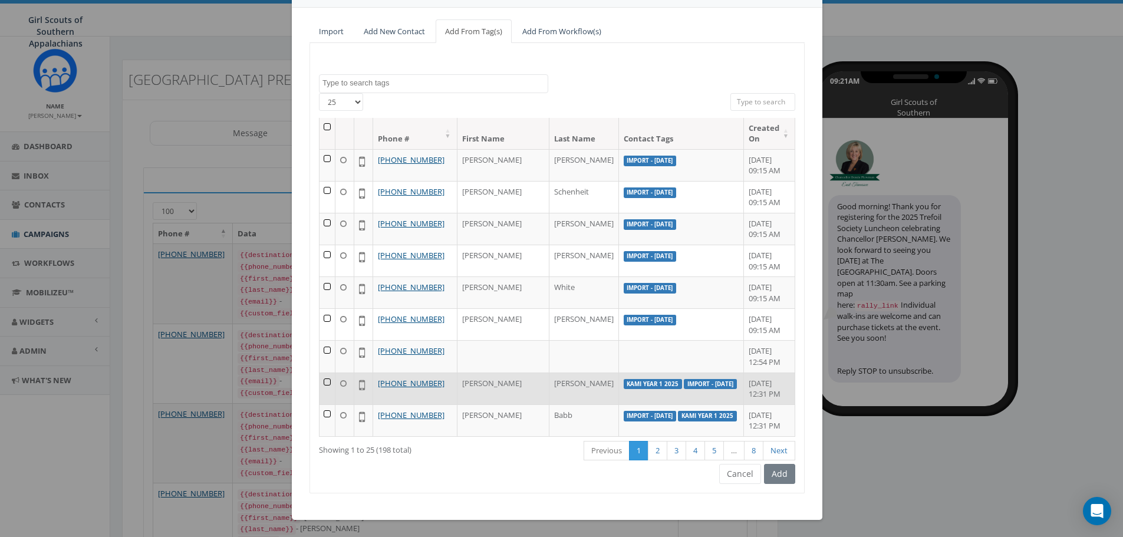
scroll to position [93, 0]
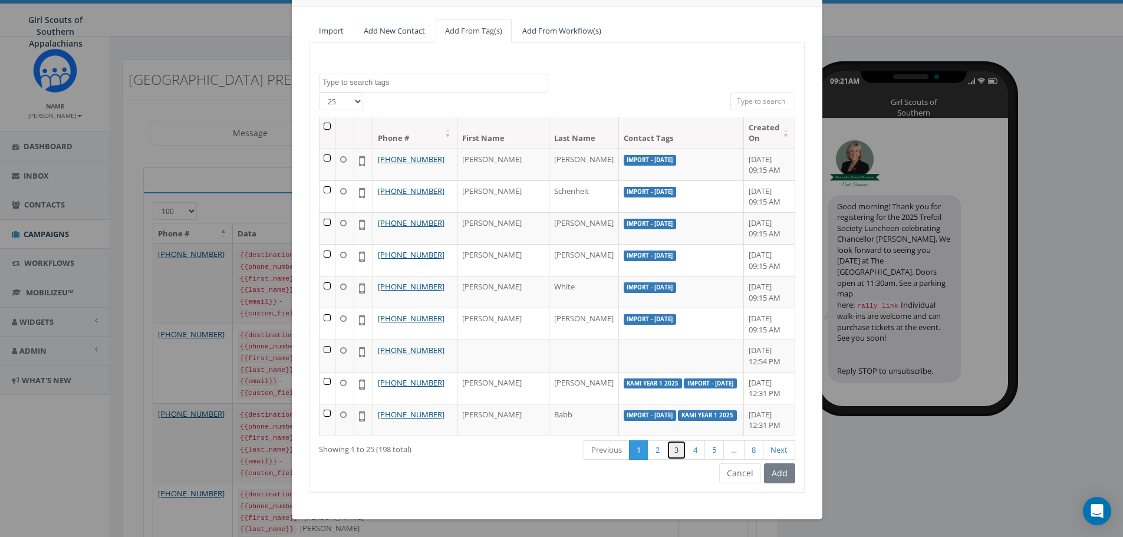
click at [667, 447] on link "3" at bounding box center [676, 449] width 19 height 19
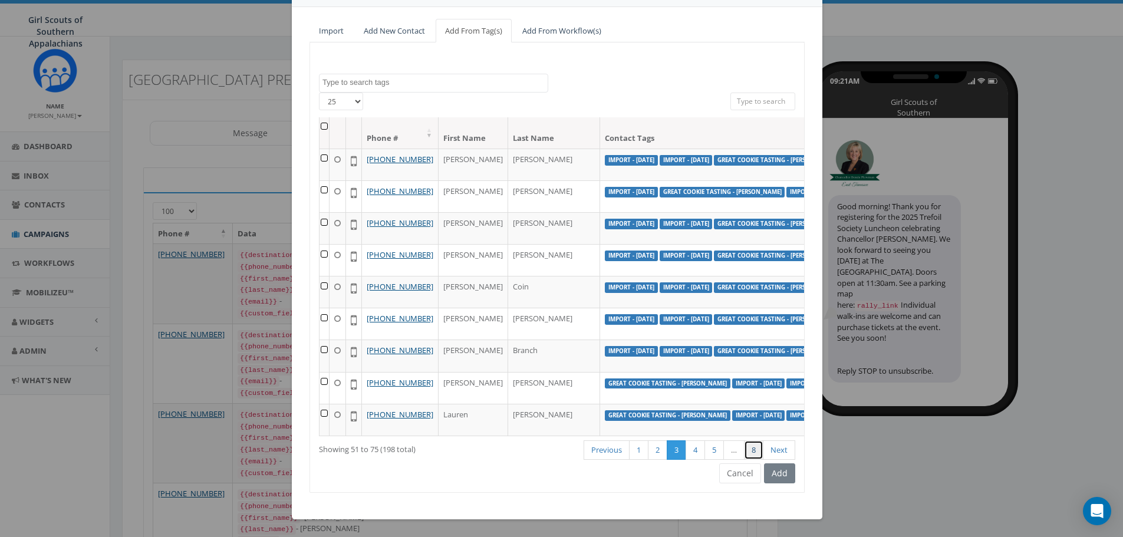
click at [757, 446] on link "8" at bounding box center [753, 449] width 19 height 19
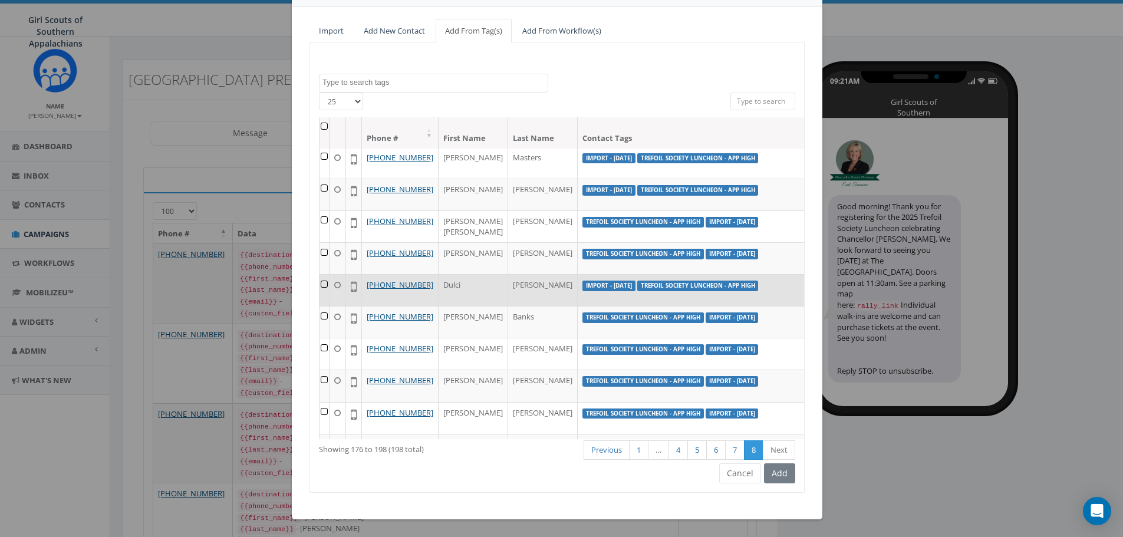
scroll to position [0, 0]
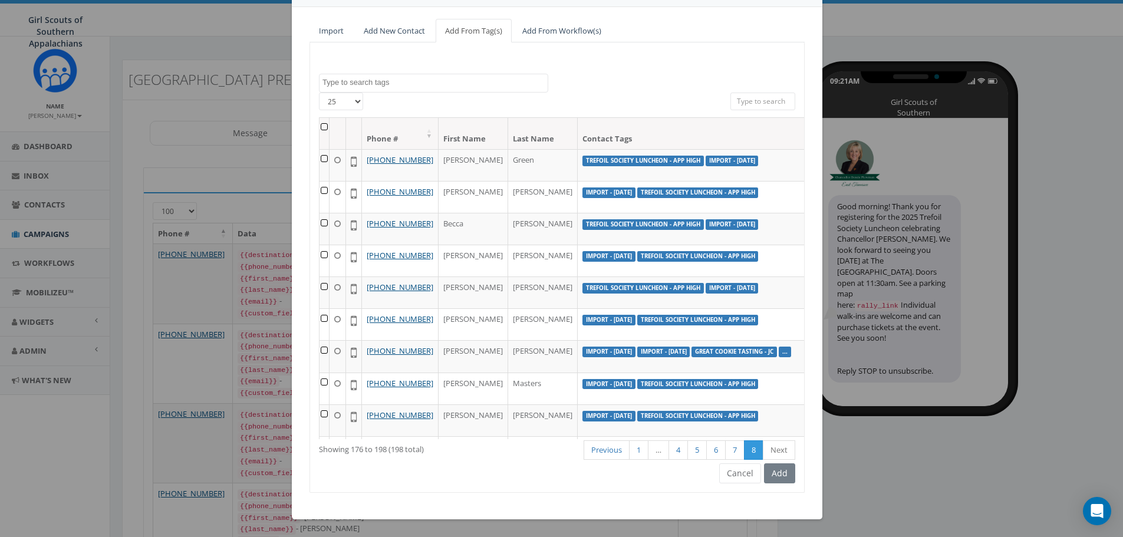
click at [738, 98] on input "search" at bounding box center [763, 102] width 65 height 18
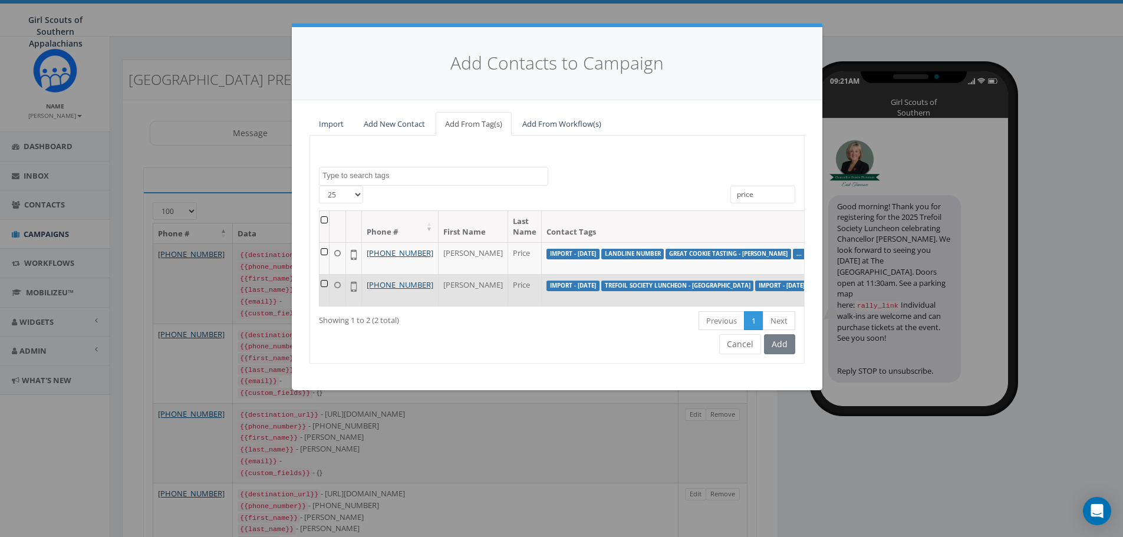
type input "price"
click at [323, 292] on td at bounding box center [325, 290] width 10 height 32
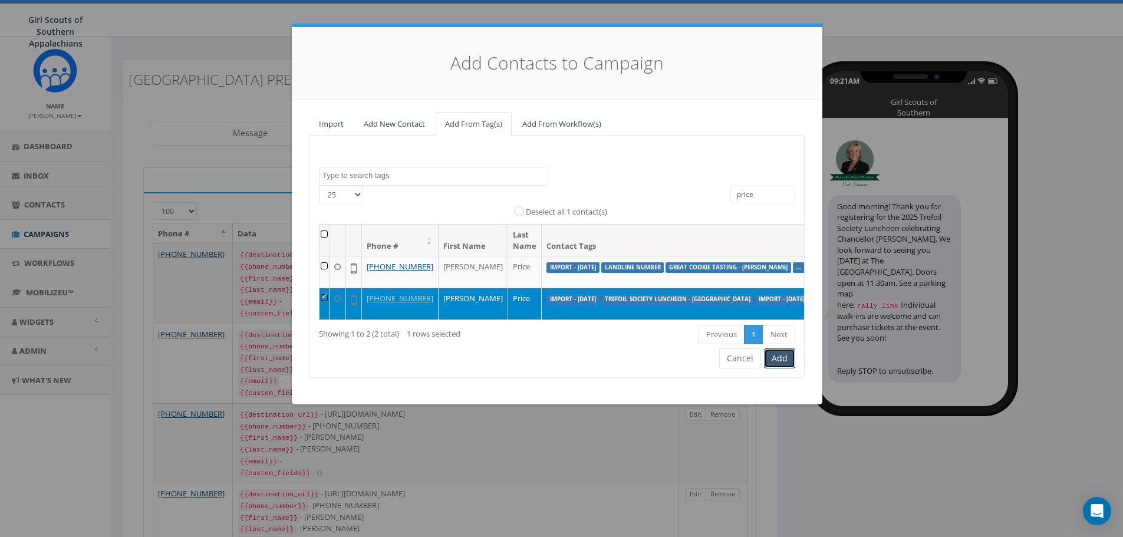
click at [784, 368] on button "Add" at bounding box center [779, 358] width 31 height 20
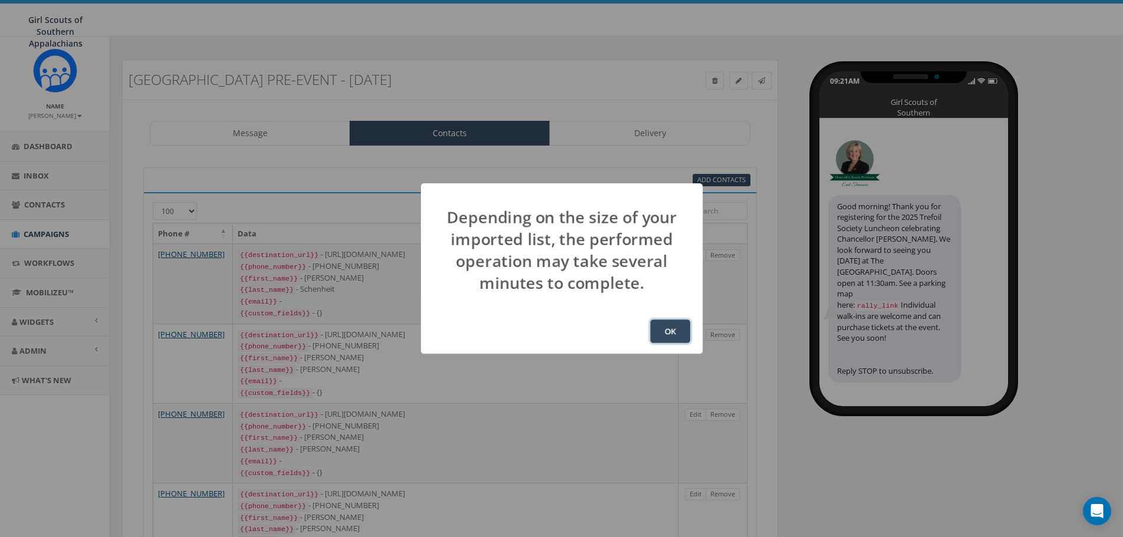
click at [675, 327] on button "OK" at bounding box center [670, 332] width 40 height 24
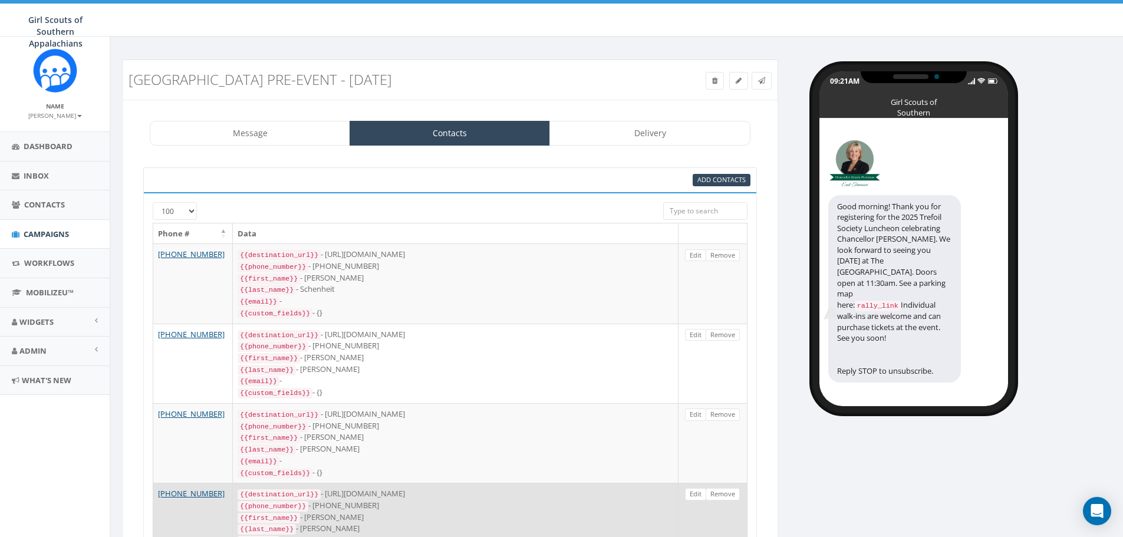
scroll to position [156, 0]
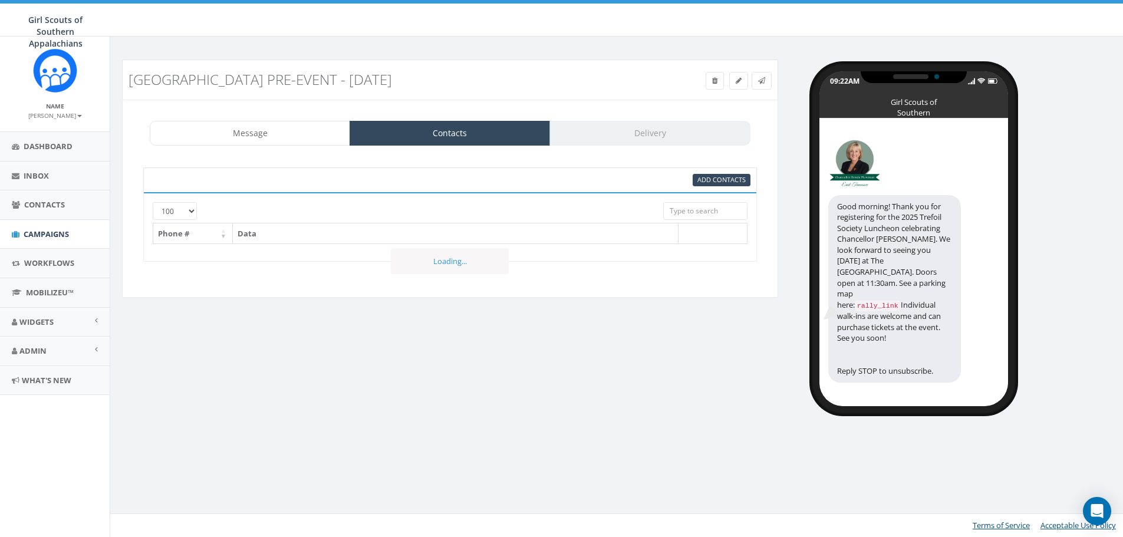
select select "100"
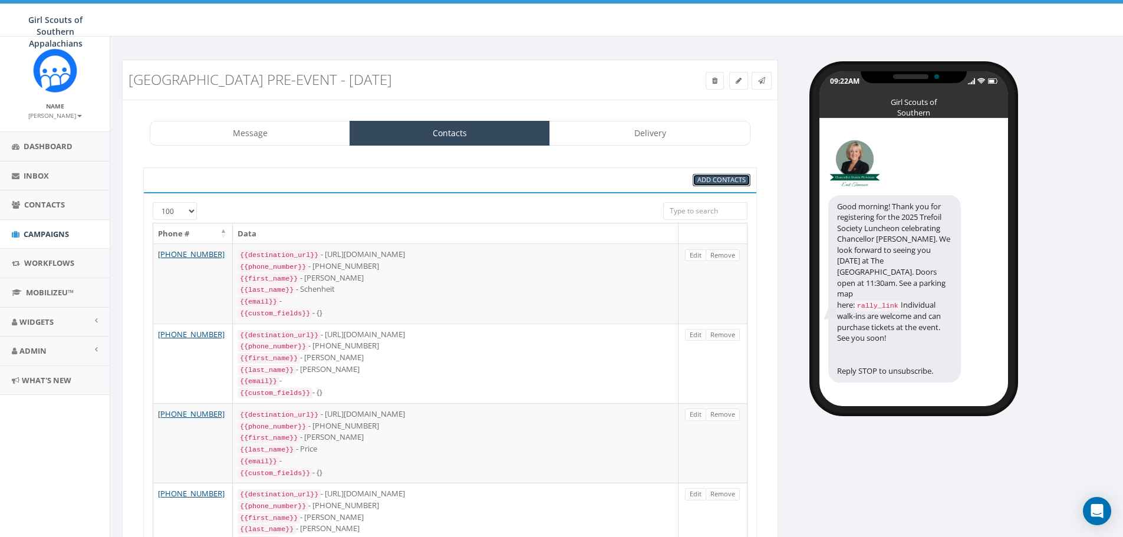
click at [714, 179] on span "Add Contacts" at bounding box center [721, 179] width 48 height 9
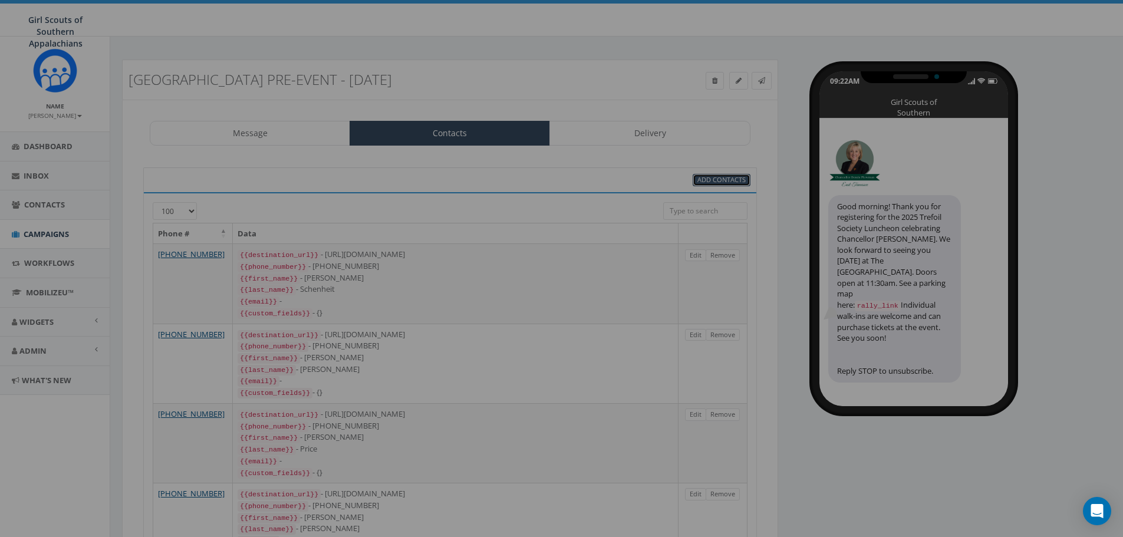
select select
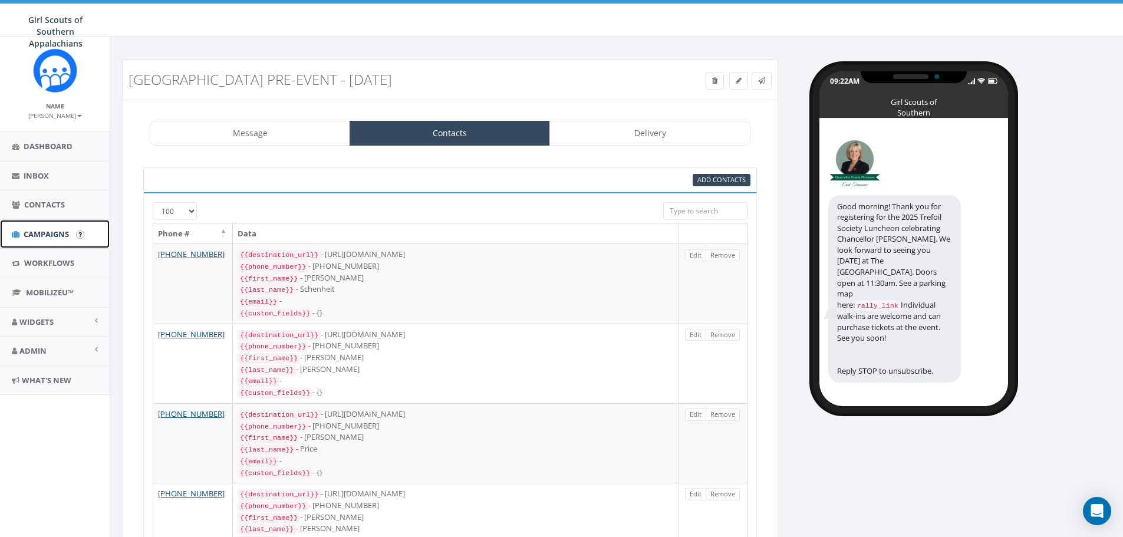
click at [54, 232] on span "Campaigns" at bounding box center [46, 234] width 45 height 11
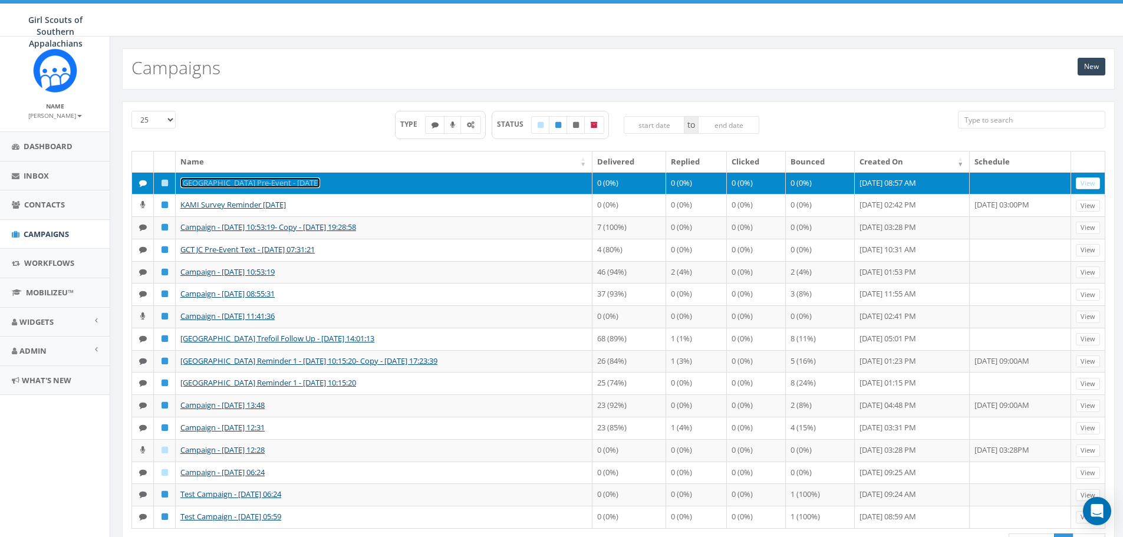
click at [239, 179] on link "[GEOGRAPHIC_DATA] Pre-Event - [DATE]" at bounding box center [250, 182] width 140 height 11
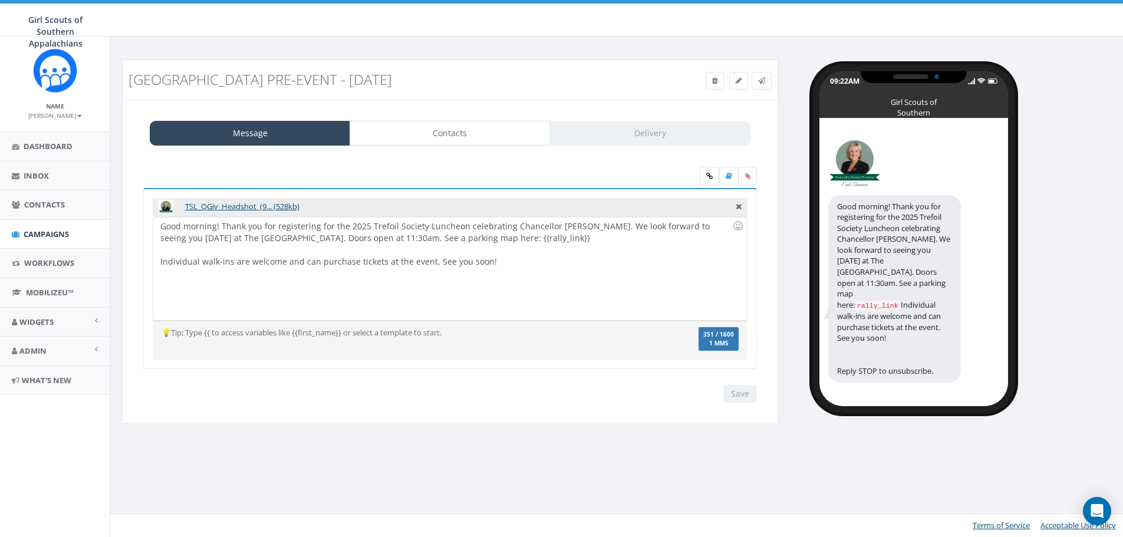
select select "100"
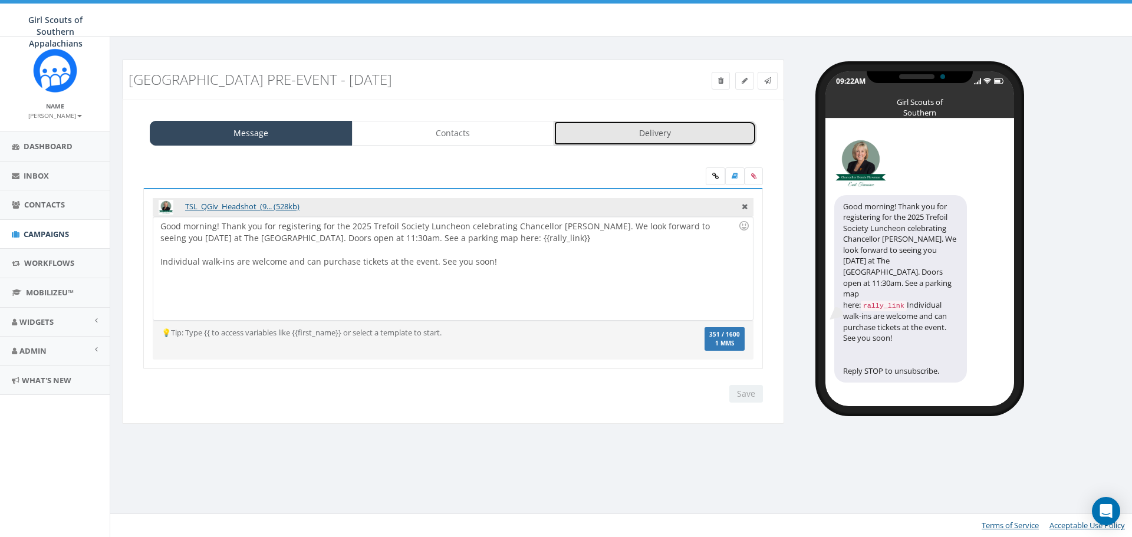
click at [623, 126] on link "Delivery" at bounding box center [655, 133] width 203 height 25
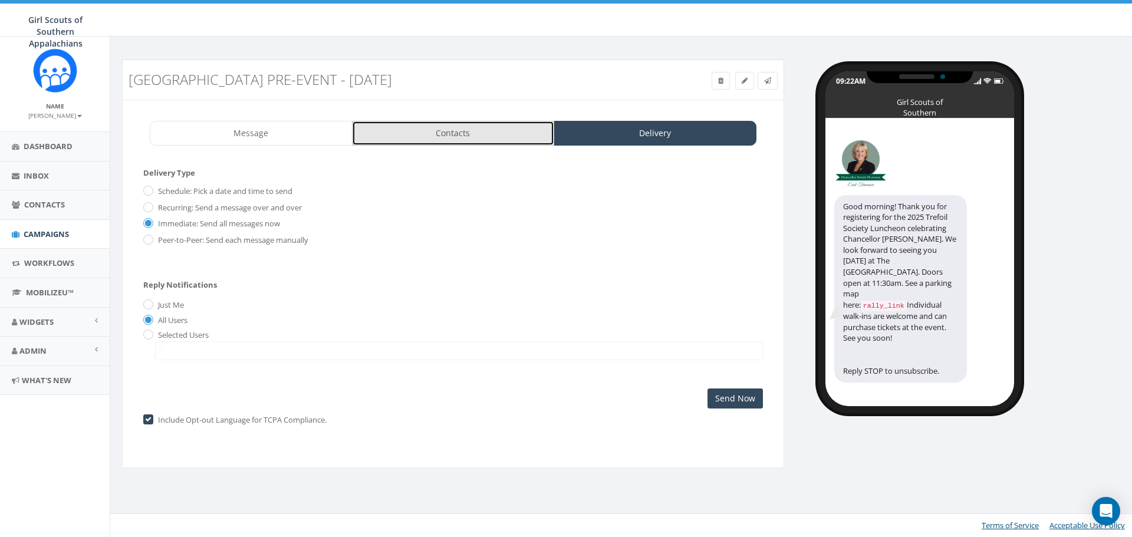
click at [501, 124] on link "Contacts" at bounding box center [453, 133] width 203 height 25
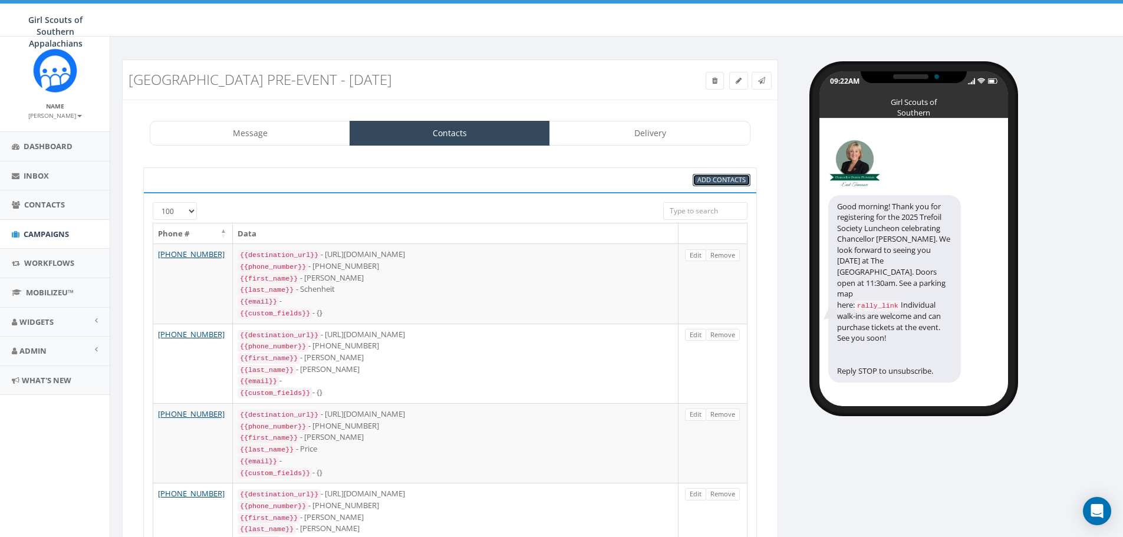
click at [732, 185] on link "Add Contacts" at bounding box center [722, 180] width 58 height 12
select select
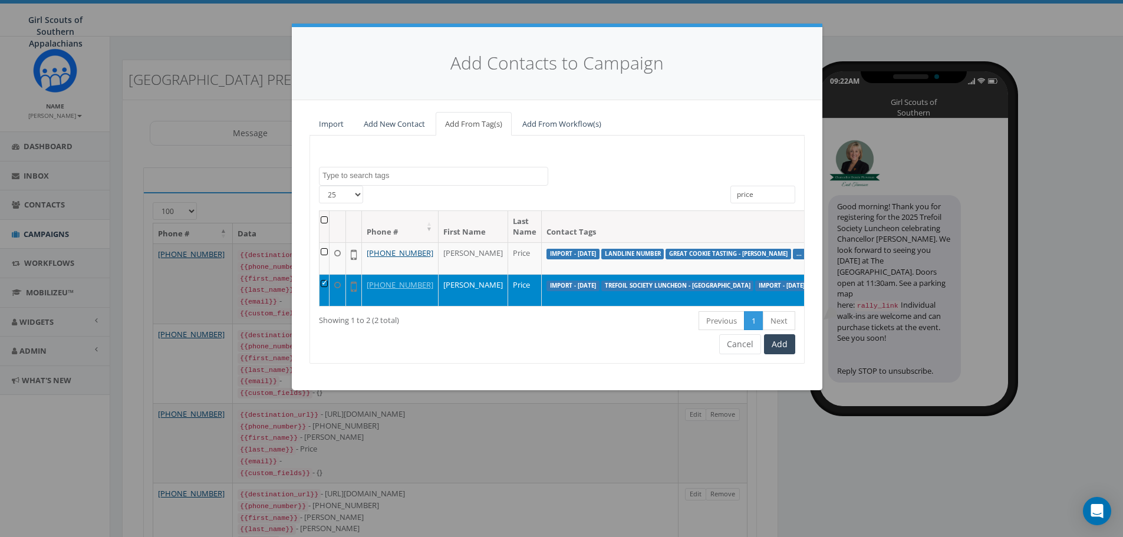
drag, startPoint x: 696, startPoint y: 192, endPoint x: 685, endPoint y: 189, distance: 11.6
click at [685, 189] on div "25 50 100 All 1 contact(s) on current page All 2 contact(s) filtered price" at bounding box center [557, 198] width 494 height 25
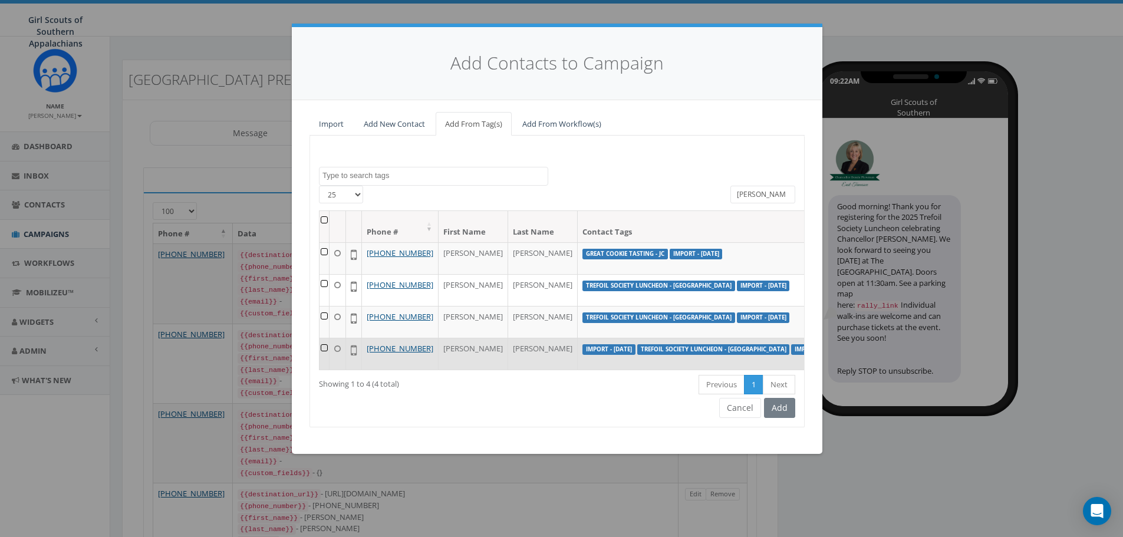
type input "smith"
click at [324, 370] on td at bounding box center [325, 354] width 10 height 32
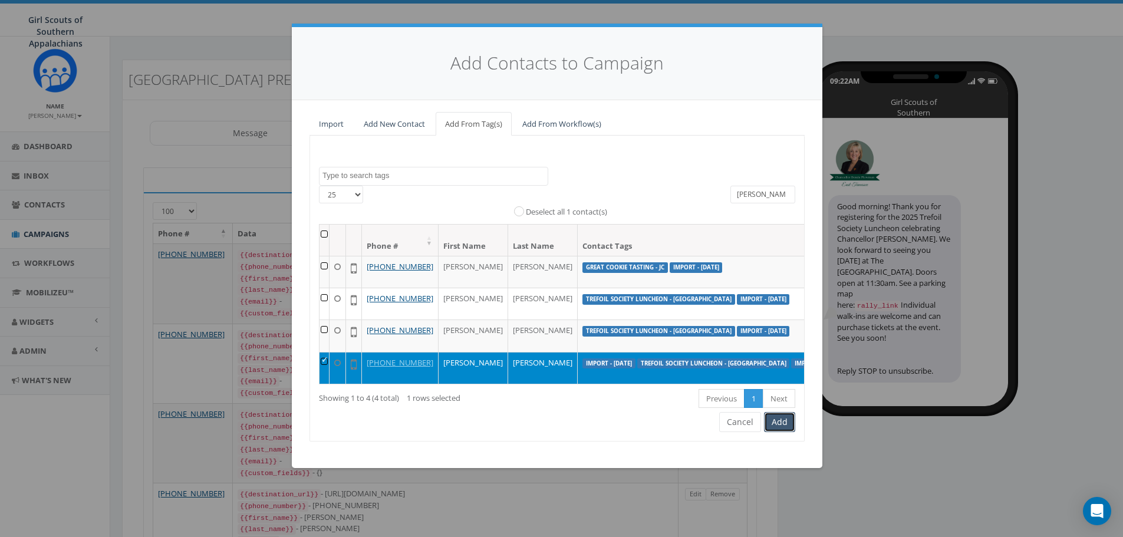
click at [774, 432] on button "Add" at bounding box center [779, 422] width 31 height 20
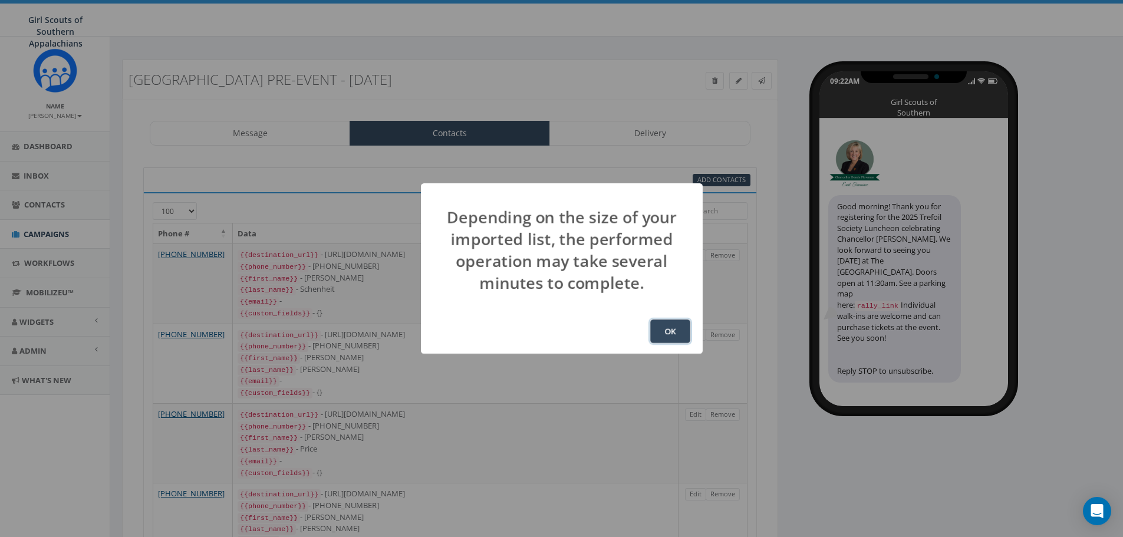
click at [664, 337] on button "OK" at bounding box center [670, 332] width 40 height 24
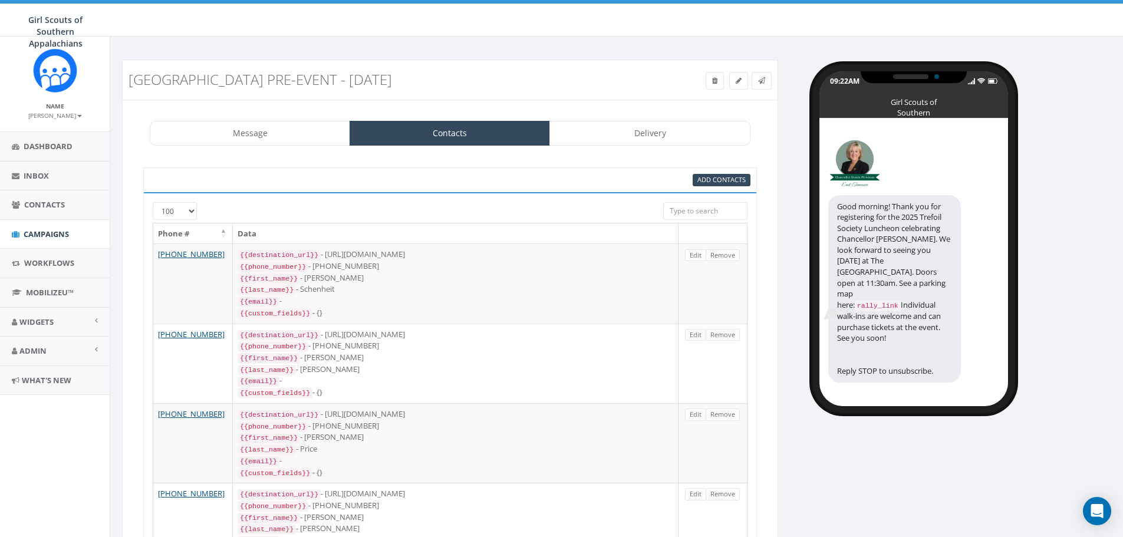
scroll to position [156, 0]
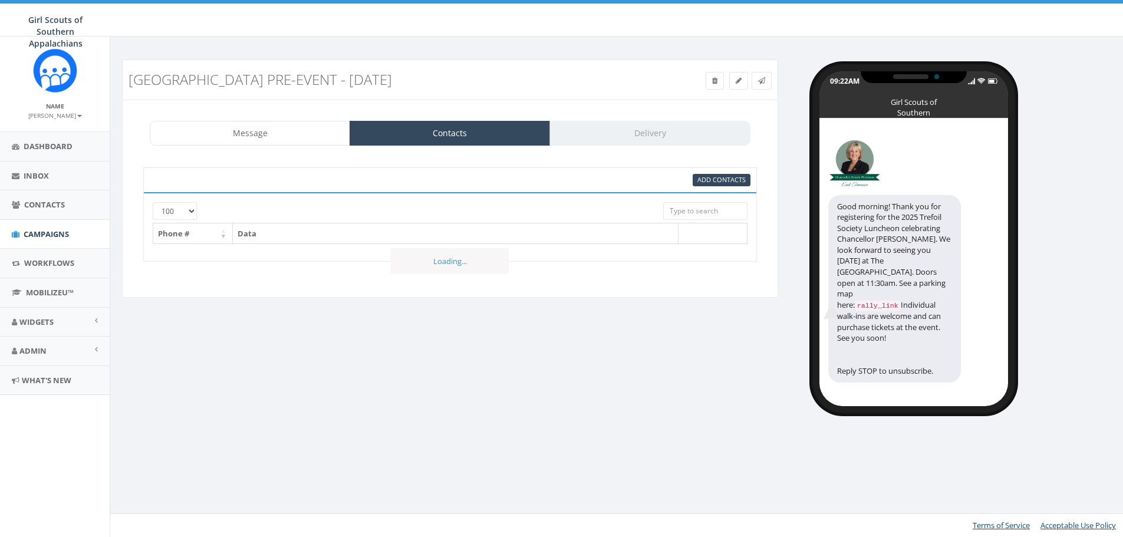
select select "100"
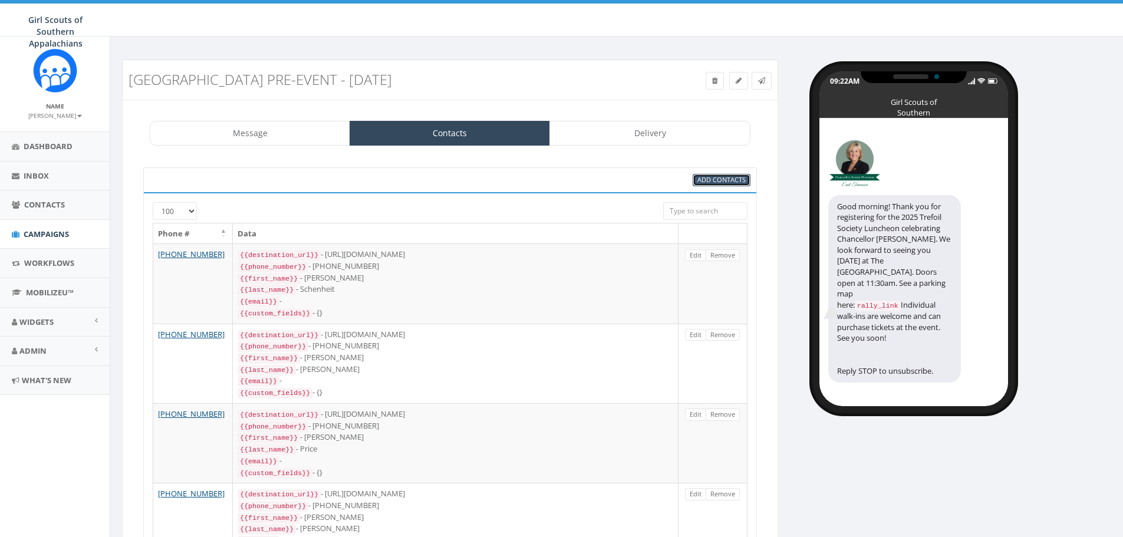
click at [716, 180] on span "Add Contacts" at bounding box center [721, 179] width 48 height 9
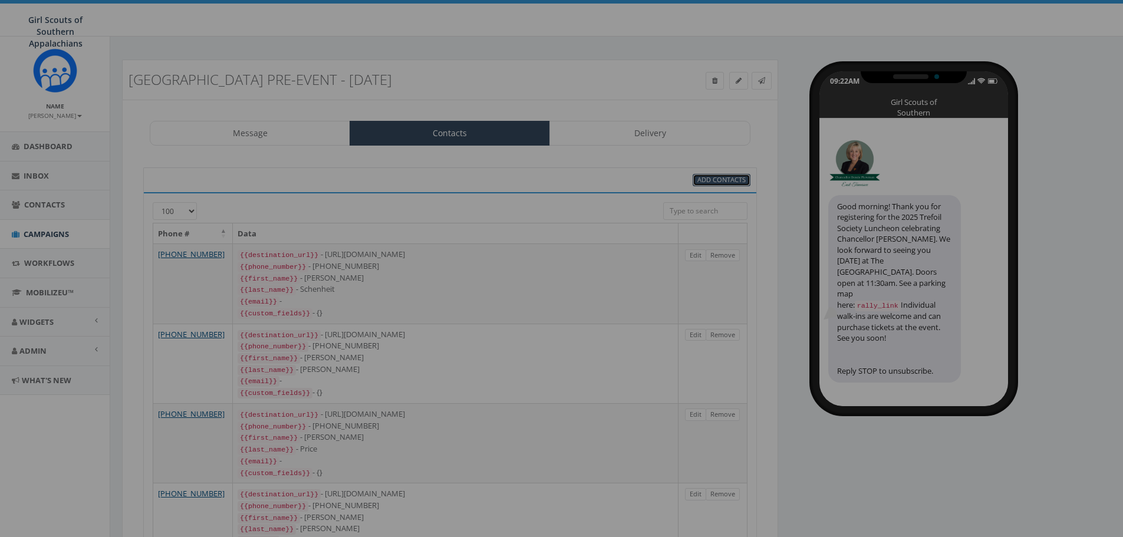
select select
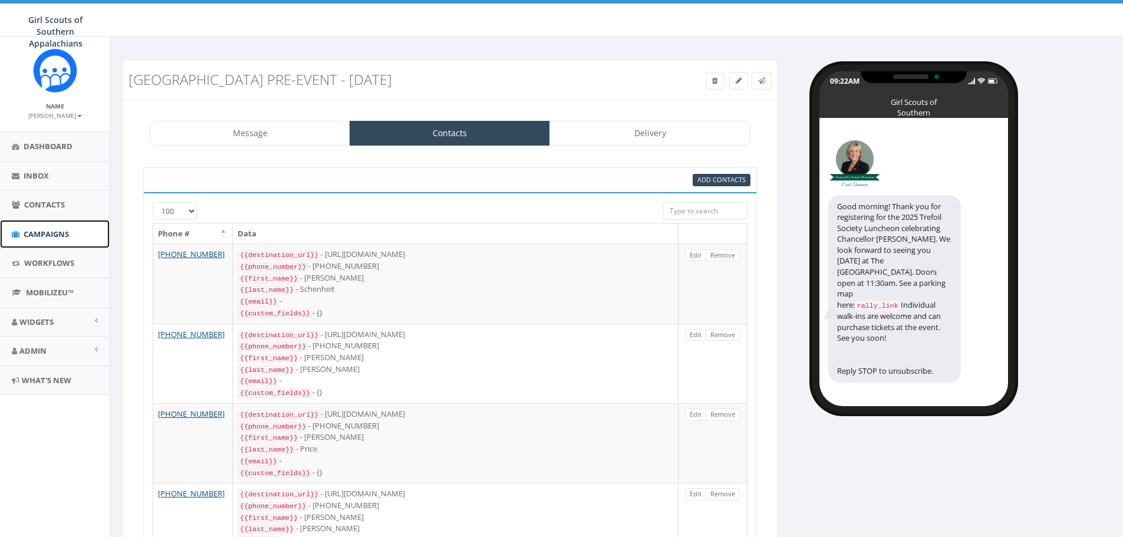
click at [64, 229] on span "Campaigns" at bounding box center [46, 234] width 45 height 11
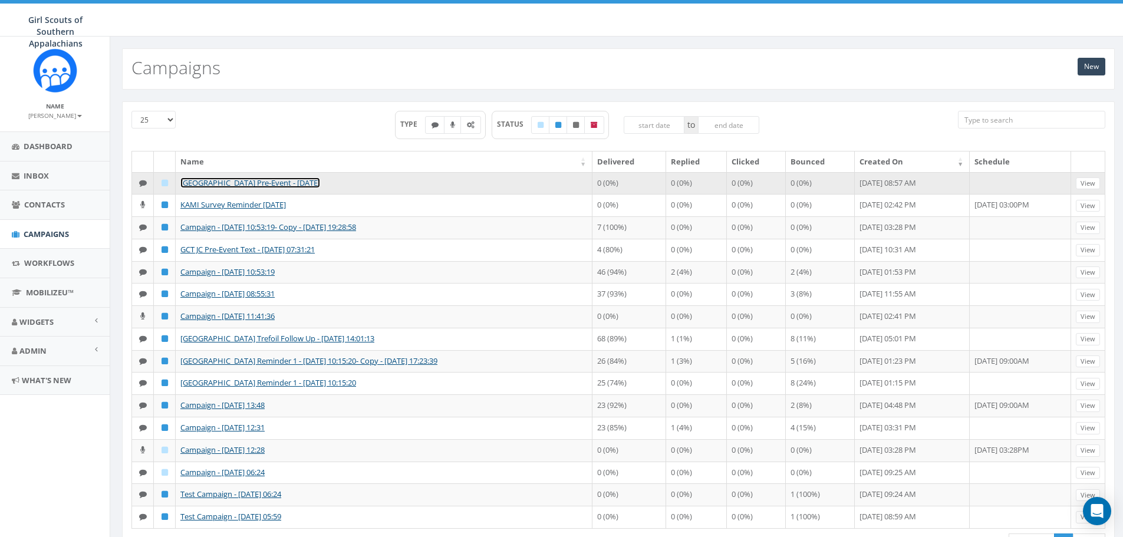
click at [244, 180] on link "[GEOGRAPHIC_DATA] Pre-Event - [DATE]" at bounding box center [250, 182] width 140 height 11
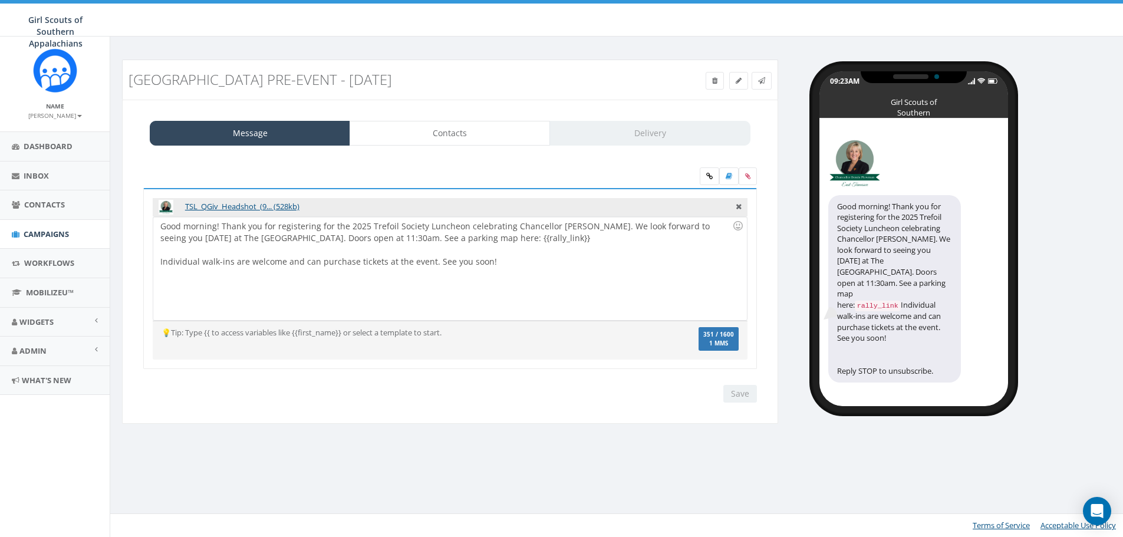
select select "100"
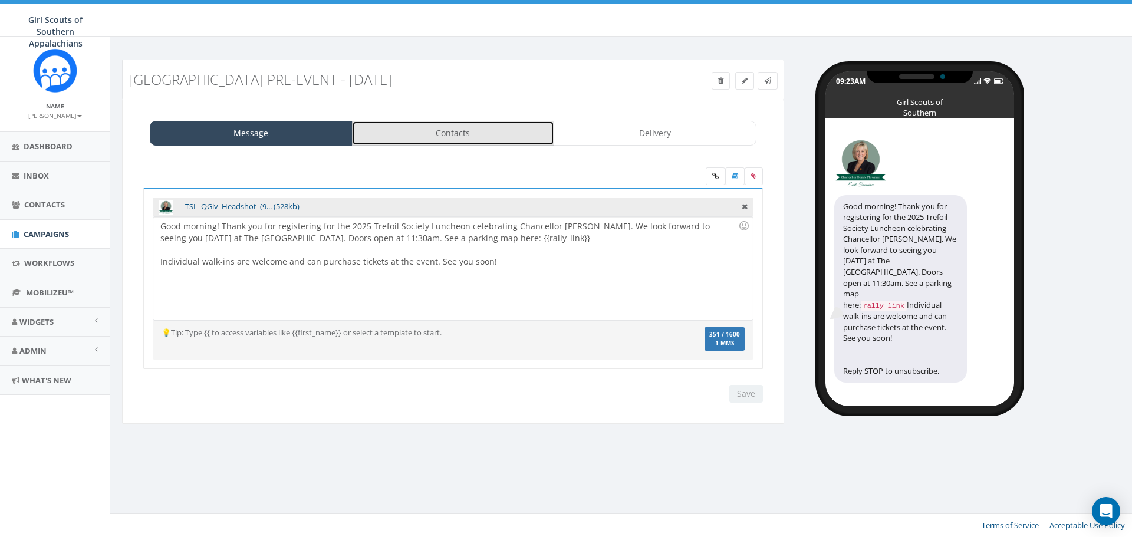
click at [479, 124] on link "Contacts" at bounding box center [453, 133] width 203 height 25
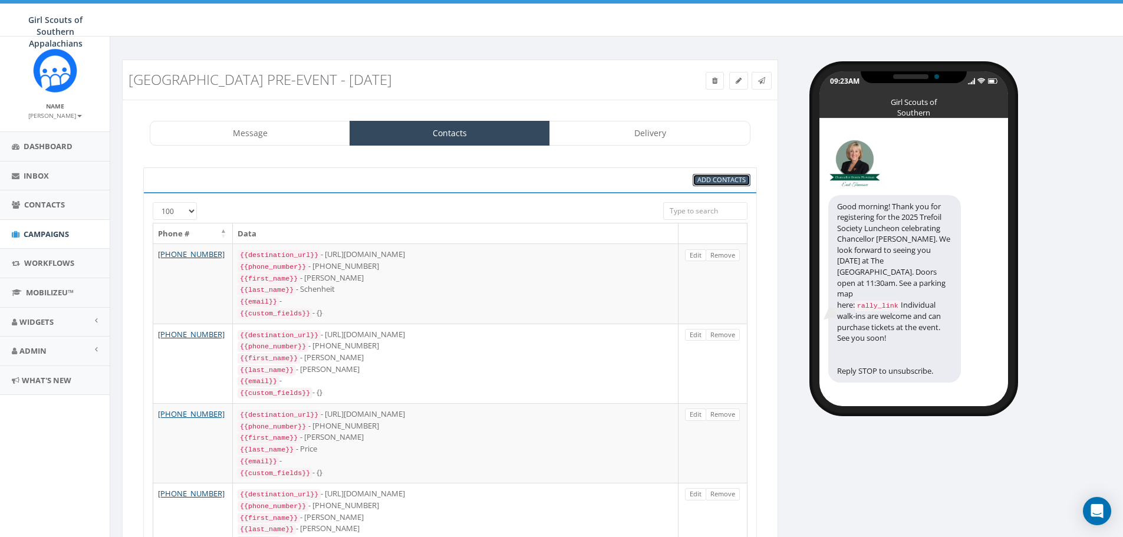
click at [731, 183] on span "Add Contacts" at bounding box center [721, 179] width 48 height 9
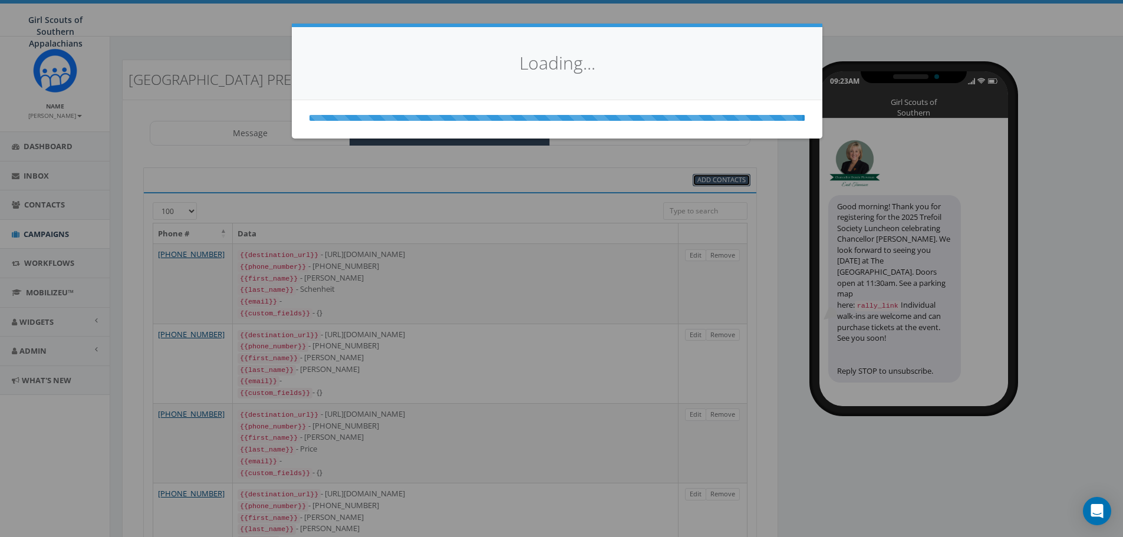
select select
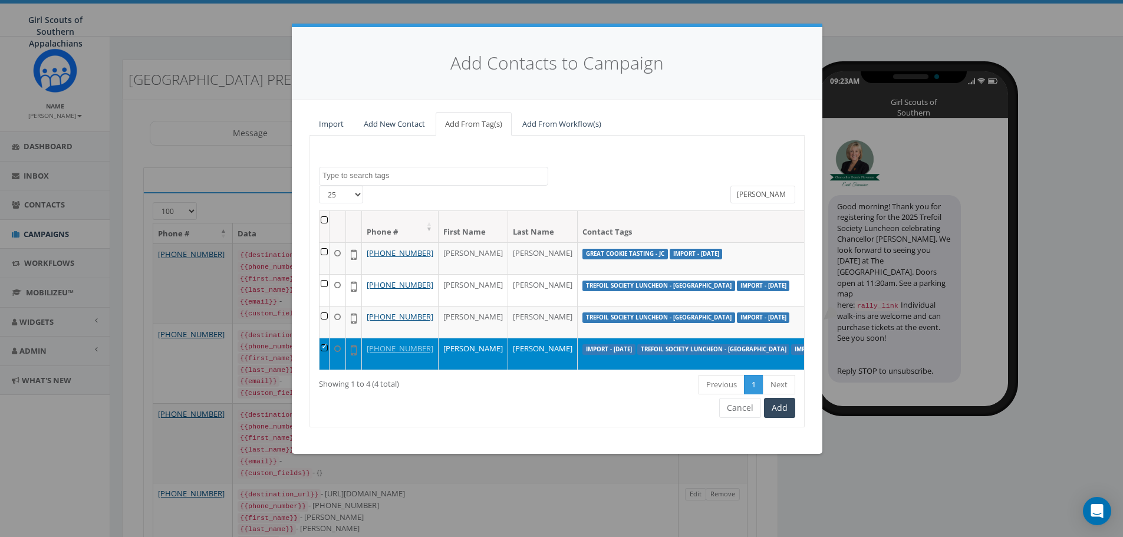
click at [420, 168] on span at bounding box center [433, 176] width 229 height 19
type textarea "miller"
select select "miller"
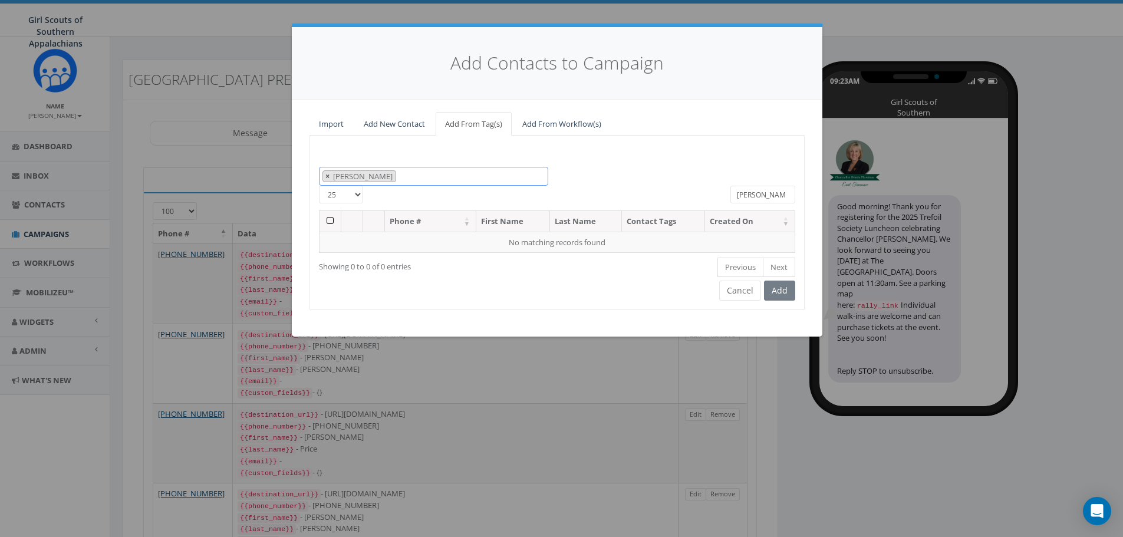
click at [325, 170] on li "× miller" at bounding box center [360, 176] width 74 height 12
click at [327, 172] on span "×" at bounding box center [327, 176] width 4 height 11
select select
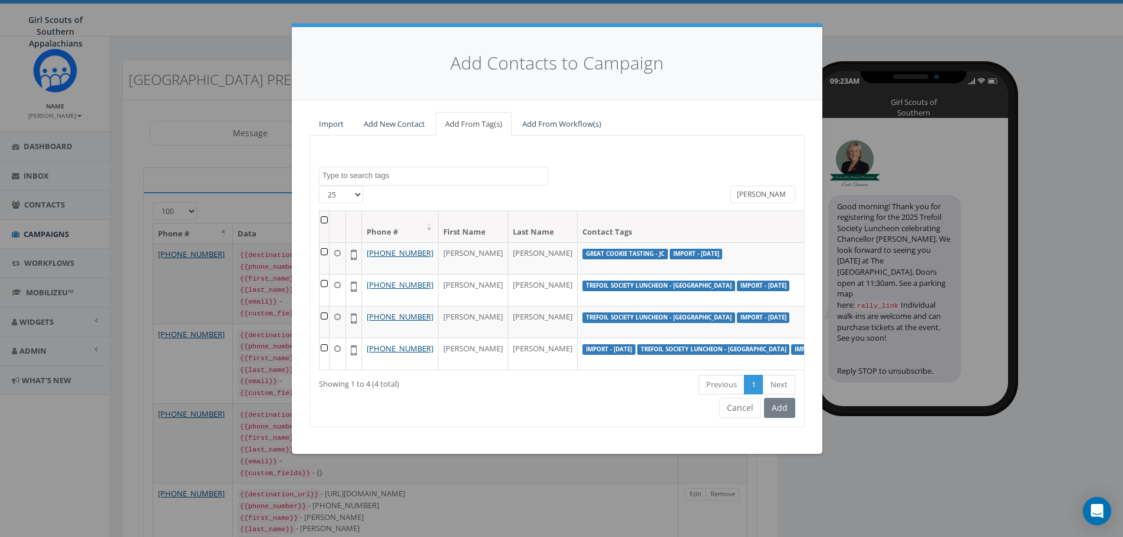
drag, startPoint x: 779, startPoint y: 203, endPoint x: 766, endPoint y: 195, distance: 15.7
click at [768, 196] on div "smith" at bounding box center [763, 196] width 65 height 21
drag, startPoint x: 745, startPoint y: 199, endPoint x: 585, endPoint y: 167, distance: 162.9
click at [585, 167] on div "Great Cookie Tasting - JC Great Cookie Tasting - Knox Import - 03/25/2025 Impor…" at bounding box center [557, 282] width 495 height 292
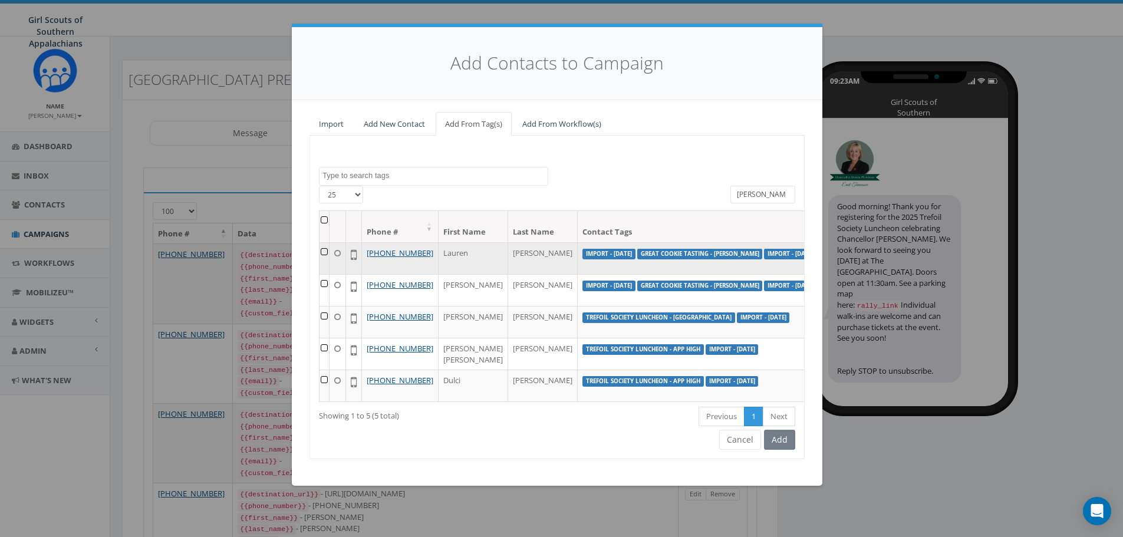
type input "miller"
click at [325, 252] on td at bounding box center [325, 258] width 10 height 32
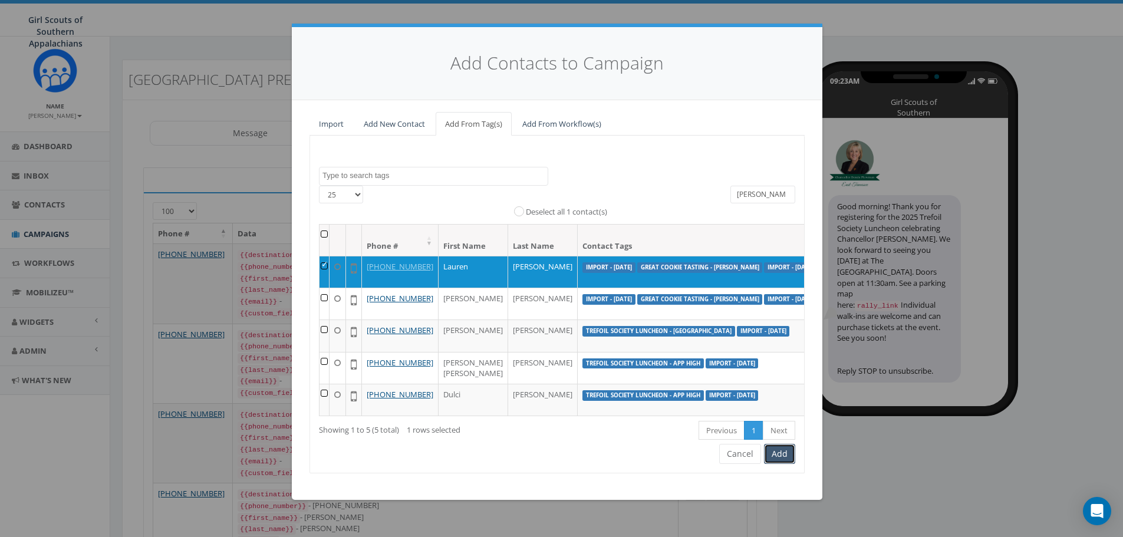
click at [775, 464] on button "Add" at bounding box center [779, 454] width 31 height 20
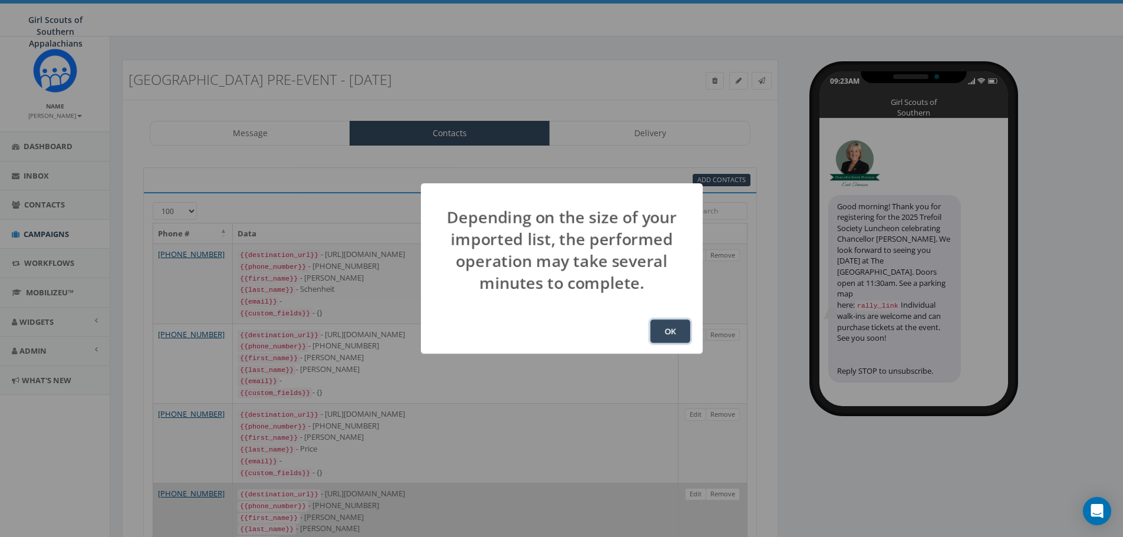
click at [673, 335] on button "OK" at bounding box center [670, 332] width 40 height 24
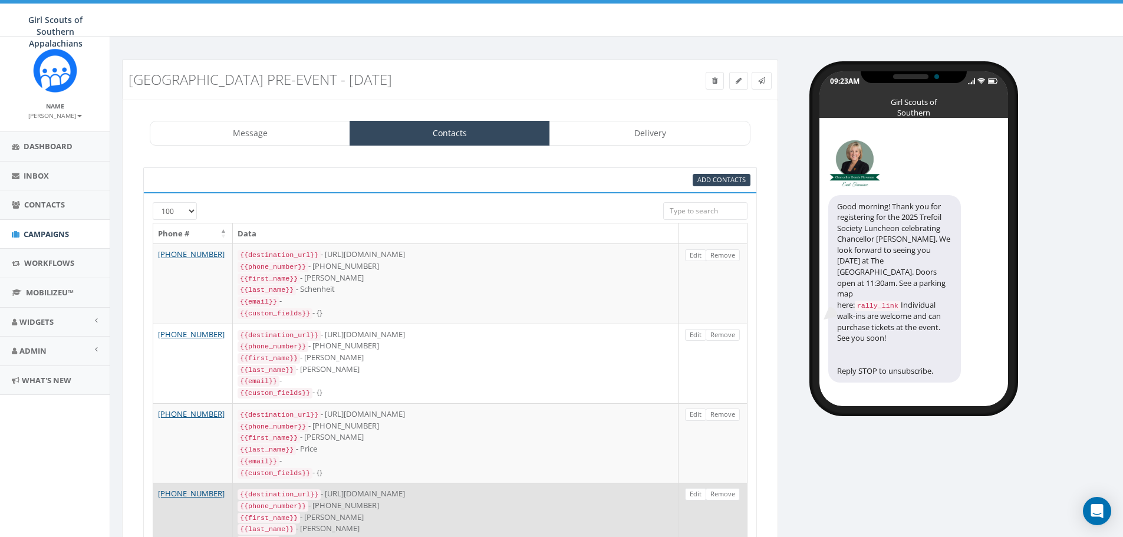
scroll to position [156, 0]
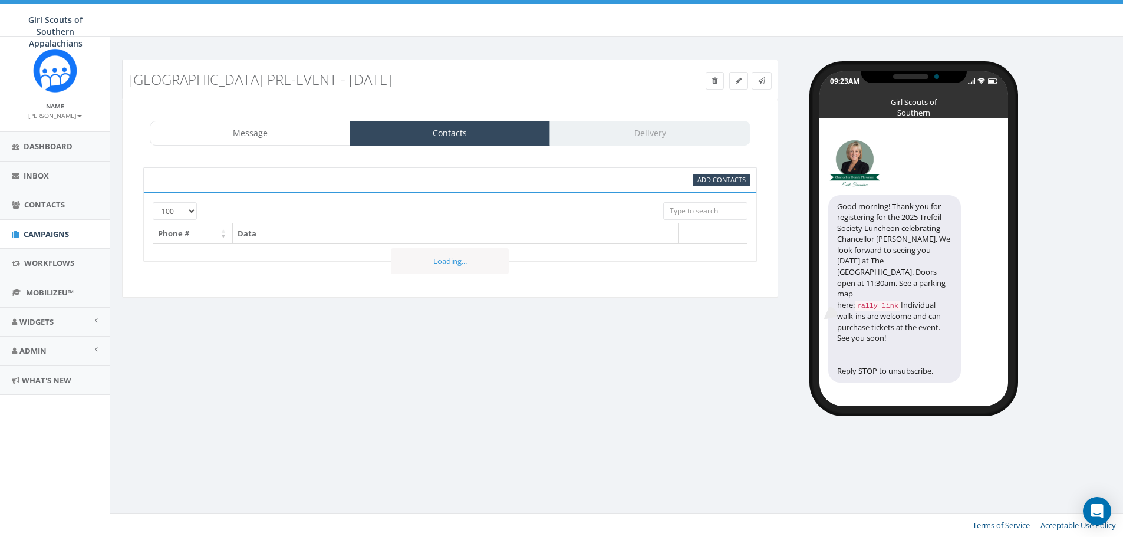
select select "100"
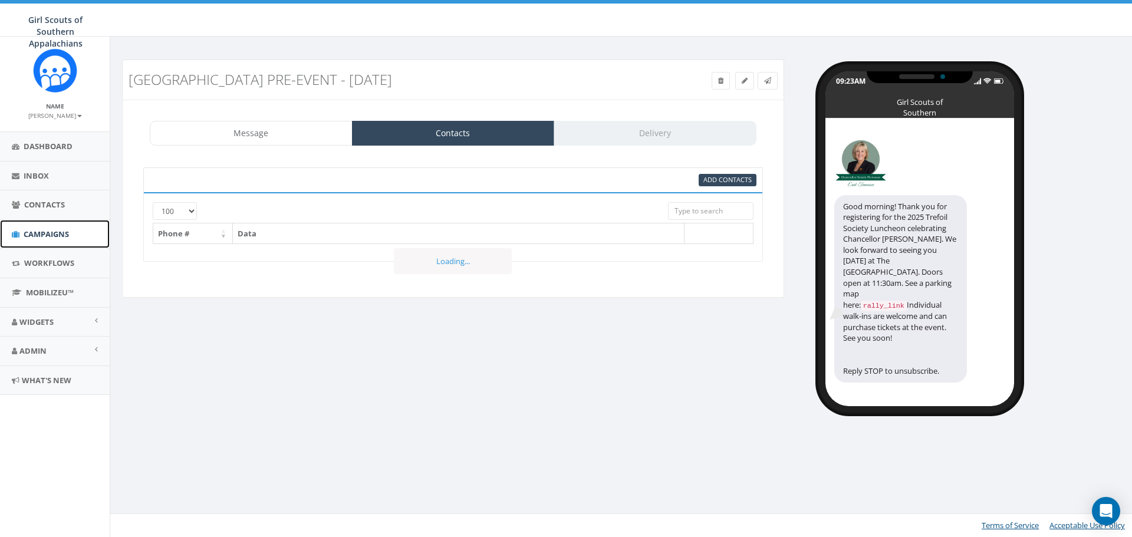
click at [37, 237] on span "Campaigns" at bounding box center [46, 234] width 45 height 11
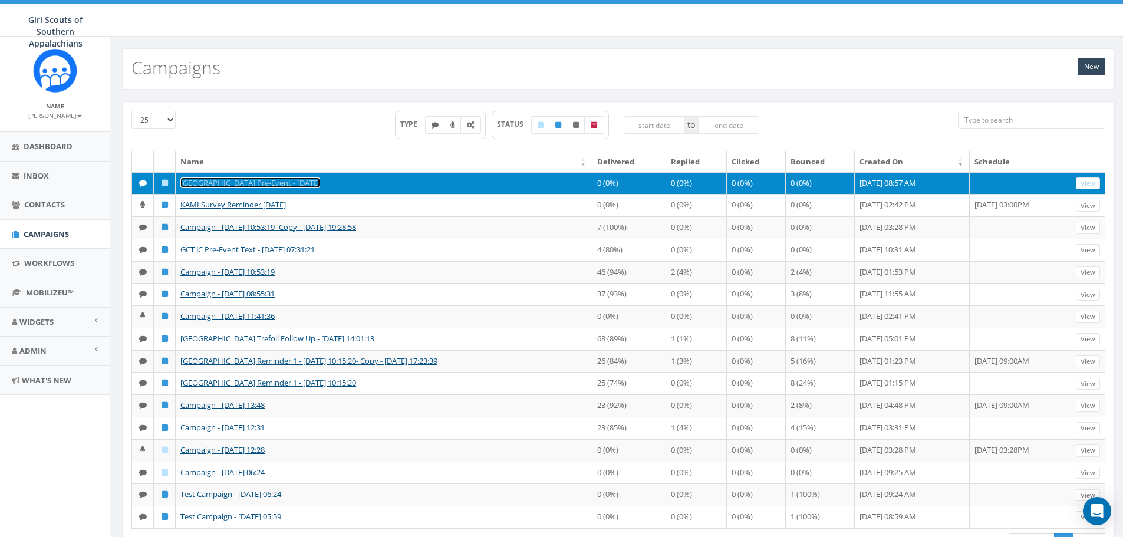
click at [203, 180] on link "[GEOGRAPHIC_DATA] Pre-Event - [DATE]" at bounding box center [250, 182] width 140 height 11
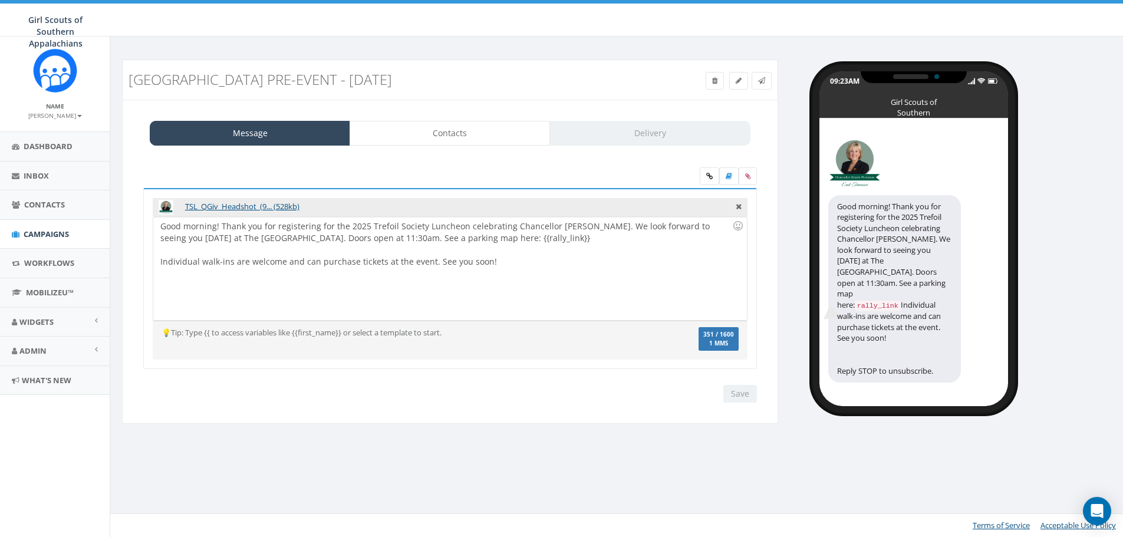
select select "100"
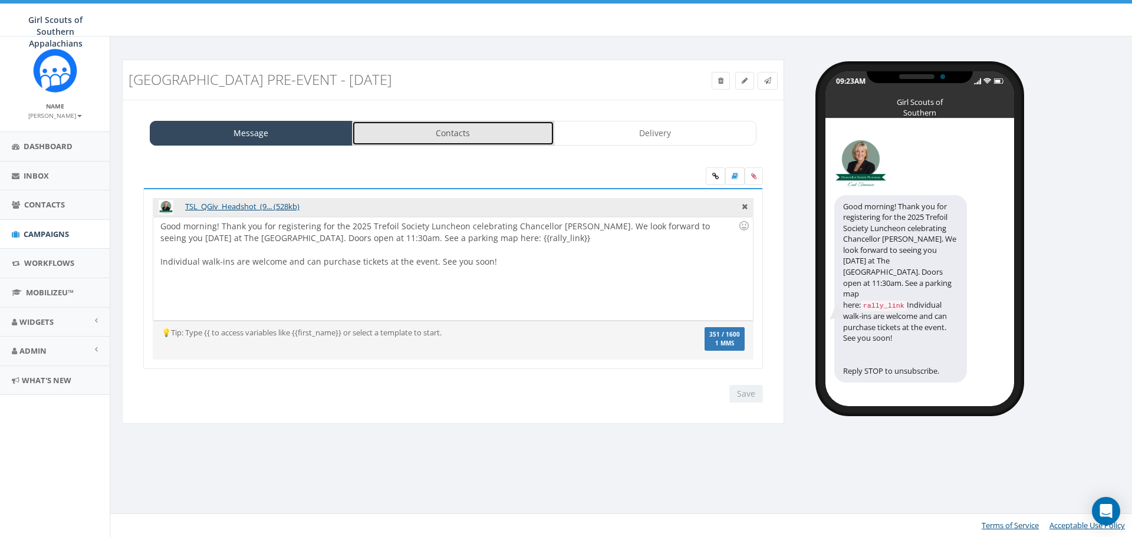
drag, startPoint x: 480, startPoint y: 129, endPoint x: 485, endPoint y: 134, distance: 7.1
click at [479, 129] on link "Contacts" at bounding box center [453, 133] width 203 height 25
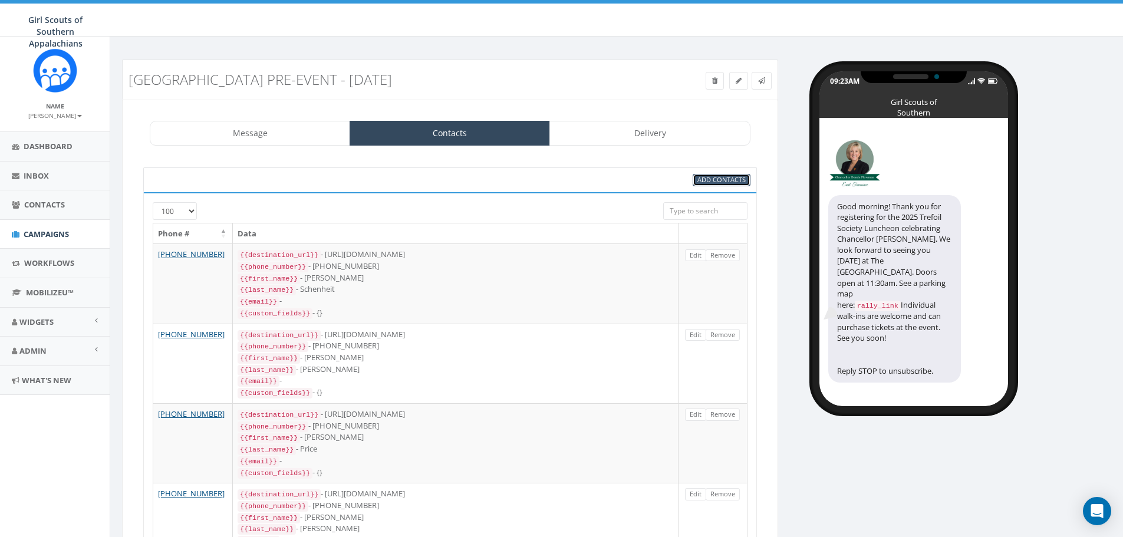
click at [720, 180] on span "Add Contacts" at bounding box center [721, 179] width 48 height 9
select select
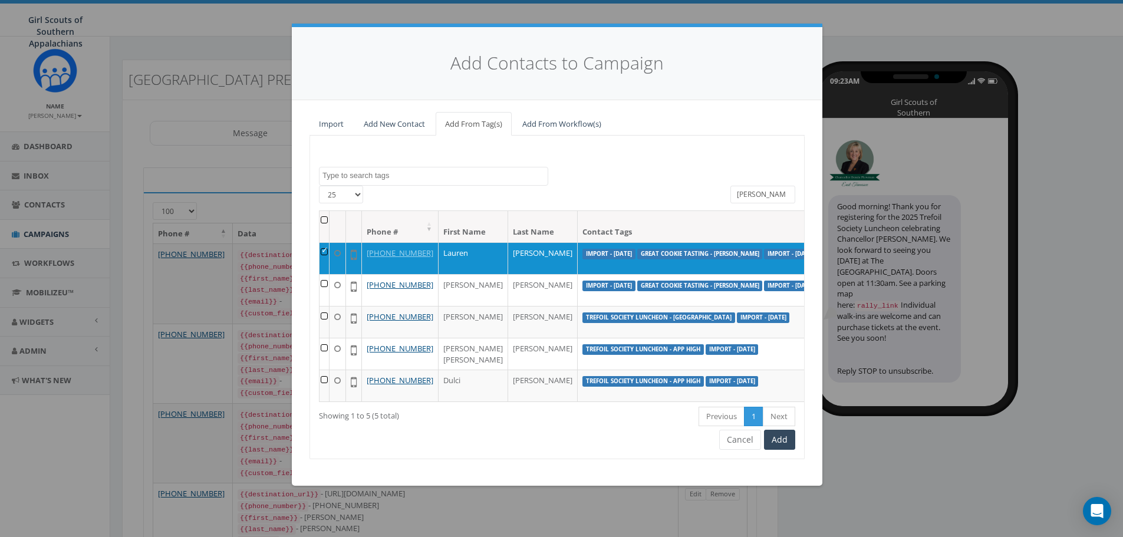
click at [754, 185] on div "Great Cookie Tasting - JC Great Cookie Tasting - Knox Import - 03/25/2025 Impor…" at bounding box center [557, 298] width 495 height 324
drag, startPoint x: 757, startPoint y: 192, endPoint x: 627, endPoint y: 175, distance: 131.3
click at [627, 175] on div "Great Cookie Tasting - JC Great Cookie Tasting - Knox Import - 03/25/2025 Impor…" at bounding box center [557, 298] width 495 height 324
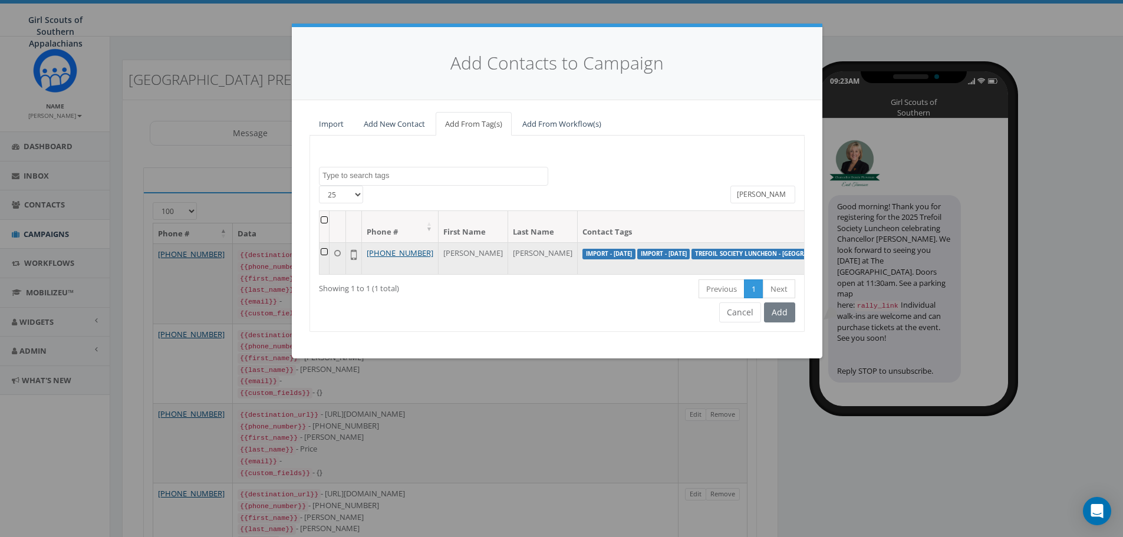
type input "petersen"
click at [328, 252] on td at bounding box center [325, 258] width 10 height 32
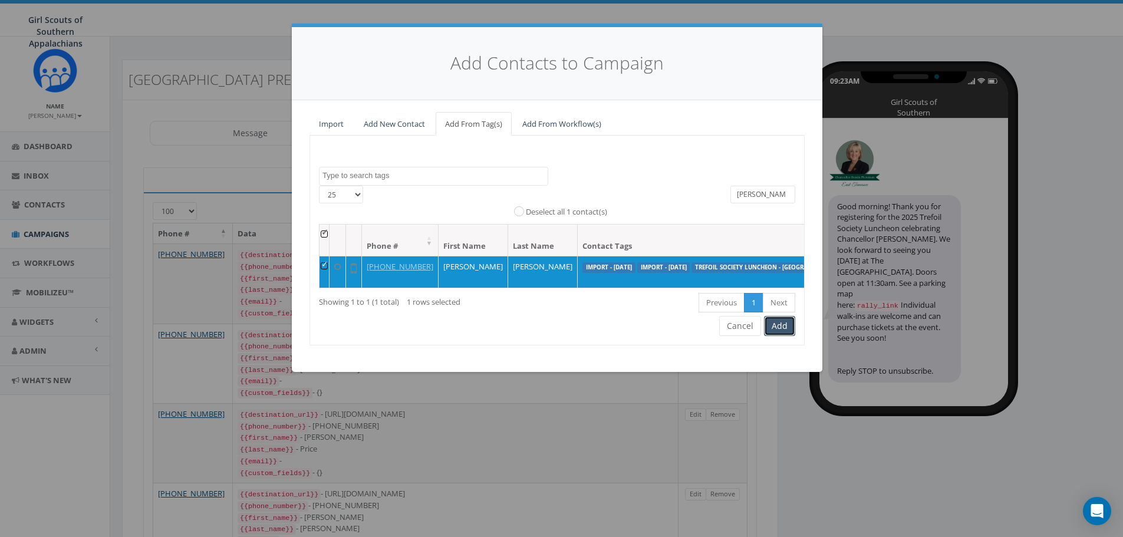
click at [784, 336] on button "Add" at bounding box center [779, 326] width 31 height 20
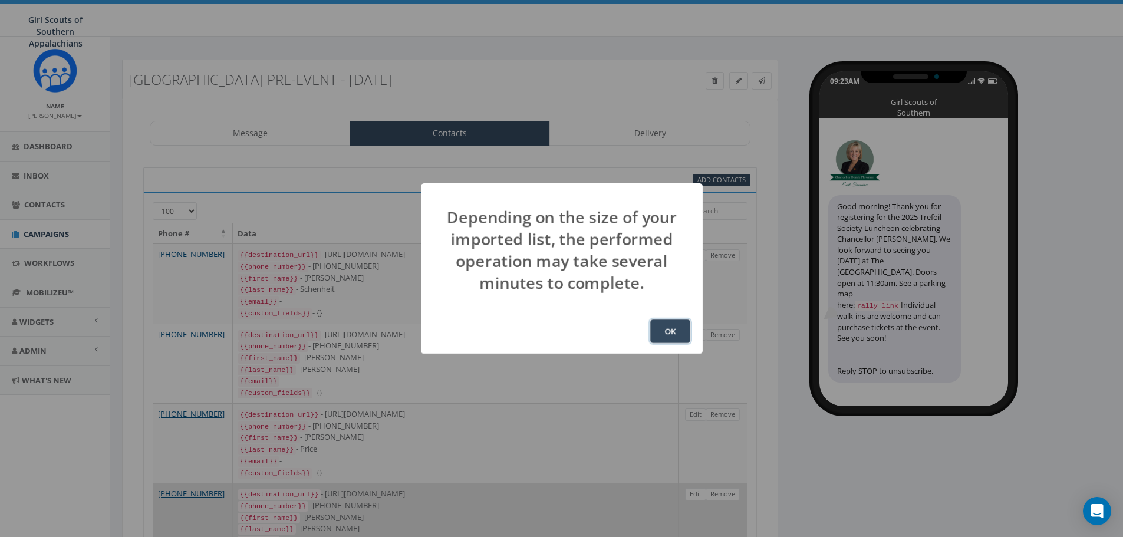
click at [660, 331] on button "OK" at bounding box center [670, 332] width 40 height 24
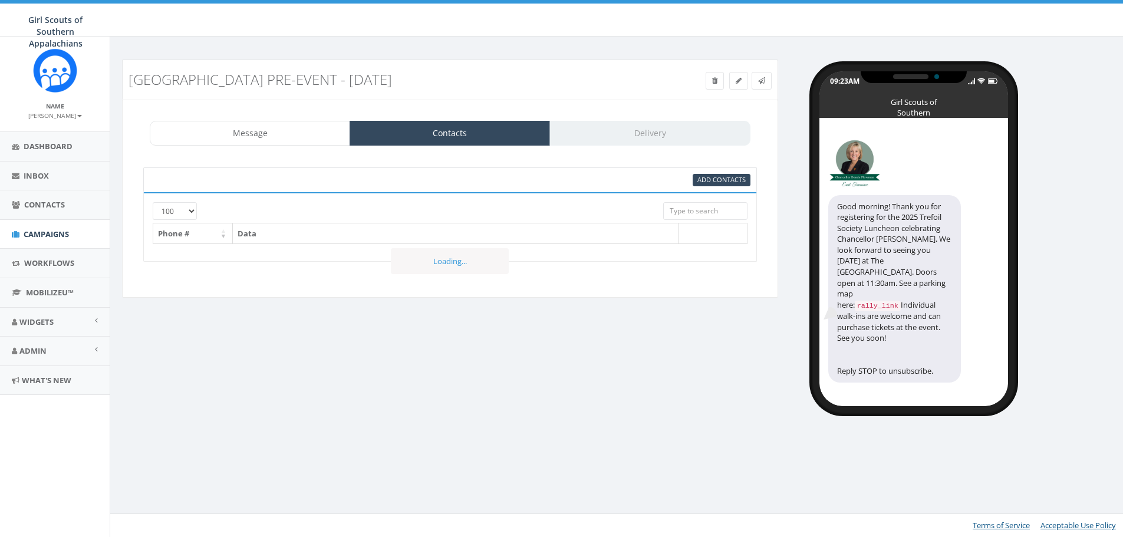
select select "100"
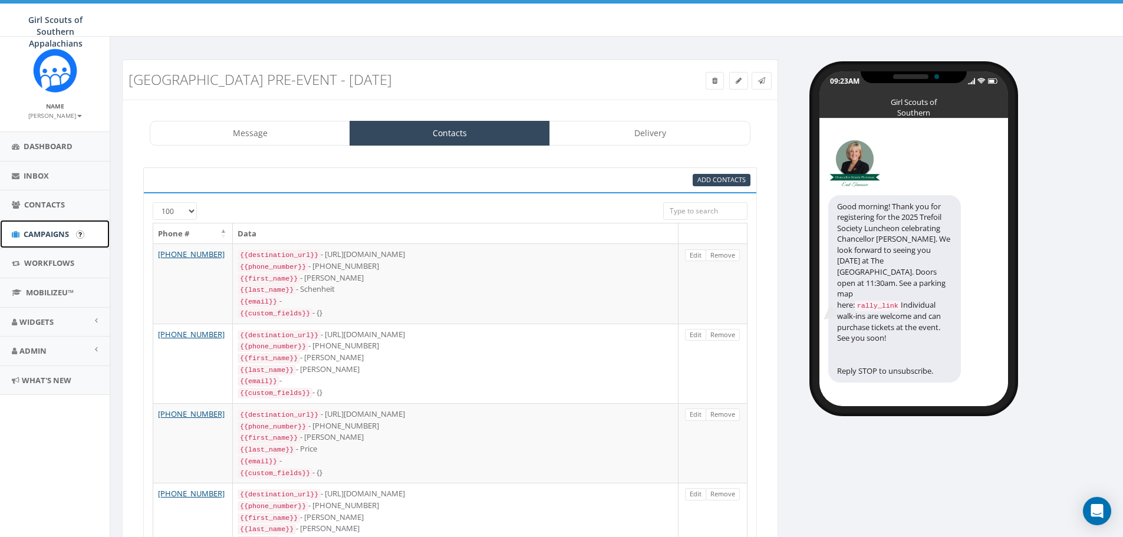
click at [58, 236] on span "Campaigns" at bounding box center [46, 234] width 45 height 11
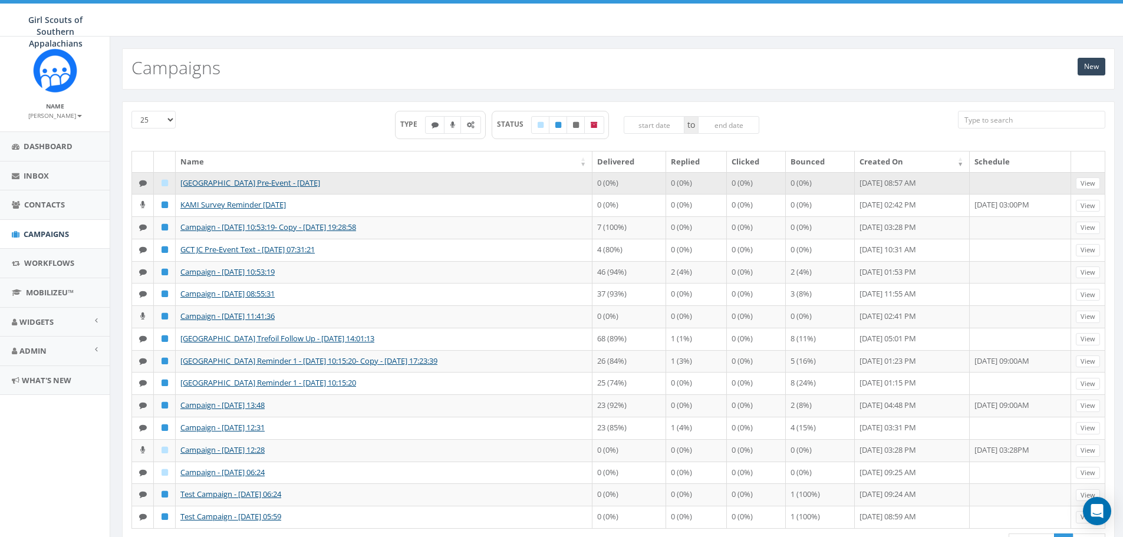
click at [210, 176] on td "[GEOGRAPHIC_DATA] Pre-Event - [DATE]" at bounding box center [384, 183] width 417 height 22
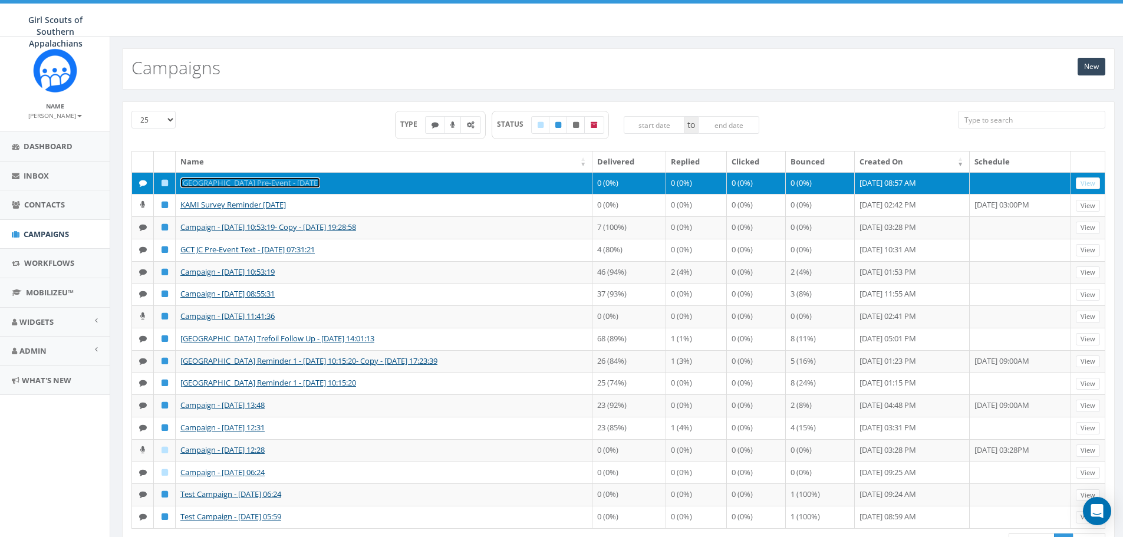
click at [216, 182] on link "[GEOGRAPHIC_DATA] Pre-Event - [DATE]" at bounding box center [250, 182] width 140 height 11
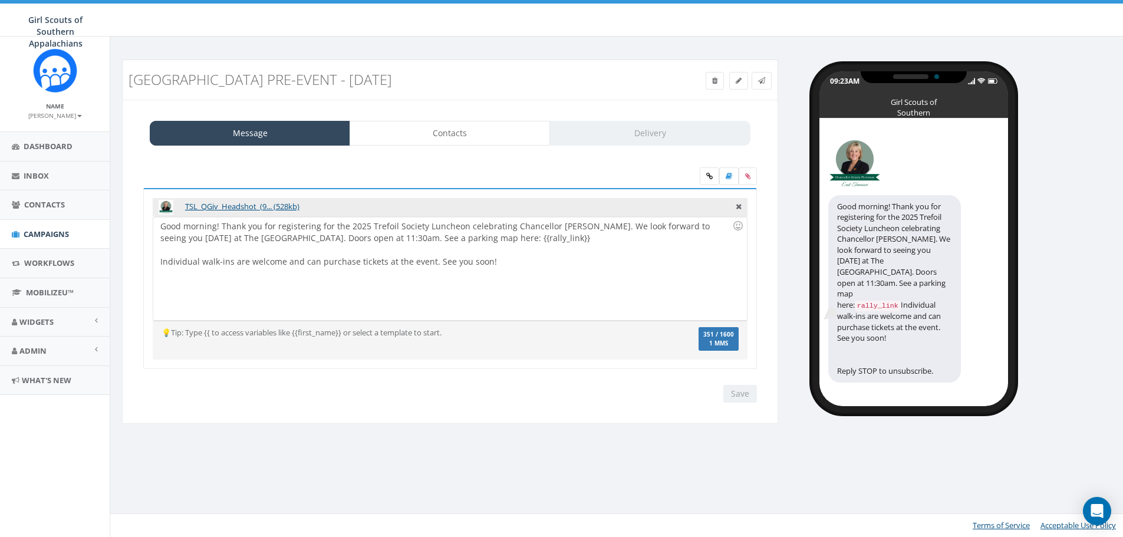
select select "100"
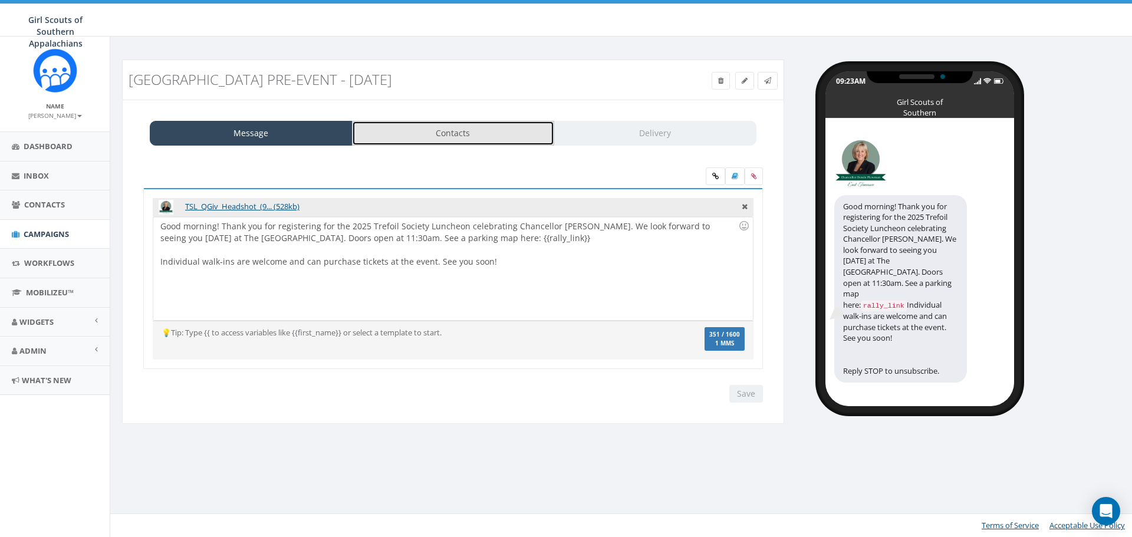
click at [481, 134] on link "Contacts" at bounding box center [453, 133] width 203 height 25
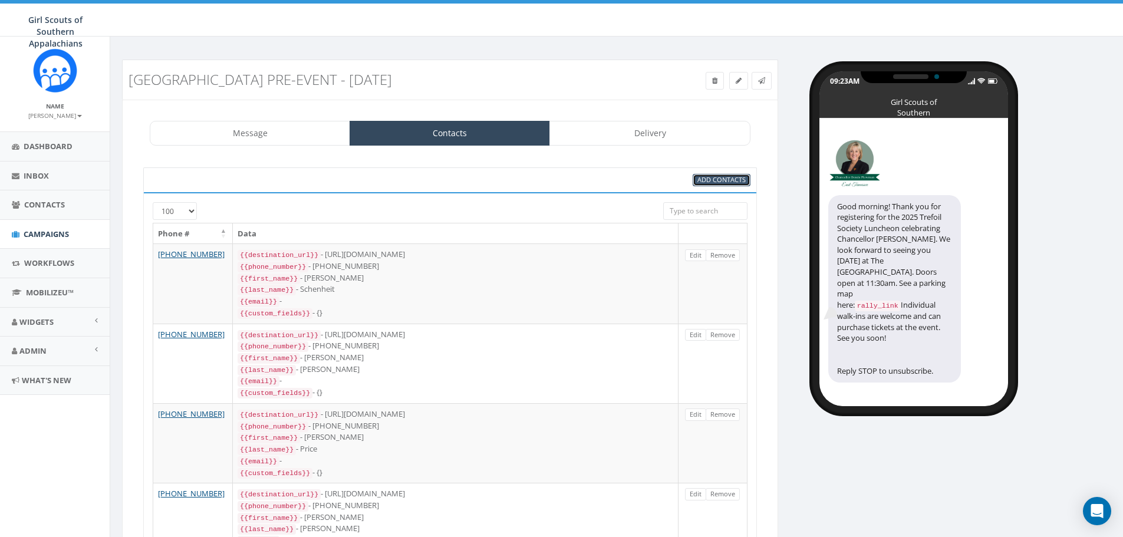
click at [729, 178] on span "Add Contacts" at bounding box center [721, 179] width 48 height 9
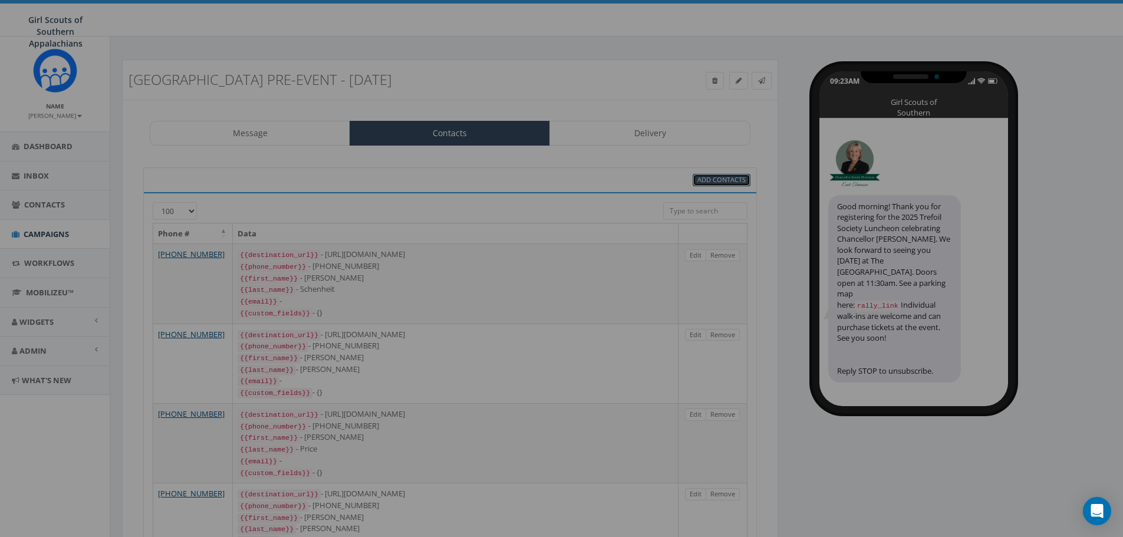
select select
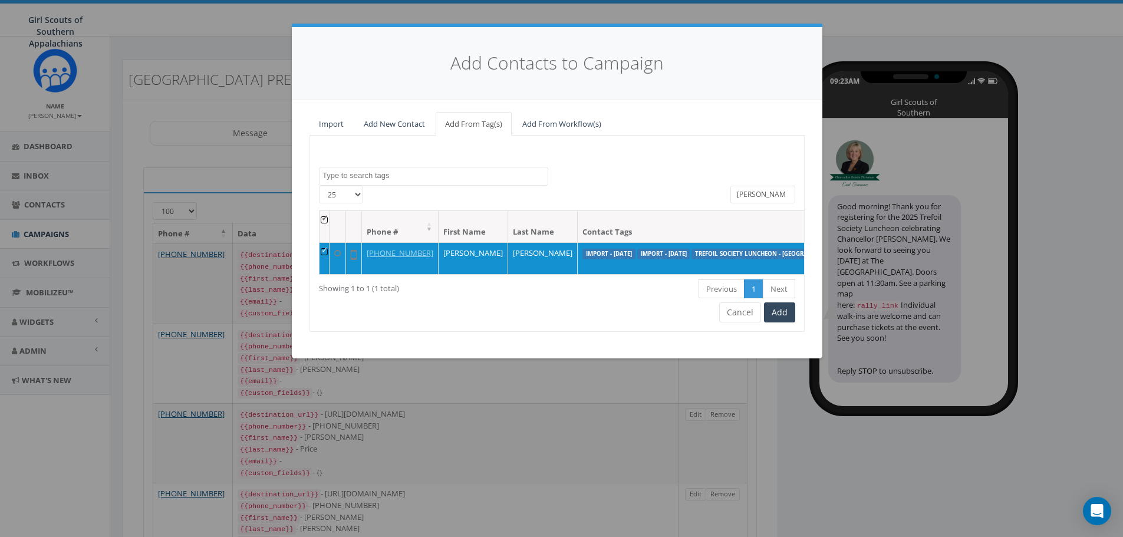
drag, startPoint x: 732, startPoint y: 193, endPoint x: 675, endPoint y: 183, distance: 57.5
click at [675, 183] on div "Great Cookie Tasting - JC Great Cookie Tasting - [GEOGRAPHIC_DATA] Import - [DA…" at bounding box center [557, 234] width 495 height 196
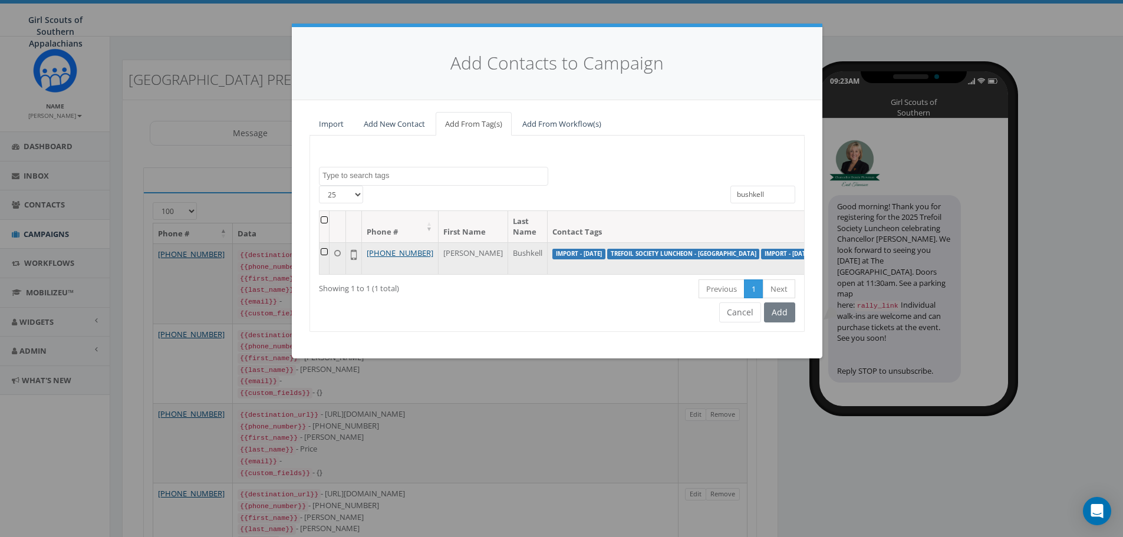
type input "bushkell"
click at [324, 252] on td at bounding box center [325, 258] width 10 height 32
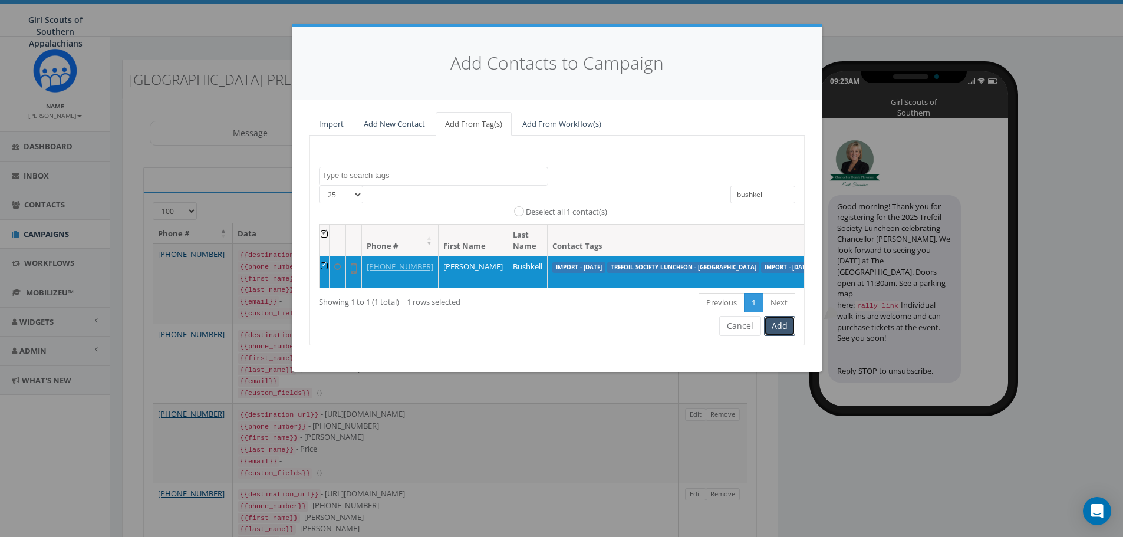
click at [777, 334] on button "Add" at bounding box center [779, 326] width 31 height 20
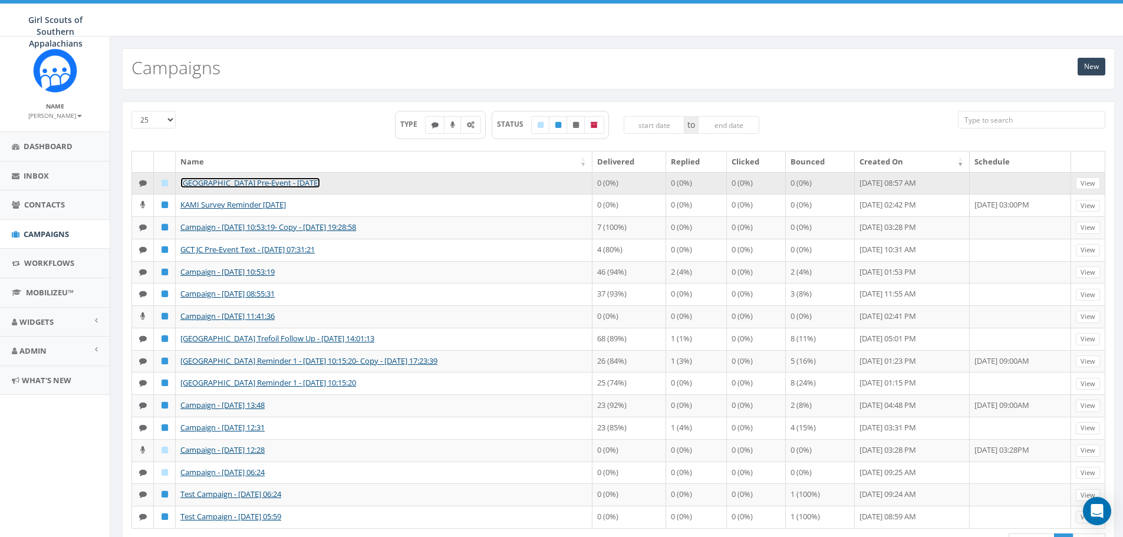
click at [213, 183] on link "[GEOGRAPHIC_DATA] Pre-Event - [DATE]" at bounding box center [250, 182] width 140 height 11
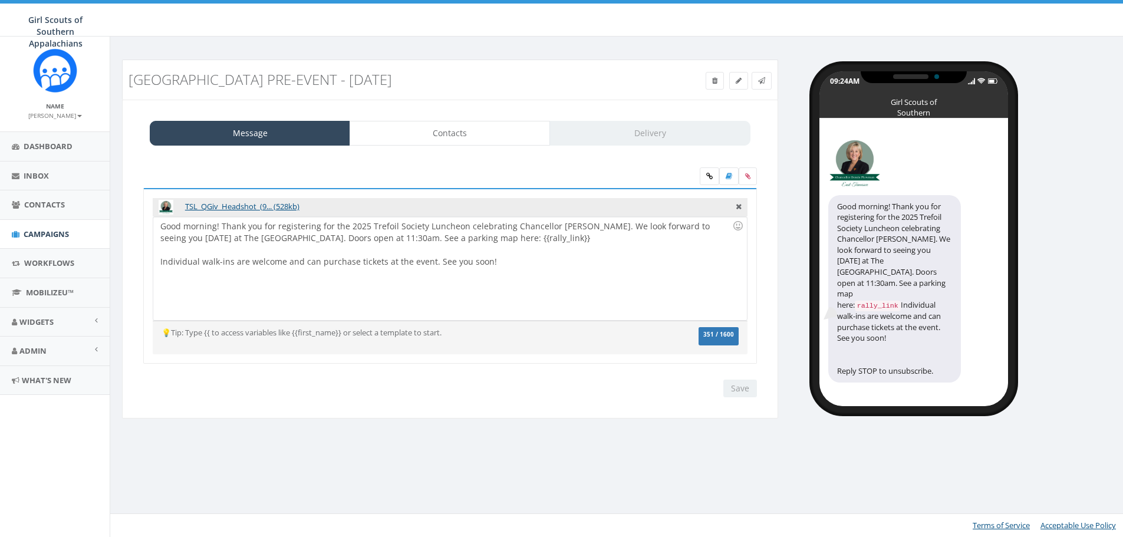
select select "100"
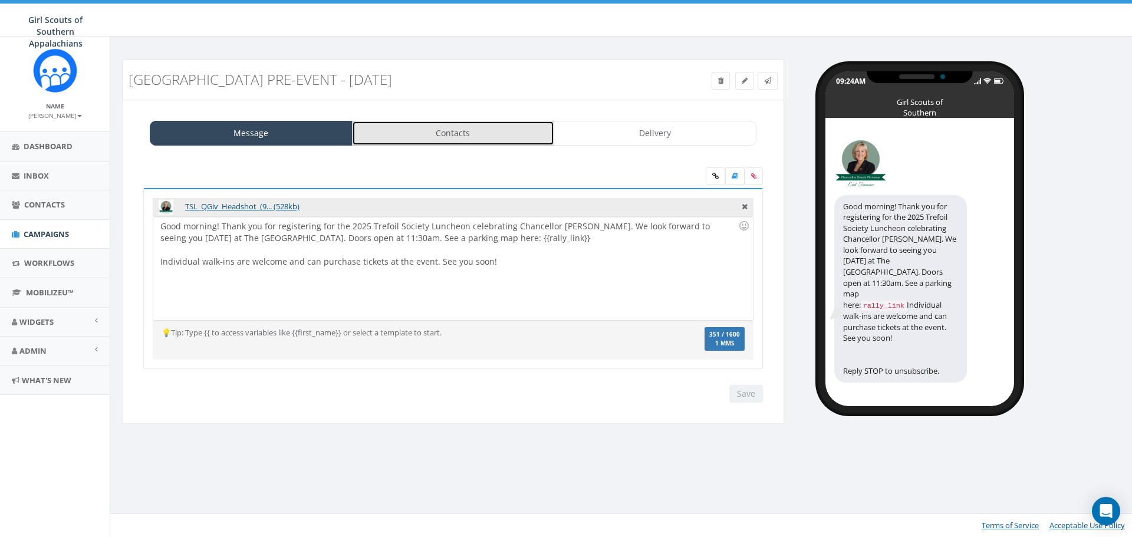
click at [485, 132] on link "Contacts" at bounding box center [453, 133] width 203 height 25
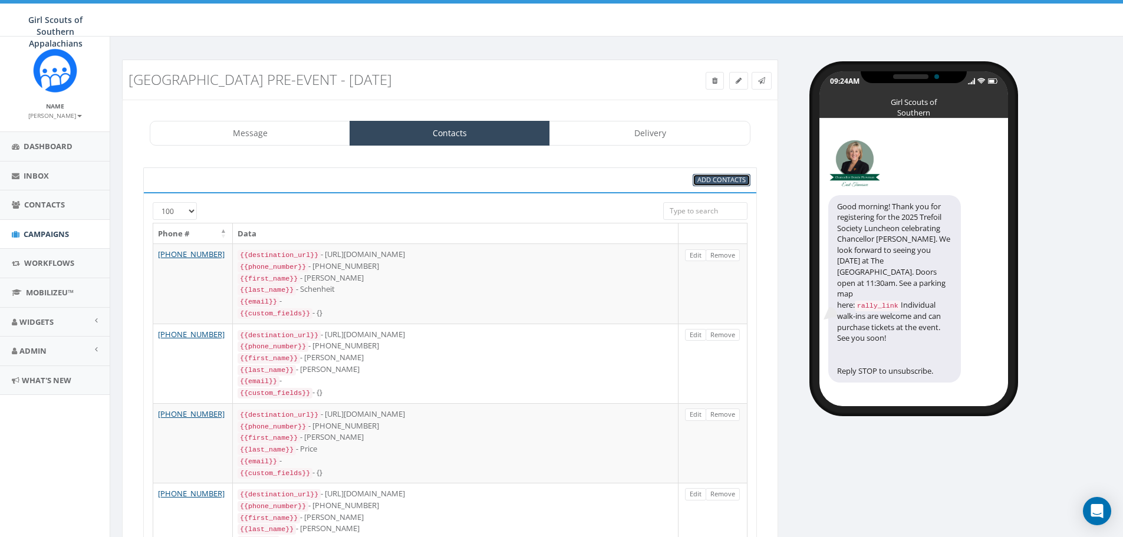
click at [723, 184] on link "Add Contacts" at bounding box center [722, 180] width 58 height 12
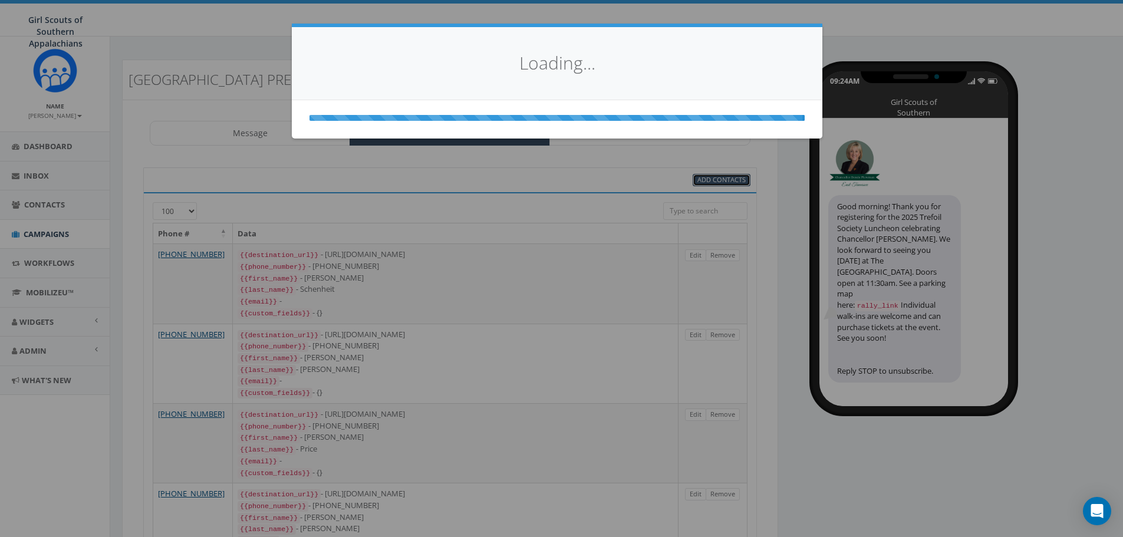
select select
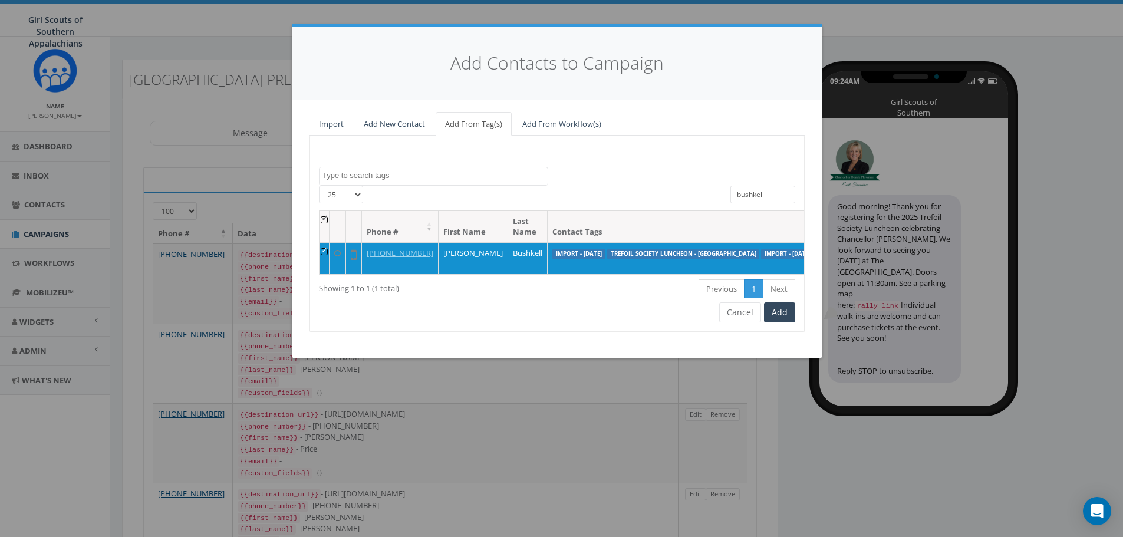
click at [764, 195] on input "bushkell" at bounding box center [763, 195] width 65 height 18
click at [765, 195] on input "bushkell" at bounding box center [763, 195] width 65 height 18
click at [765, 196] on input "bushkell" at bounding box center [763, 195] width 65 height 18
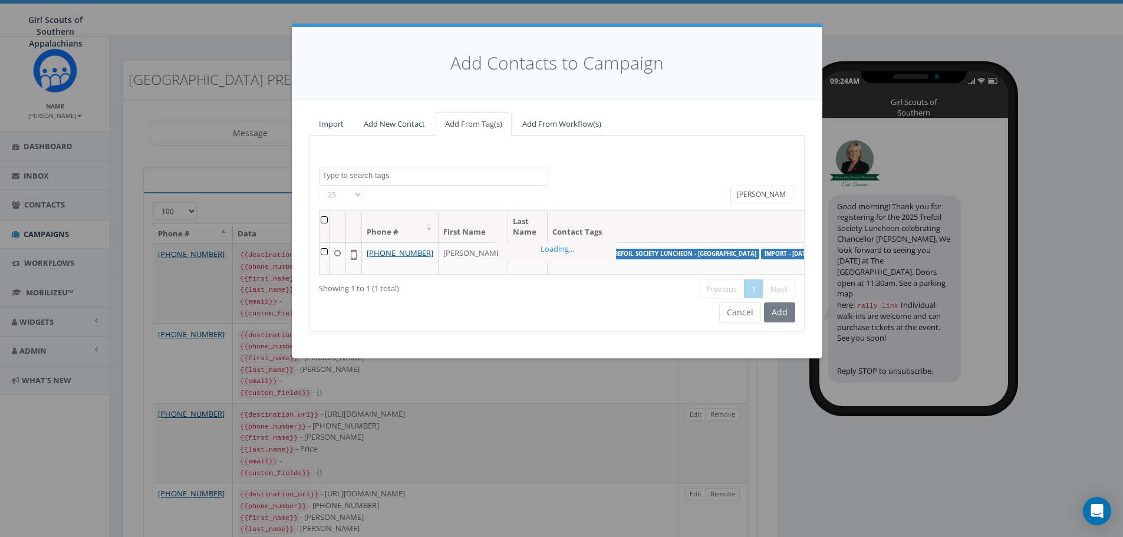
type input "martin"
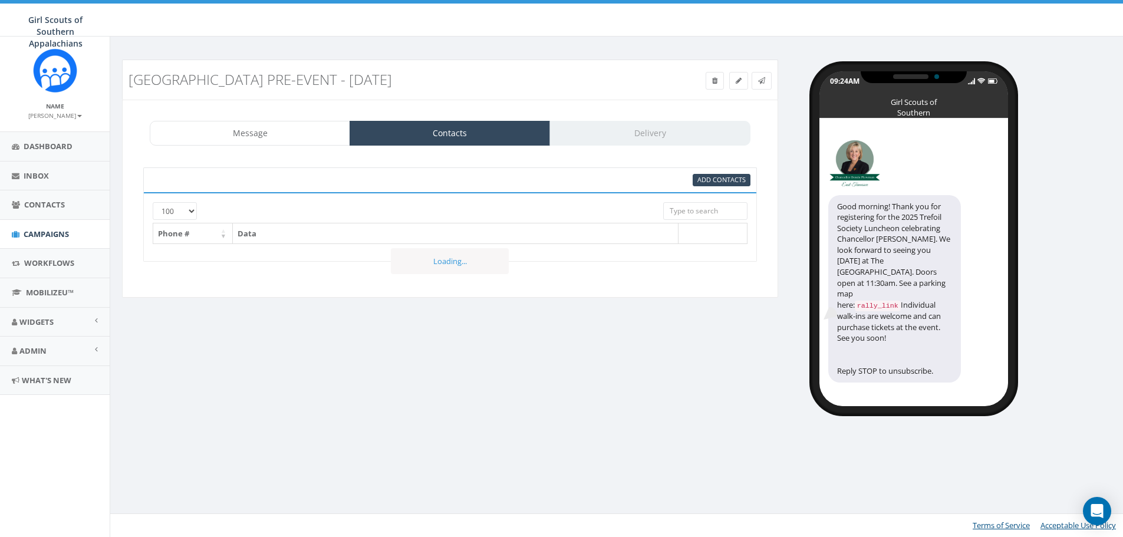
select select "100"
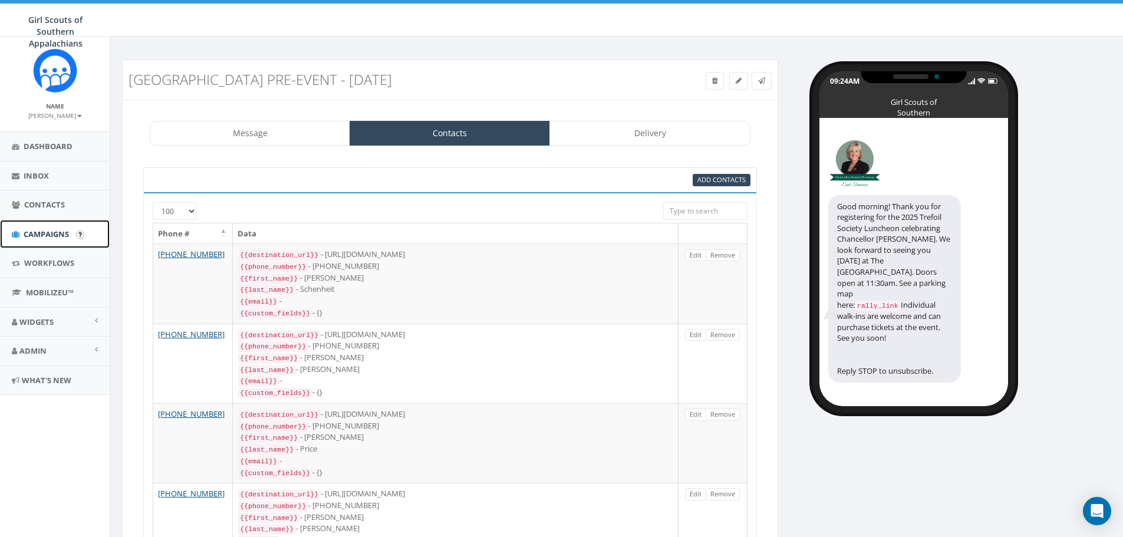
click at [38, 229] on span "Campaigns" at bounding box center [46, 234] width 45 height 11
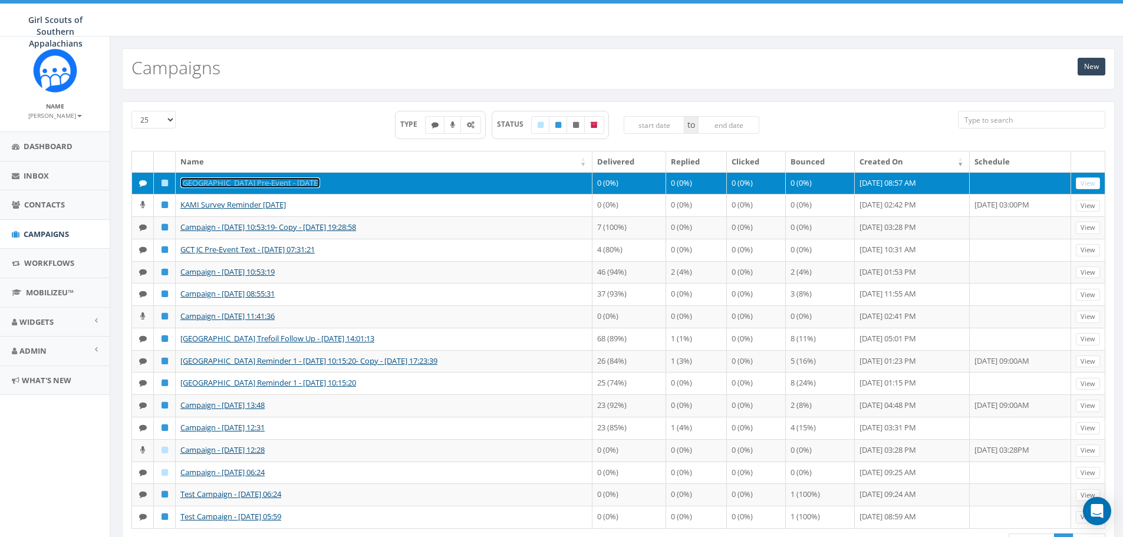
click at [259, 181] on link "[GEOGRAPHIC_DATA] Pre-Event - [DATE]" at bounding box center [250, 182] width 140 height 11
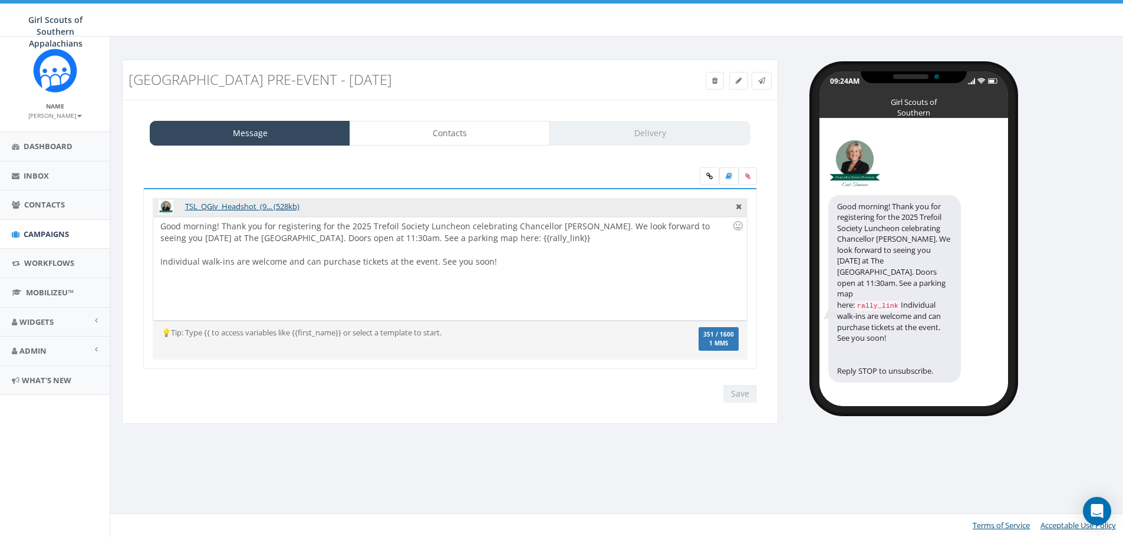
select select "100"
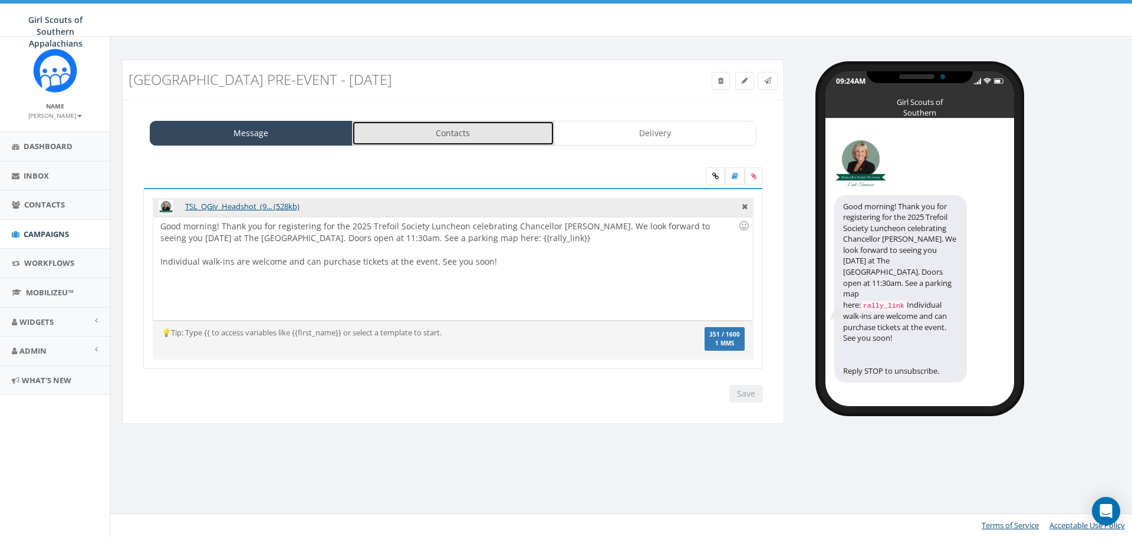
click at [525, 123] on link "Contacts" at bounding box center [453, 133] width 203 height 25
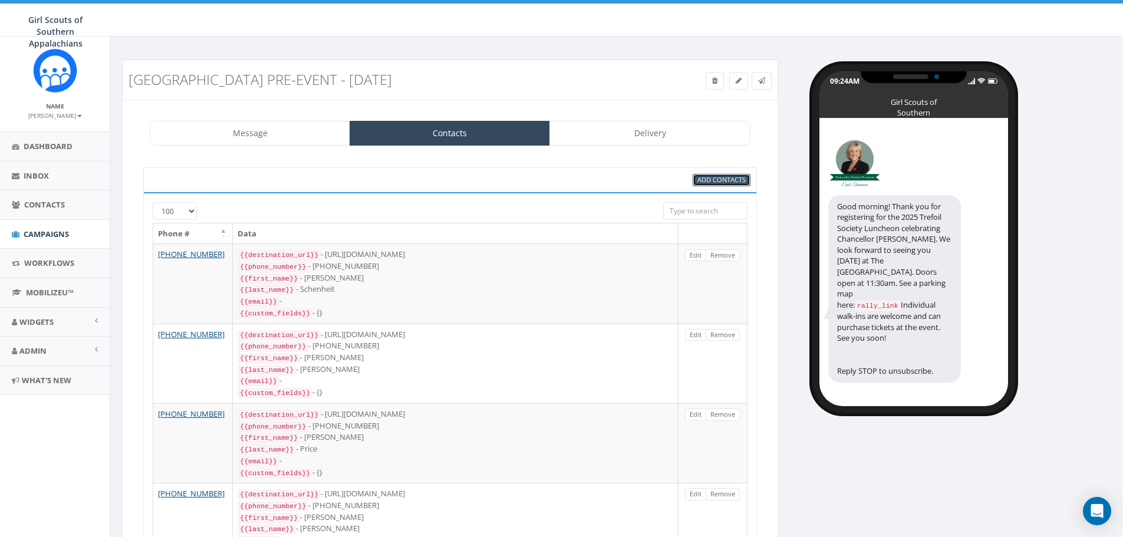
click at [741, 183] on span "Add Contacts" at bounding box center [721, 179] width 48 height 9
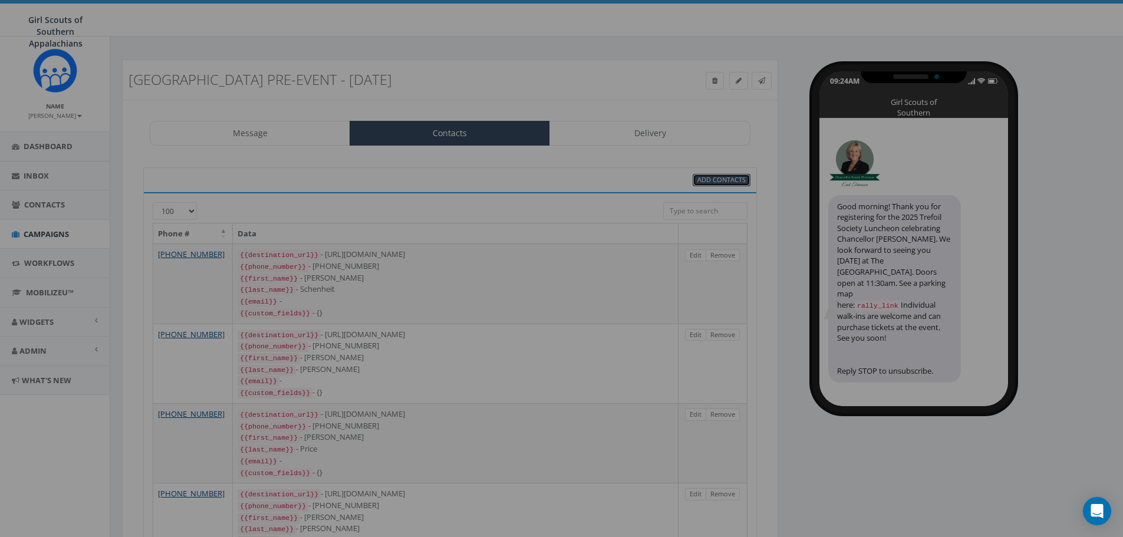
select select
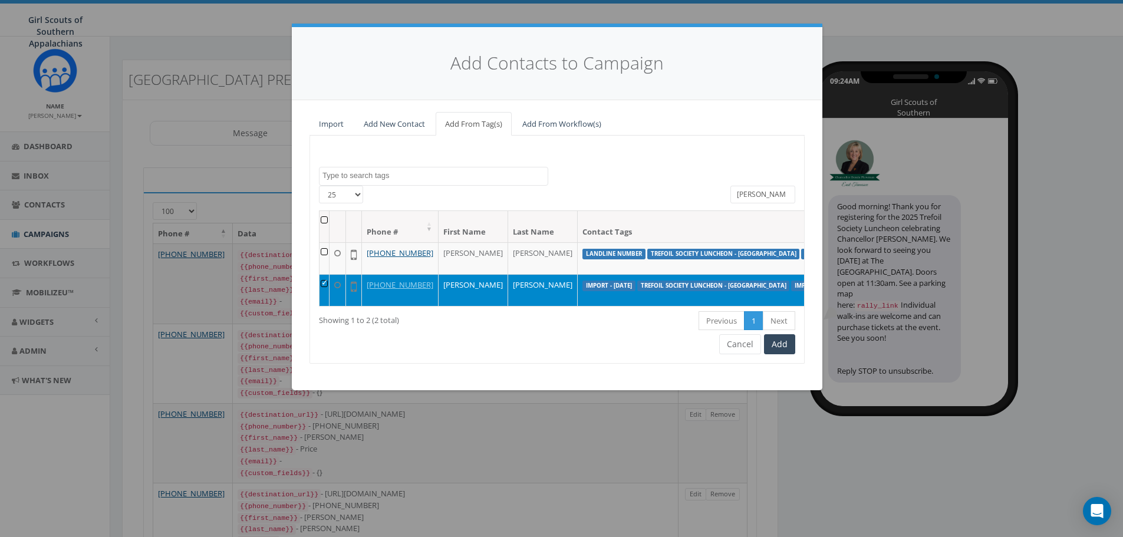
click at [741, 194] on input "martin" at bounding box center [763, 195] width 65 height 18
click at [741, 193] on input "martin" at bounding box center [763, 195] width 65 height 18
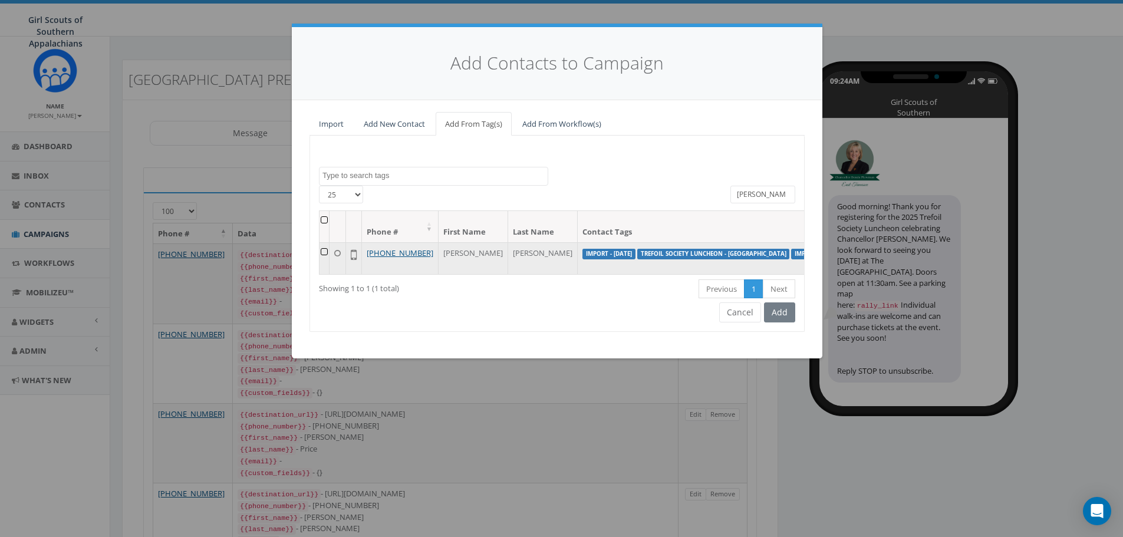
type input "reid"
click at [325, 252] on td at bounding box center [325, 258] width 10 height 32
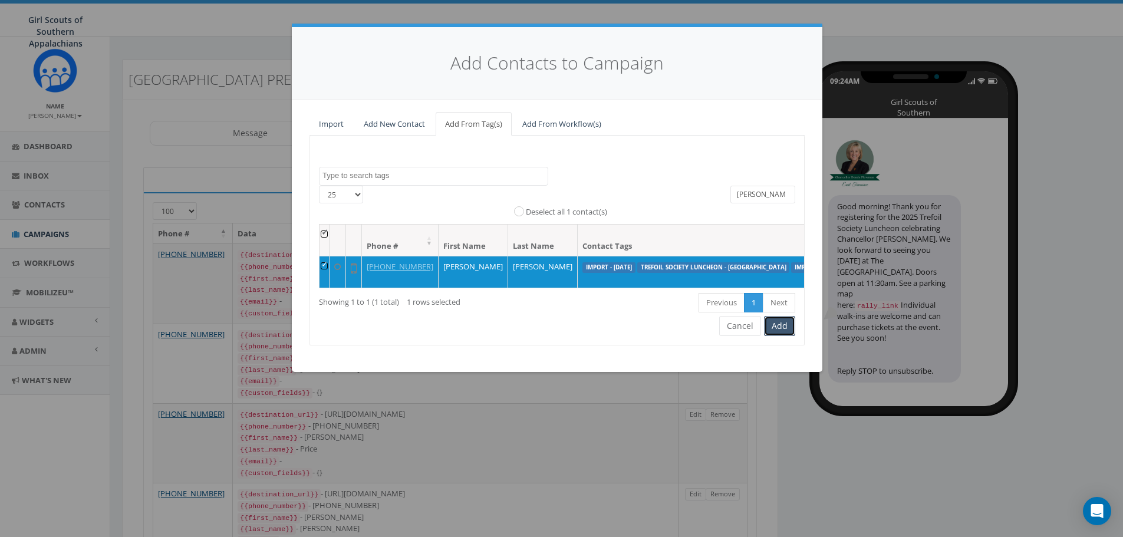
click at [781, 336] on button "Add" at bounding box center [779, 326] width 31 height 20
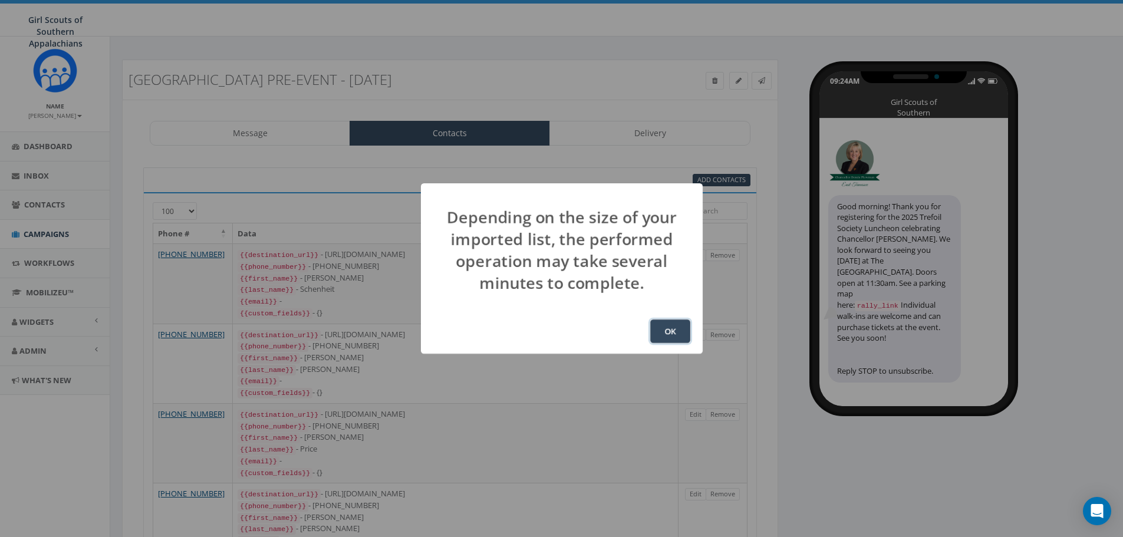
click at [670, 338] on button "OK" at bounding box center [670, 332] width 40 height 24
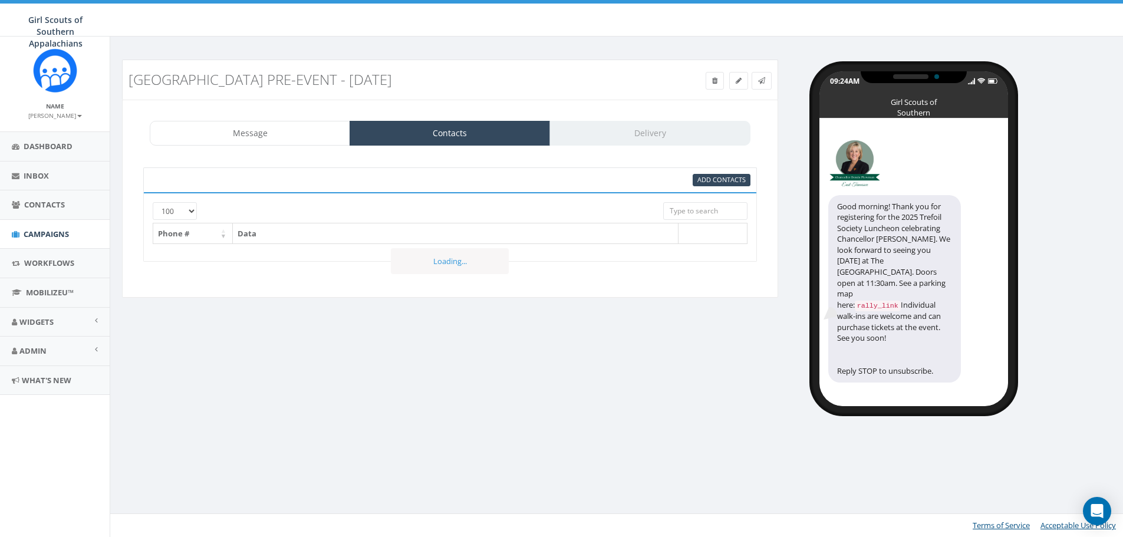
select select "100"
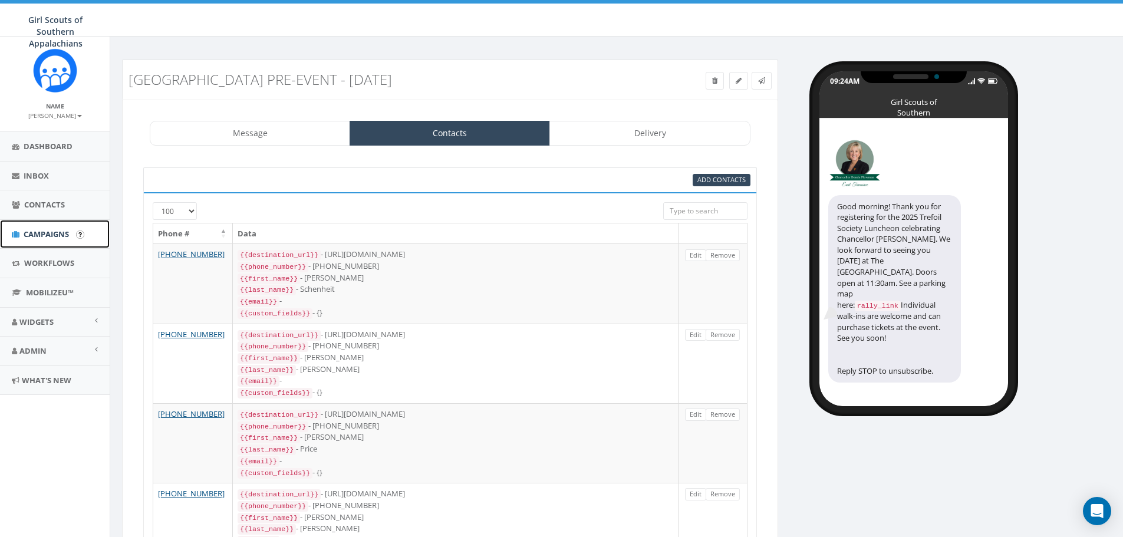
click at [67, 233] on span "Campaigns" at bounding box center [46, 234] width 45 height 11
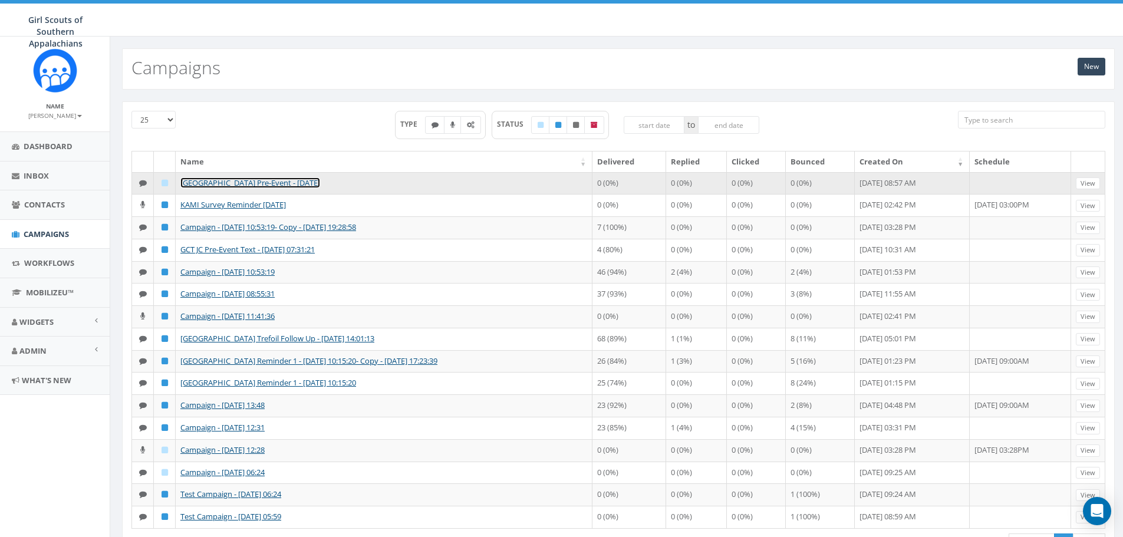
click at [264, 185] on link "[GEOGRAPHIC_DATA] Pre-Event - [DATE]" at bounding box center [250, 182] width 140 height 11
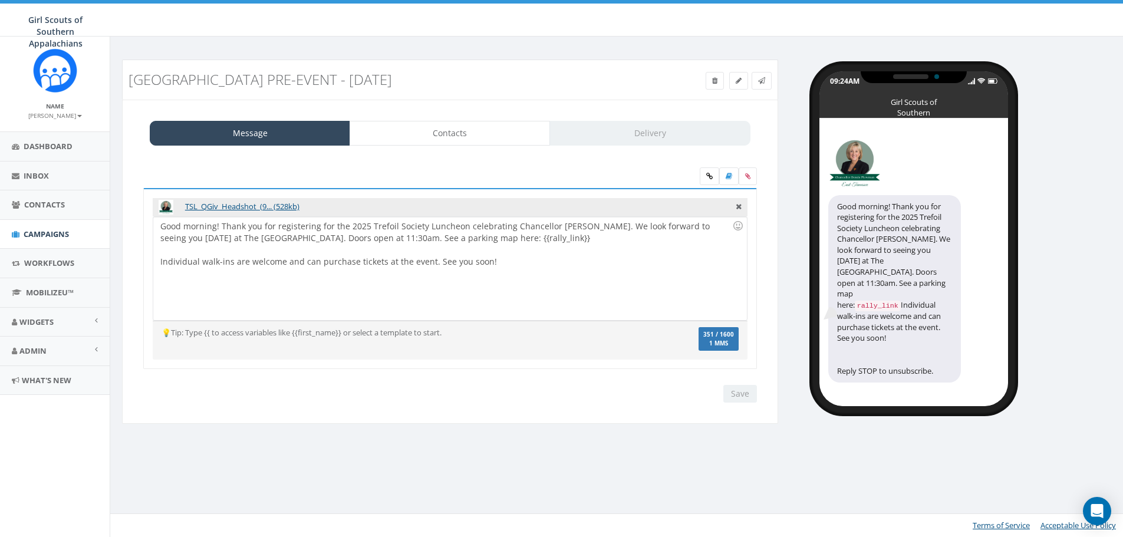
select select "100"
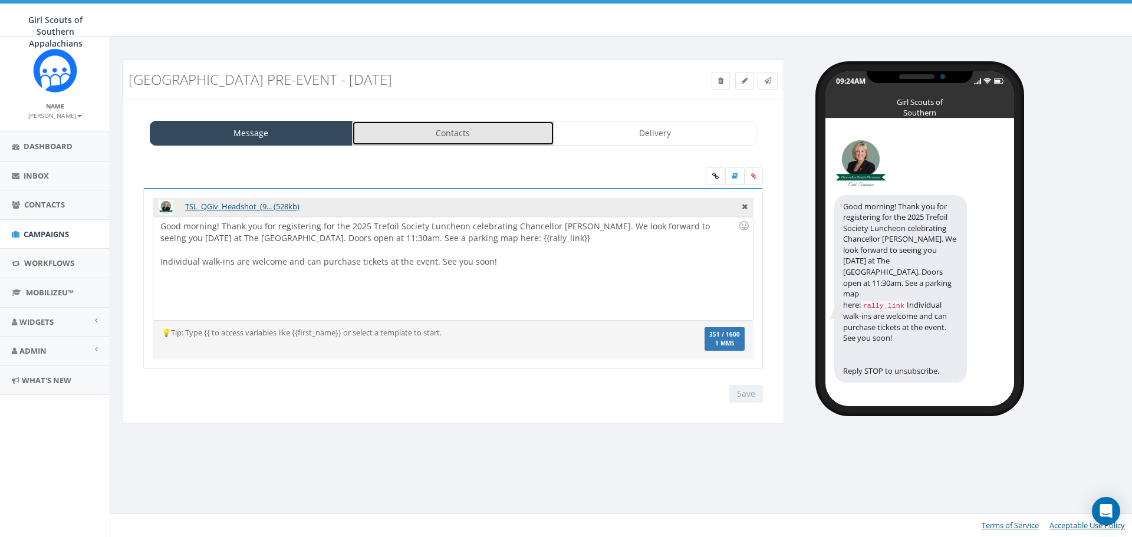
click at [463, 123] on link "Contacts" at bounding box center [453, 133] width 203 height 25
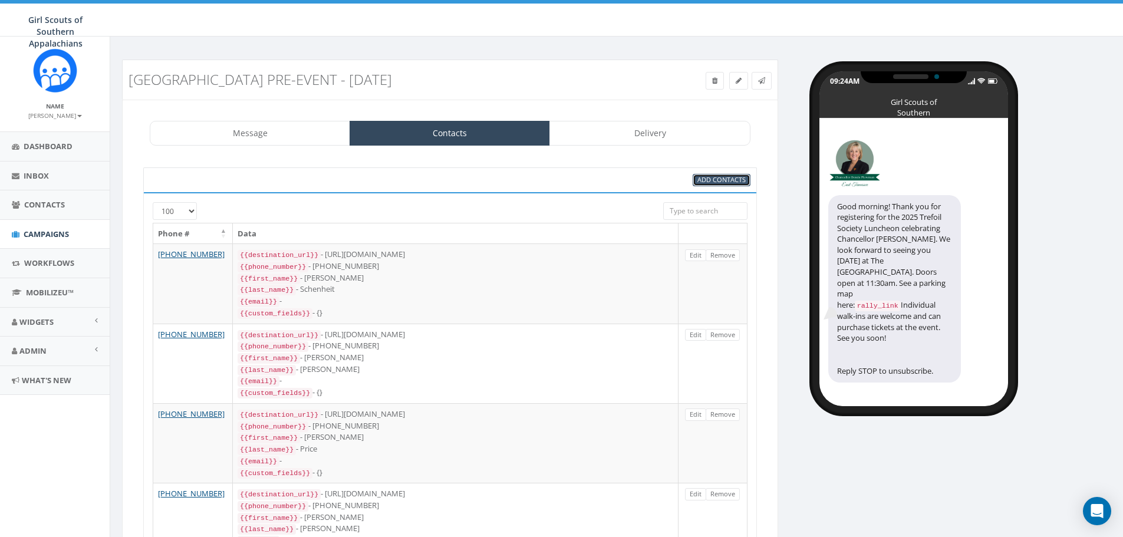
click at [702, 183] on span "Add Contacts" at bounding box center [721, 179] width 48 height 9
select select
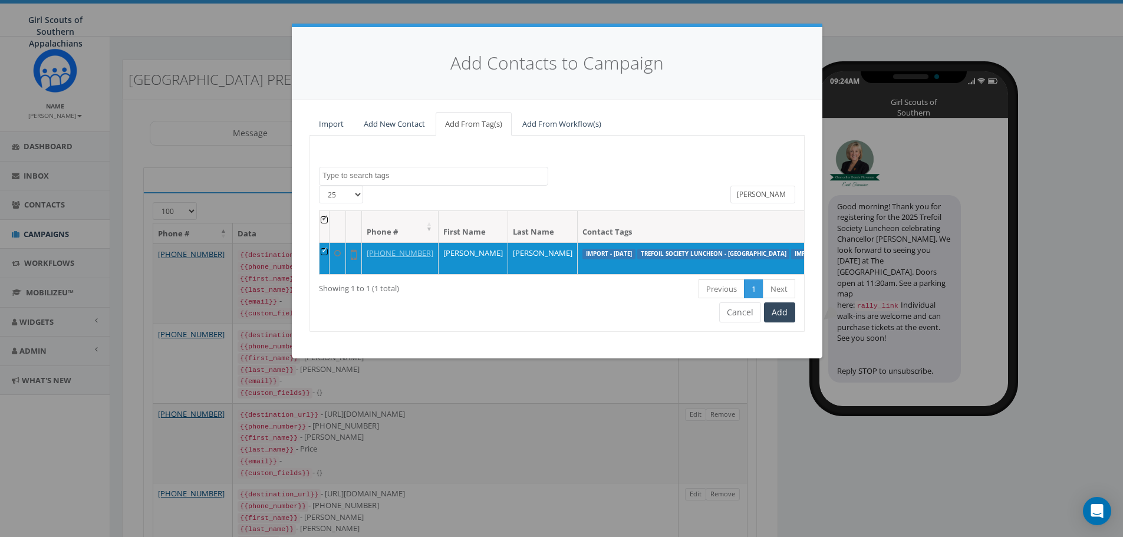
drag, startPoint x: 755, startPoint y: 195, endPoint x: 644, endPoint y: 189, distance: 111.0
click at [644, 189] on div "25 50 100 All 1 contact(s) on current page All 1 contact(s) filtered reid" at bounding box center [557, 198] width 494 height 25
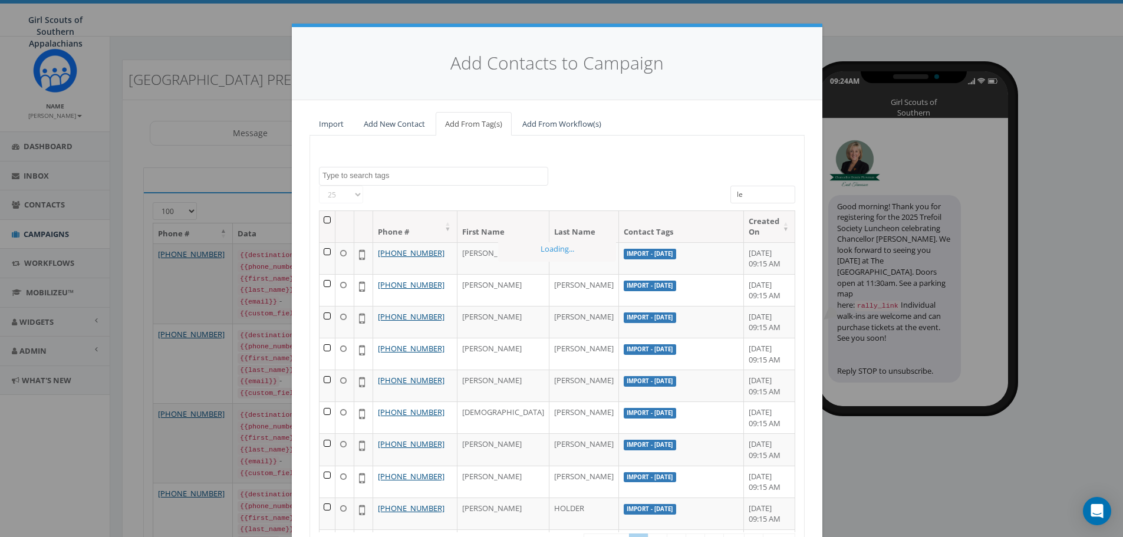
type input "lee"
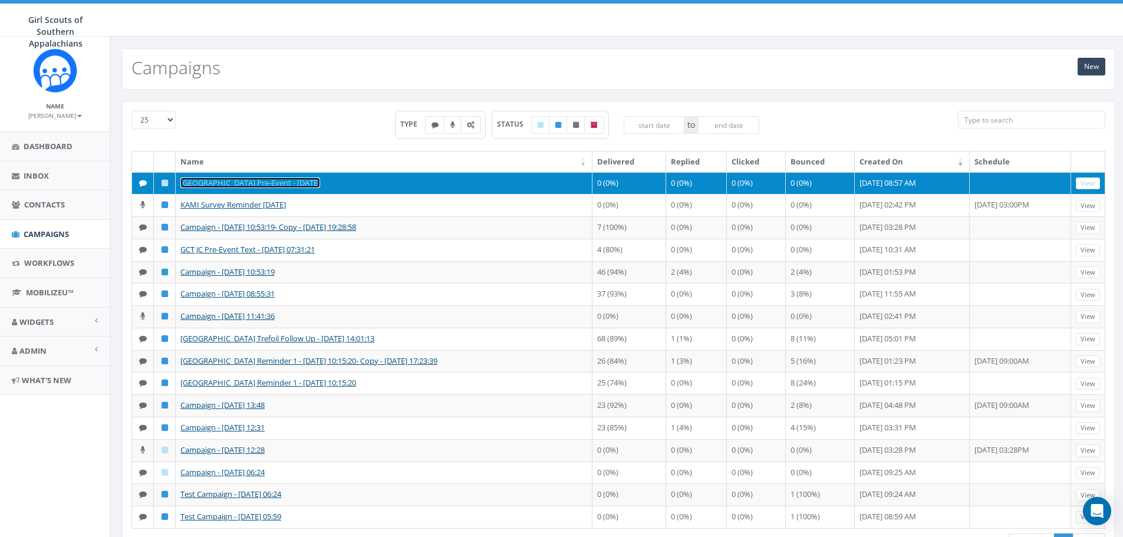
click at [204, 182] on link "[GEOGRAPHIC_DATA] Pre-Event - [DATE]" at bounding box center [250, 182] width 140 height 11
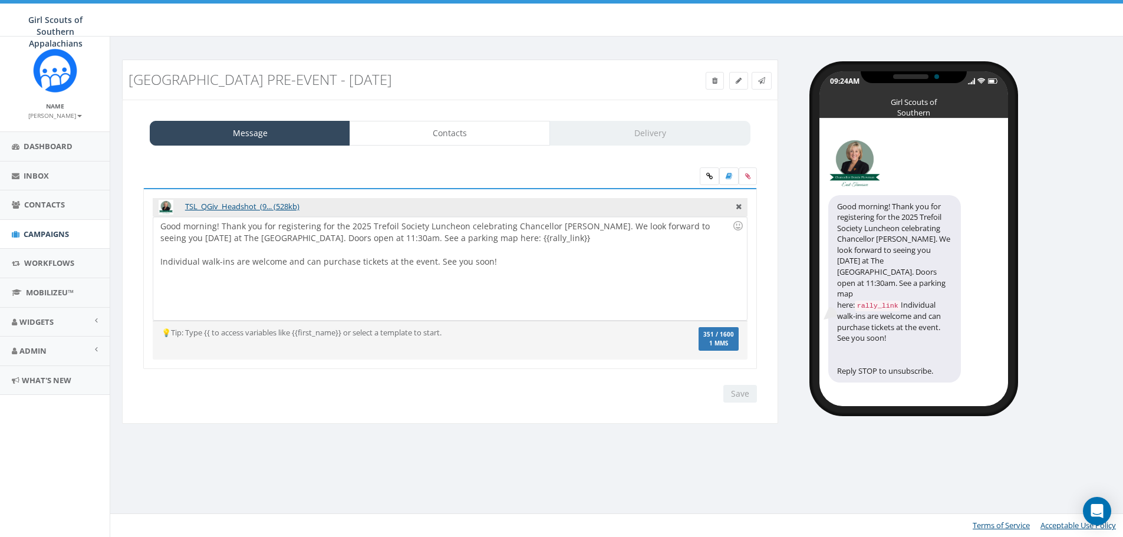
select select "100"
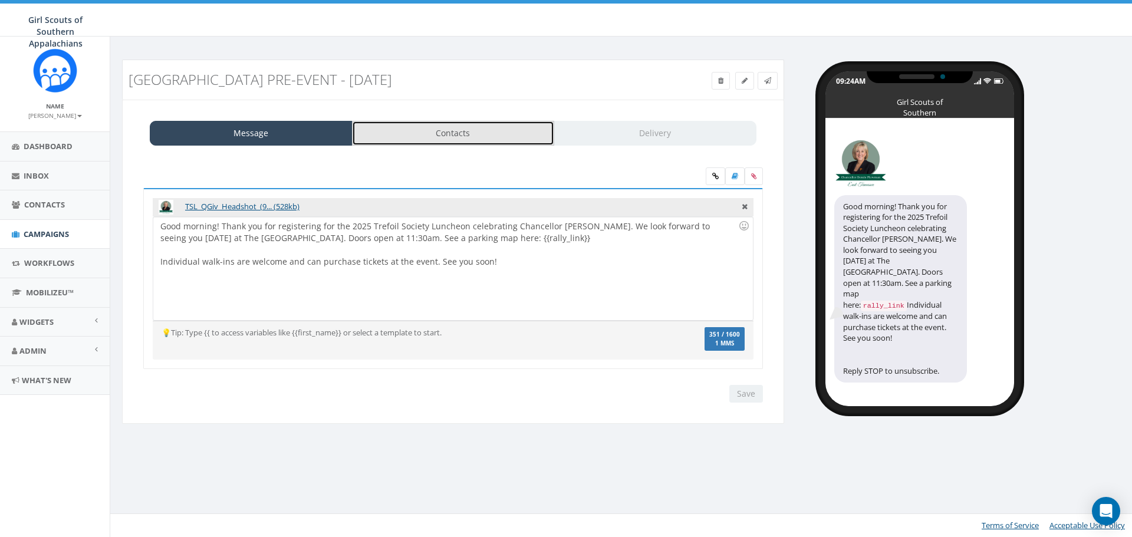
click at [432, 139] on link "Contacts" at bounding box center [453, 133] width 203 height 25
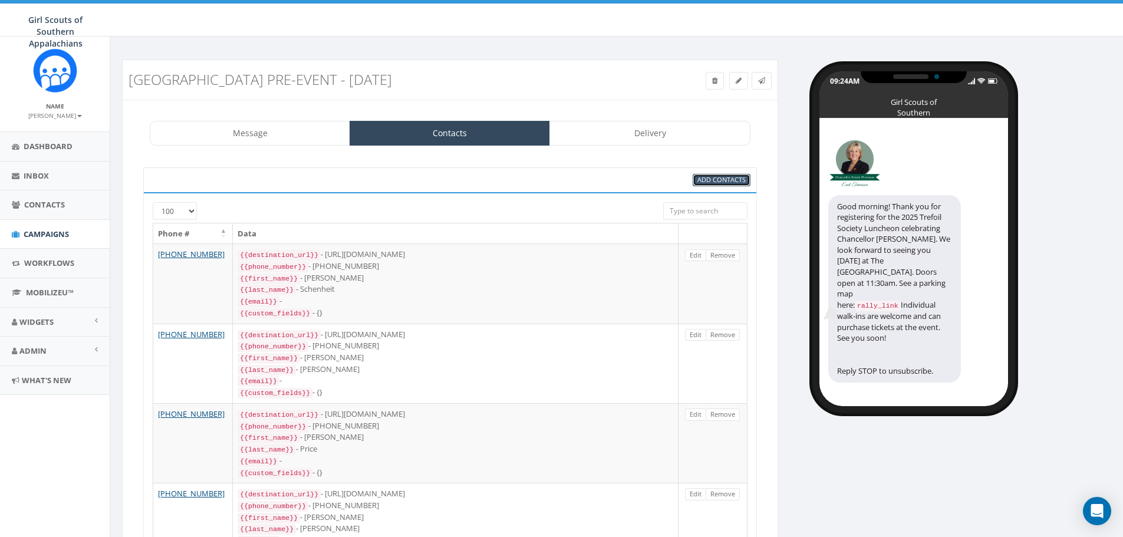
click at [729, 179] on span "Add Contacts" at bounding box center [721, 179] width 48 height 9
select select
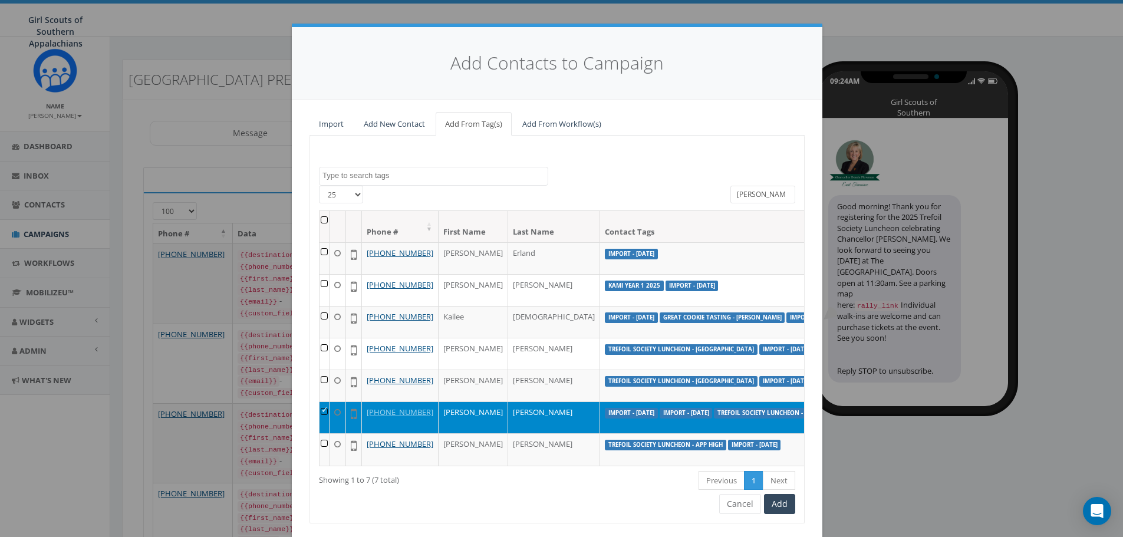
click at [740, 196] on input "lee" at bounding box center [763, 195] width 65 height 18
click at [740, 195] on input "lee" at bounding box center [763, 195] width 65 height 18
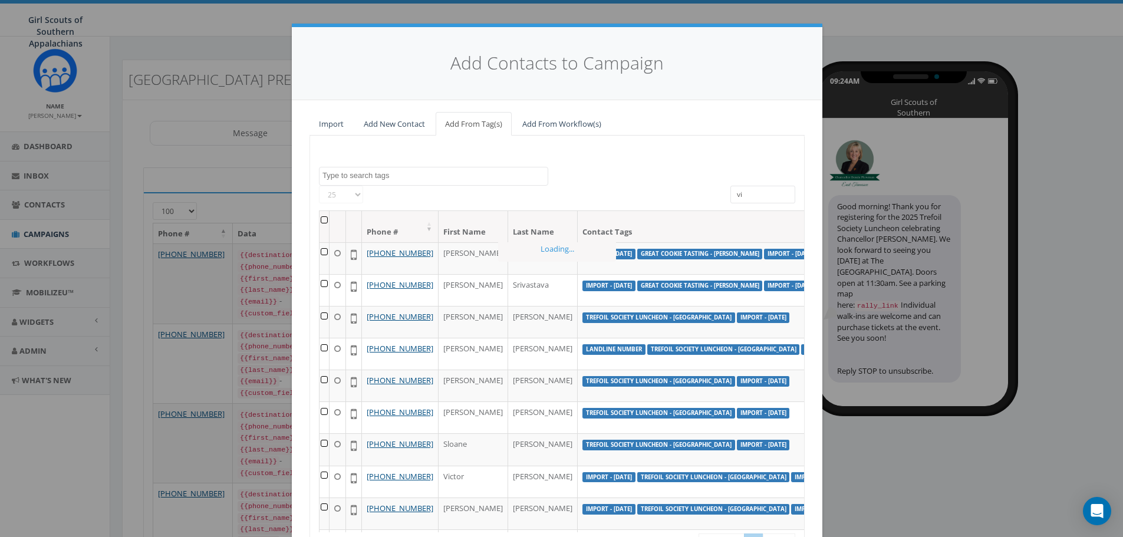
type input "v"
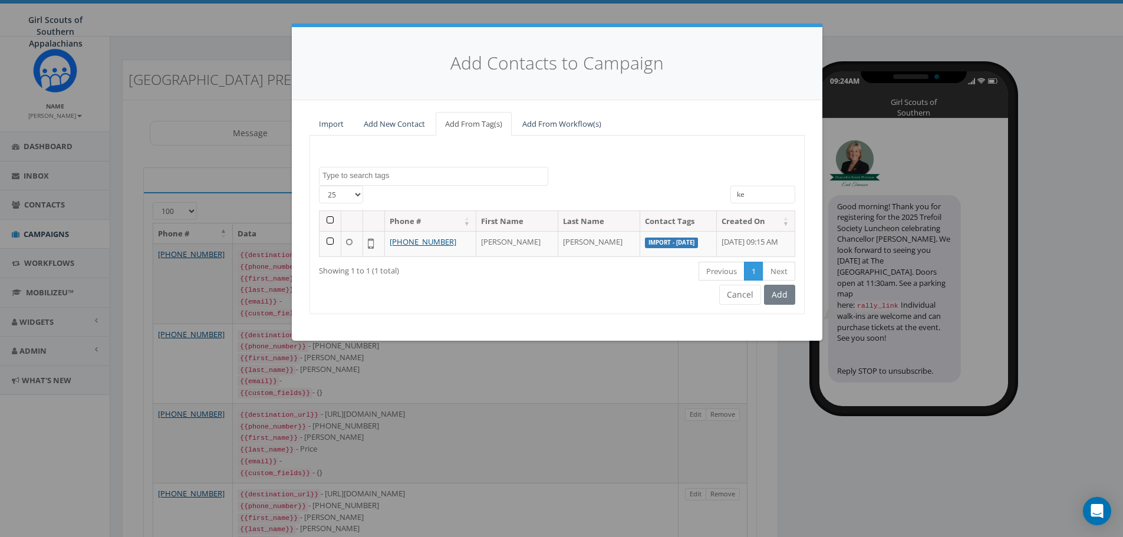
type input "k"
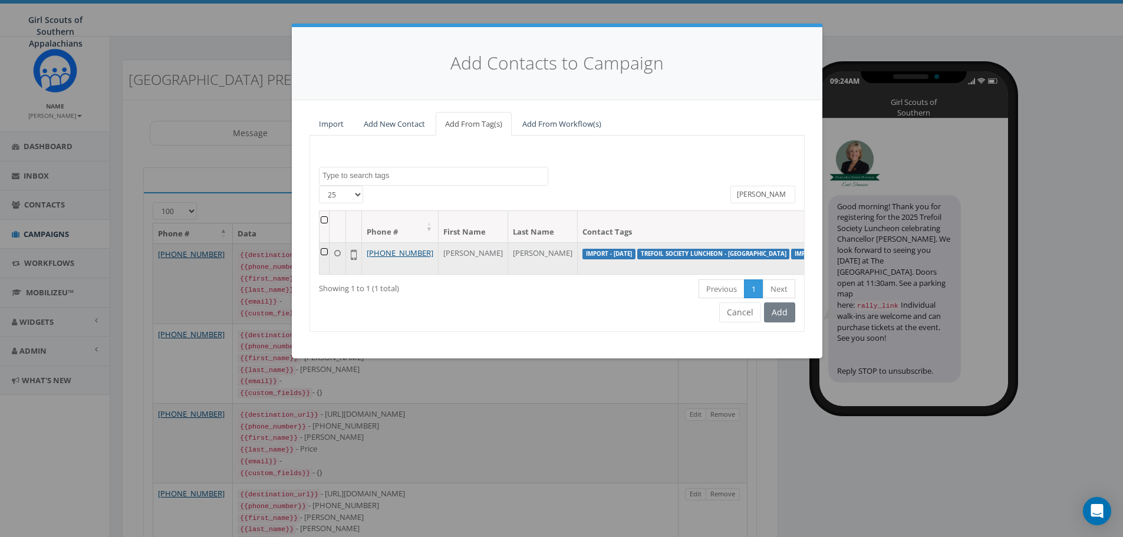
type input "henry"
click at [325, 249] on td at bounding box center [325, 258] width 10 height 32
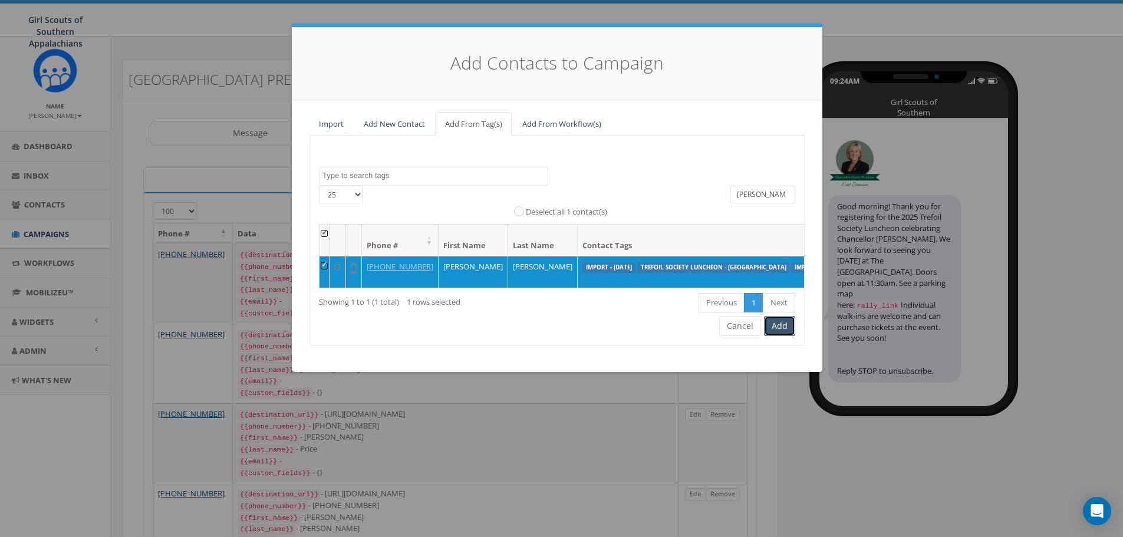
click at [787, 336] on button "Add" at bounding box center [779, 326] width 31 height 20
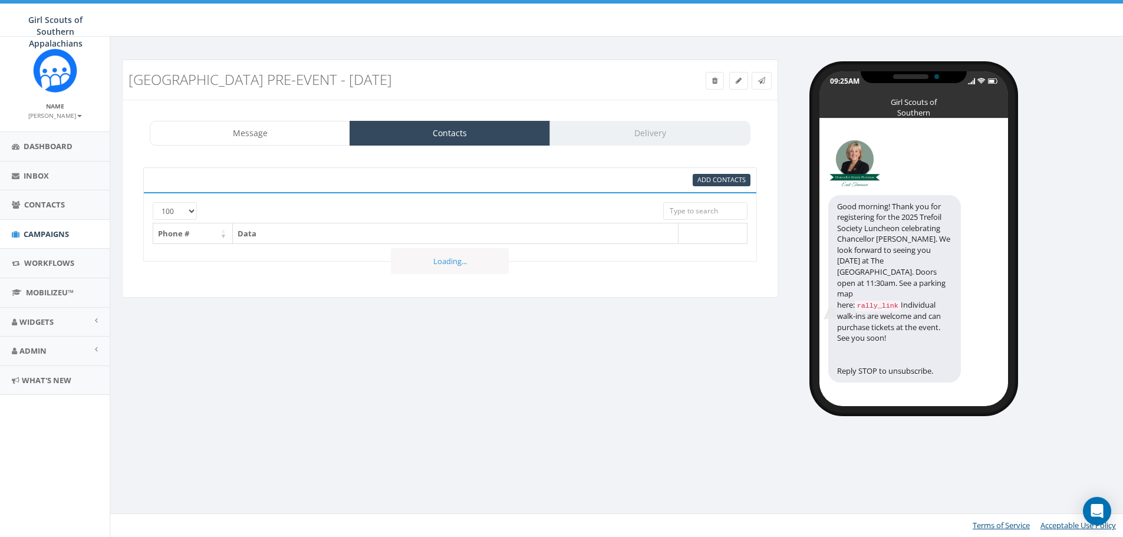
select select "100"
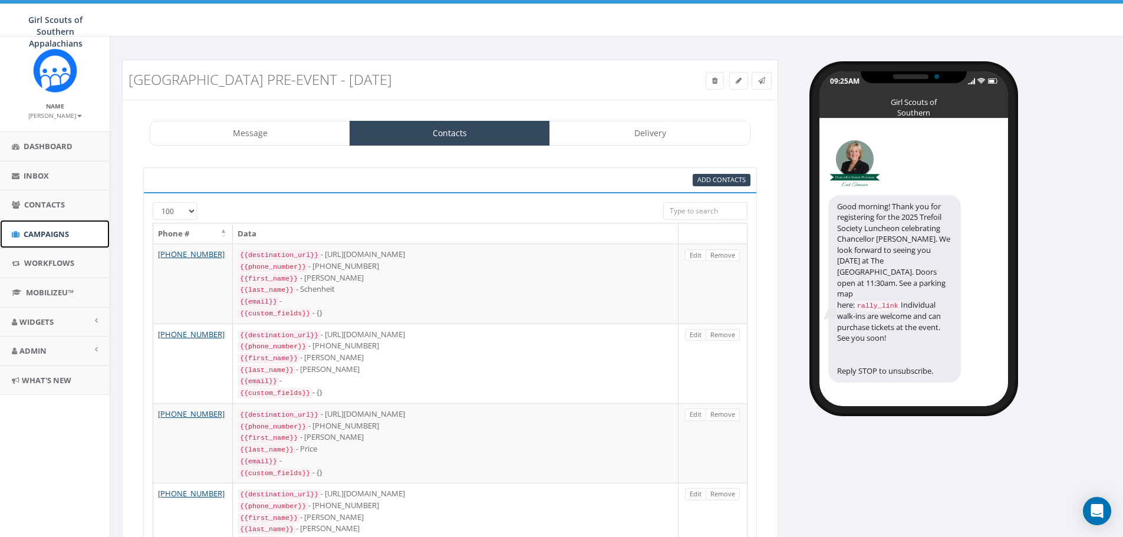
click at [62, 240] on link "Campaigns" at bounding box center [55, 234] width 110 height 29
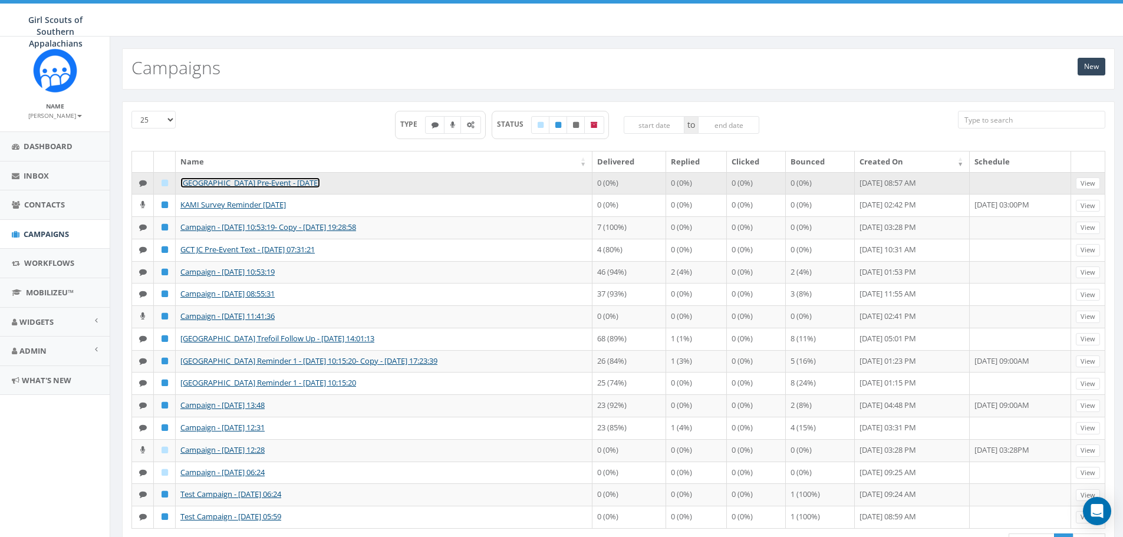
click at [203, 180] on link "[GEOGRAPHIC_DATA] Pre-Event - [DATE]" at bounding box center [250, 182] width 140 height 11
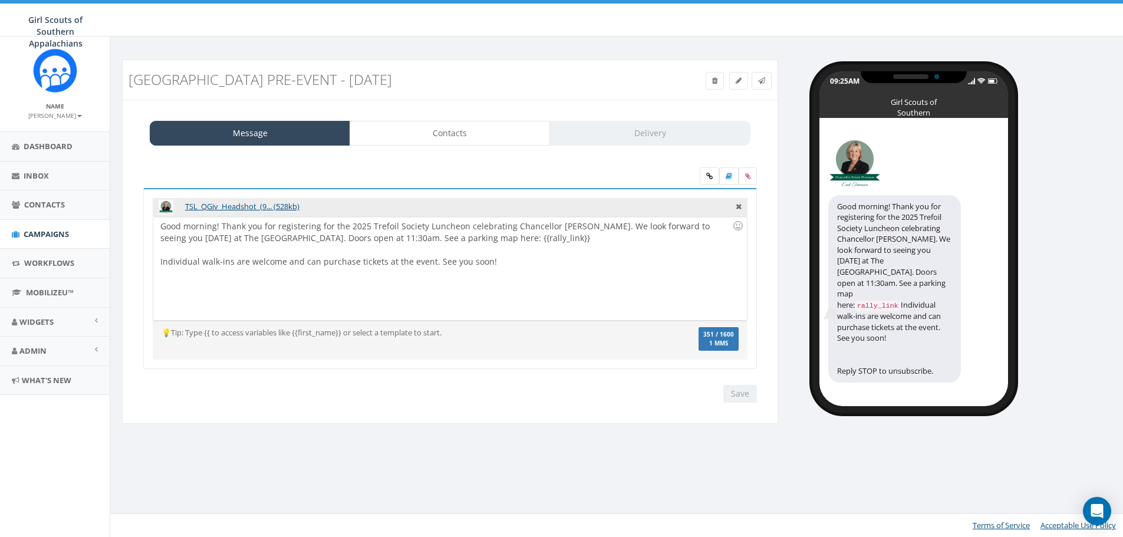
select select "100"
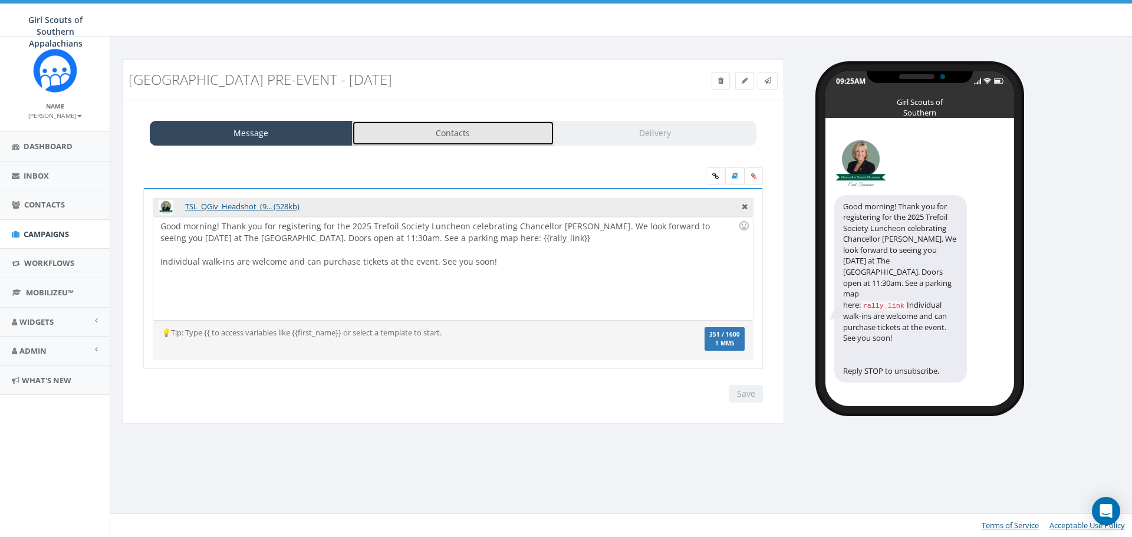
click at [410, 129] on link "Contacts" at bounding box center [453, 133] width 203 height 25
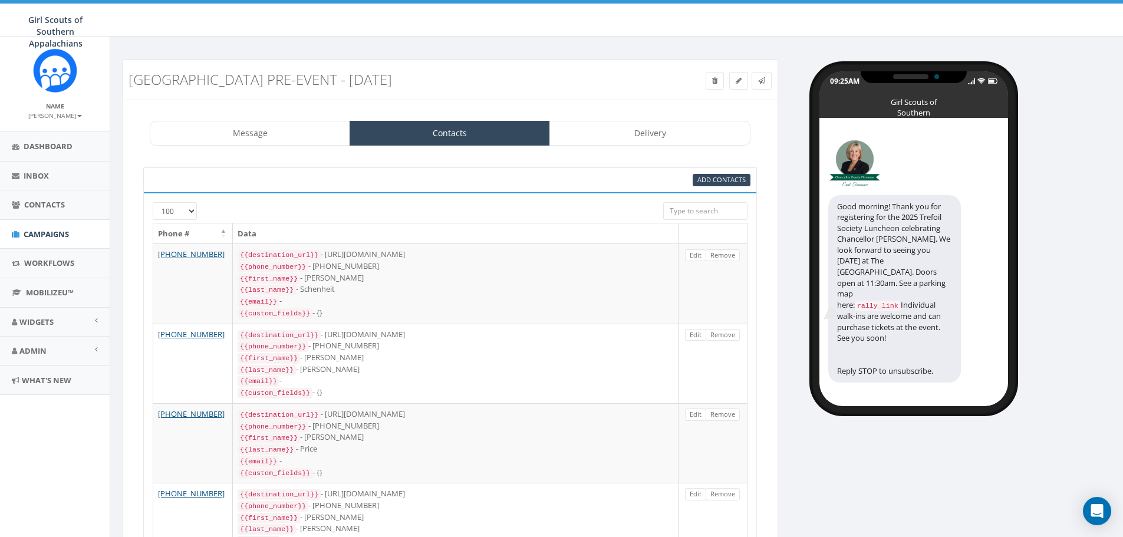
drag, startPoint x: 708, startPoint y: 221, endPoint x: 703, endPoint y: 210, distance: 11.3
click at [707, 219] on div at bounding box center [705, 212] width 84 height 21
click at [708, 176] on span "Add Contacts" at bounding box center [721, 179] width 48 height 9
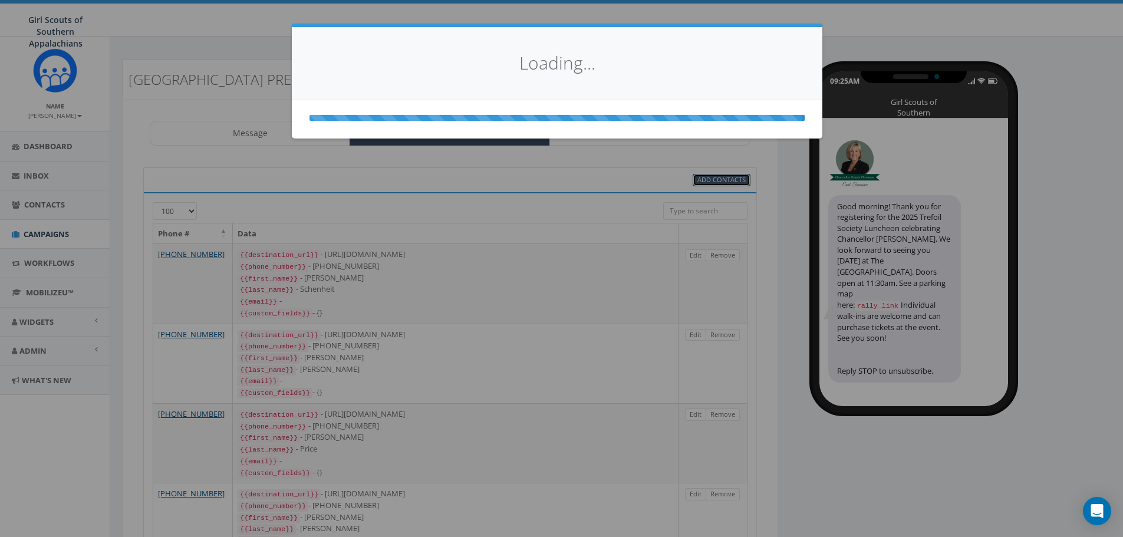
select select
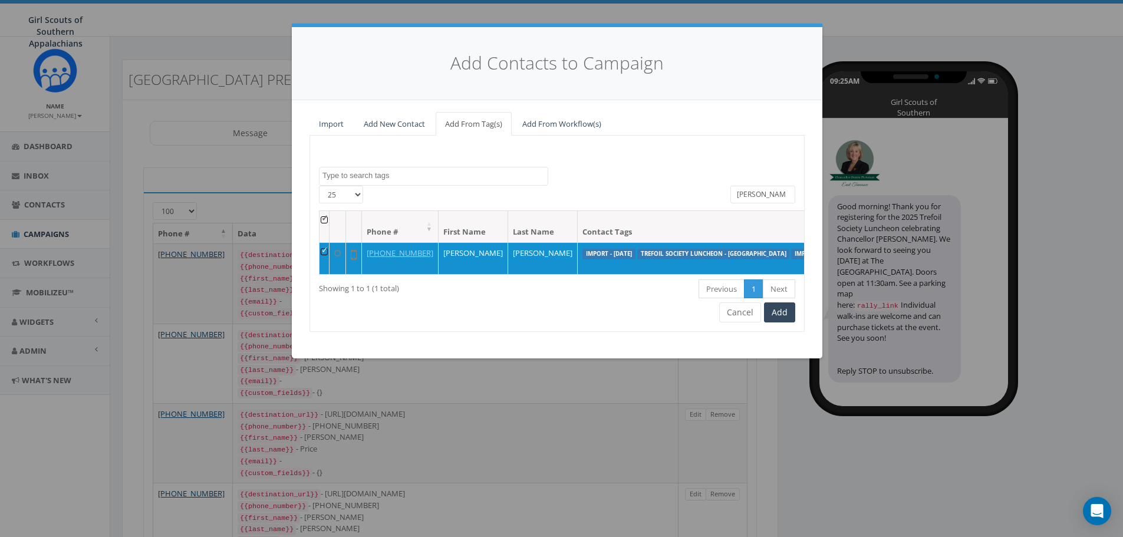
click at [769, 188] on input "henry" at bounding box center [763, 195] width 65 height 18
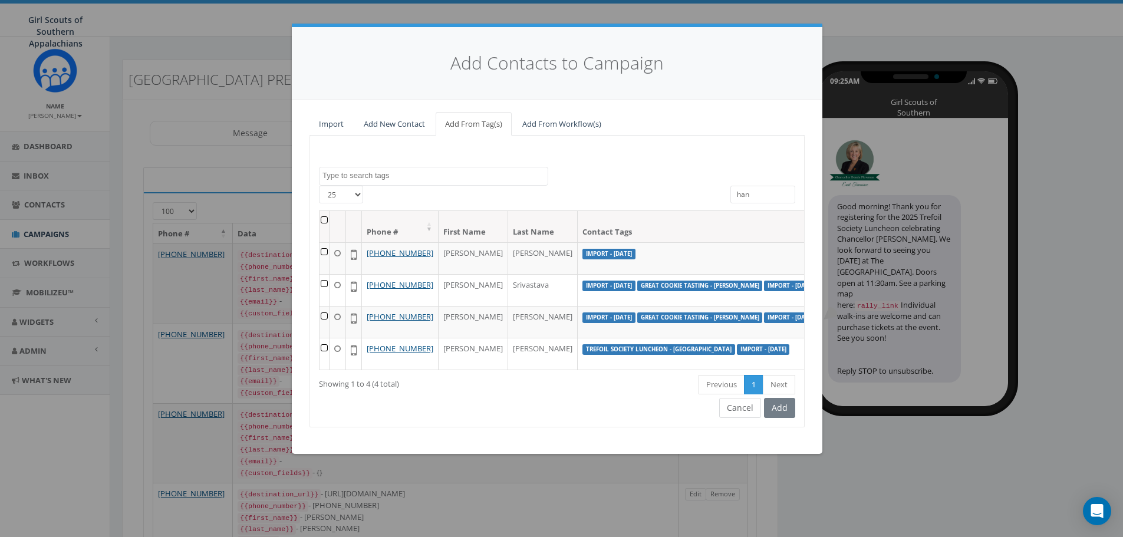
type input "han"
click at [742, 418] on button "Cancel" at bounding box center [740, 408] width 42 height 20
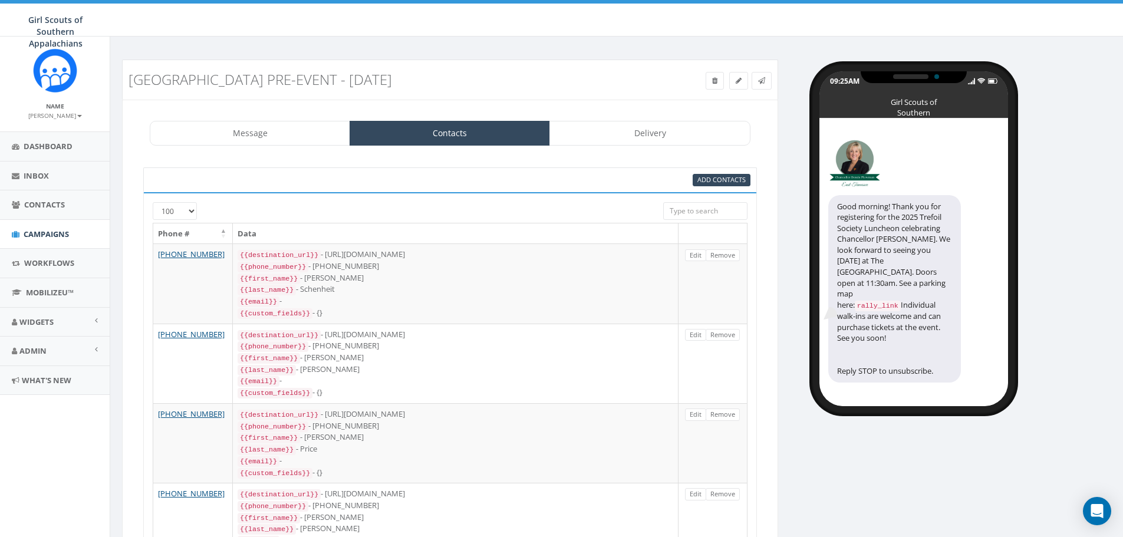
click at [714, 208] on input "search" at bounding box center [705, 211] width 84 height 18
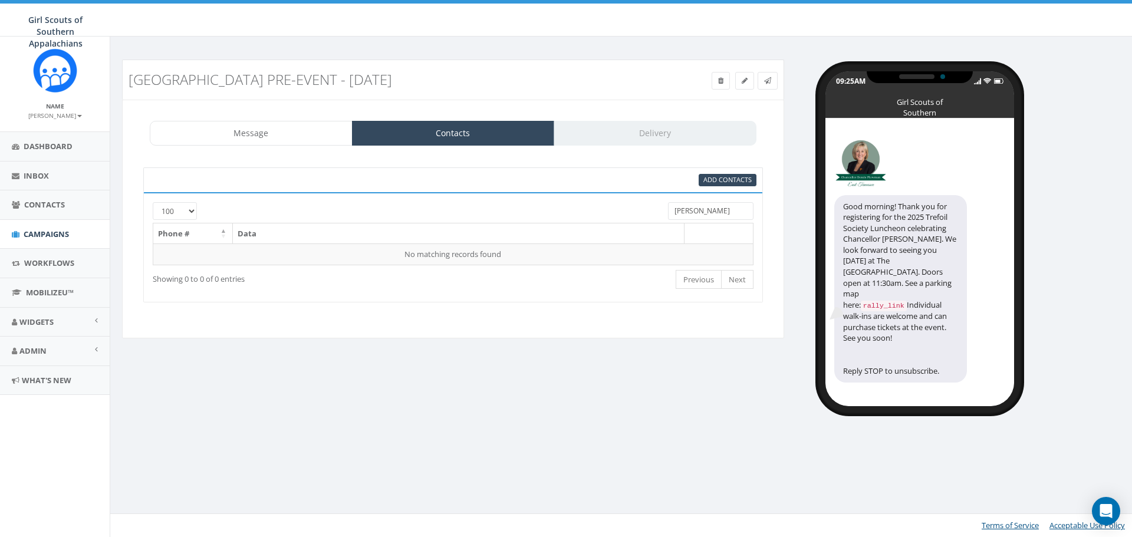
type input "hansen"
click at [557, 494] on div "TSL East TN Pre-Event - 10/15/2025 Test Message Status: Message Contacts Delive…" at bounding box center [623, 287] width 1026 height 501
click at [737, 179] on span "Add Contacts" at bounding box center [727, 179] width 48 height 9
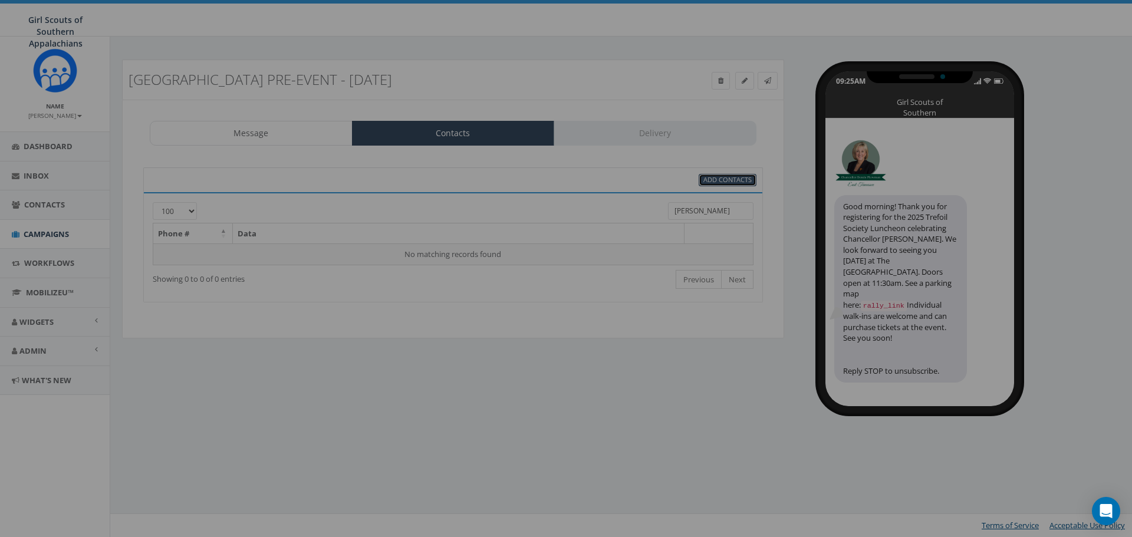
select select
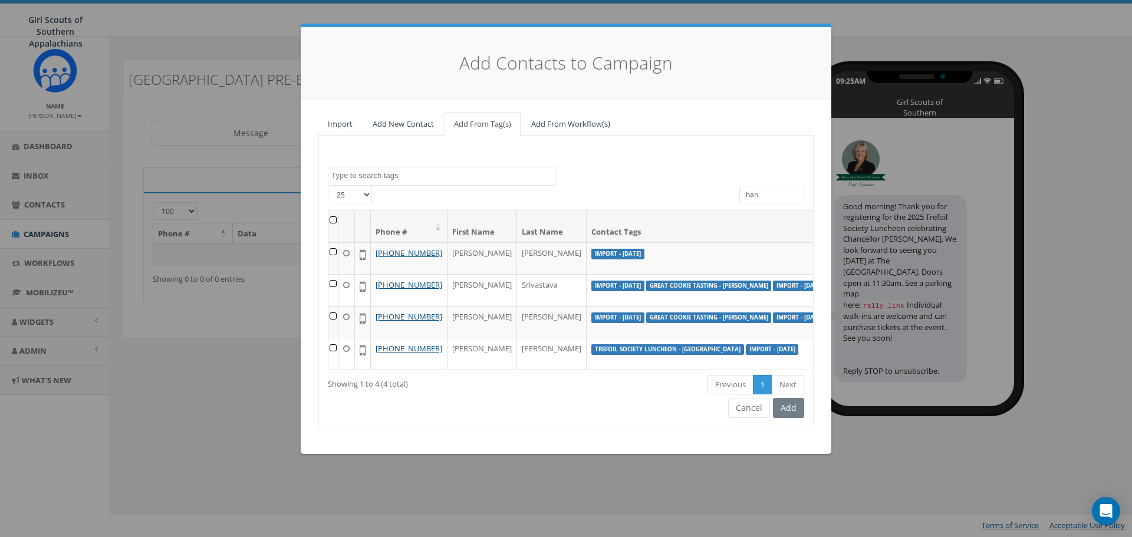
click at [774, 195] on input "han" at bounding box center [771, 195] width 65 height 18
click at [774, 194] on input "han" at bounding box center [771, 195] width 65 height 18
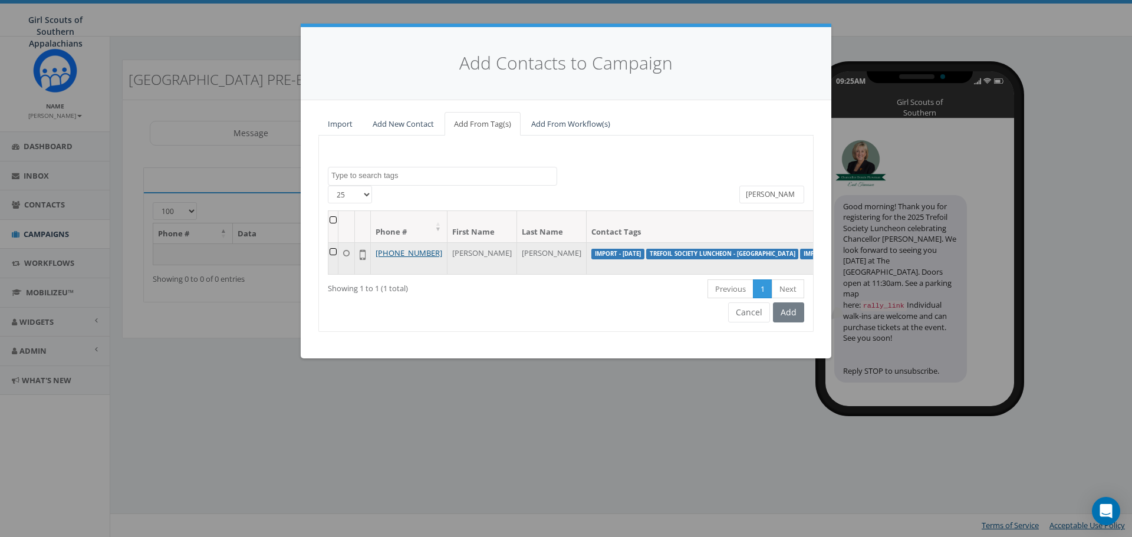
type input "moxley"
click at [333, 253] on td at bounding box center [333, 258] width 10 height 32
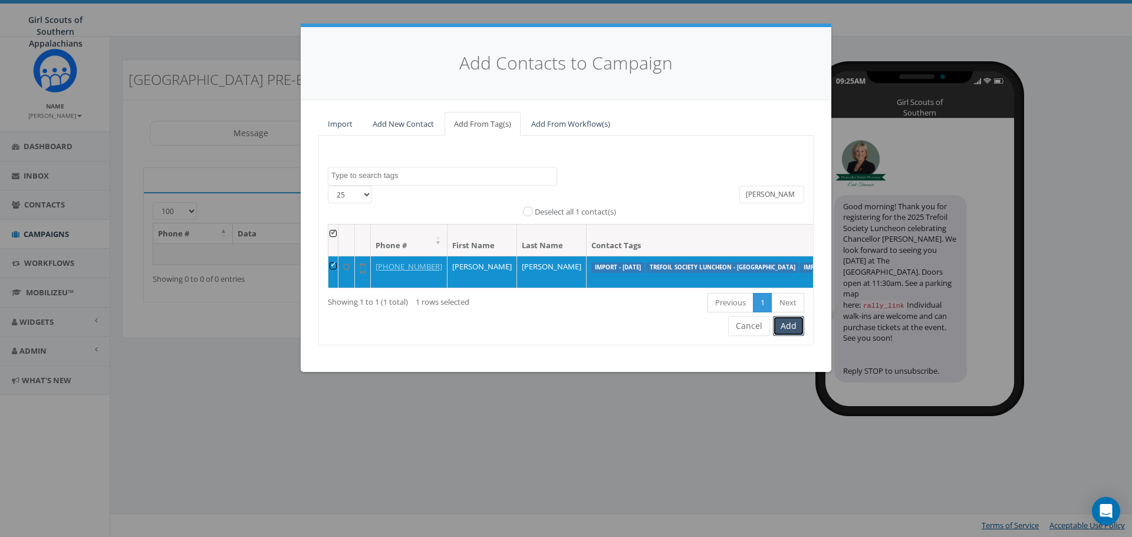
click at [789, 335] on button "Add" at bounding box center [788, 326] width 31 height 20
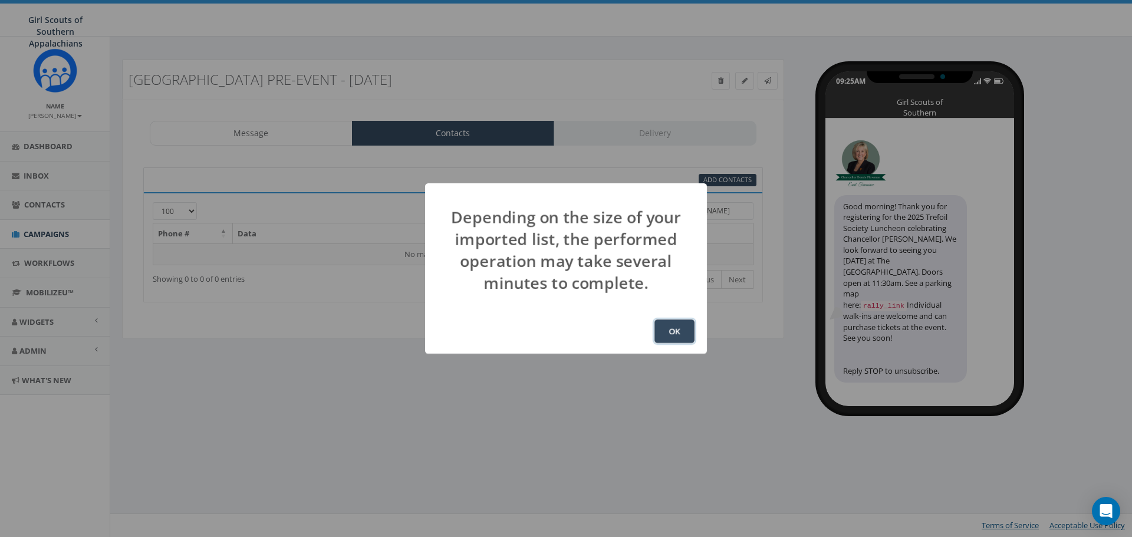
click at [663, 328] on button "OK" at bounding box center [674, 332] width 40 height 24
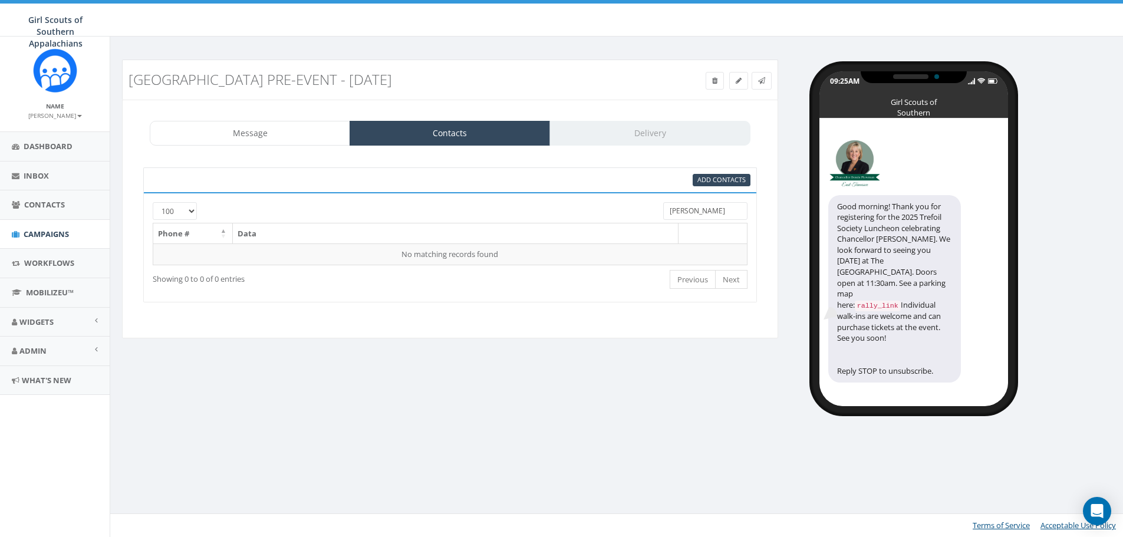
select select "100"
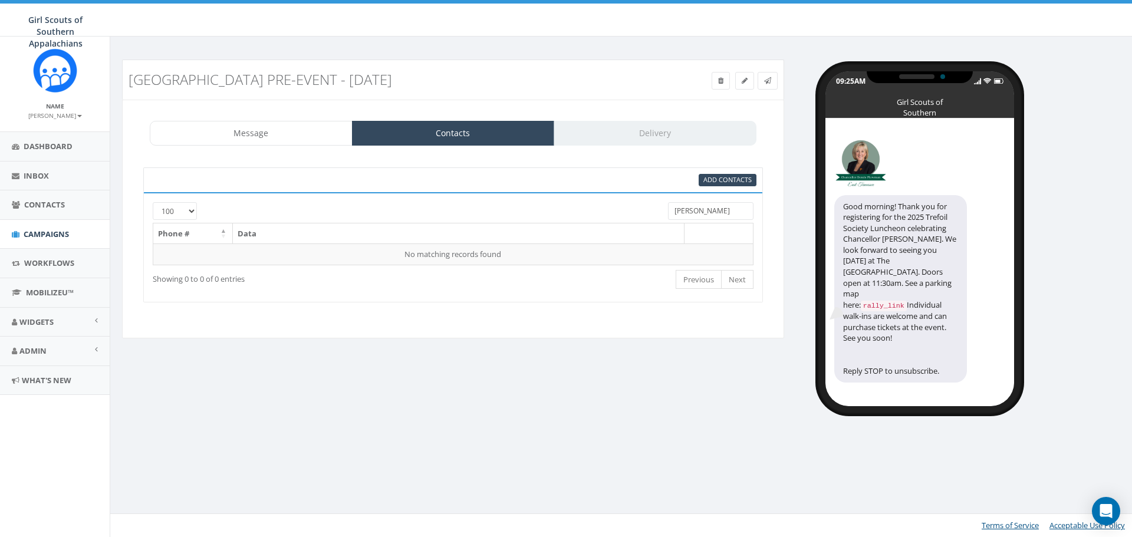
click at [686, 212] on input "hansen" at bounding box center [710, 211] width 85 height 18
click at [686, 210] on input "hansen" at bounding box center [710, 211] width 85 height 18
type input "mead"
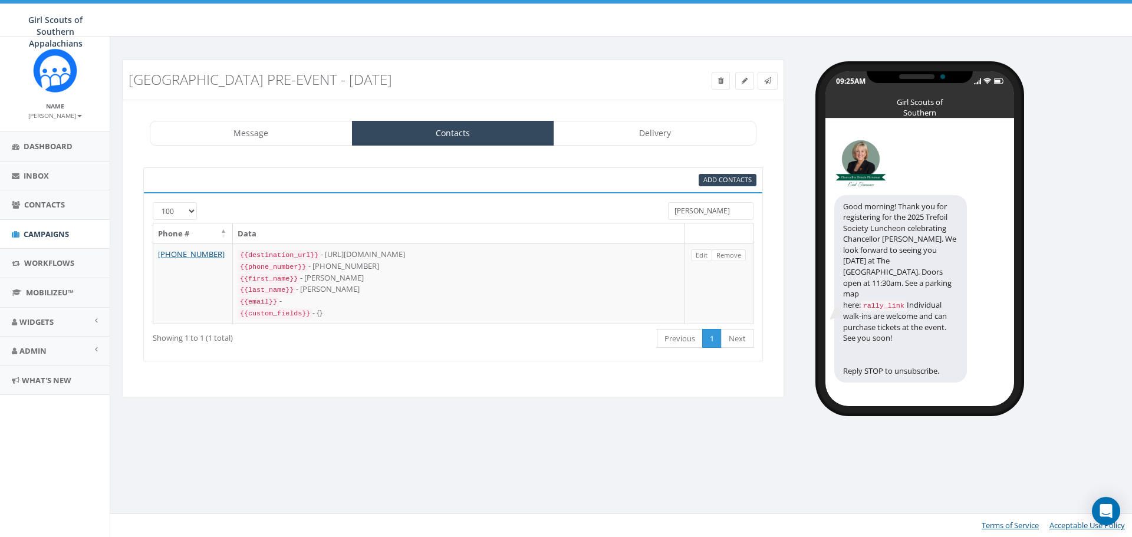
drag, startPoint x: 687, startPoint y: 221, endPoint x: 558, endPoint y: 202, distance: 129.9
click at [558, 202] on div "25 50 100 mead" at bounding box center [453, 212] width 618 height 21
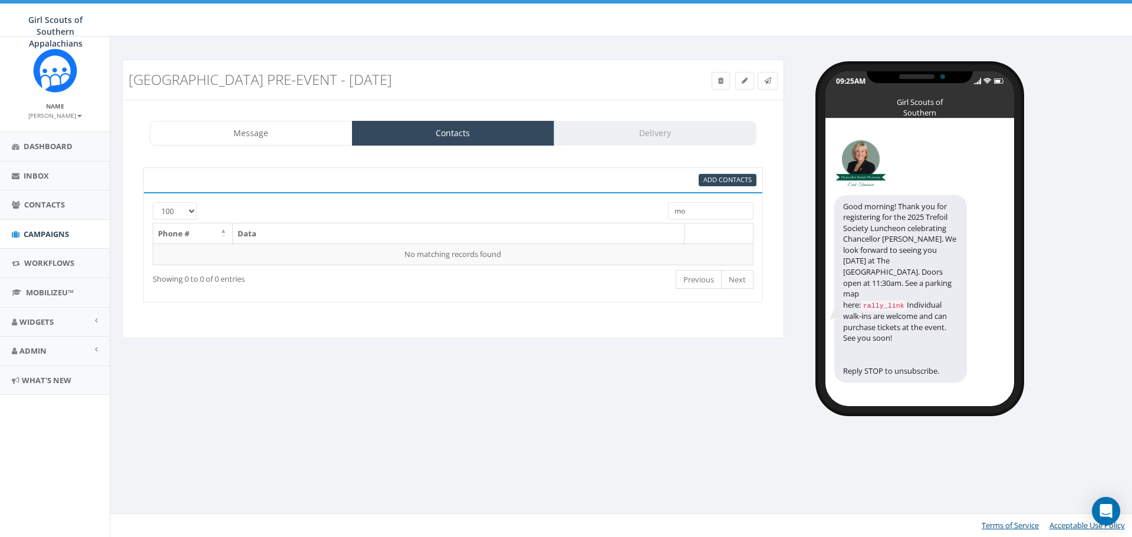
type input "m"
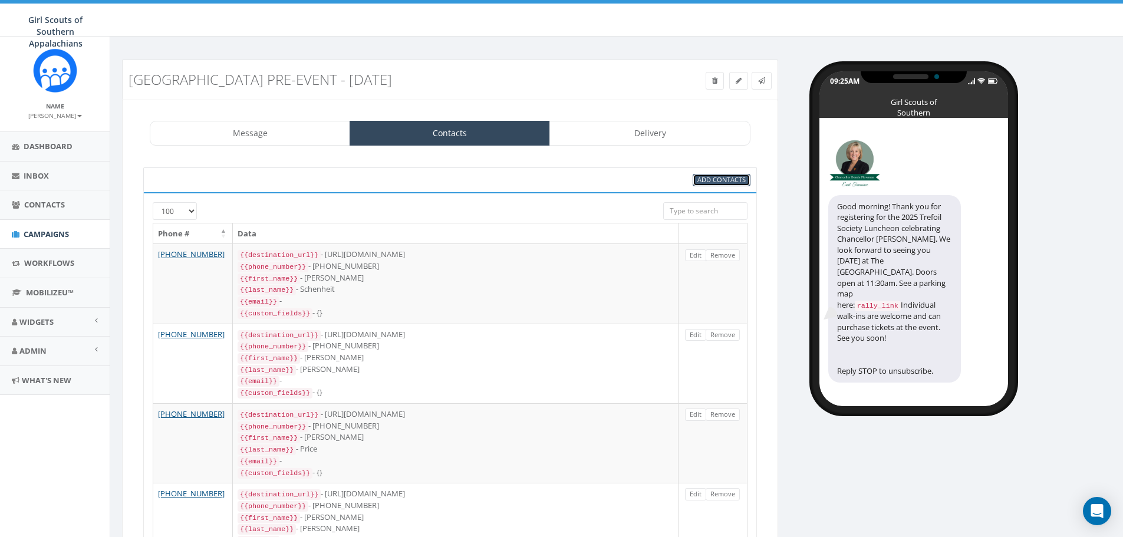
click at [708, 179] on span "Add Contacts" at bounding box center [721, 179] width 48 height 9
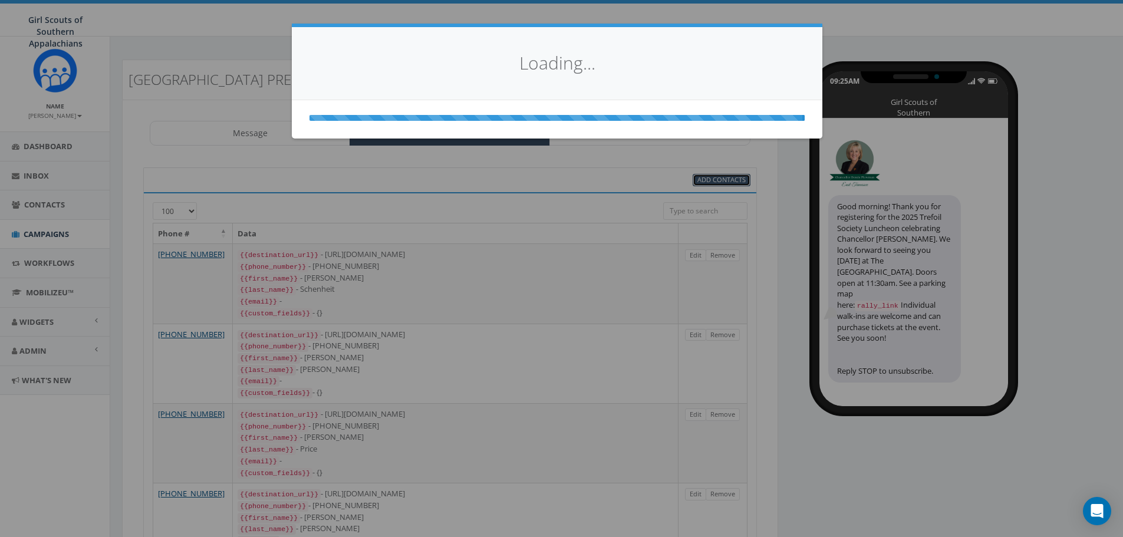
select select
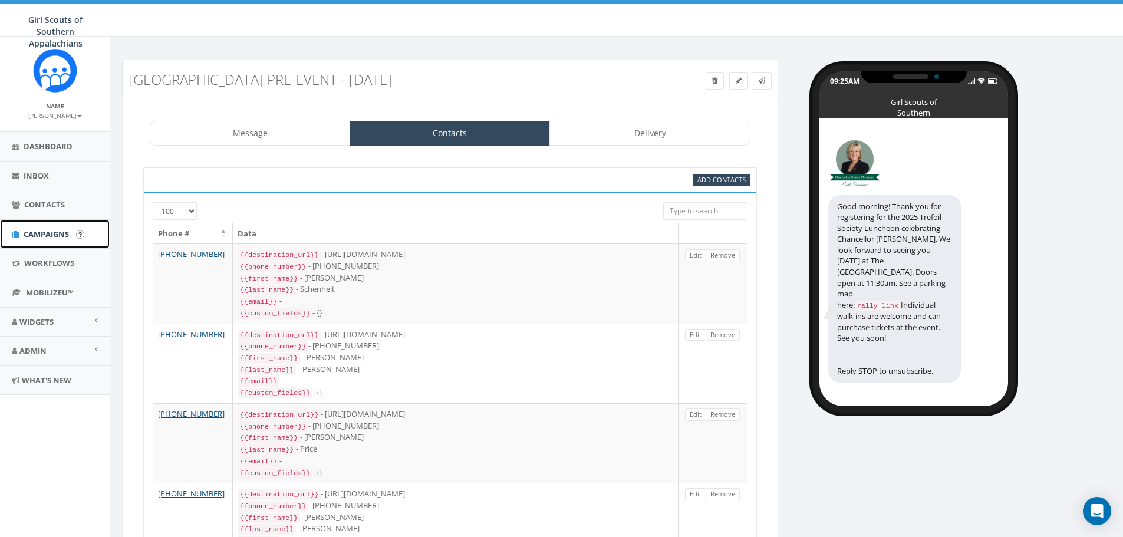
click at [37, 229] on span "Campaigns" at bounding box center [46, 234] width 45 height 11
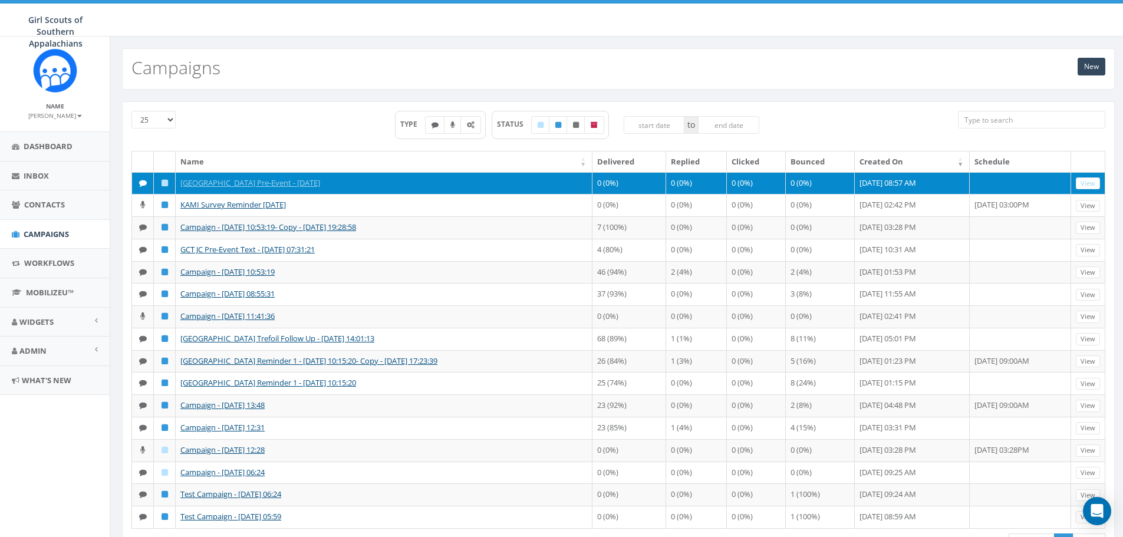
click at [217, 176] on td "[GEOGRAPHIC_DATA] Pre-Event - [DATE]" at bounding box center [384, 183] width 417 height 22
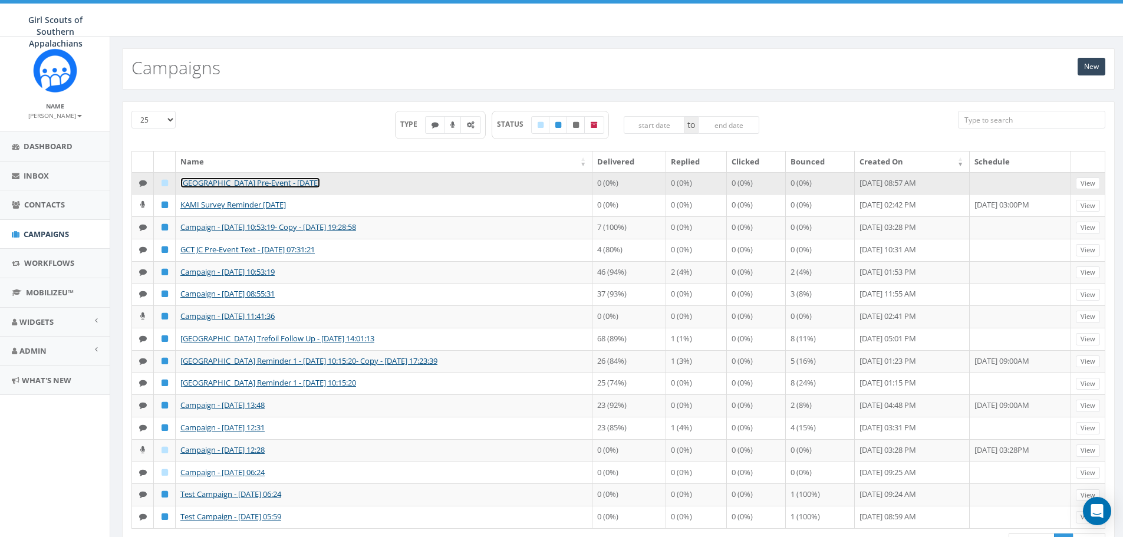
click at [265, 179] on link "[GEOGRAPHIC_DATA] Pre-Event - [DATE]" at bounding box center [250, 182] width 140 height 11
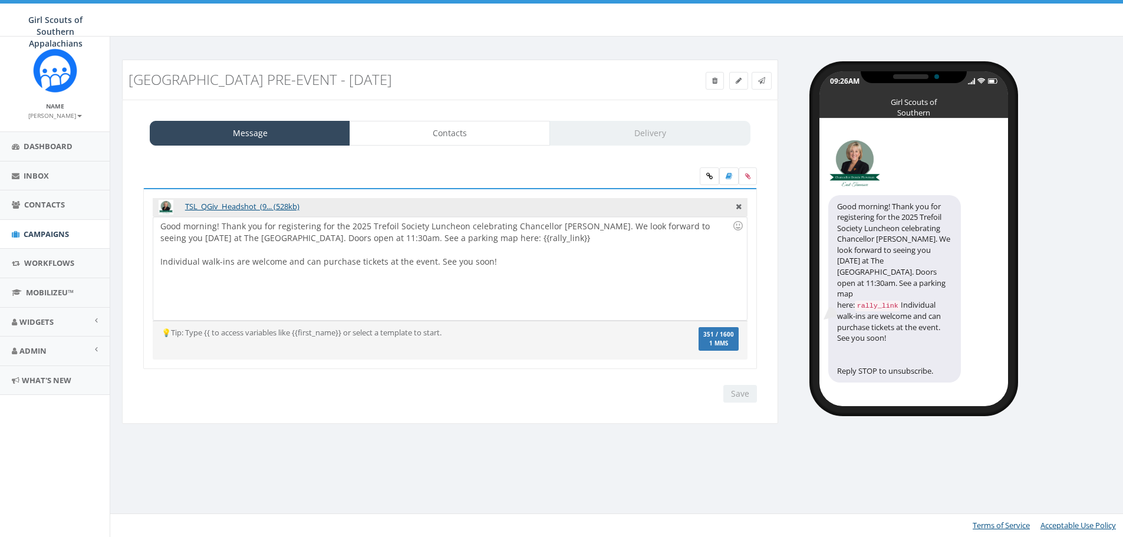
select select "100"
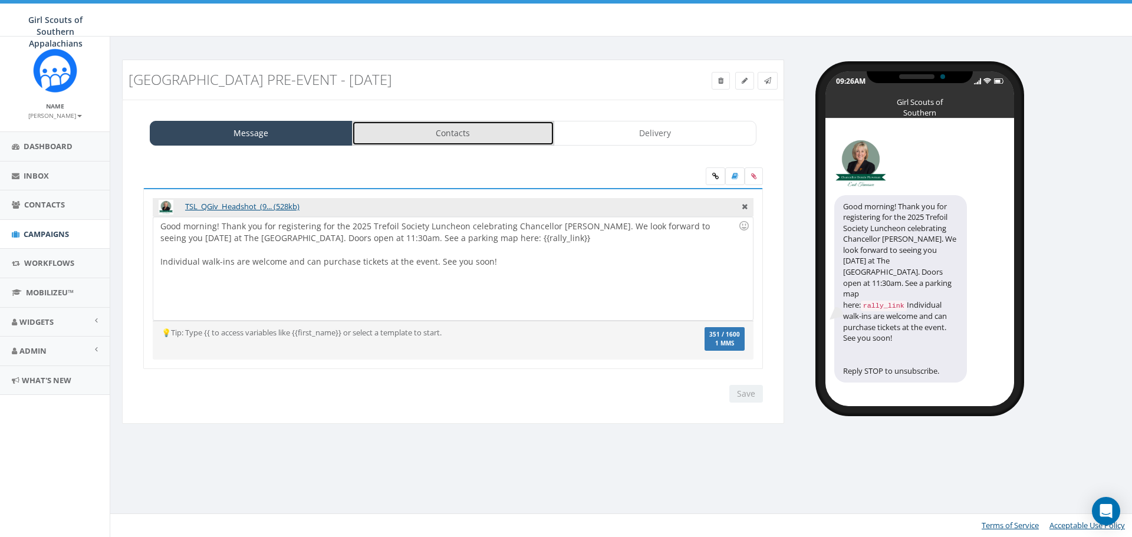
click at [486, 143] on link "Contacts" at bounding box center [453, 133] width 203 height 25
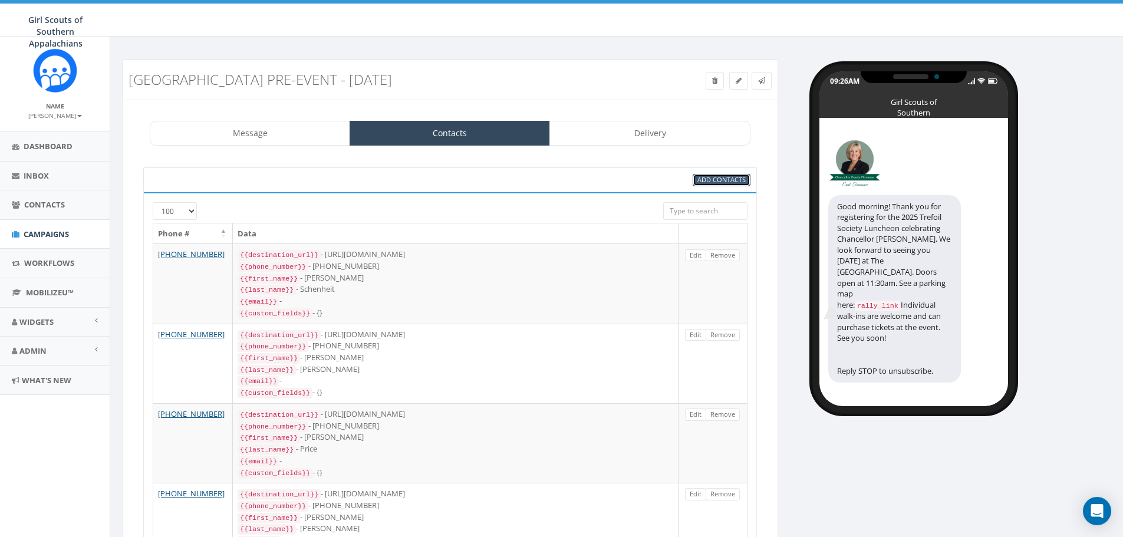
click at [730, 180] on span "Add Contacts" at bounding box center [721, 179] width 48 height 9
select select
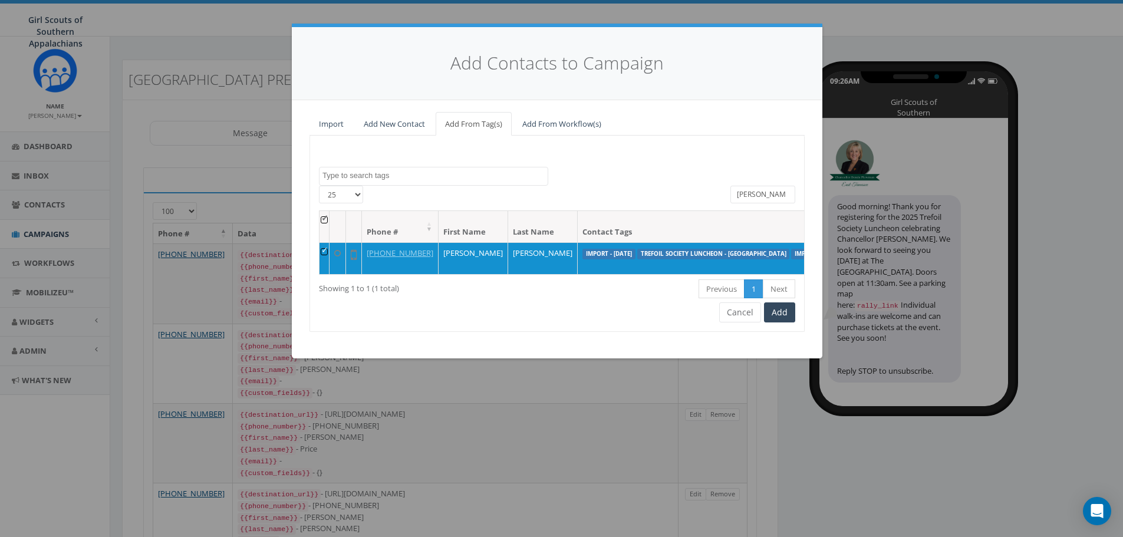
click at [770, 197] on input "moxley" at bounding box center [763, 195] width 65 height 18
click at [769, 196] on input "moxley" at bounding box center [763, 195] width 65 height 18
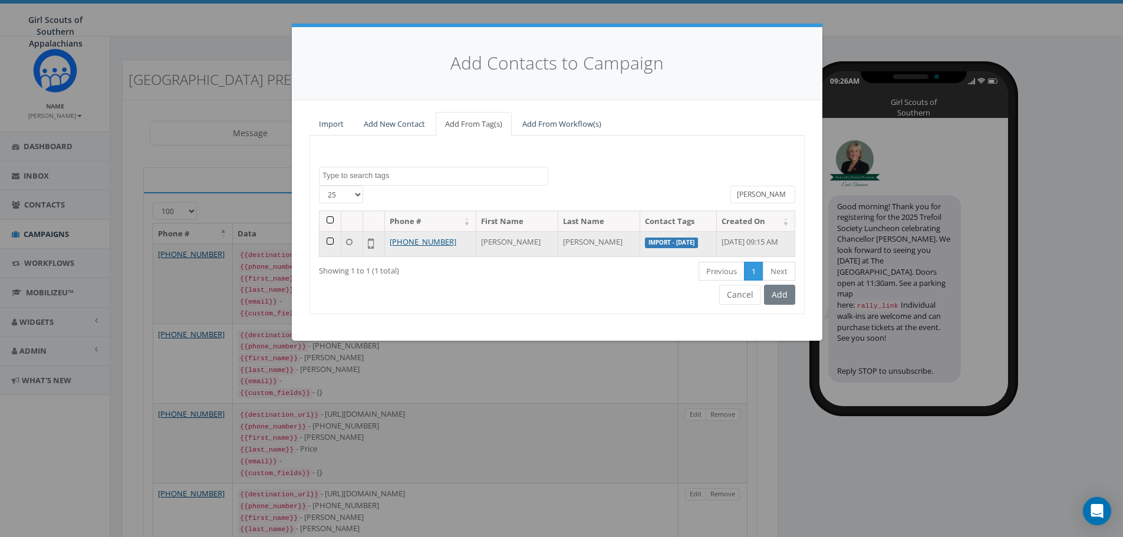
type input "meadows"
click at [333, 242] on td at bounding box center [331, 243] width 22 height 25
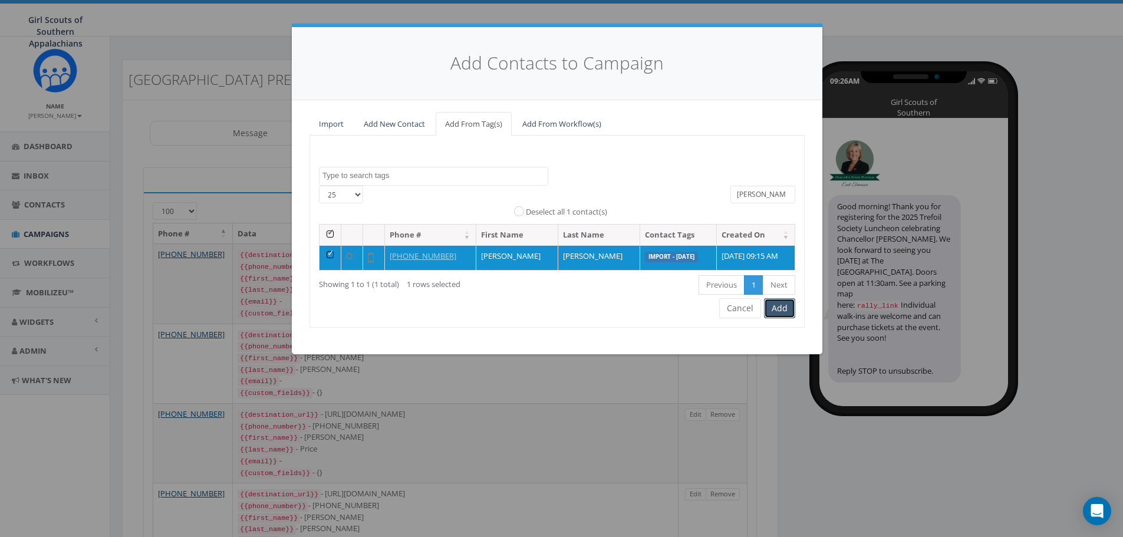
click at [782, 310] on button "Add" at bounding box center [779, 308] width 31 height 20
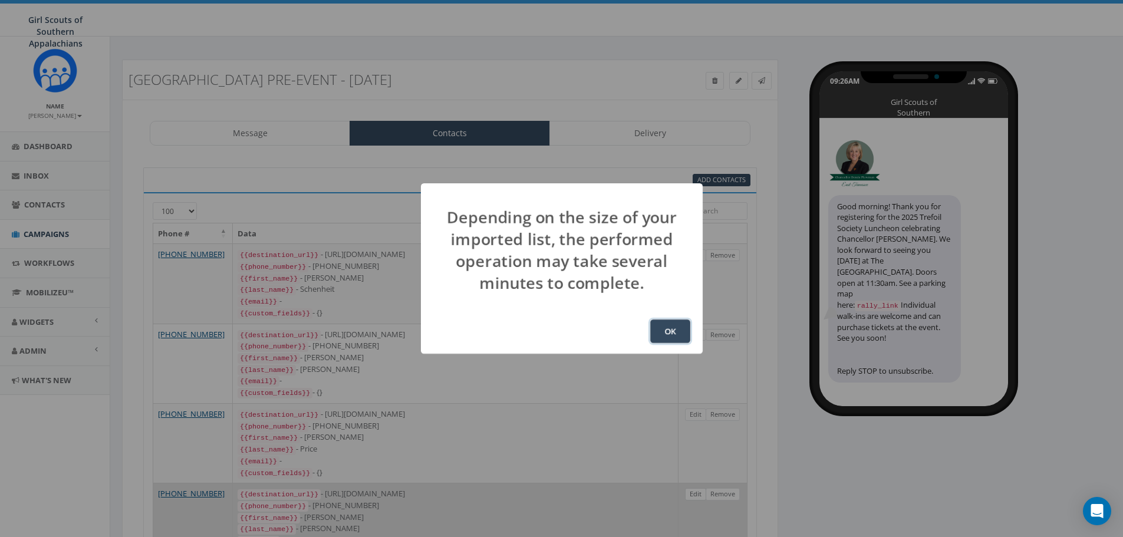
drag, startPoint x: 682, startPoint y: 328, endPoint x: 700, endPoint y: 329, distance: 18.9
click at [682, 328] on button "OK" at bounding box center [670, 332] width 40 height 24
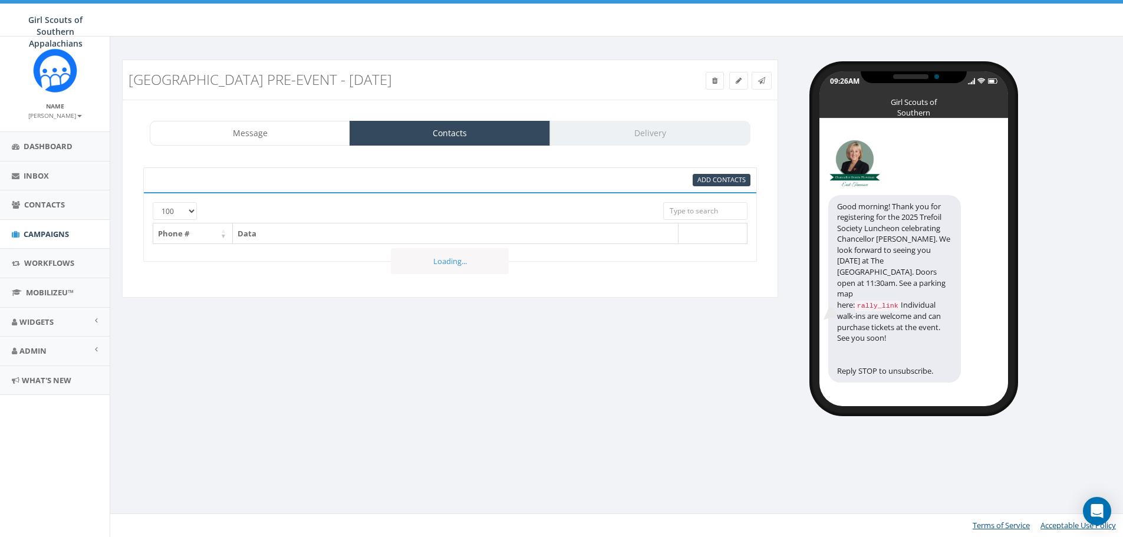
select select "100"
click at [68, 237] on span "Campaigns" at bounding box center [46, 234] width 45 height 11
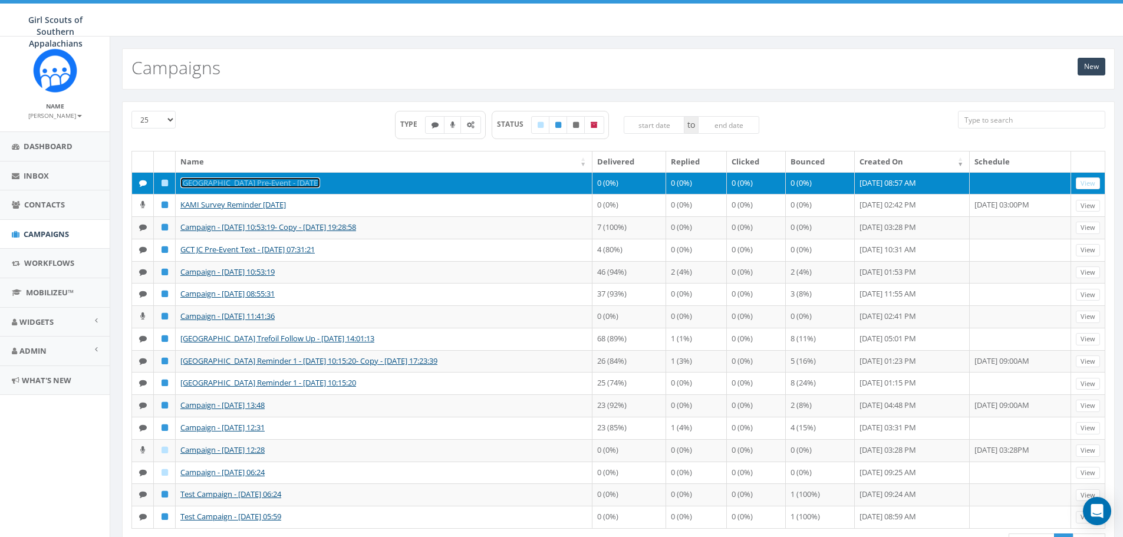
click at [259, 185] on link "[GEOGRAPHIC_DATA] Pre-Event - [DATE]" at bounding box center [250, 182] width 140 height 11
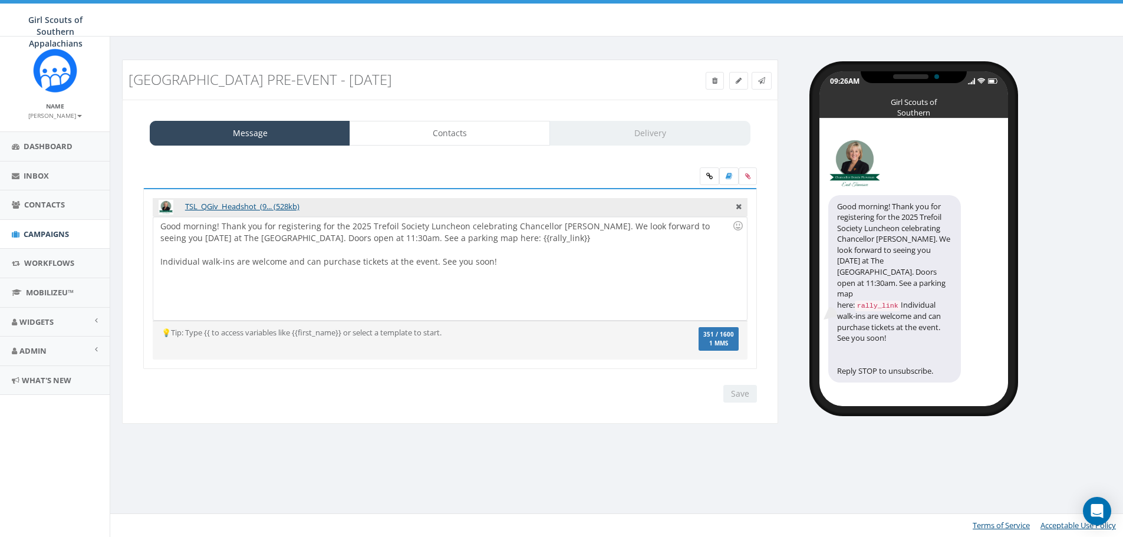
select select "100"
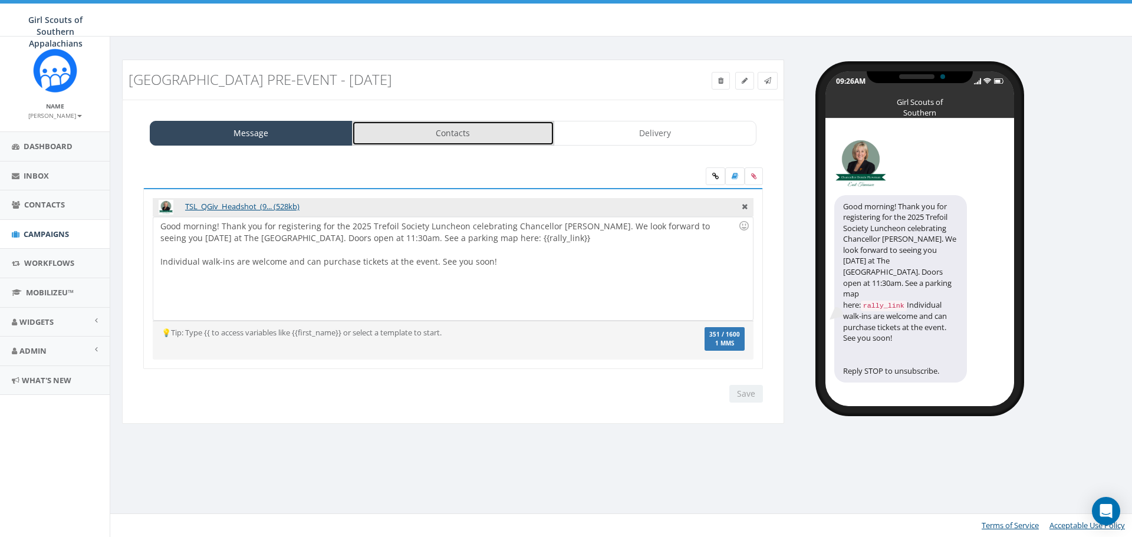
click at [512, 131] on link "Contacts" at bounding box center [453, 133] width 203 height 25
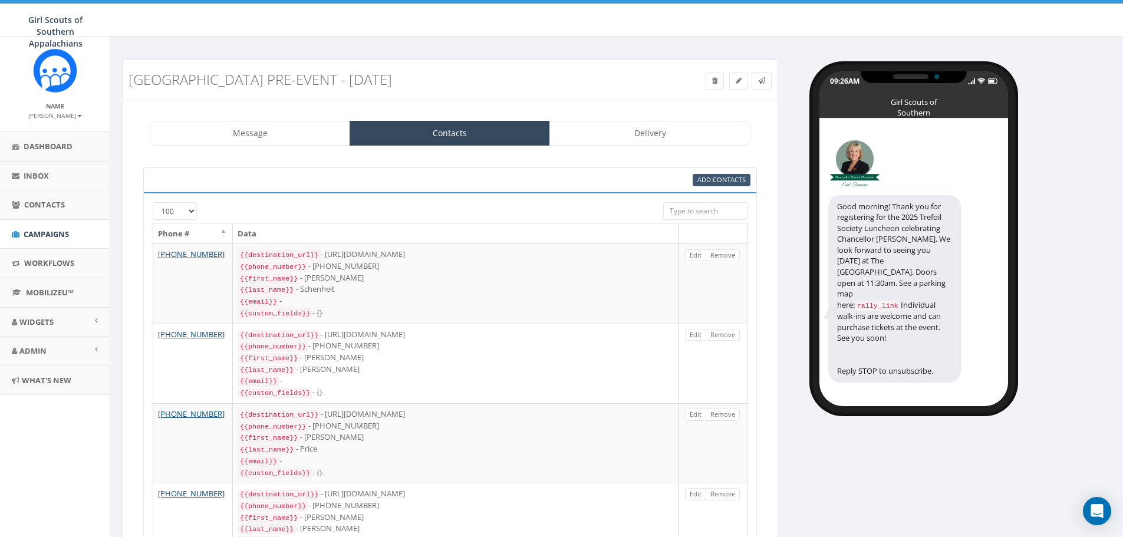
drag, startPoint x: 725, startPoint y: 194, endPoint x: 723, endPoint y: 185, distance: 9.5
click at [722, 181] on span "Add Contacts" at bounding box center [721, 179] width 48 height 9
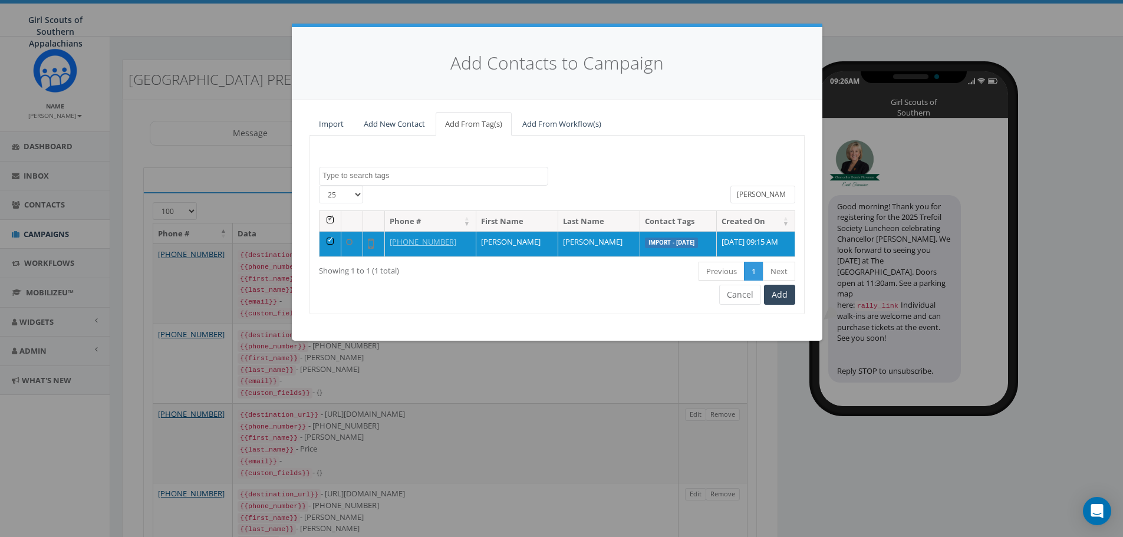
drag, startPoint x: 774, startPoint y: 193, endPoint x: 526, endPoint y: 157, distance: 250.9
click at [524, 157] on div "Great Cookie Tasting - JC Great Cookie Tasting - Knox Import - 03/25/2025 Impor…" at bounding box center [557, 225] width 495 height 178
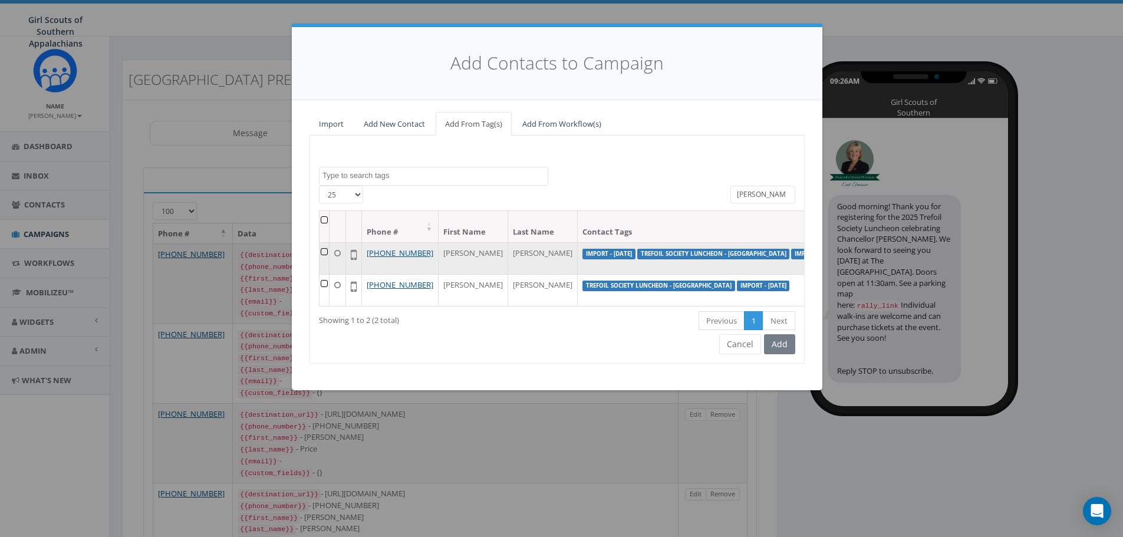
type input "morgan"
click at [327, 253] on td at bounding box center [325, 258] width 10 height 32
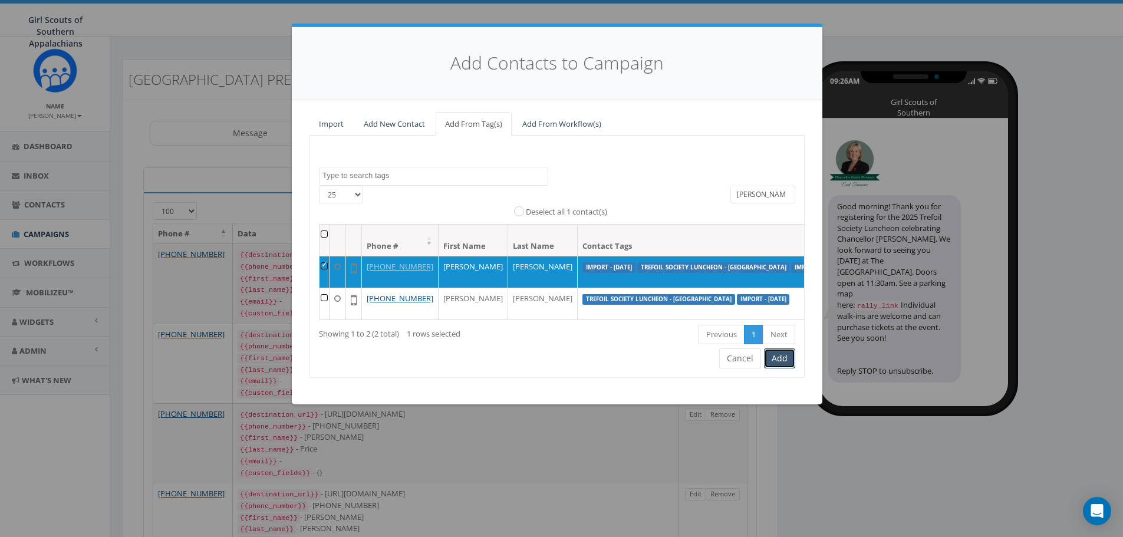
click at [782, 368] on button "Add" at bounding box center [779, 358] width 31 height 20
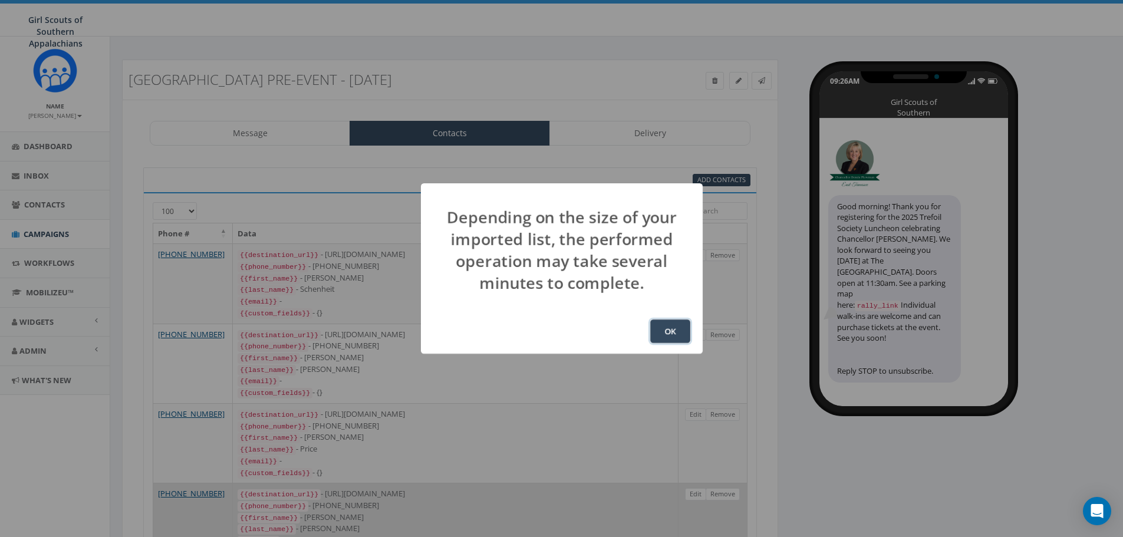
click at [654, 329] on button "OK" at bounding box center [670, 332] width 40 height 24
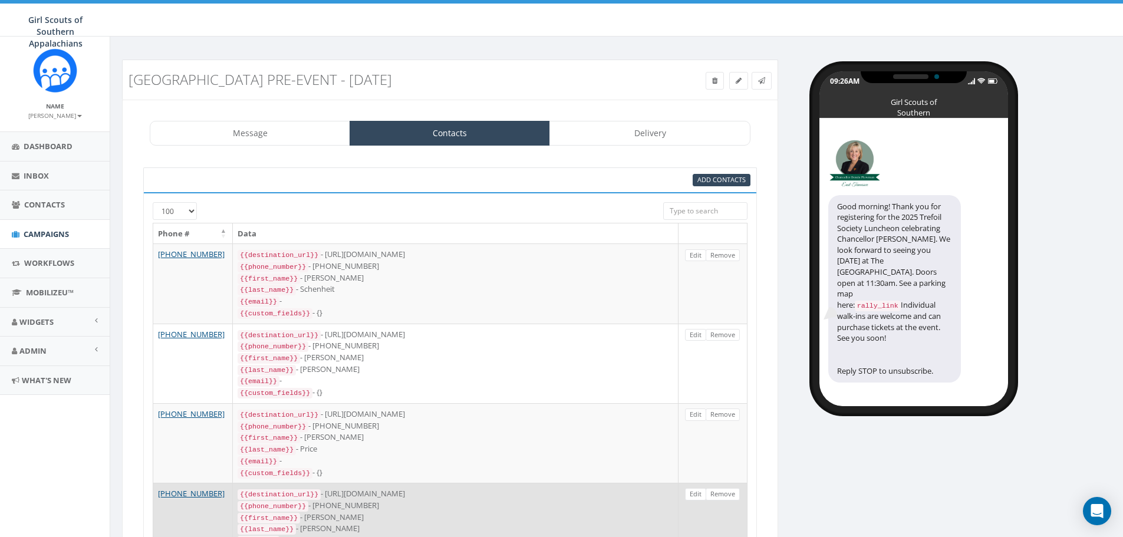
scroll to position [156, 0]
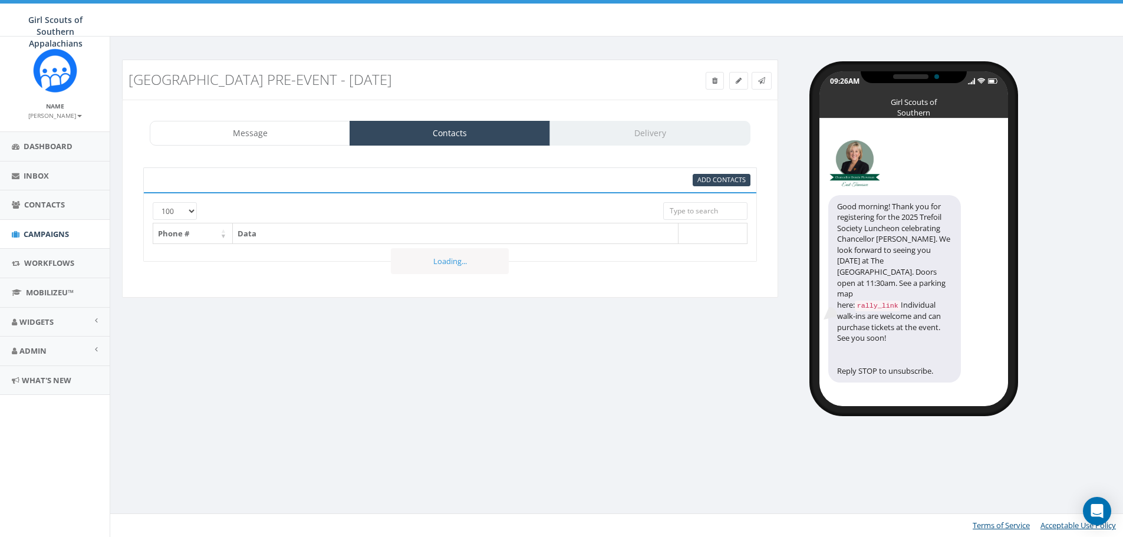
select select "100"
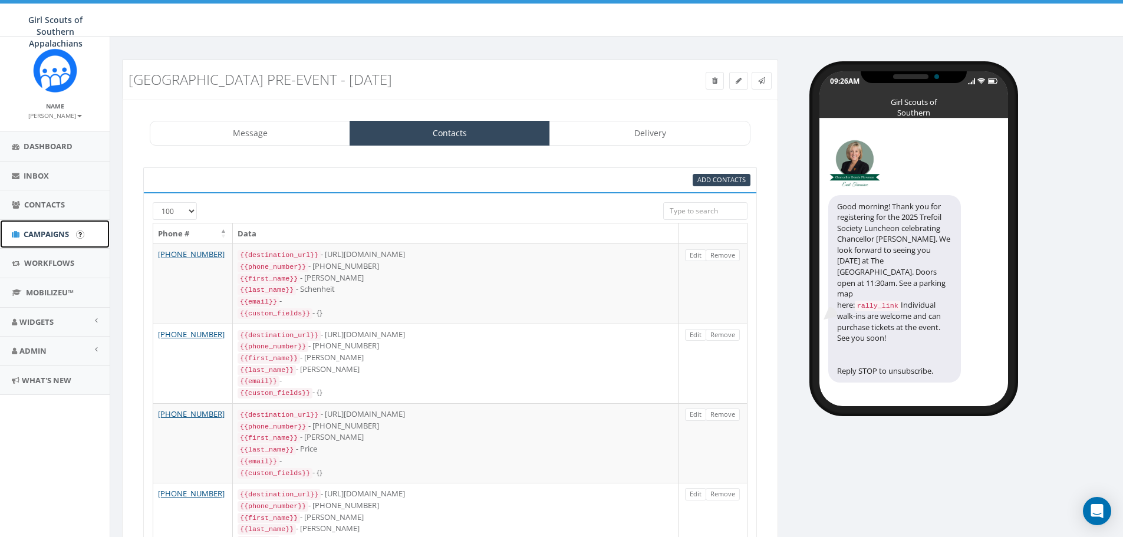
click at [58, 231] on span "Campaigns" at bounding box center [46, 234] width 45 height 11
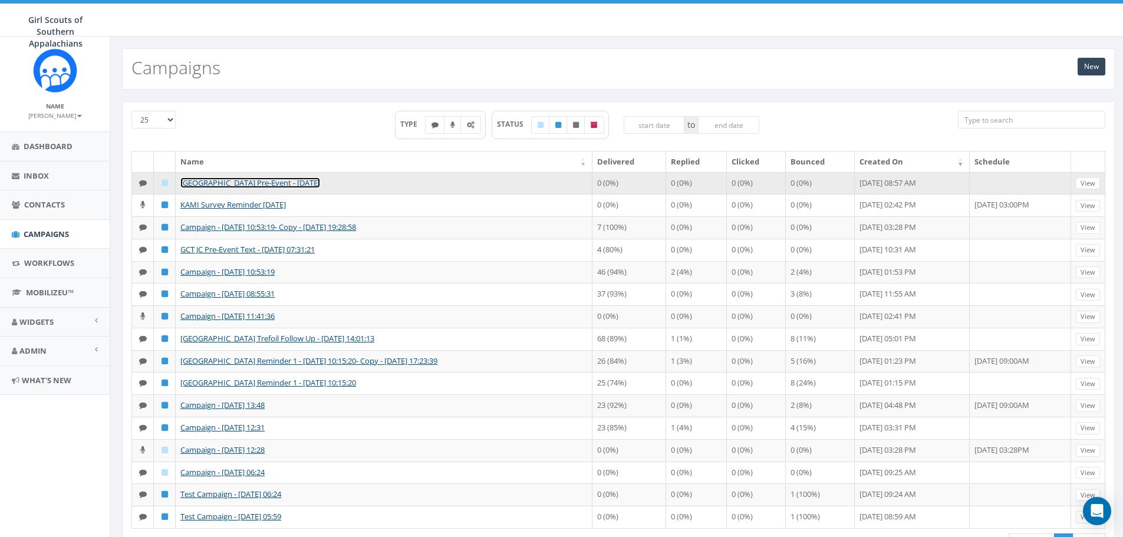
click at [190, 180] on link "[GEOGRAPHIC_DATA] Pre-Event - [DATE]" at bounding box center [250, 182] width 140 height 11
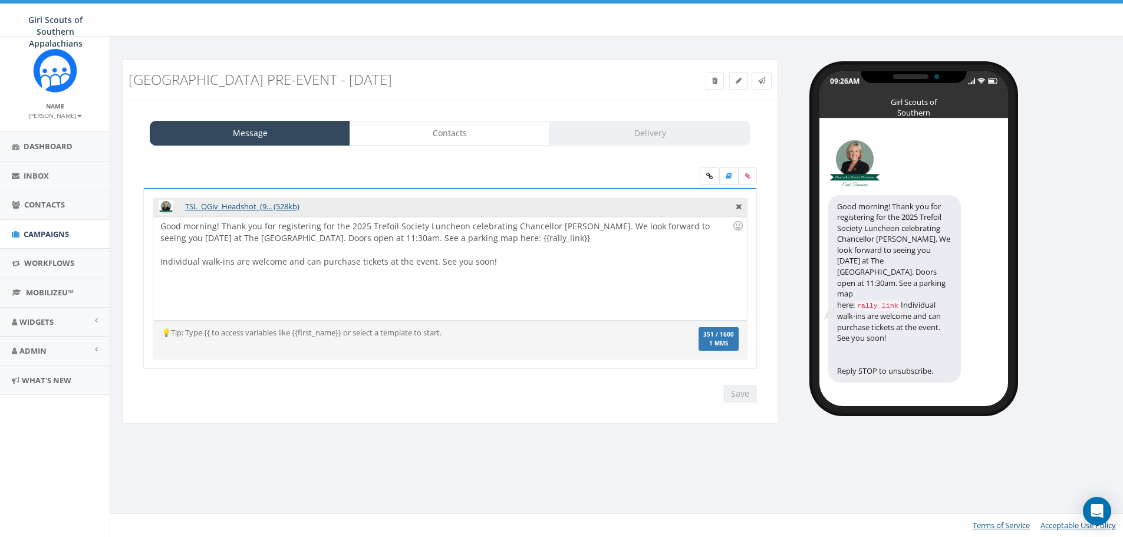
select select "100"
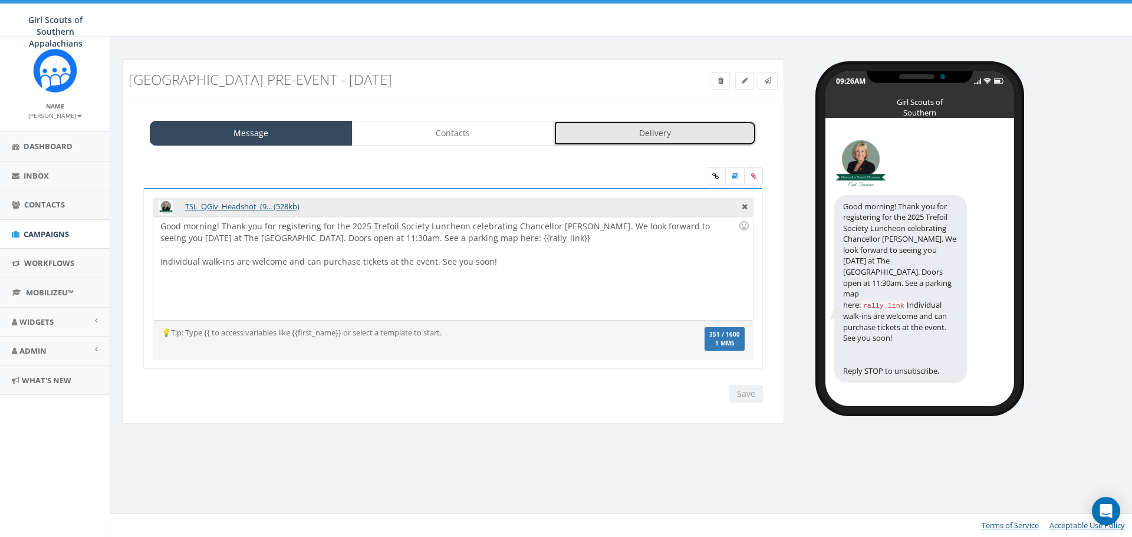
click at [671, 129] on link "Delivery" at bounding box center [655, 133] width 203 height 25
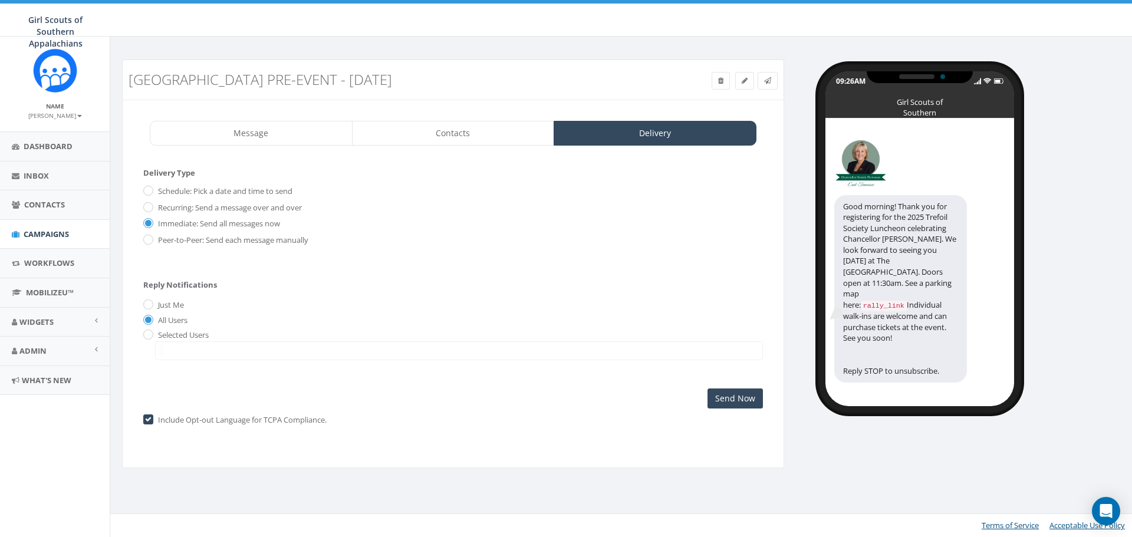
click at [484, 117] on div "Message Contacts Delivery TSL_QGiv_Headshot_(9... (528kb) Good morning! Thank y…" at bounding box center [453, 284] width 662 height 368
drag, startPoint x: 492, startPoint y: 129, endPoint x: 779, endPoint y: 211, distance: 299.2
click at [493, 129] on link "Contacts" at bounding box center [453, 133] width 203 height 25
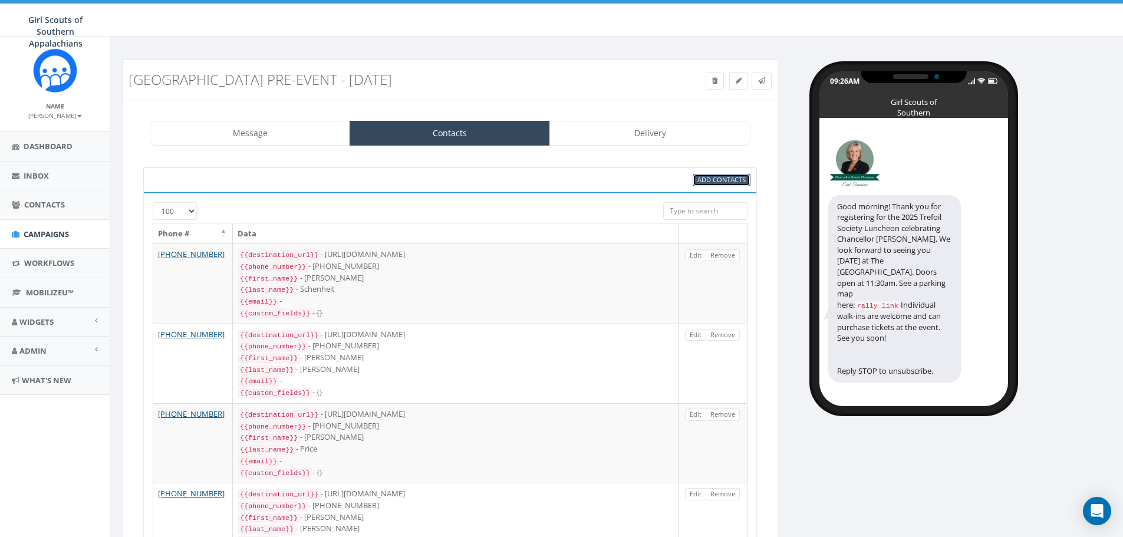
click at [736, 182] on span "Add Contacts" at bounding box center [721, 179] width 48 height 9
select select
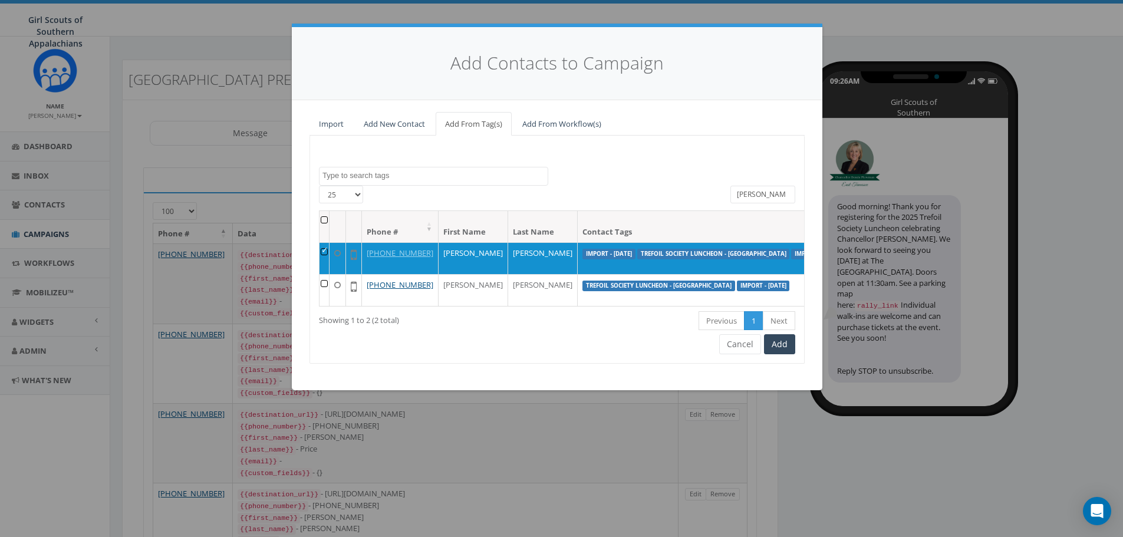
click at [745, 196] on input "morgan" at bounding box center [763, 195] width 65 height 18
click at [745, 195] on input "morgan" at bounding box center [763, 195] width 65 height 18
click at [745, 196] on input "morgan" at bounding box center [763, 195] width 65 height 18
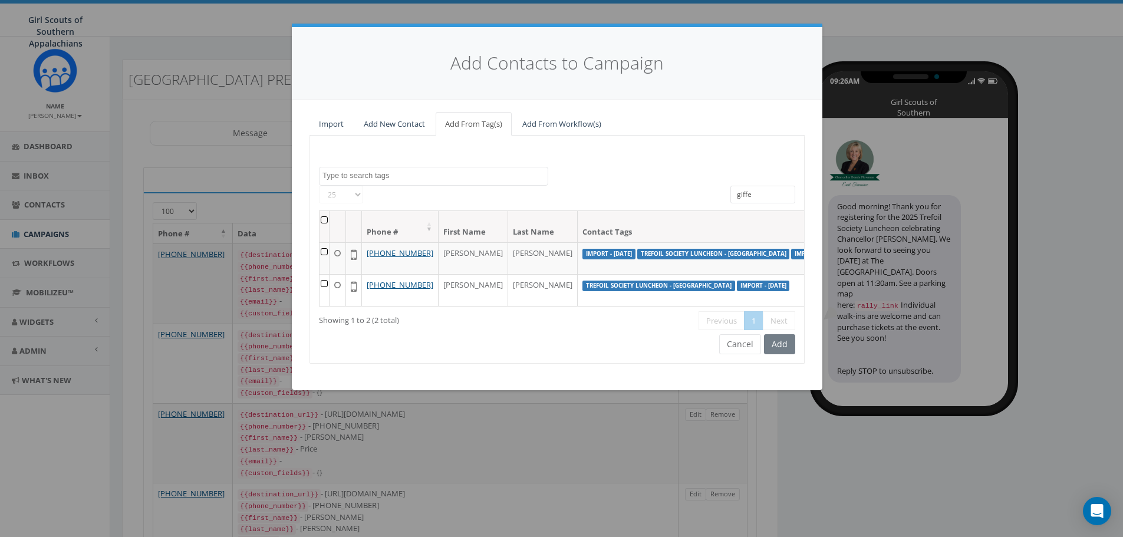
type input "giffen"
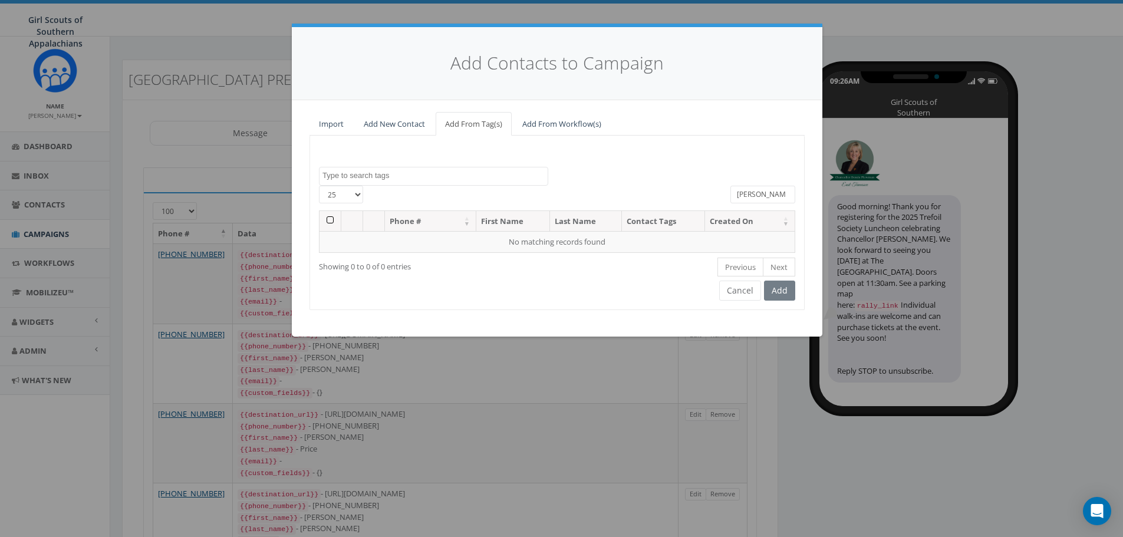
drag, startPoint x: 762, startPoint y: 199, endPoint x: 705, endPoint y: 199, distance: 56.6
click at [703, 199] on div "25 50 100 All 0 contact(s) on current page All 2 contact(s) filtered giffen" at bounding box center [557, 198] width 494 height 25
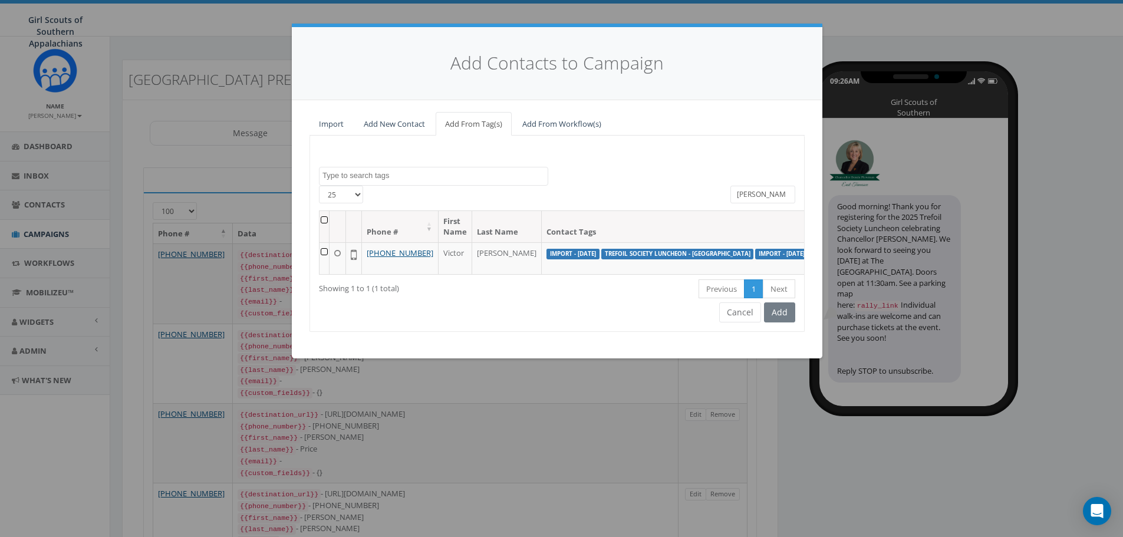
type input "ashe"
click at [325, 251] on td at bounding box center [325, 258] width 10 height 32
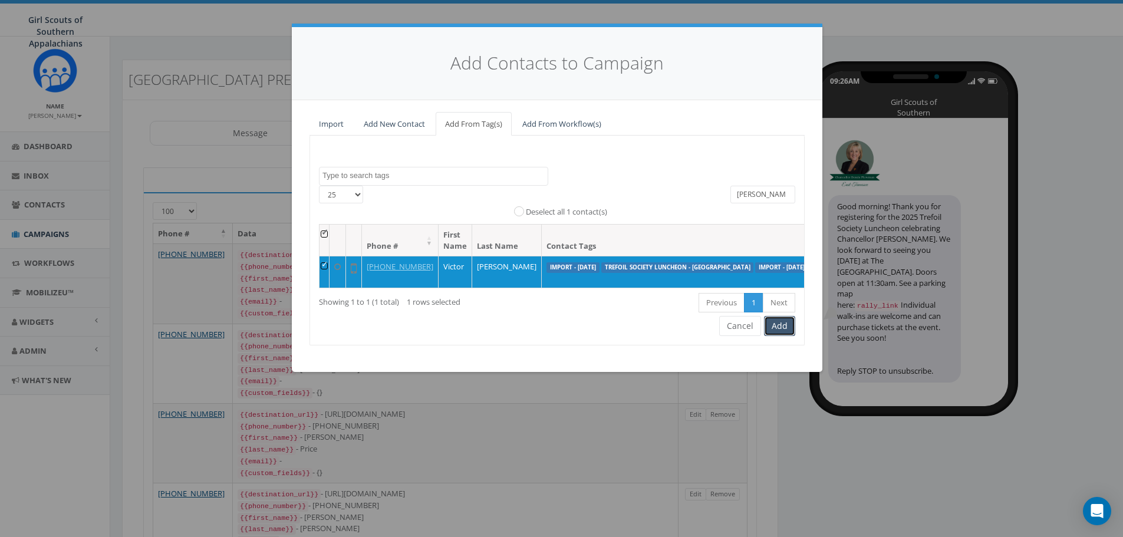
click at [774, 335] on button "Add" at bounding box center [779, 326] width 31 height 20
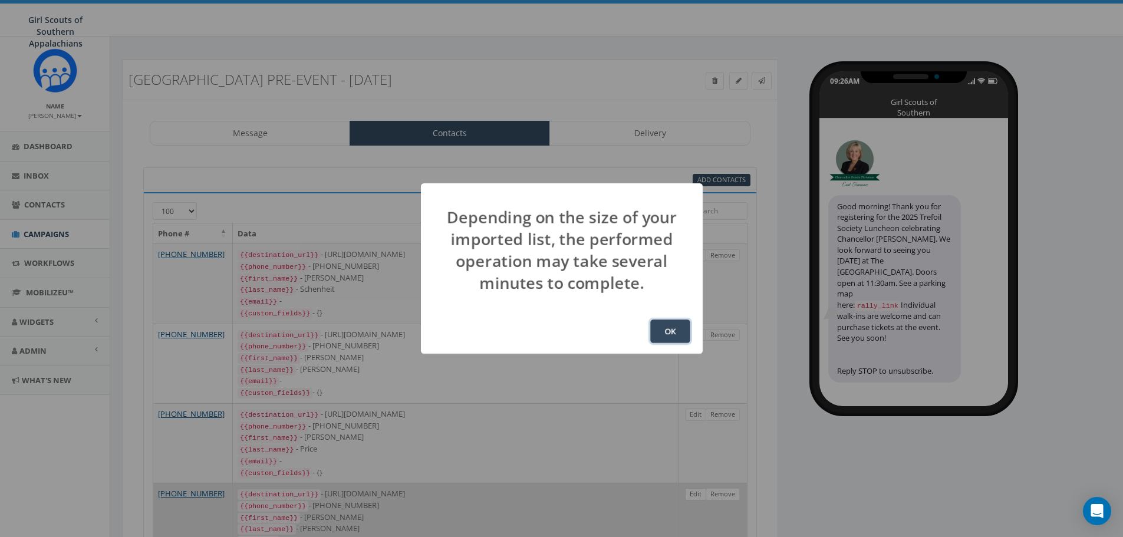
click at [687, 330] on button "OK" at bounding box center [670, 332] width 40 height 24
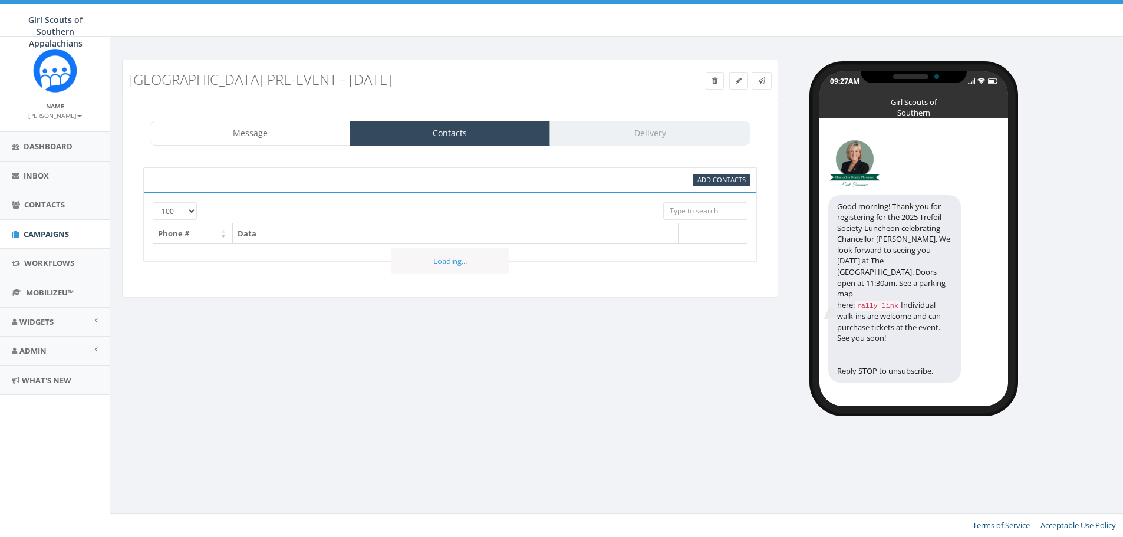
select select "100"
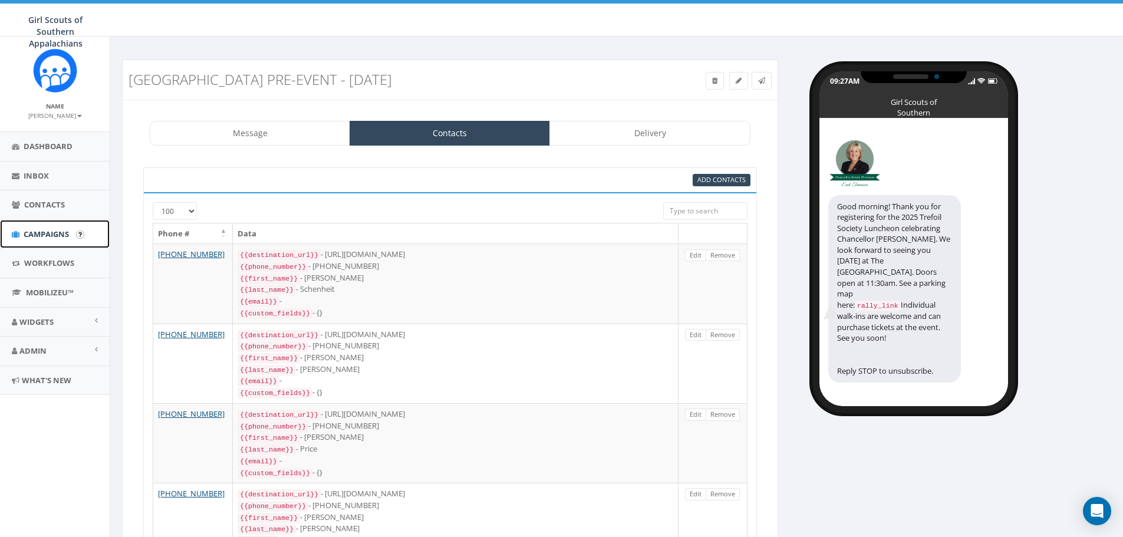
click at [26, 229] on span "Campaigns" at bounding box center [46, 234] width 45 height 11
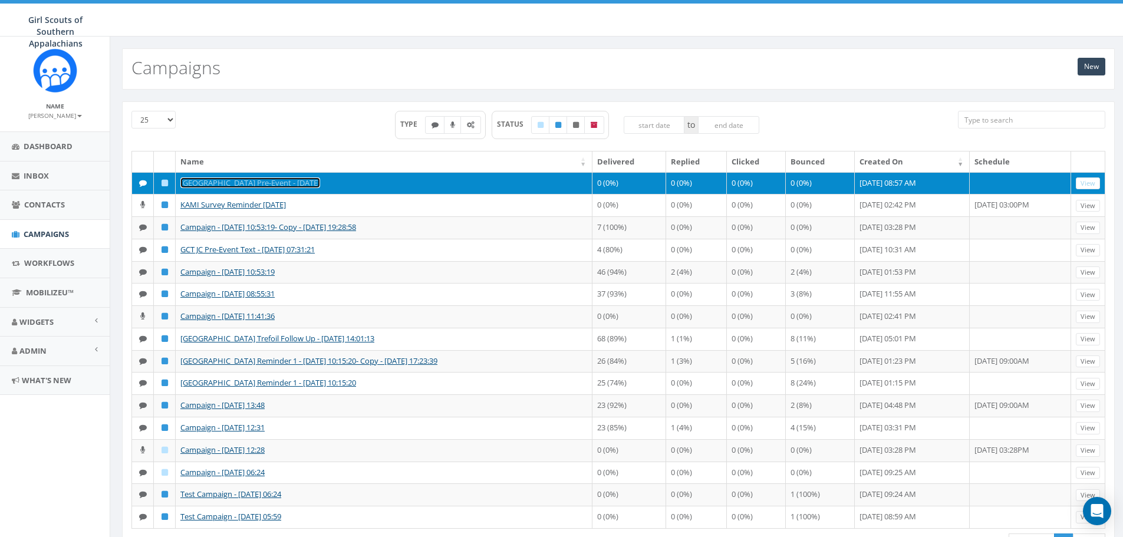
click at [232, 183] on link "[GEOGRAPHIC_DATA] Pre-Event - [DATE]" at bounding box center [250, 182] width 140 height 11
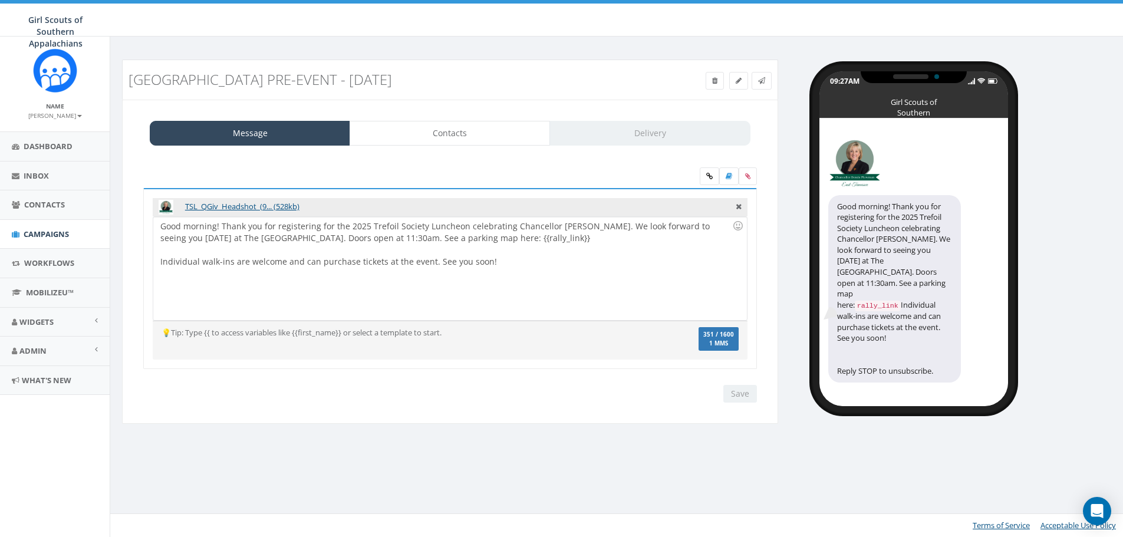
select select "100"
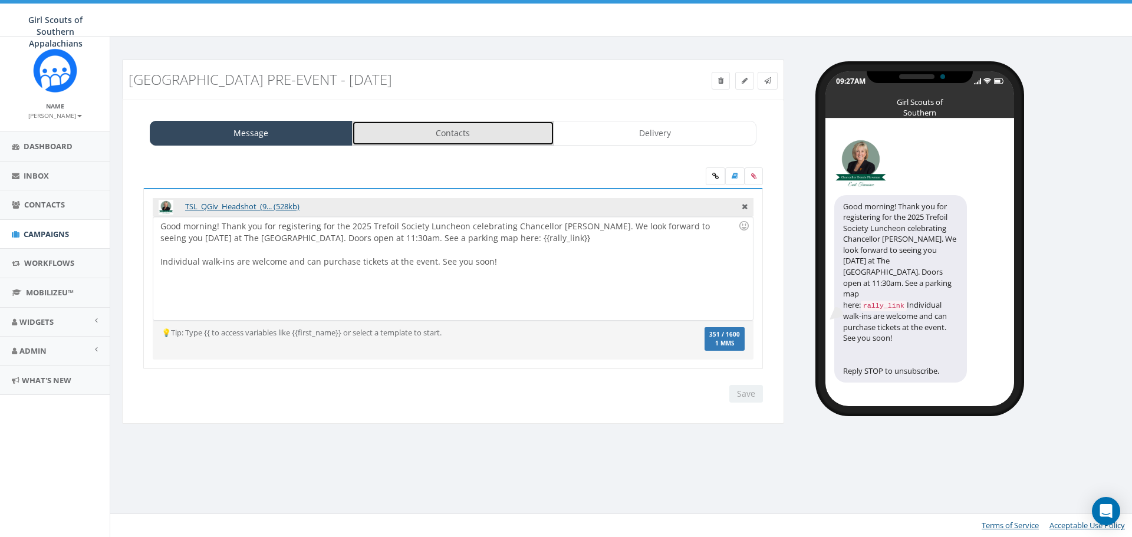
click at [434, 128] on link "Contacts" at bounding box center [453, 133] width 203 height 25
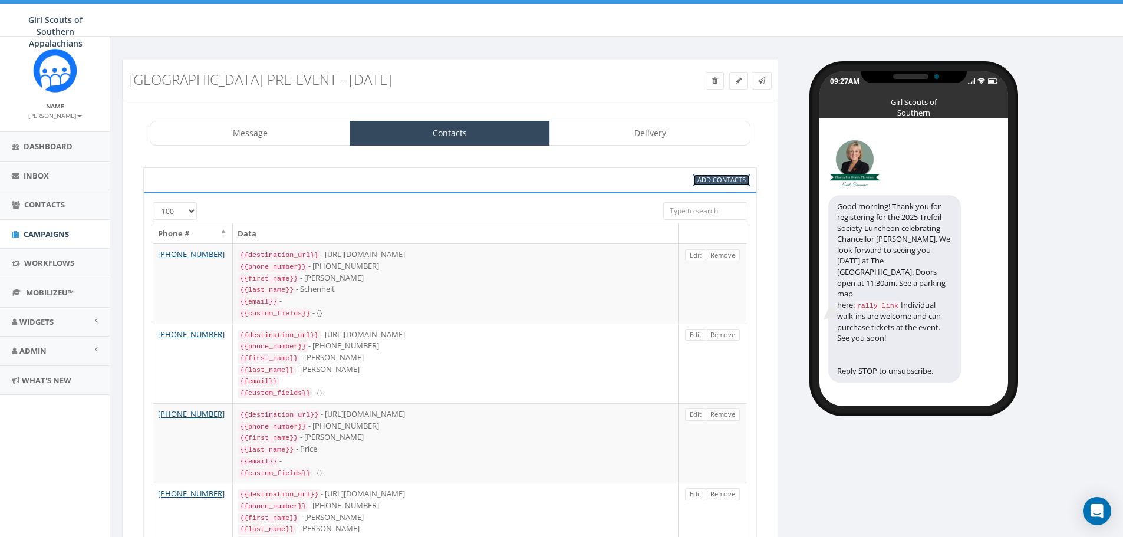
click at [720, 180] on span "Add Contacts" at bounding box center [721, 179] width 48 height 9
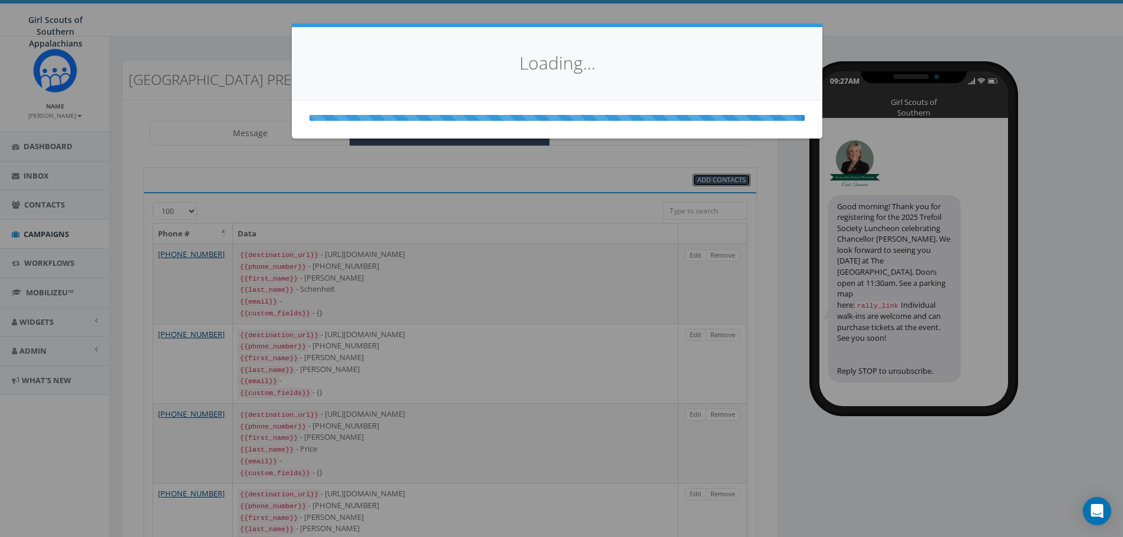
select select
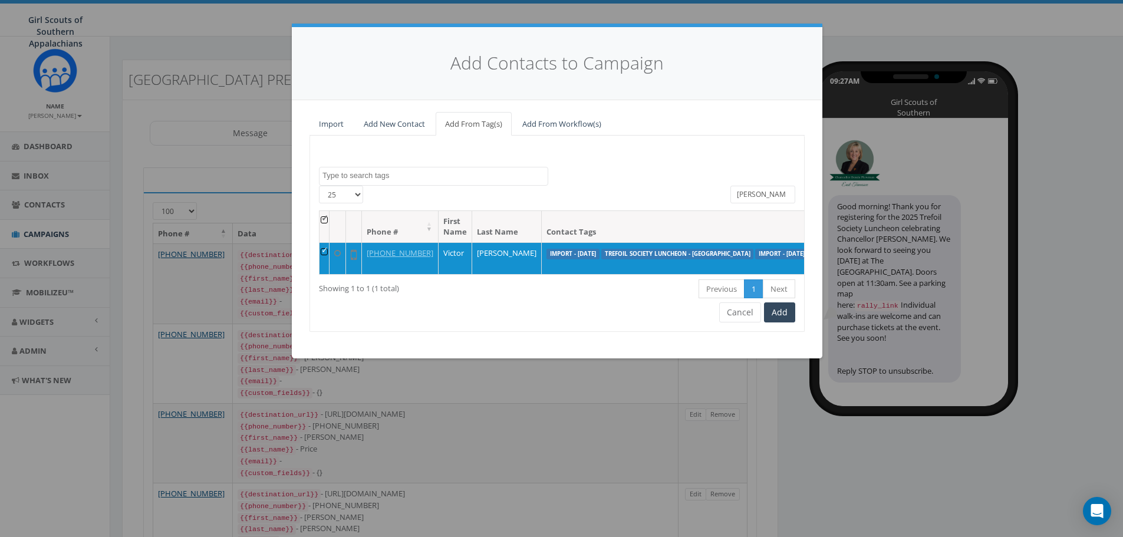
click at [765, 198] on input "ashe" at bounding box center [763, 195] width 65 height 18
click at [765, 199] on input "ashe" at bounding box center [763, 195] width 65 height 18
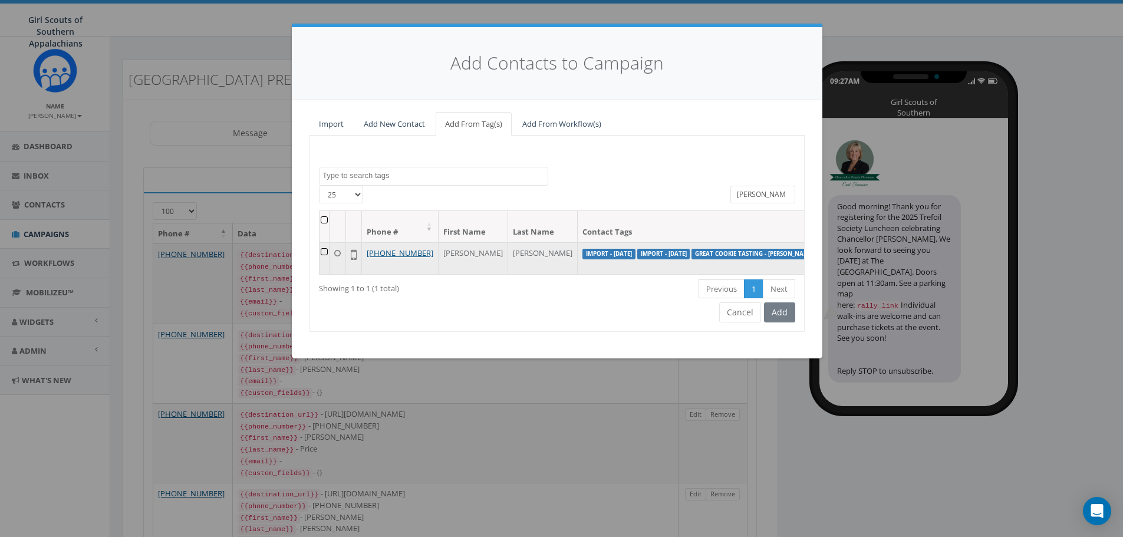
type input "skinner"
click at [327, 247] on td at bounding box center [325, 258] width 10 height 32
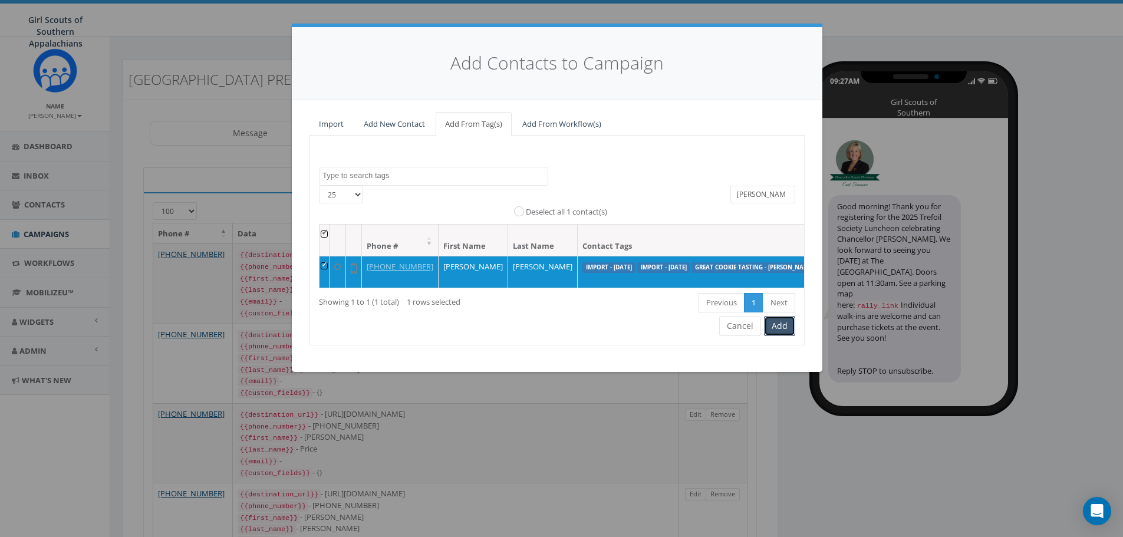
click at [784, 336] on button "Add" at bounding box center [779, 326] width 31 height 20
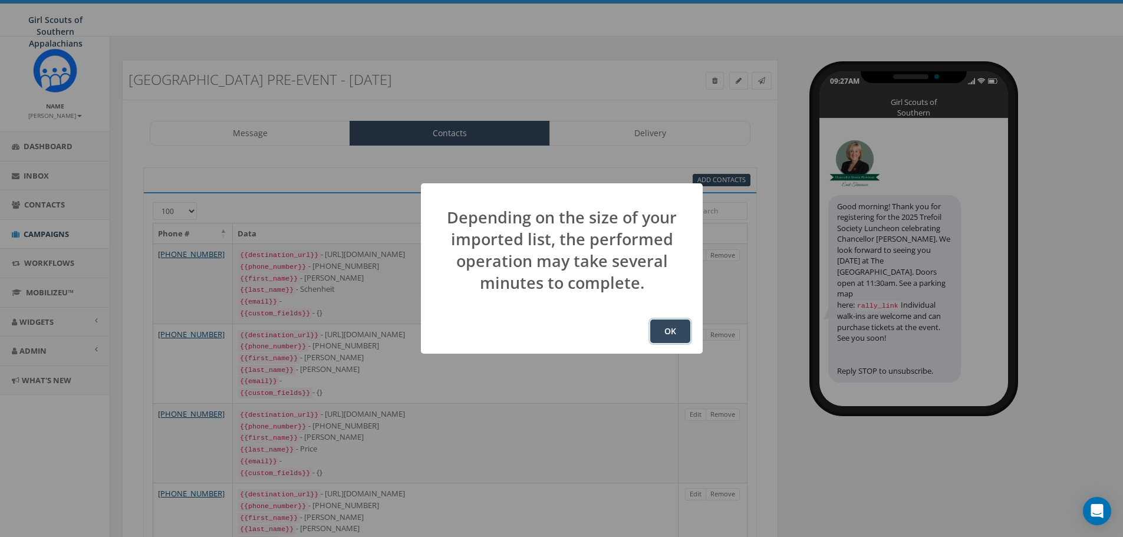
click at [672, 328] on button "OK" at bounding box center [670, 332] width 40 height 24
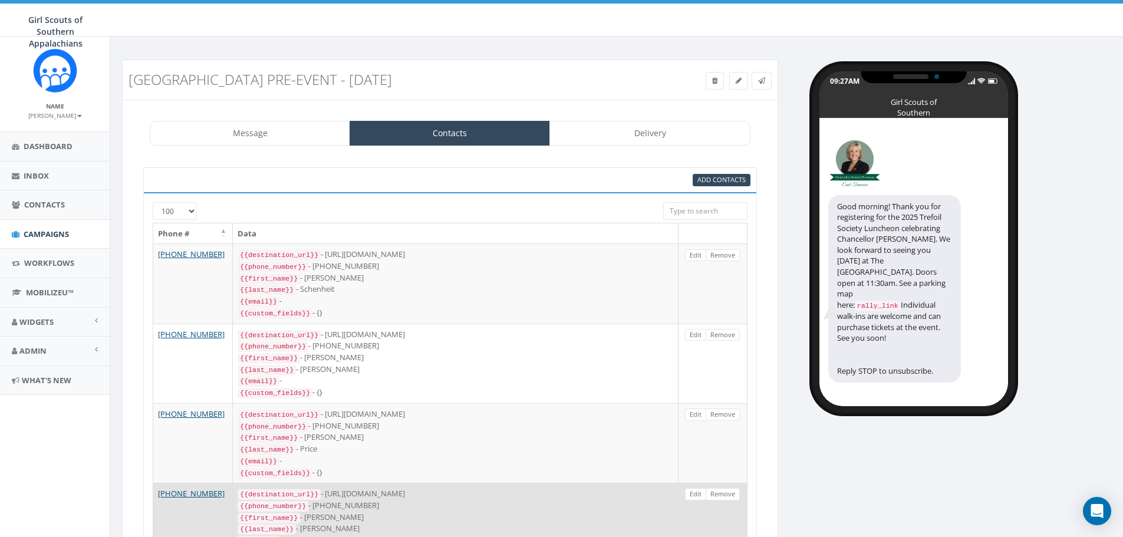
scroll to position [156, 0]
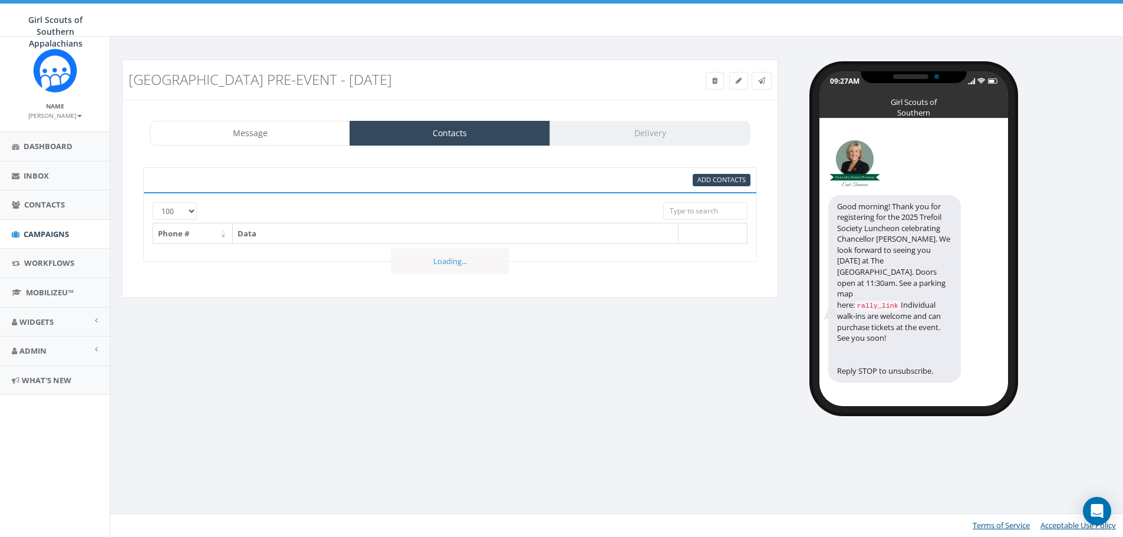
select select "100"
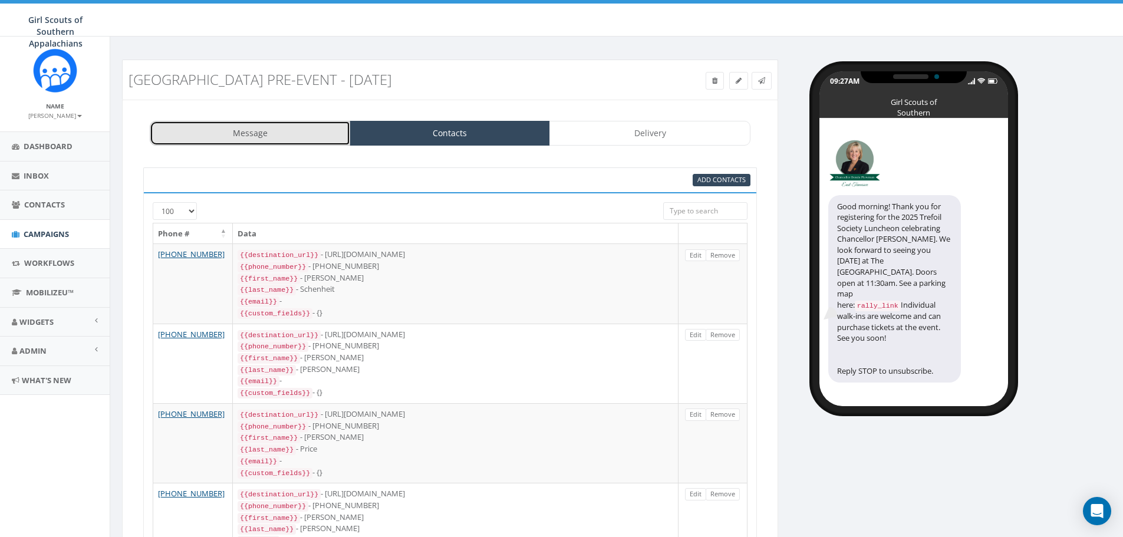
click at [290, 125] on link "Message" at bounding box center [250, 133] width 200 height 25
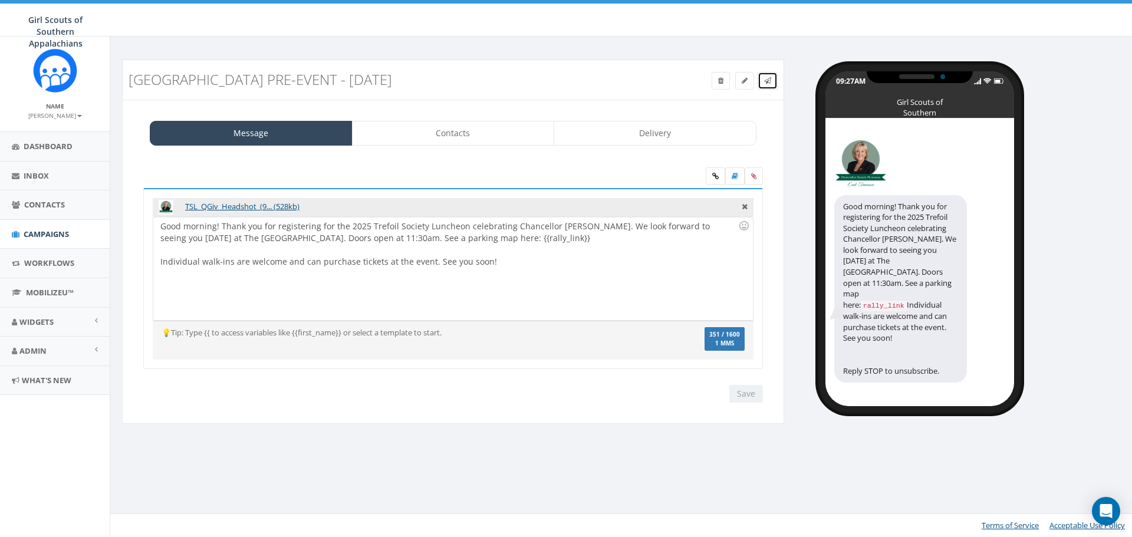
click at [767, 86] on link at bounding box center [768, 81] width 20 height 18
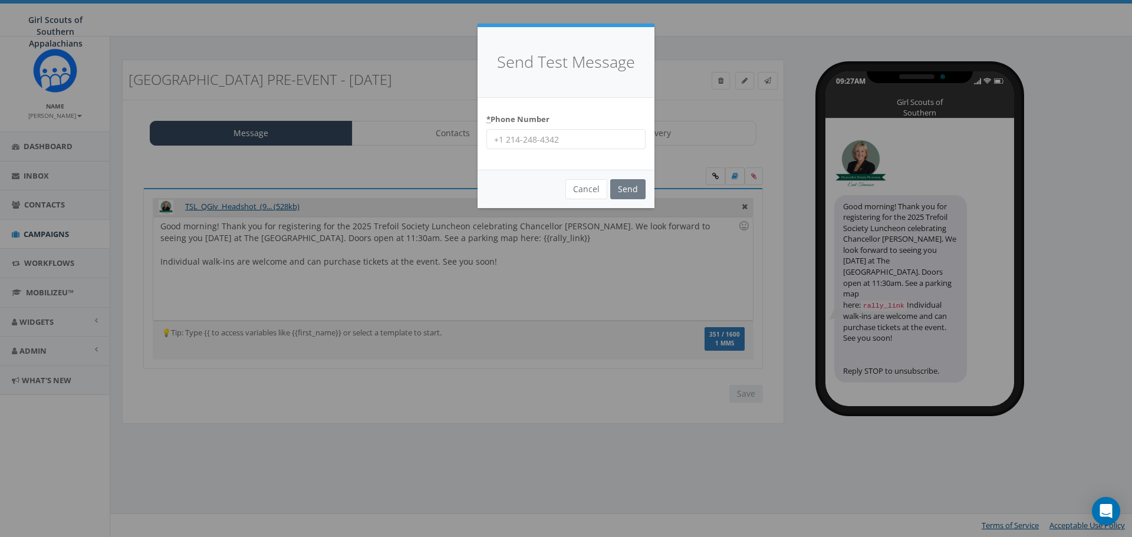
click at [600, 142] on input "* Phone Number" at bounding box center [565, 139] width 159 height 20
type input "4"
type input "14233270205"
click at [629, 189] on input "Send" at bounding box center [627, 189] width 35 height 20
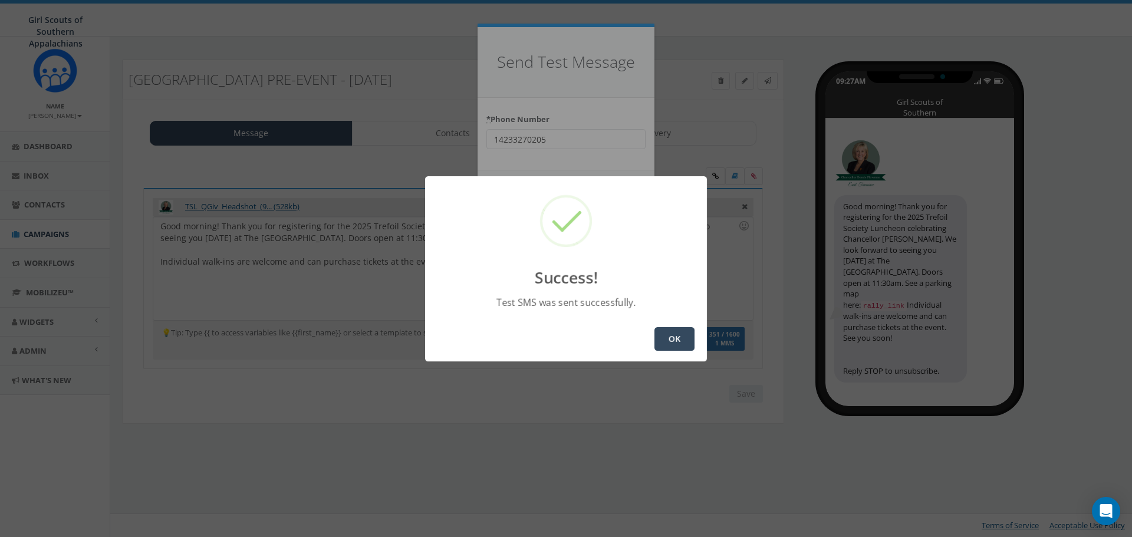
click at [670, 347] on button "OK" at bounding box center [674, 339] width 40 height 24
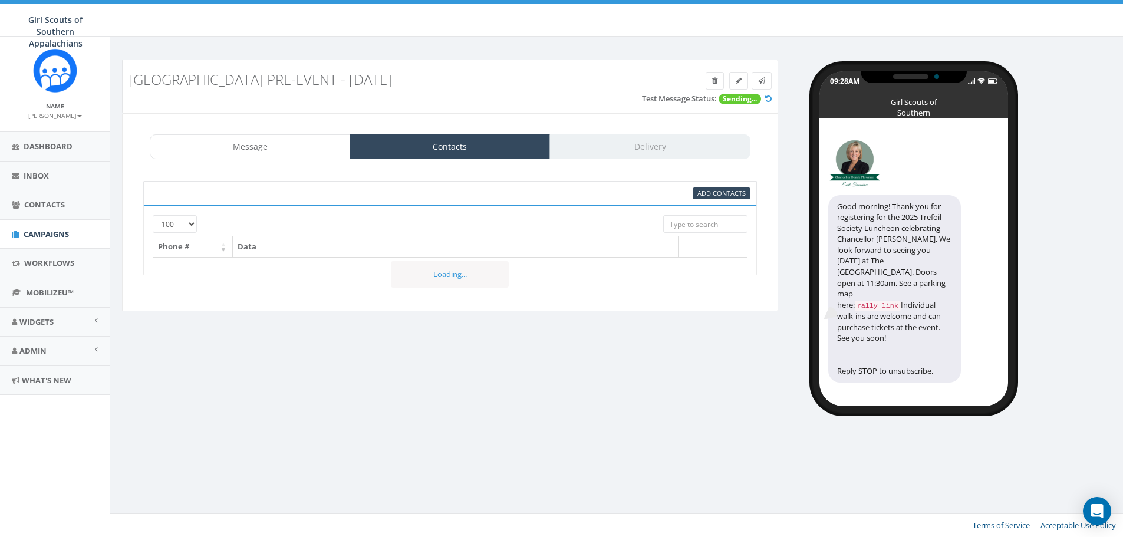
select select "100"
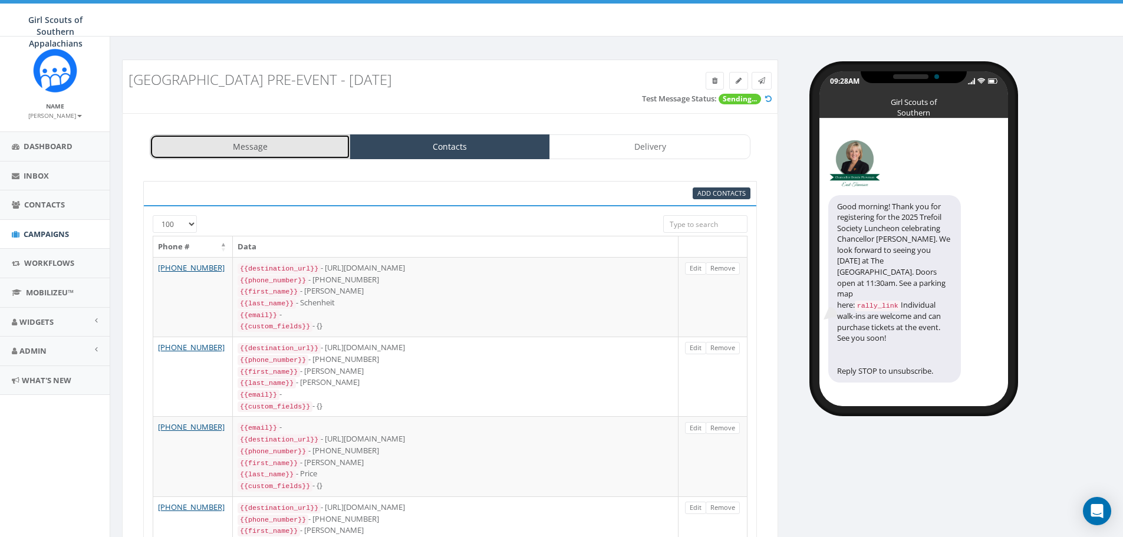
click at [273, 153] on link "Message" at bounding box center [250, 146] width 200 height 25
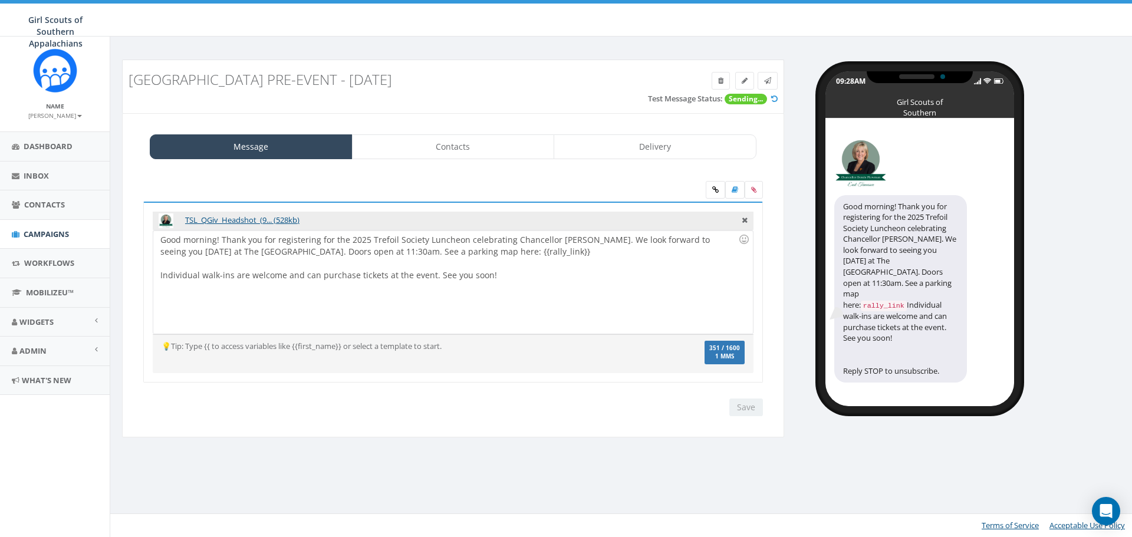
click at [425, 272] on div "Good morning! Thank you for registering for the 2025 Trefoil Society Luncheon c…" at bounding box center [452, 282] width 599 height 103
click at [658, 153] on link "Delivery" at bounding box center [655, 146] width 203 height 25
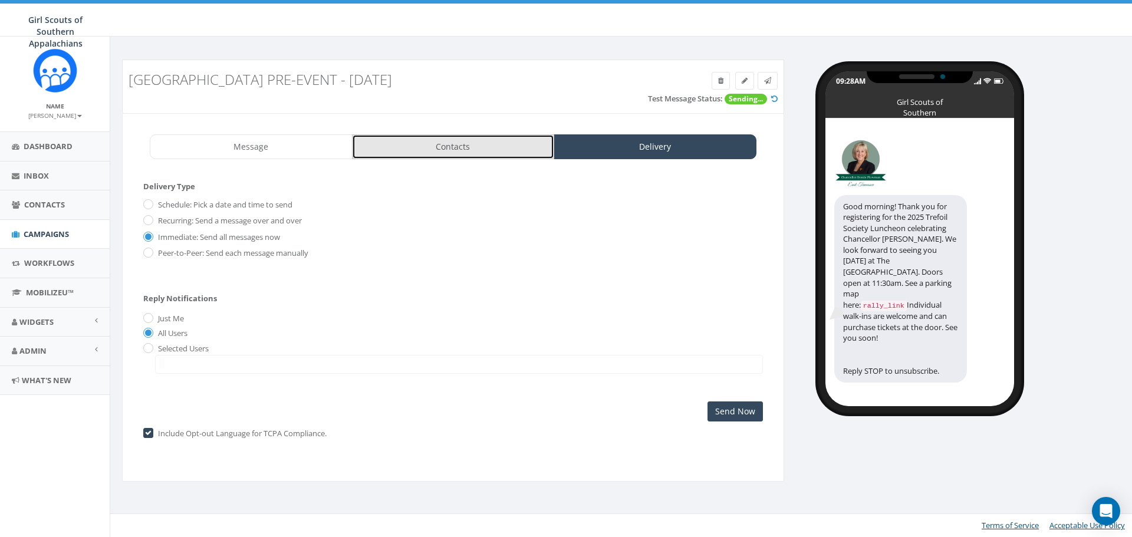
click at [495, 136] on link "Contacts" at bounding box center [453, 146] width 203 height 25
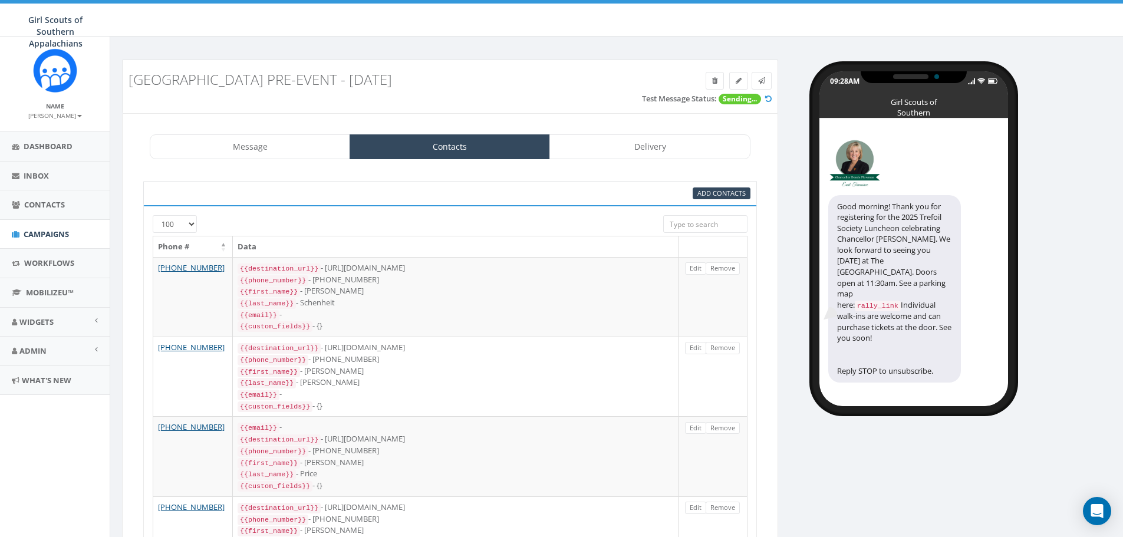
click at [652, 136] on link "Delivery" at bounding box center [650, 146] width 200 height 25
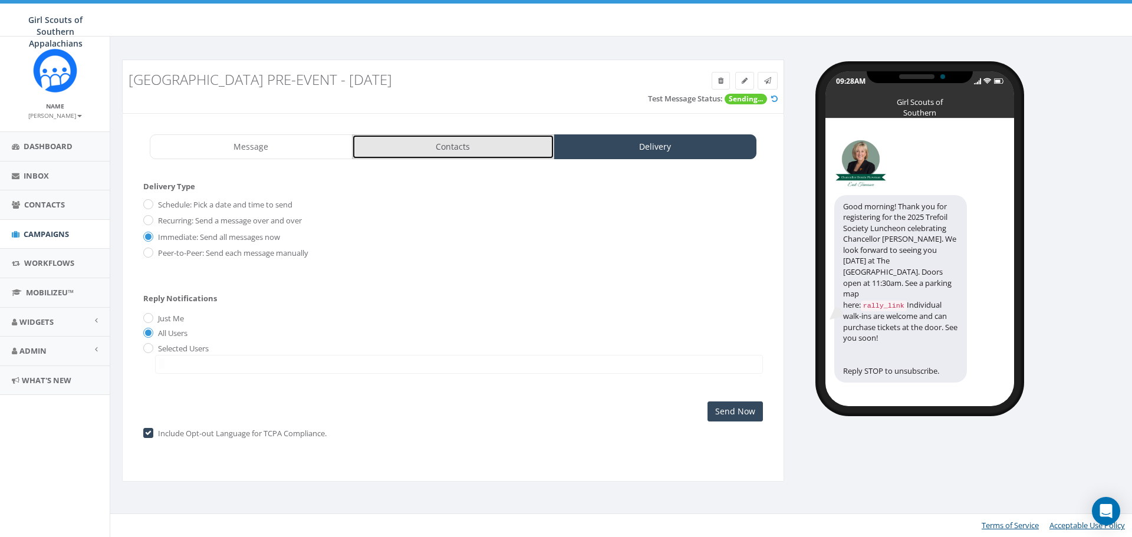
click at [416, 146] on link "Contacts" at bounding box center [453, 146] width 203 height 25
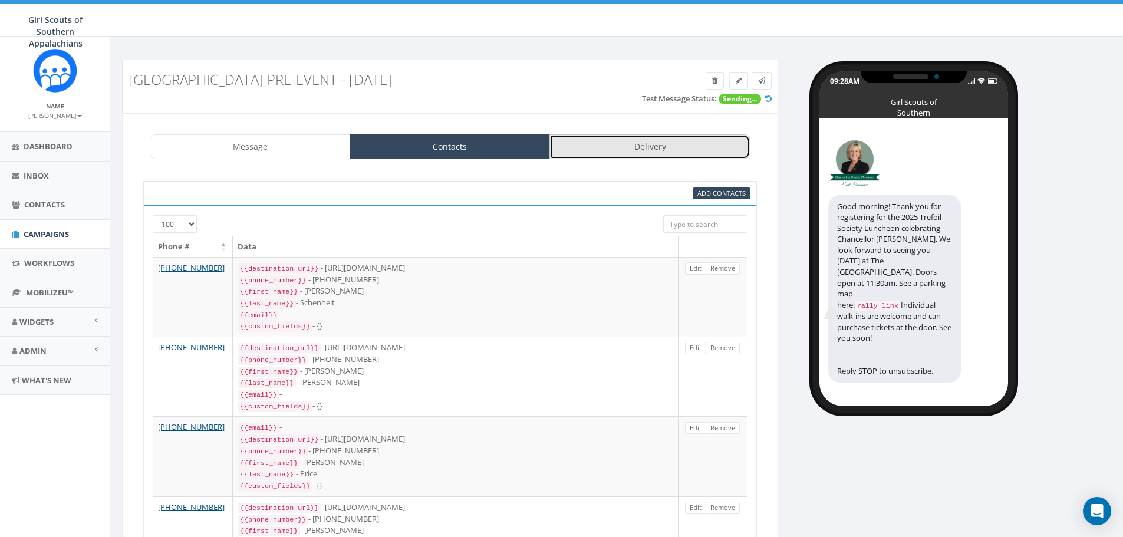
click at [593, 147] on link "Delivery" at bounding box center [650, 146] width 200 height 25
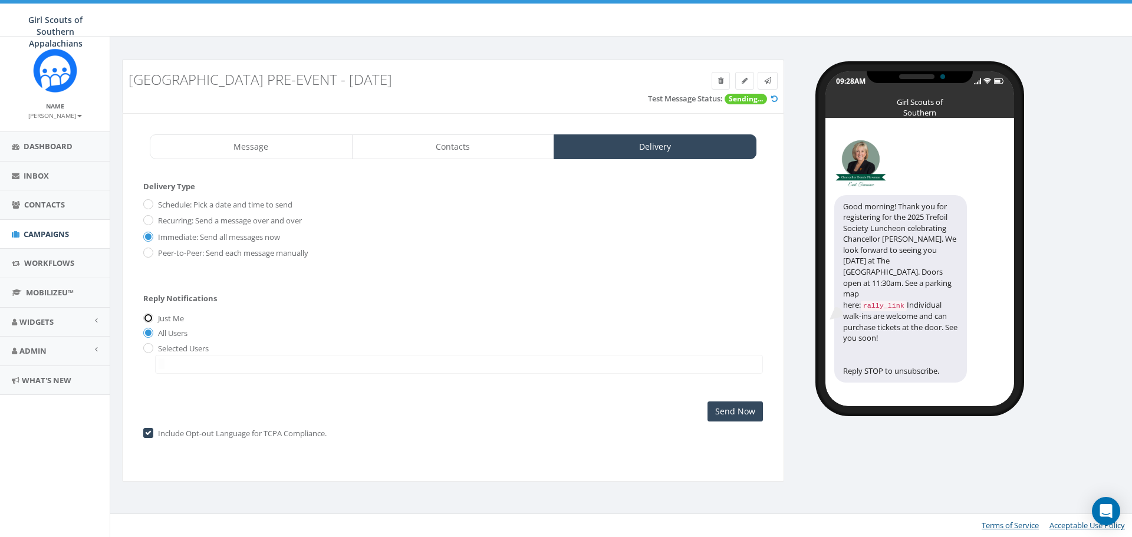
click at [149, 317] on input "Just Me" at bounding box center [147, 319] width 8 height 8
radio input "true"
click at [750, 417] on input "Send Now" at bounding box center [735, 412] width 55 height 20
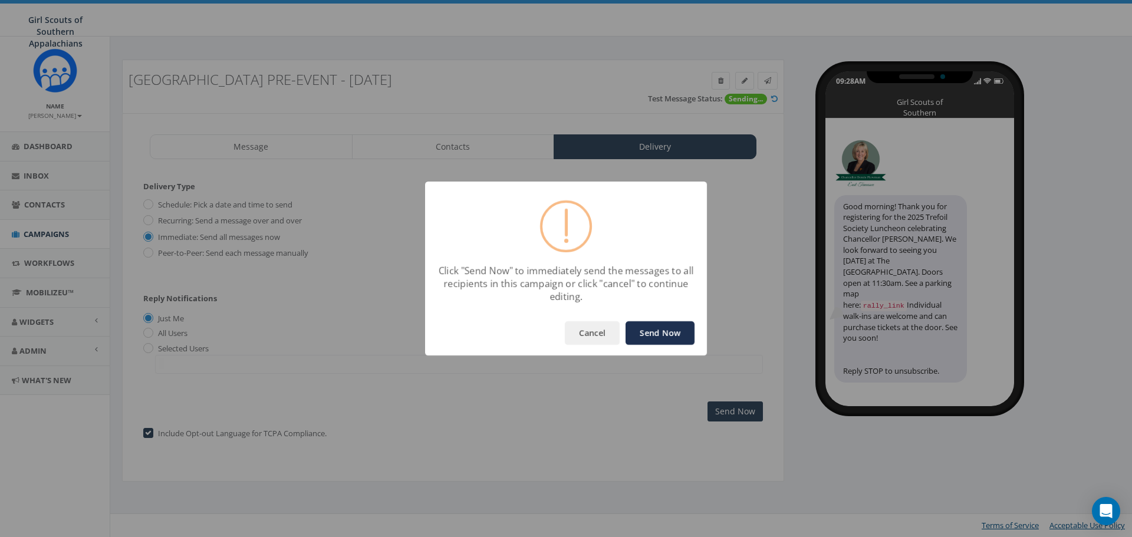
click at [667, 336] on button "Send Now" at bounding box center [660, 333] width 69 height 24
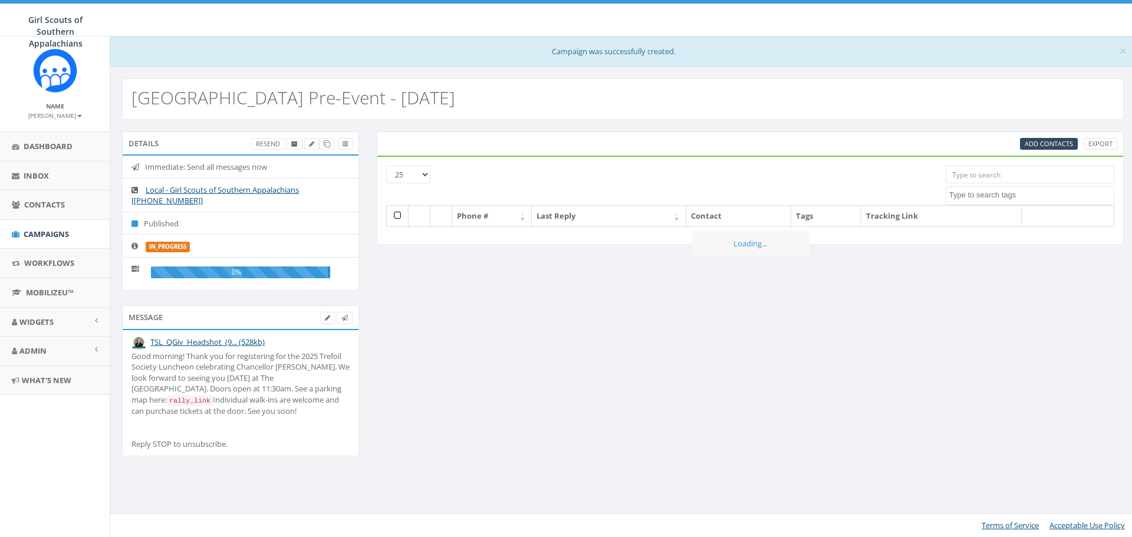
select select
